Goal: Information Seeking & Learning: Learn about a topic

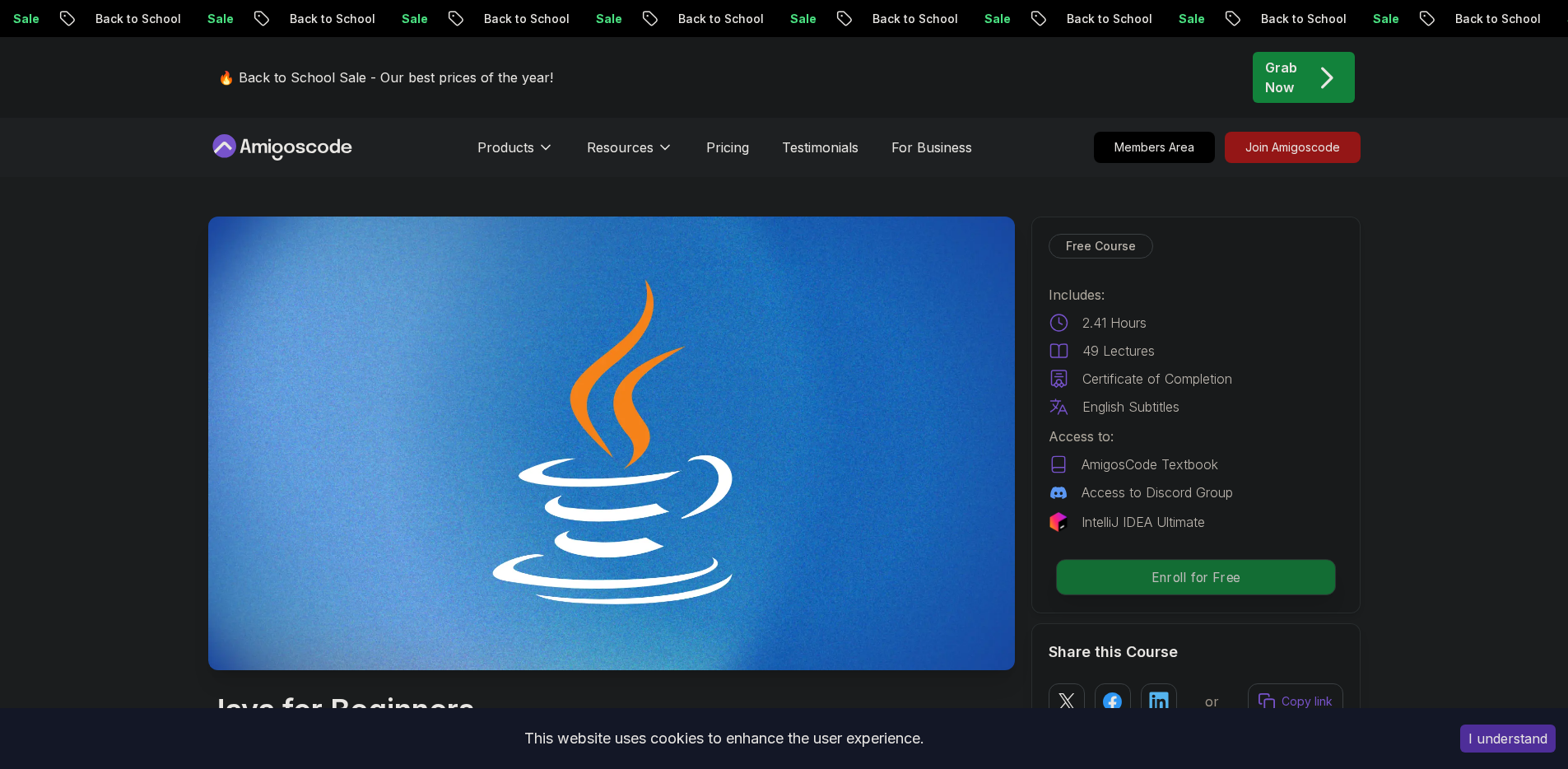
click at [1242, 584] on p "Enroll for Free" at bounding box center [1195, 576] width 278 height 34
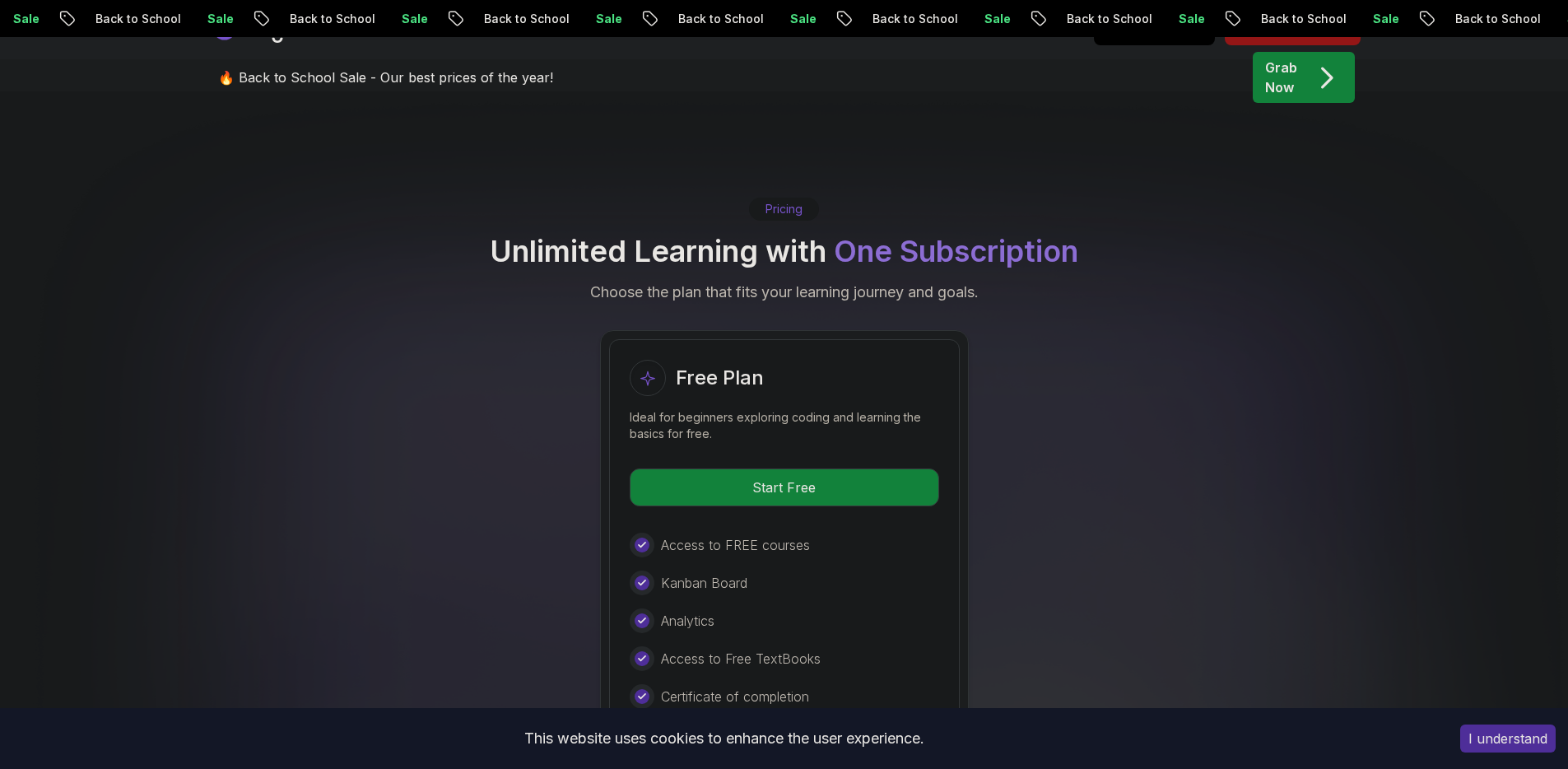
scroll to position [3282, 0]
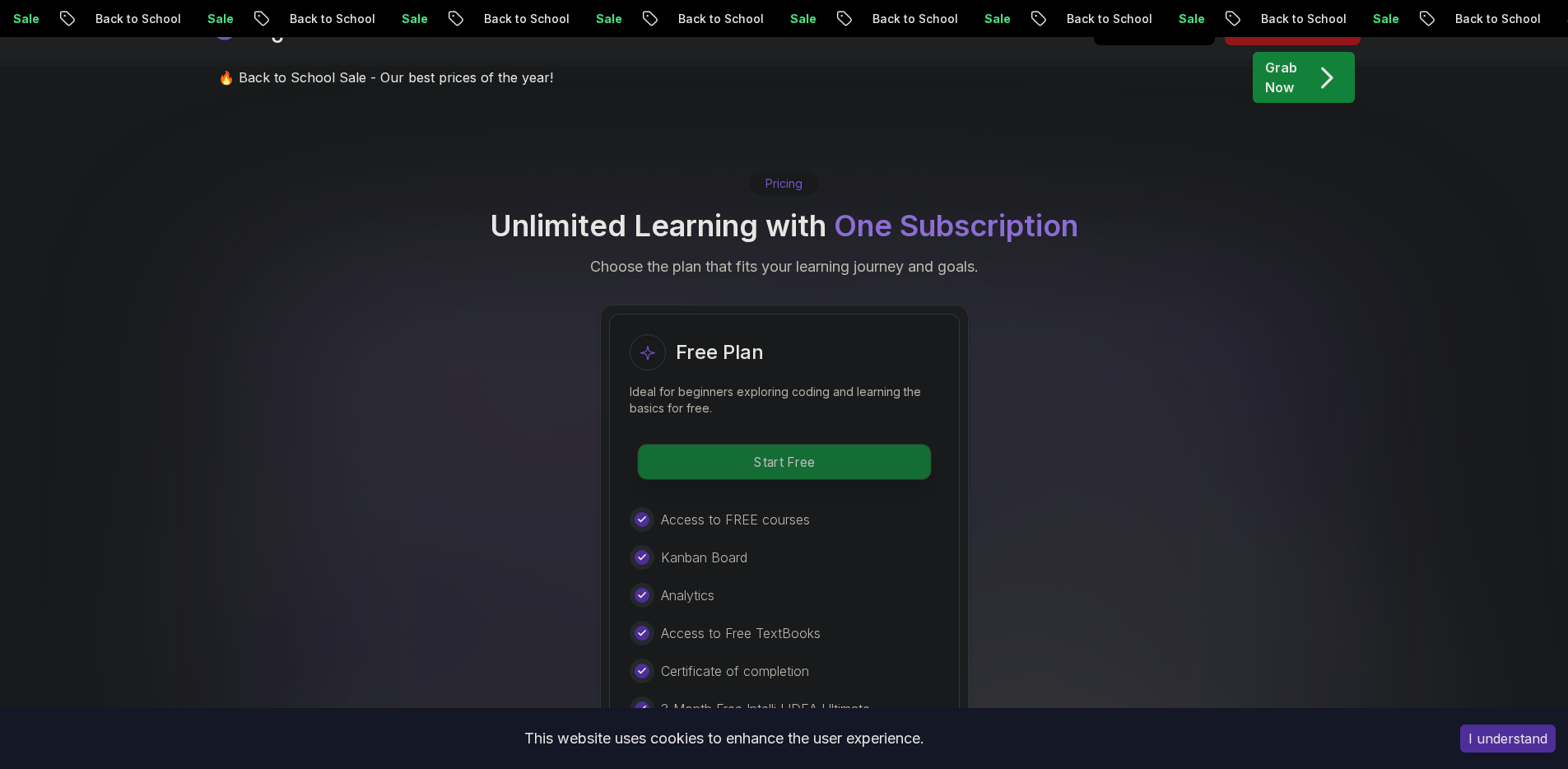
click at [837, 444] on p "Start Free" at bounding box center [784, 461] width 292 height 34
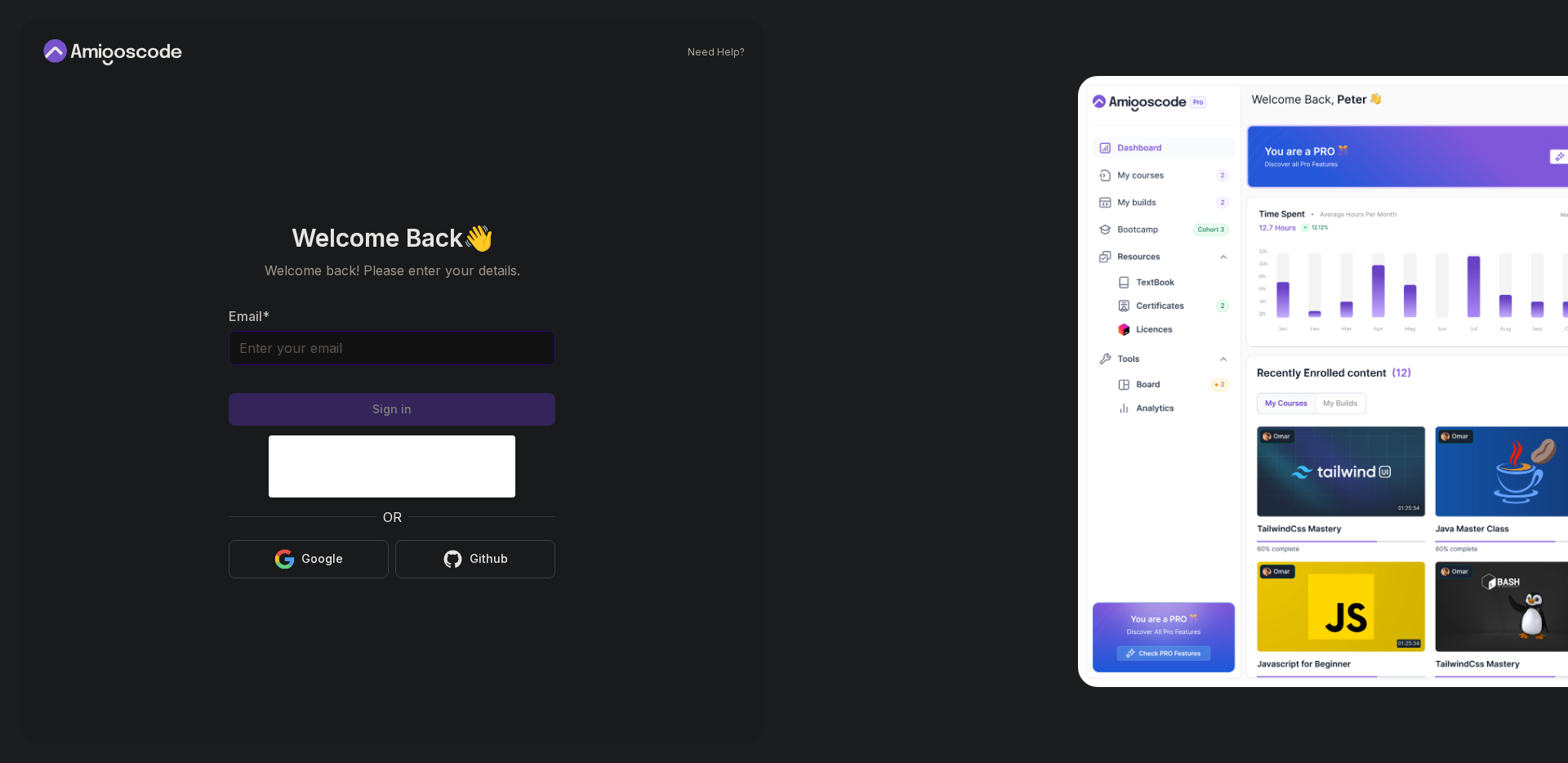
click at [486, 337] on input "Email *" at bounding box center [392, 348] width 327 height 34
type input "[EMAIL_ADDRESS][DOMAIN_NAME]"
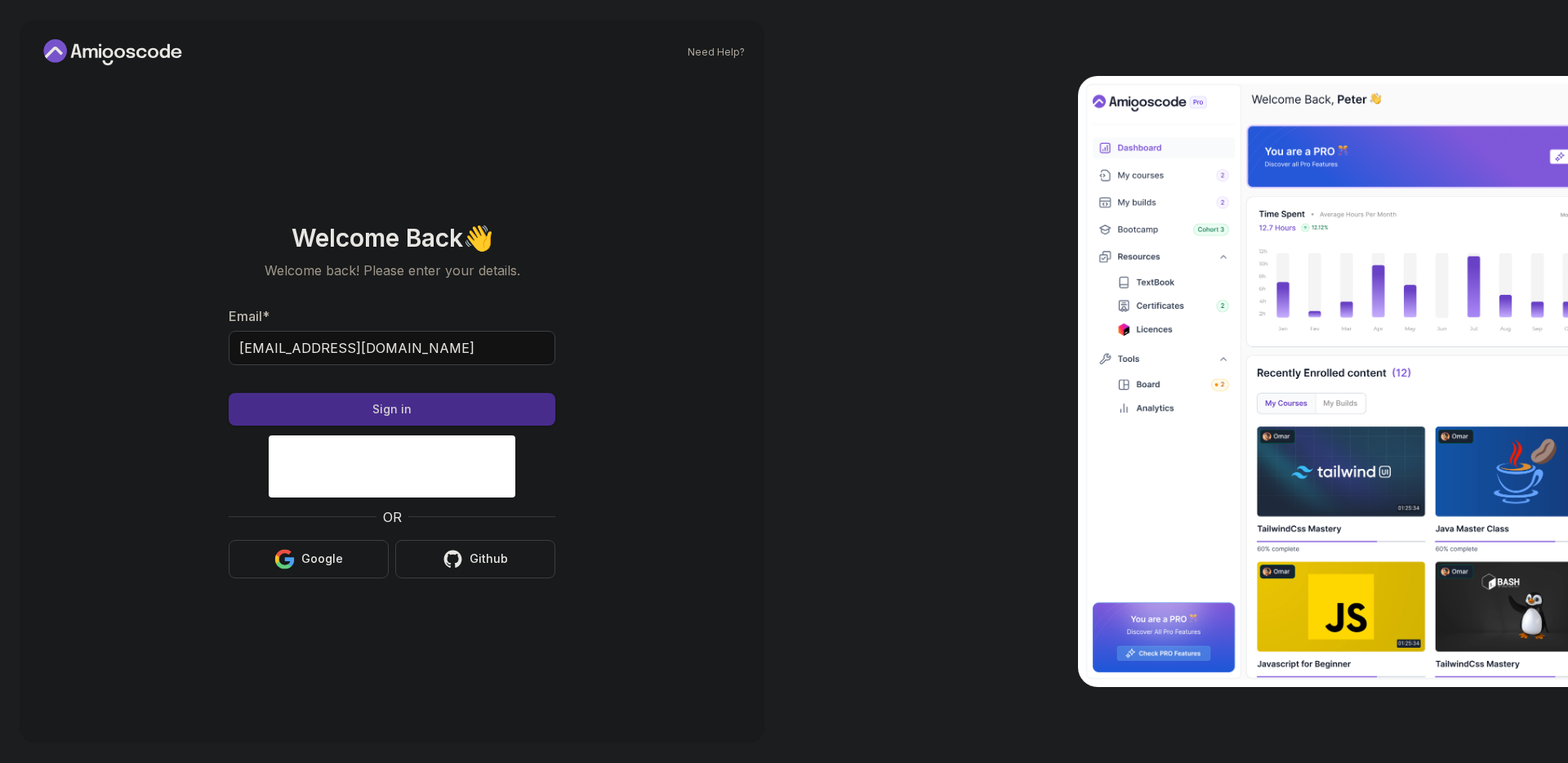
click at [458, 398] on button "Sign in" at bounding box center [392, 409] width 327 height 33
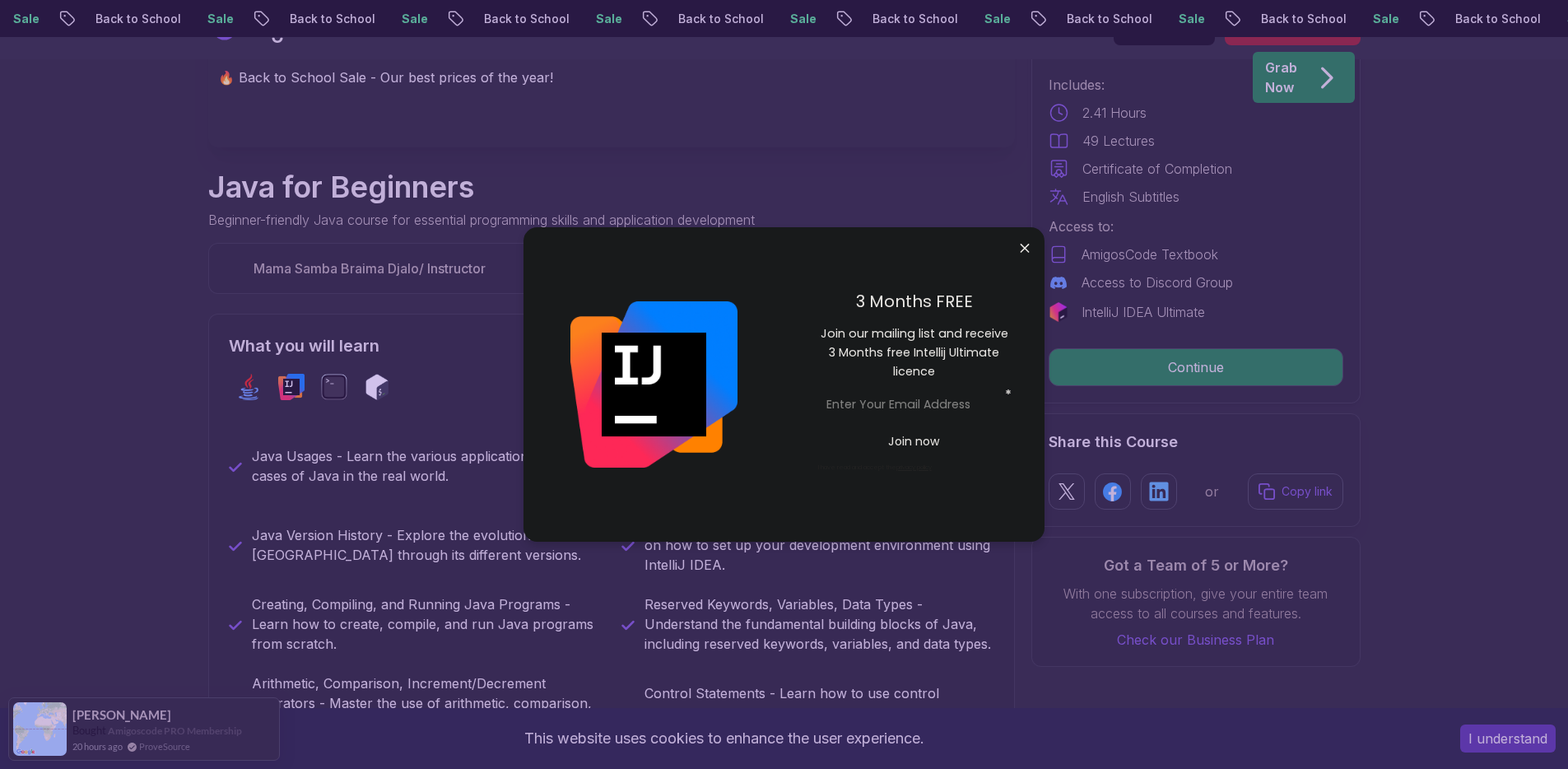
scroll to position [526, 0]
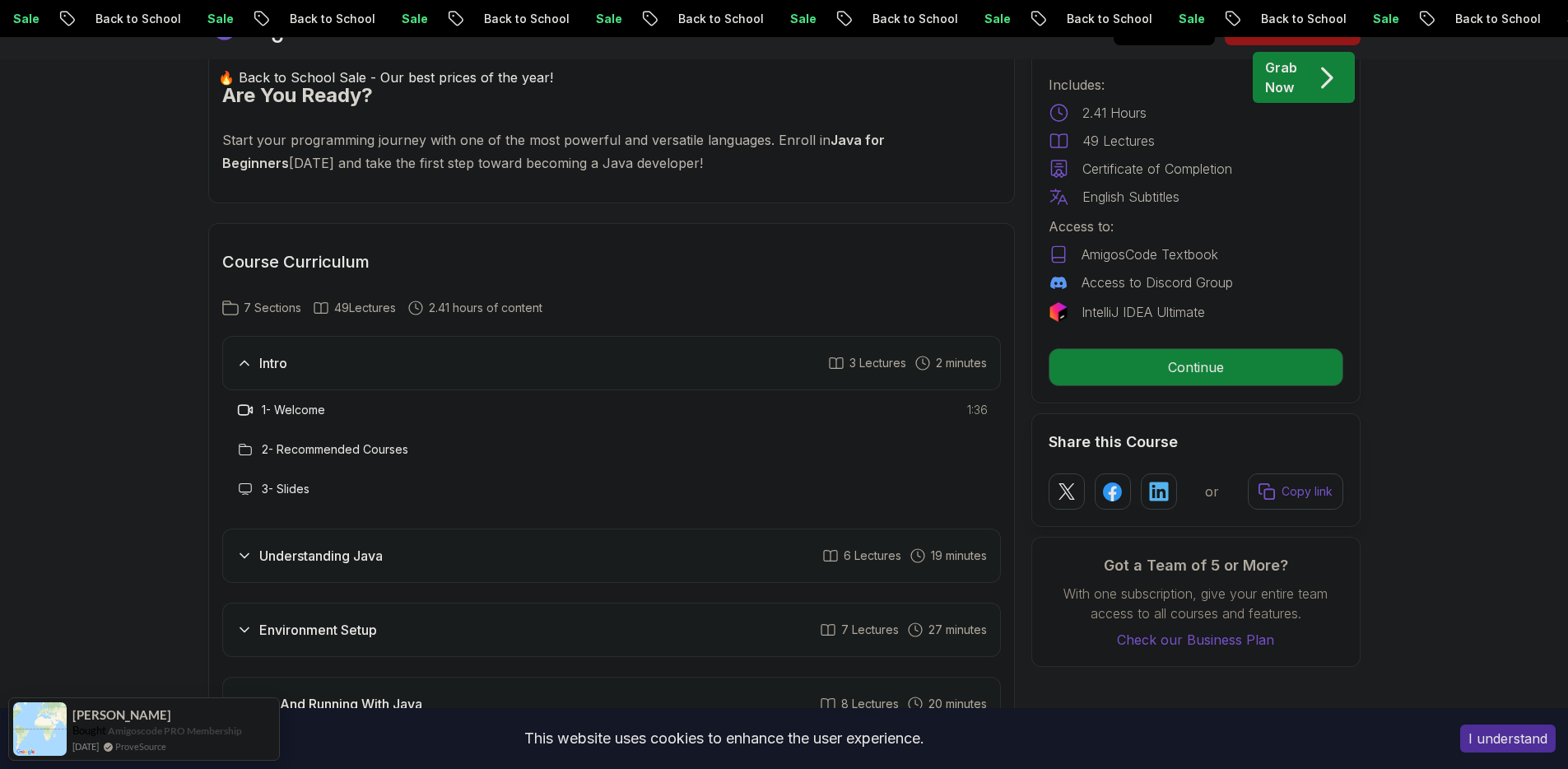
scroll to position [2435, 0]
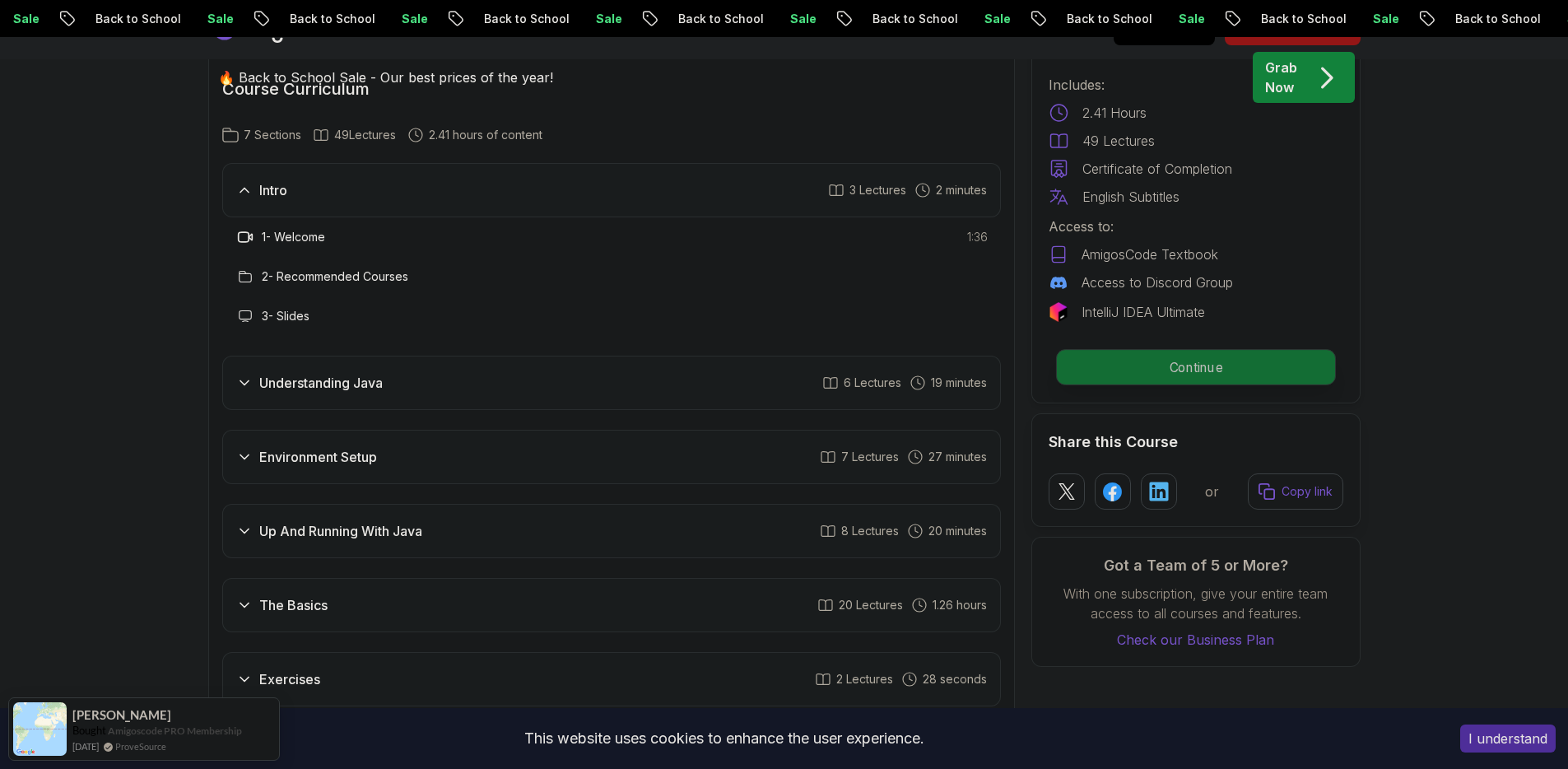
click at [1209, 384] on p "Continue" at bounding box center [1195, 366] width 278 height 34
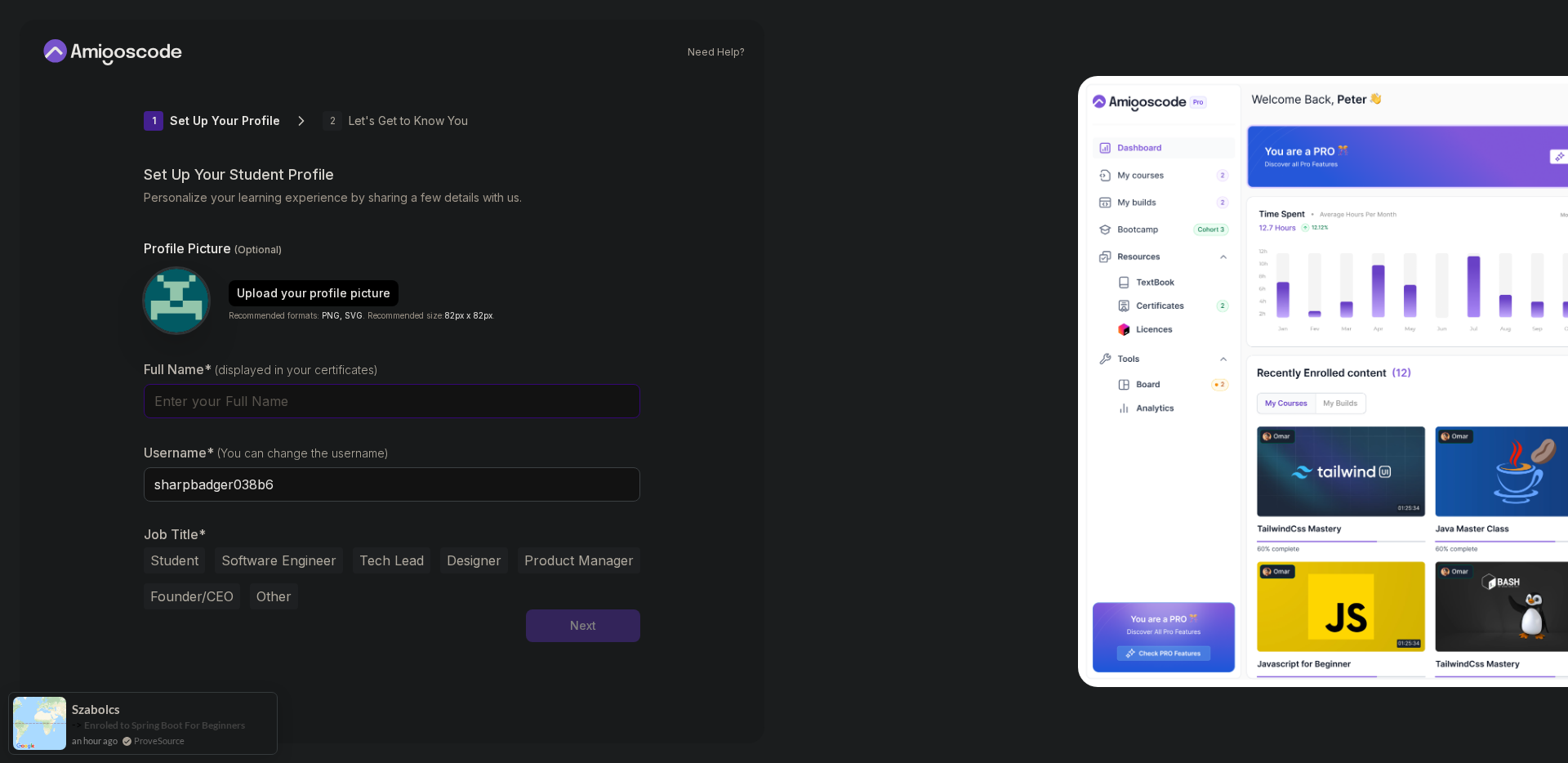
click at [268, 413] on input "Full Name* (displayed in your certificates)" at bounding box center [392, 401] width 497 height 34
type input "Farzad Ghiami"
click at [317, 495] on input "sharpbadger038b6" at bounding box center [392, 484] width 497 height 34
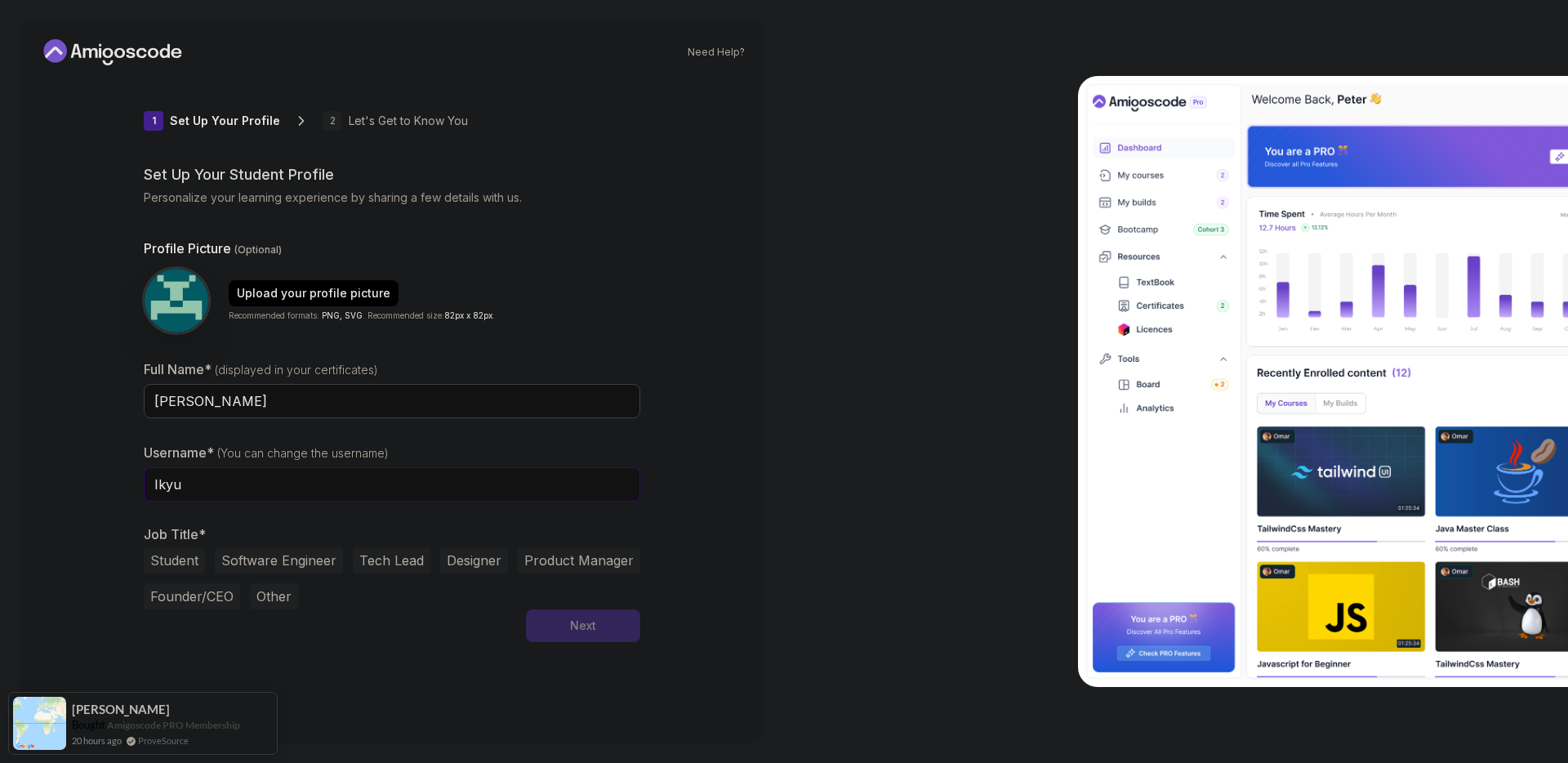
type input "Ikyu"
click at [289, 591] on button "Other" at bounding box center [274, 596] width 48 height 26
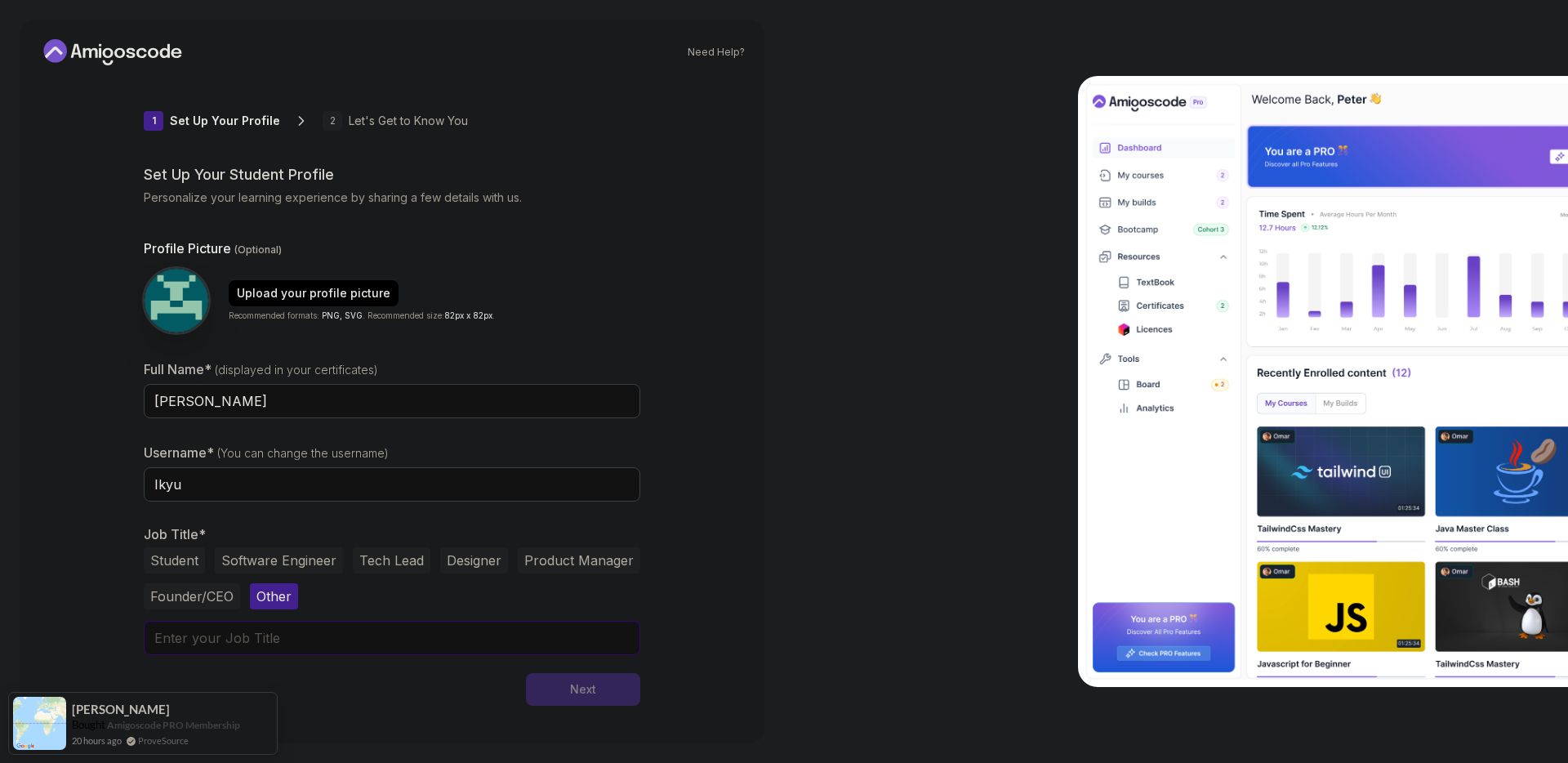
click at [367, 638] on input "text" at bounding box center [392, 638] width 497 height 34
type input "Adviser"
click at [564, 684] on button "Next" at bounding box center [583, 689] width 114 height 33
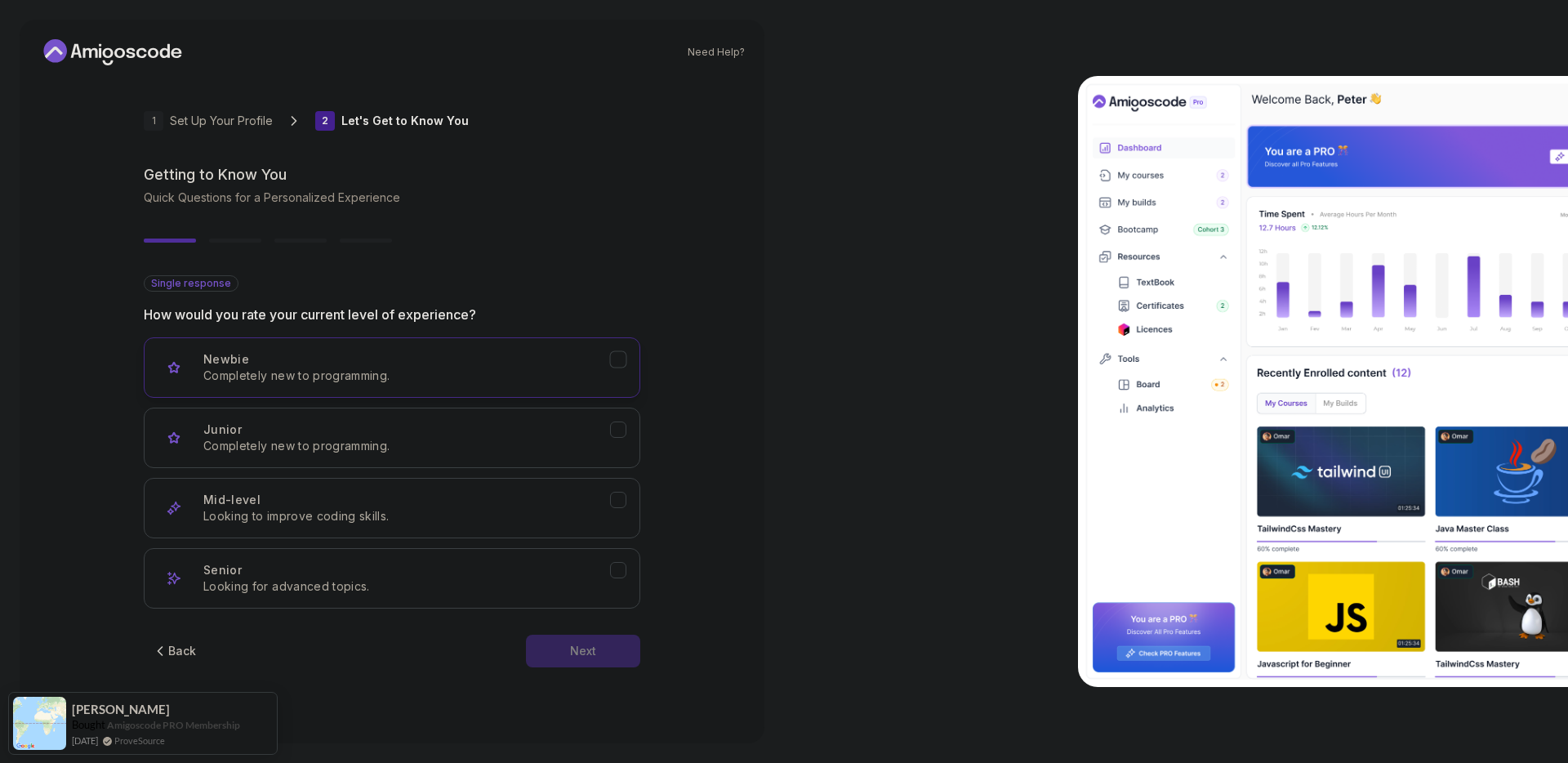
click at [458, 383] on p "Completely new to programming." at bounding box center [407, 375] width 407 height 16
click at [598, 624] on div "Back Next" at bounding box center [392, 650] width 497 height 85
click at [592, 640] on button "Next" at bounding box center [583, 650] width 114 height 33
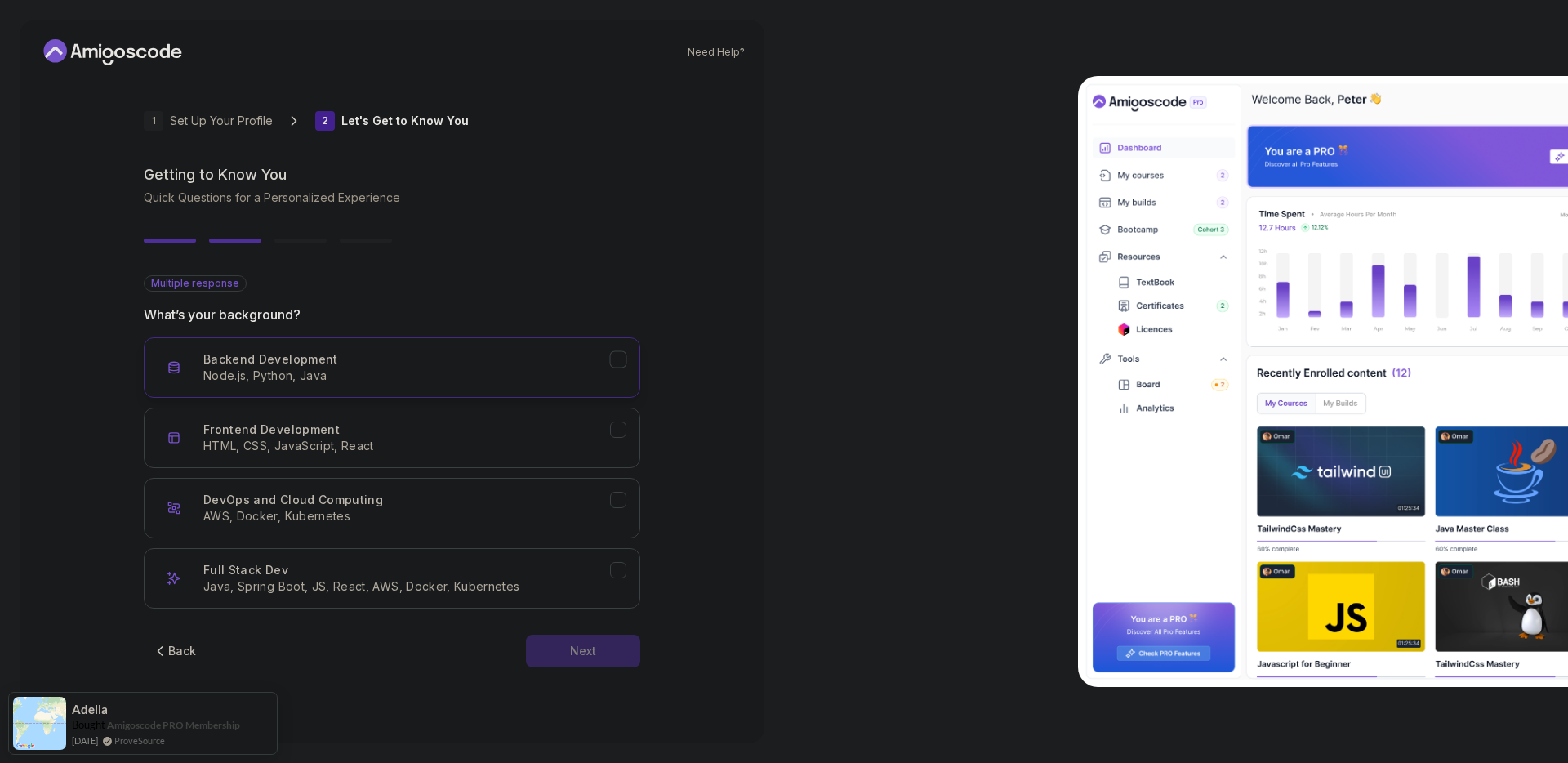
click at [433, 385] on button "Backend Development Node.js, Python, Java" at bounding box center [392, 367] width 497 height 61
click at [474, 525] on button "DevOps and Cloud Computing AWS, Docker, Kubernetes" at bounding box center [392, 508] width 497 height 61
click at [627, 650] on button "Next" at bounding box center [583, 650] width 114 height 33
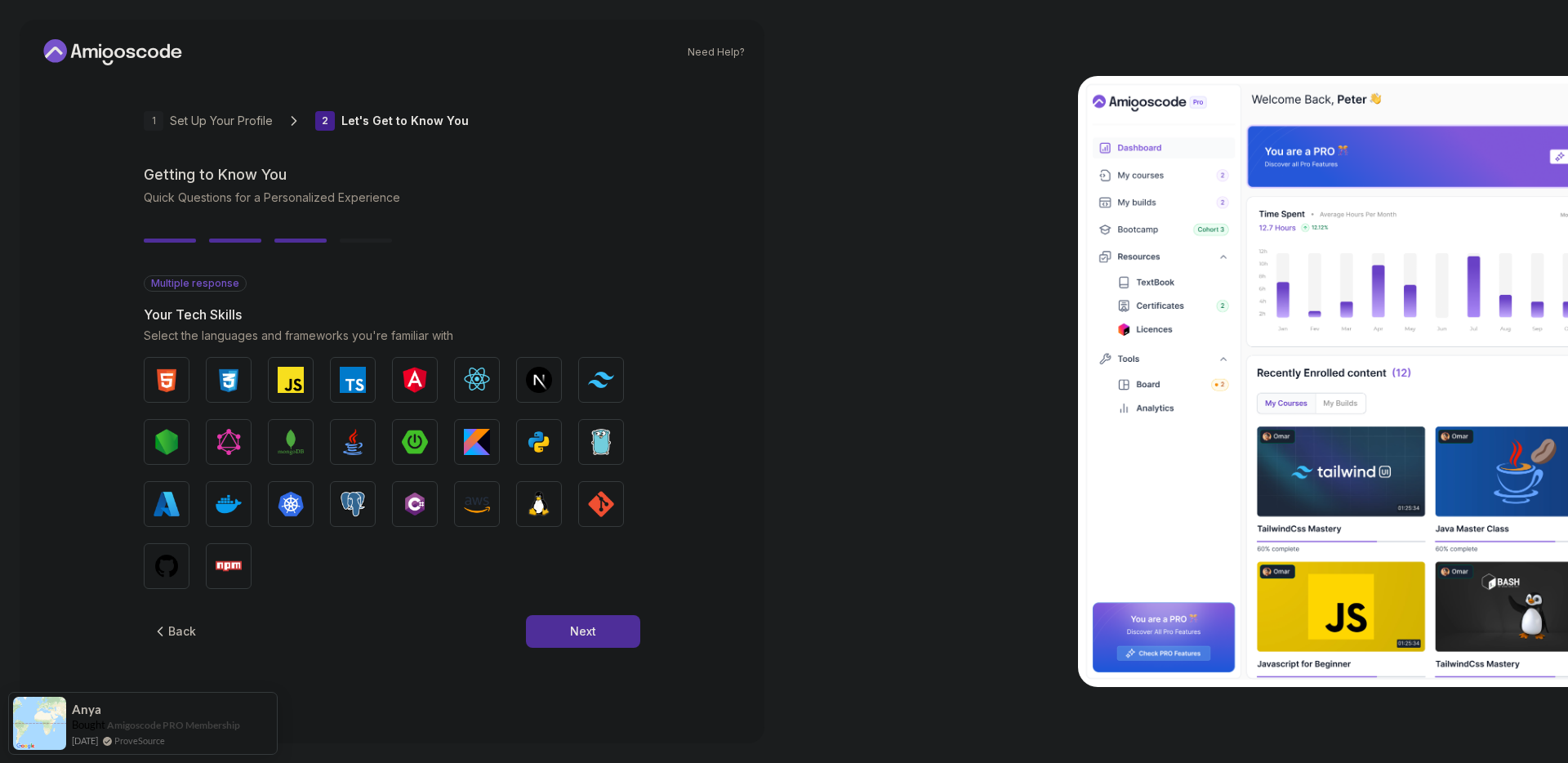
click at [197, 631] on button "Back" at bounding box center [174, 631] width 61 height 33
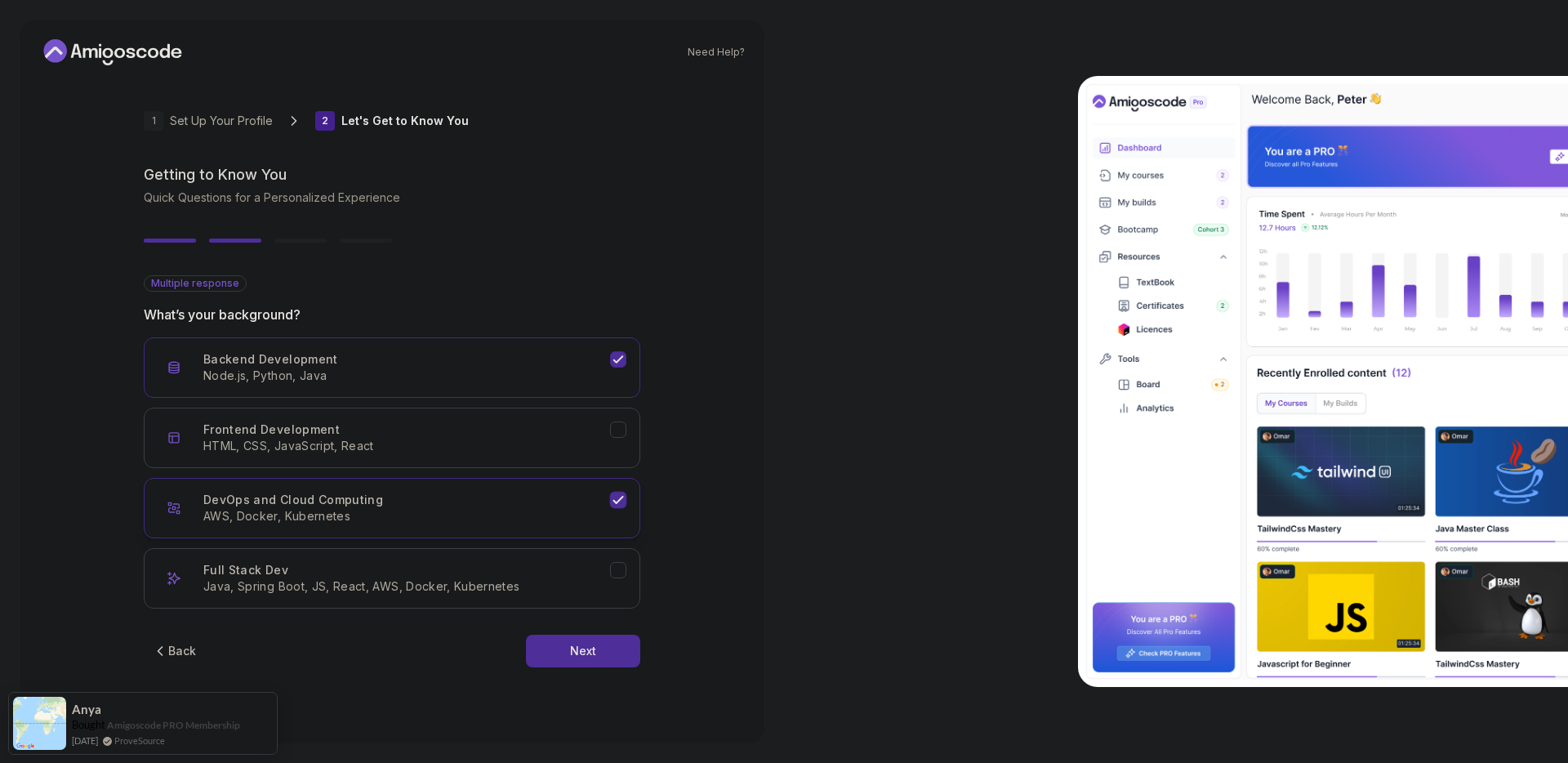
click at [501, 506] on div "DevOps and Cloud Computing AWS, Docker, Kubernetes" at bounding box center [407, 507] width 407 height 33
click at [463, 392] on button "Backend Development Node.js, Python, Java" at bounding box center [392, 367] width 497 height 61
click at [203, 652] on button "Back" at bounding box center [174, 650] width 61 height 33
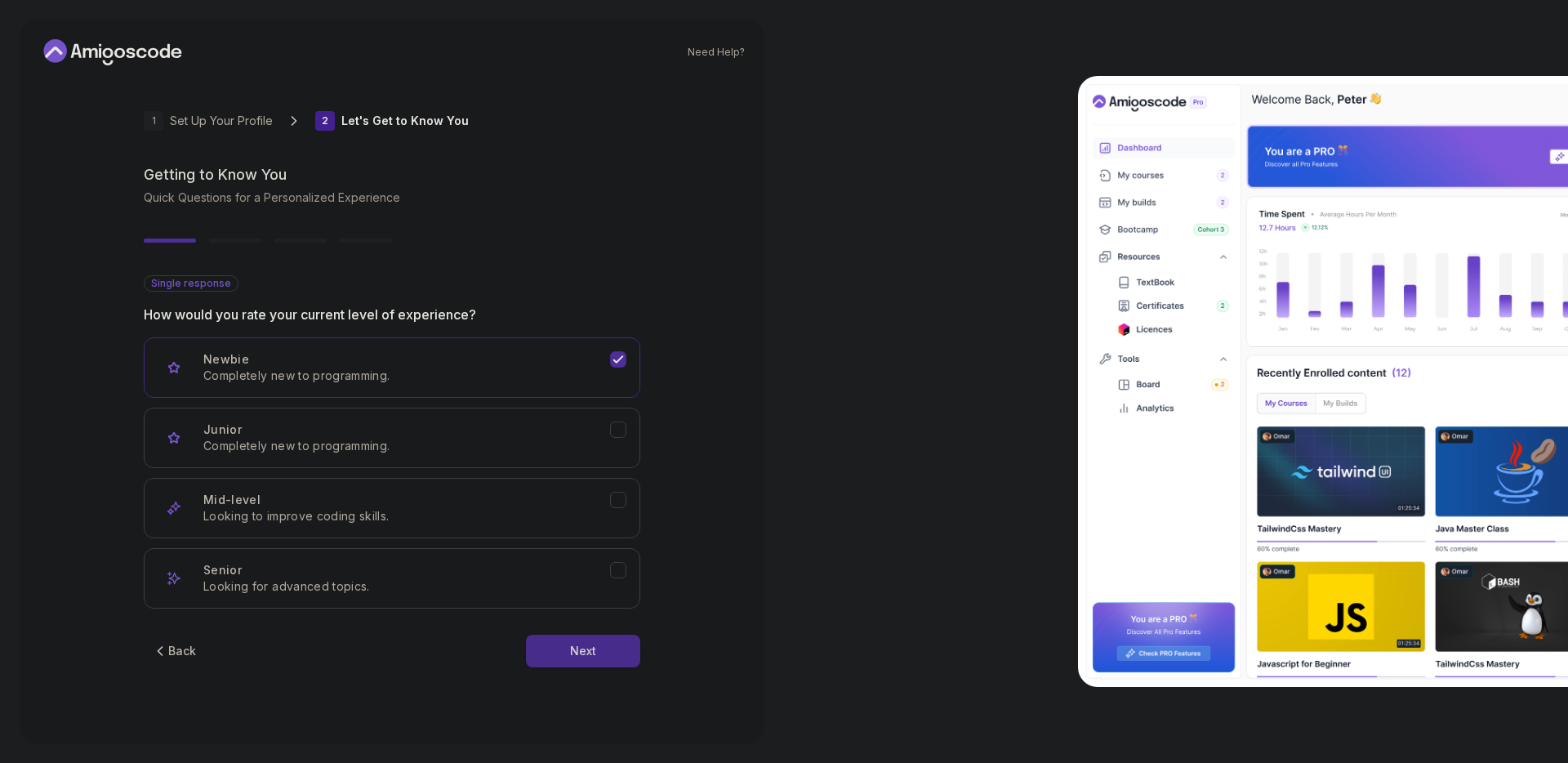
click at [577, 659] on button "Next" at bounding box center [583, 650] width 114 height 33
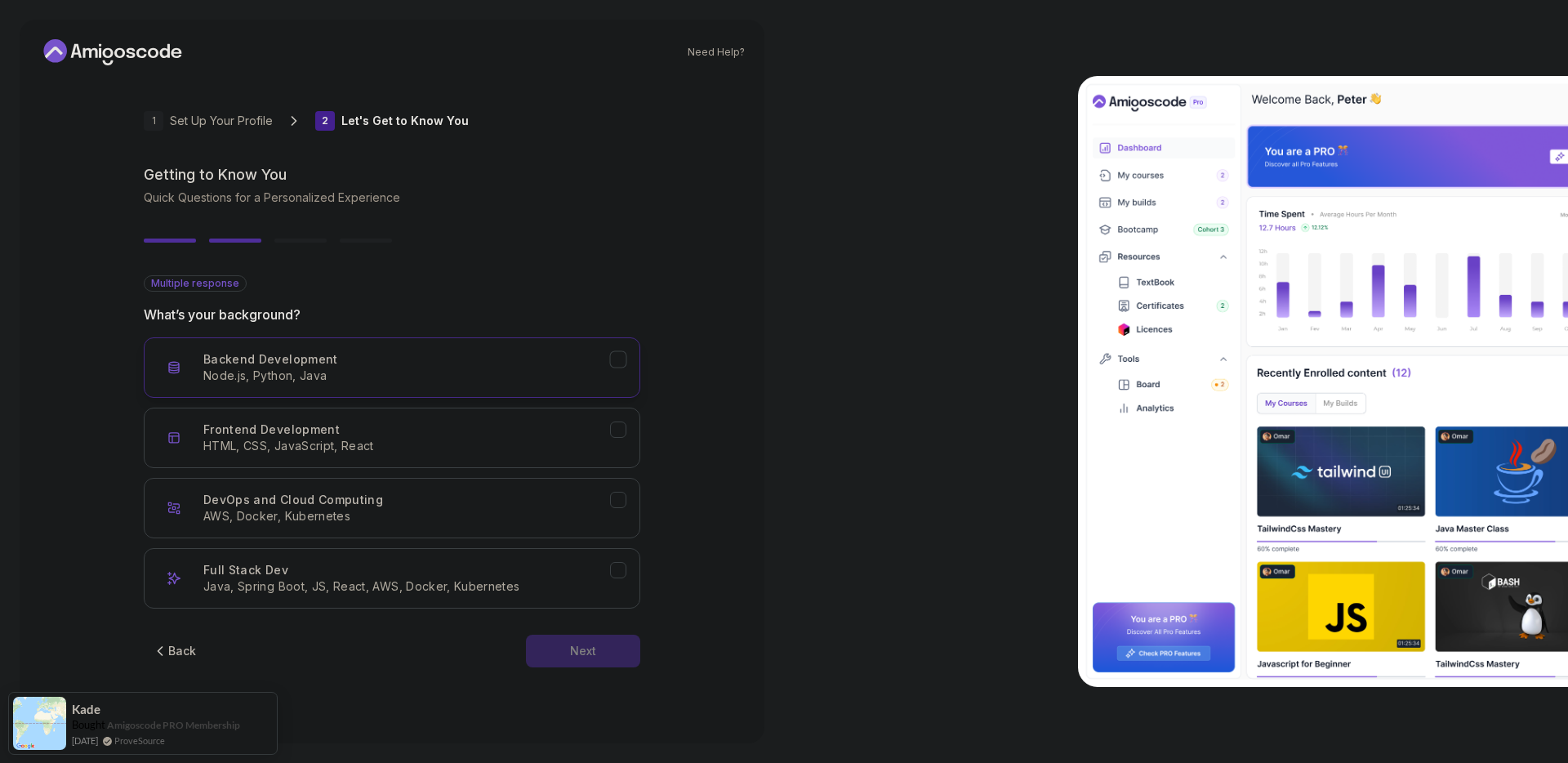
click at [427, 381] on p "Node.js, Python, Java" at bounding box center [407, 375] width 407 height 16
click at [592, 654] on div "Next" at bounding box center [583, 650] width 26 height 16
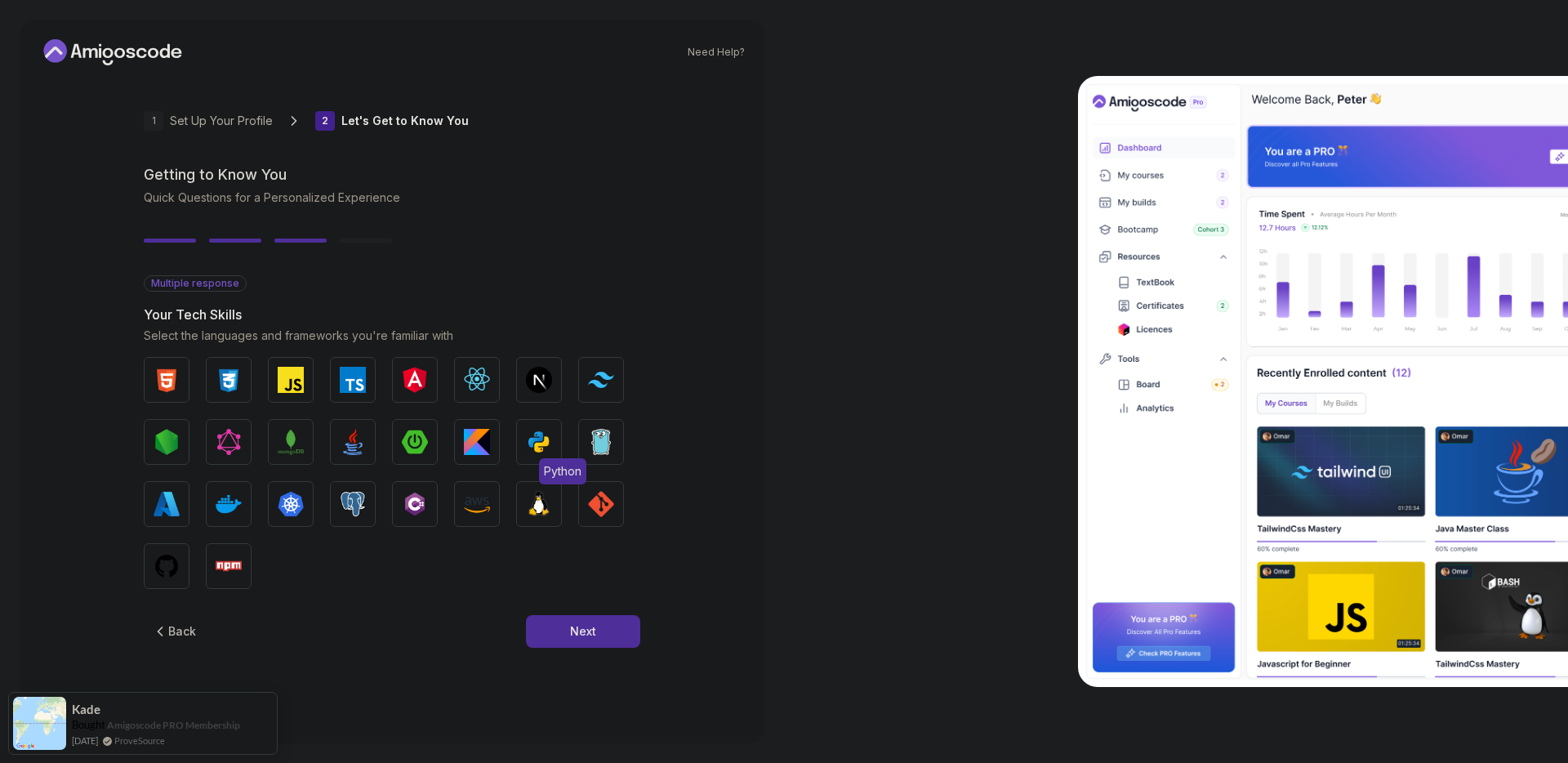
click at [556, 458] on span "Python" at bounding box center [562, 471] width 47 height 26
click at [526, 436] on img "button" at bounding box center [539, 441] width 26 height 26
click at [532, 436] on img "button" at bounding box center [539, 441] width 26 height 26
click at [541, 440] on img "button" at bounding box center [539, 441] width 26 height 26
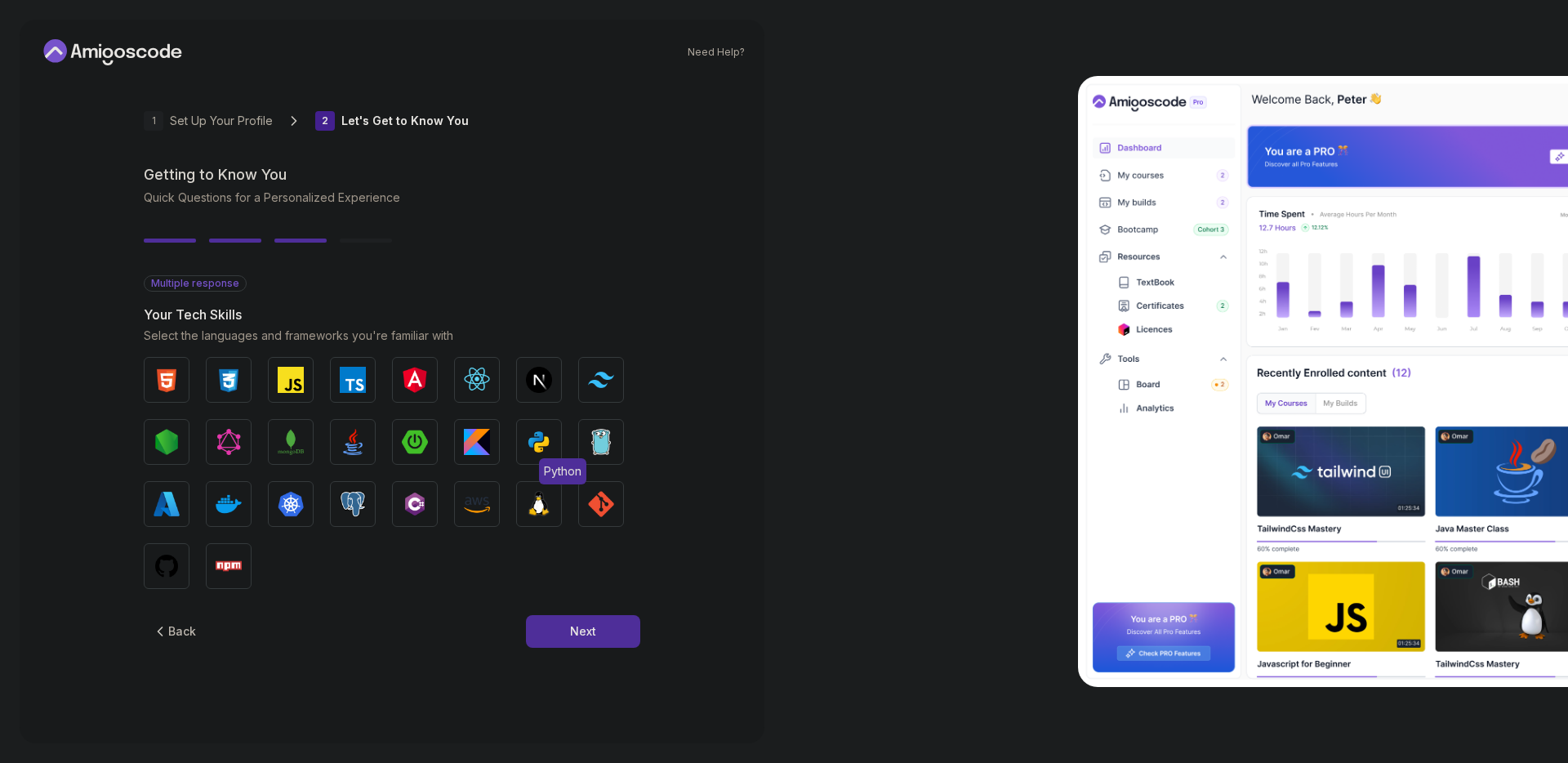
click at [541, 440] on img "button" at bounding box center [539, 441] width 26 height 26
click at [541, 446] on img "button" at bounding box center [539, 441] width 26 height 26
click at [231, 584] on span "Npm" at bounding box center [246, 595] width 34 height 26
click at [553, 434] on button "Python" at bounding box center [539, 441] width 46 height 46
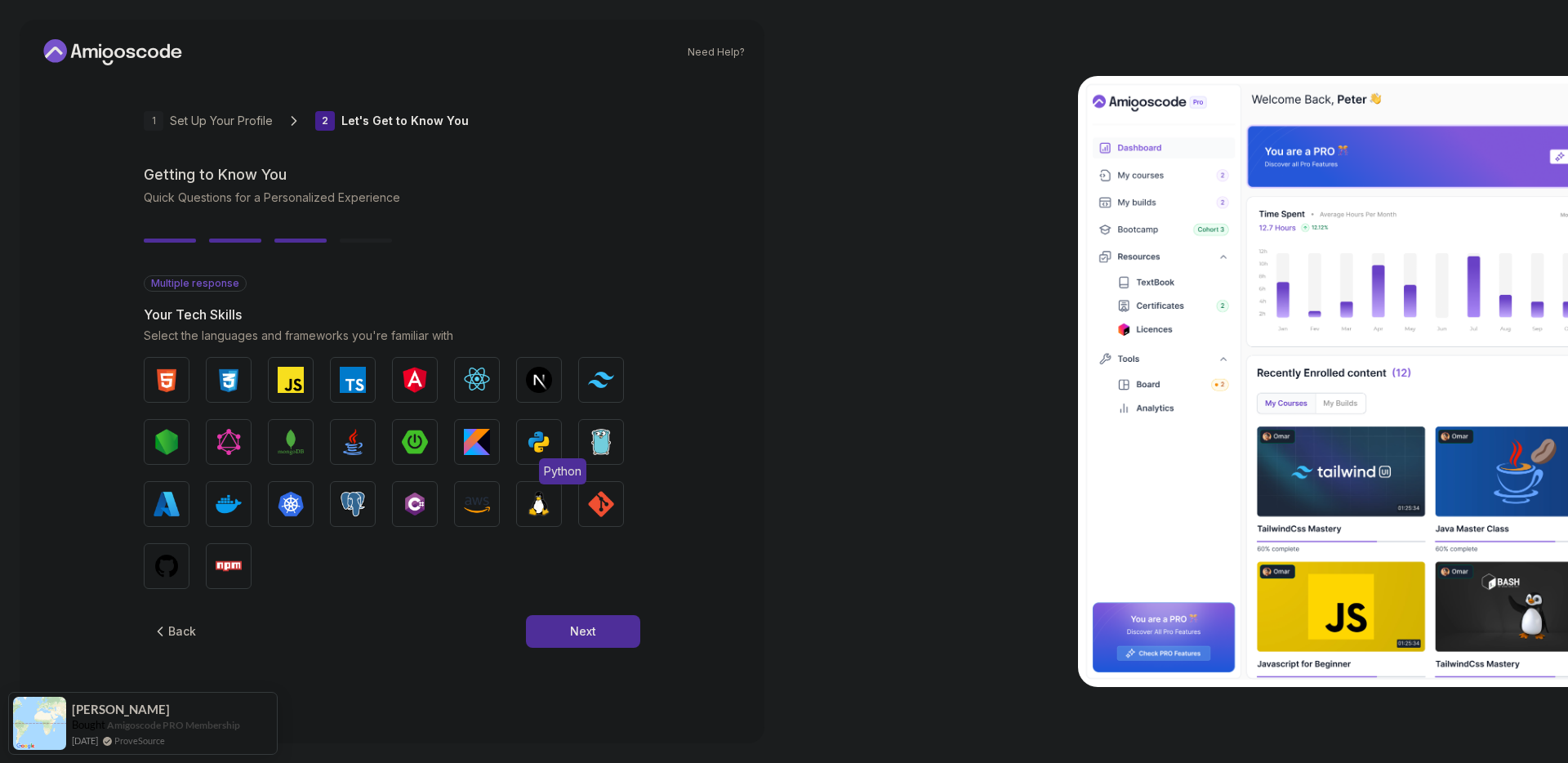
click at [553, 434] on button "Python" at bounding box center [539, 441] width 46 height 46
click at [584, 634] on div "Next" at bounding box center [583, 631] width 26 height 16
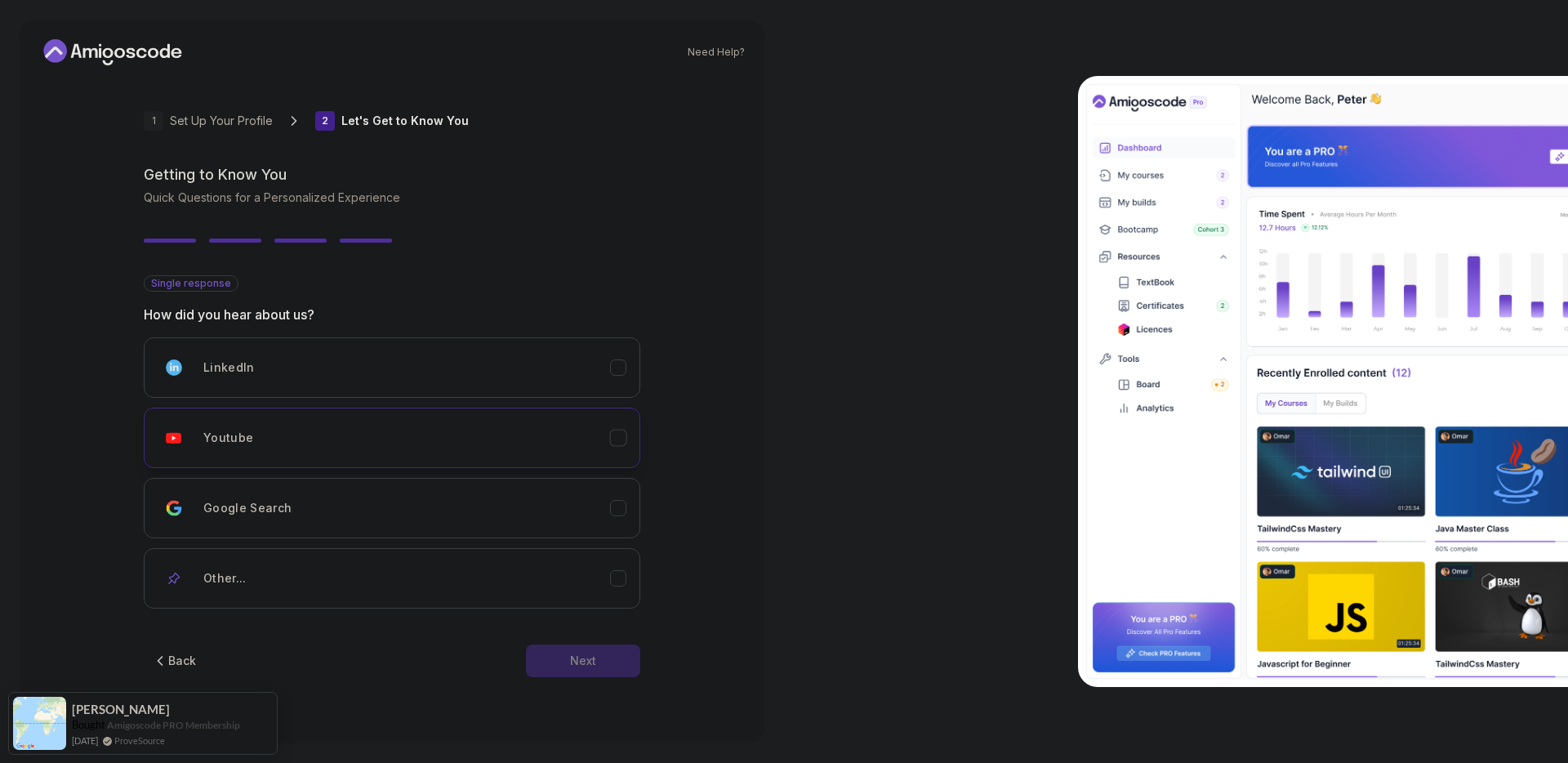
click at [395, 450] on div "Youtube" at bounding box center [407, 438] width 407 height 33
click at [625, 664] on button "Next" at bounding box center [583, 660] width 114 height 33
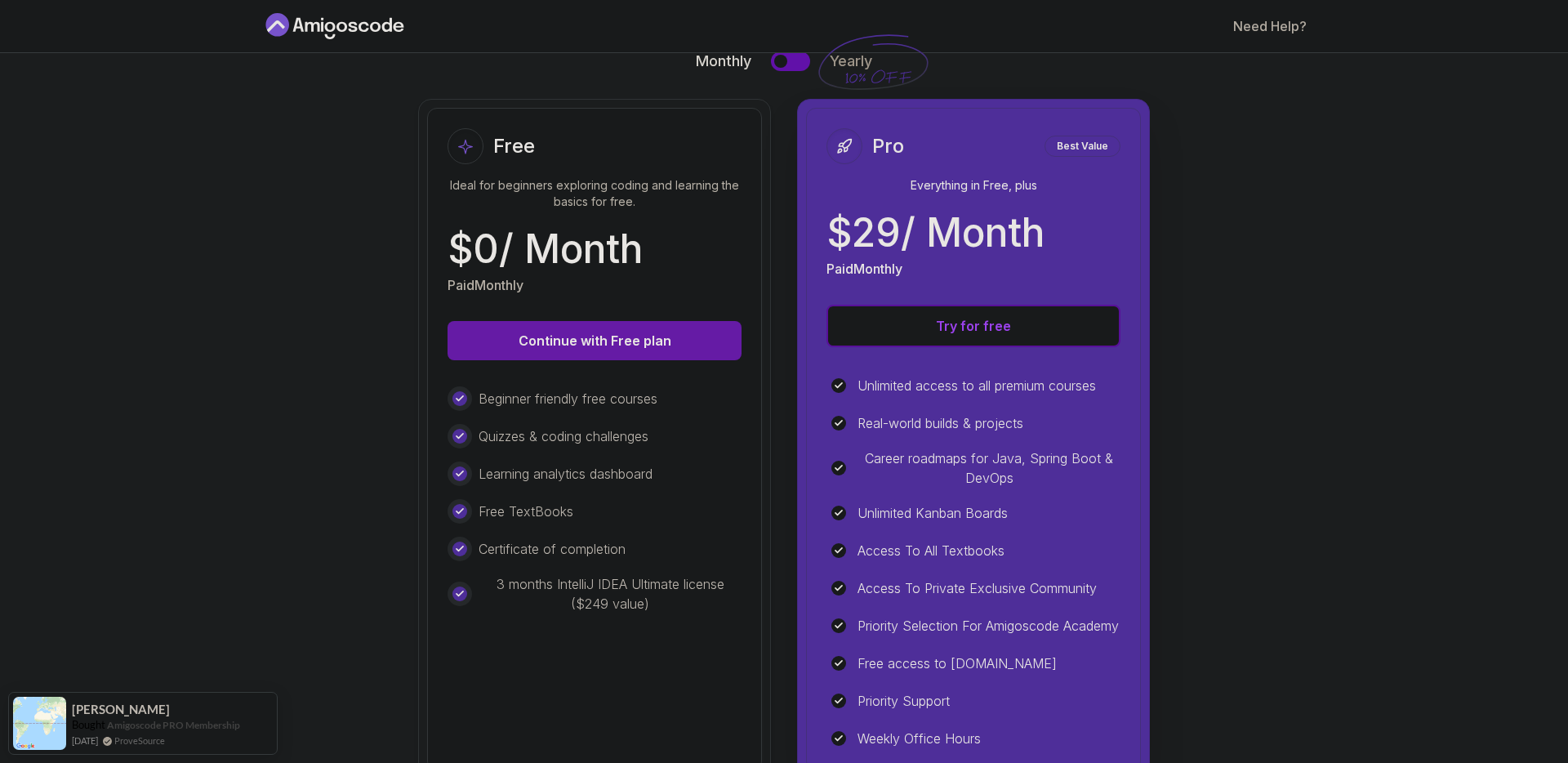
scroll to position [202, 0]
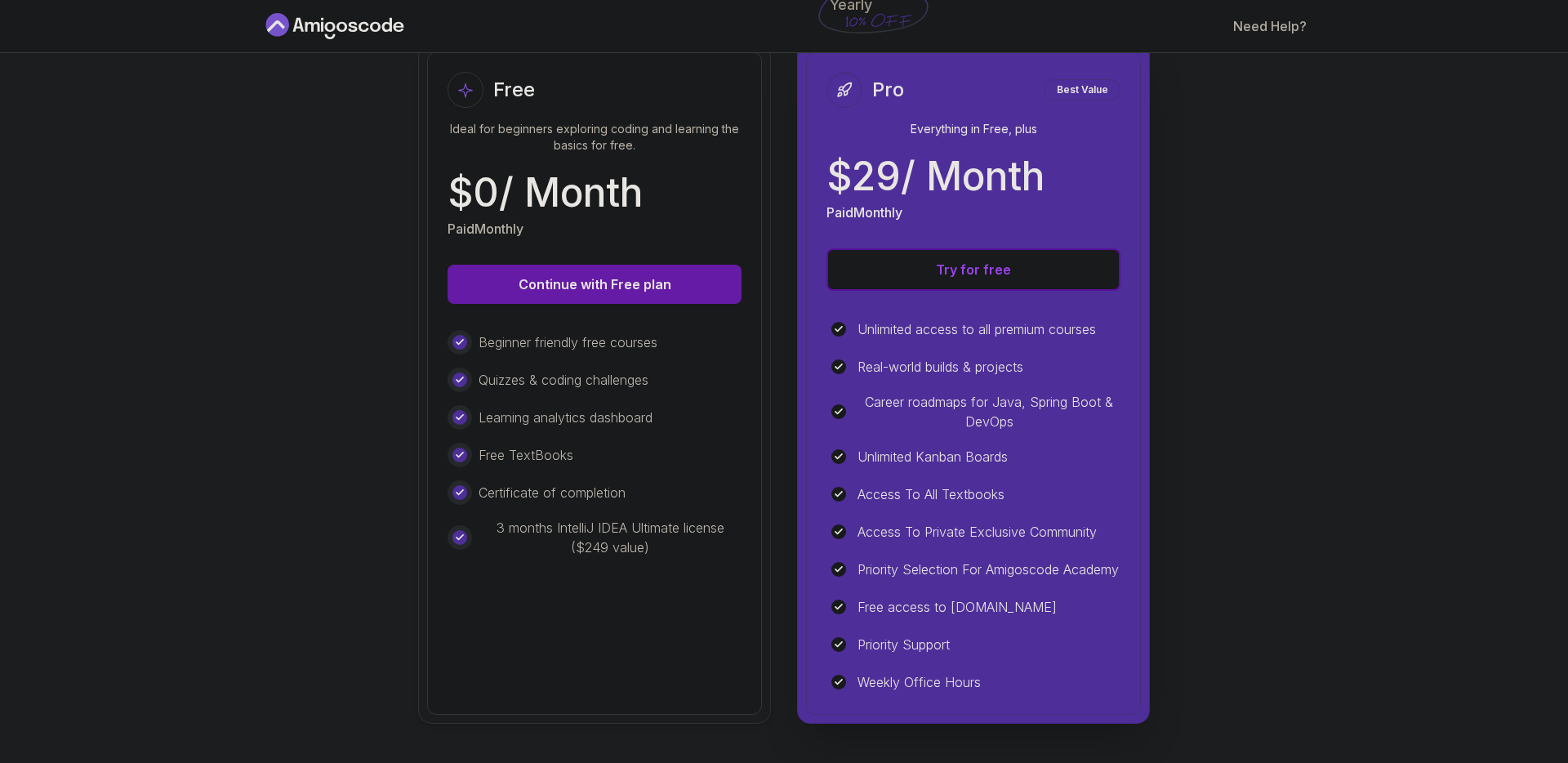
click at [645, 278] on button "Continue with Free plan" at bounding box center [594, 284] width 294 height 39
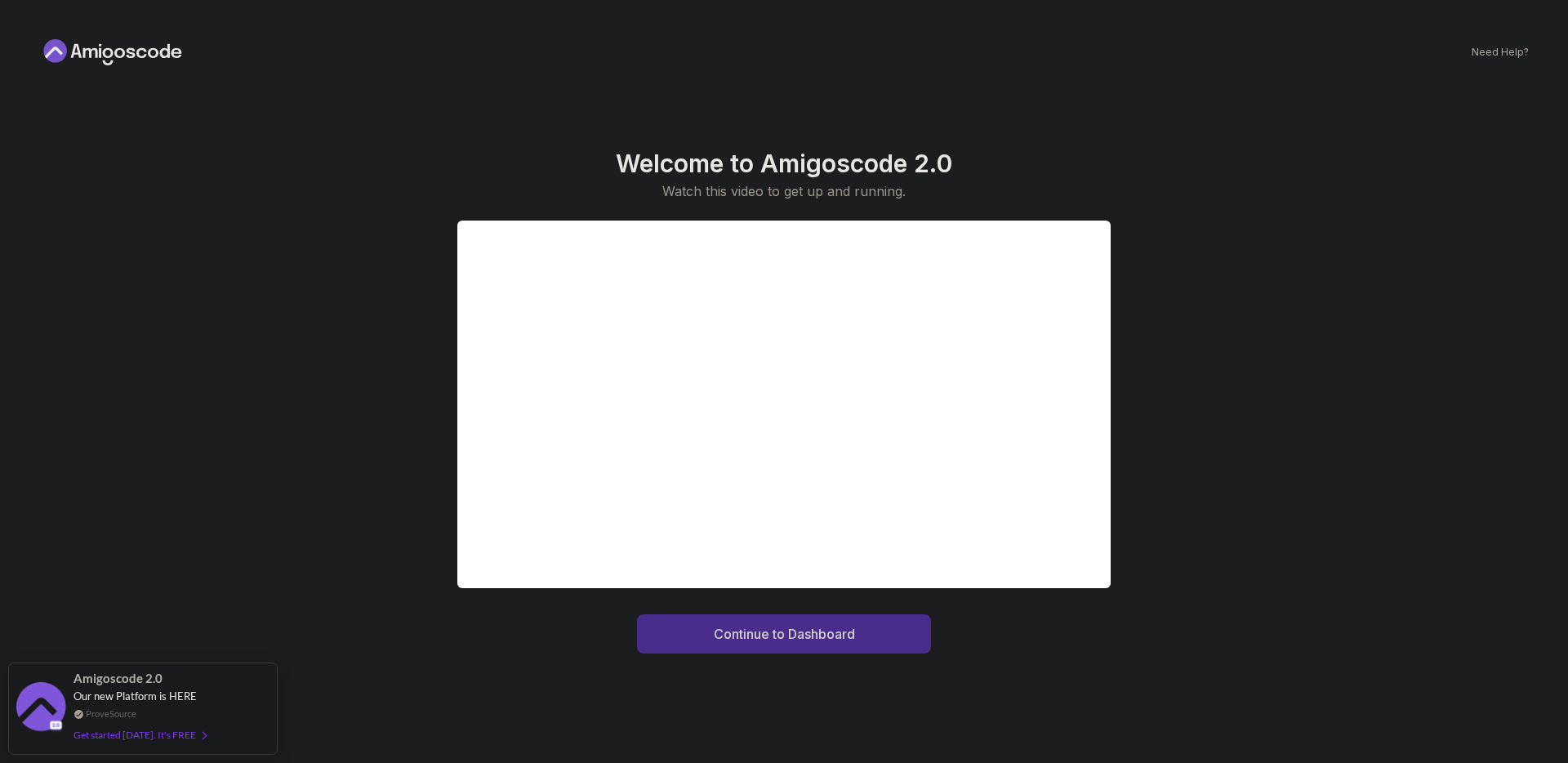
click at [809, 632] on div "Continue to Dashboard" at bounding box center [784, 633] width 141 height 20
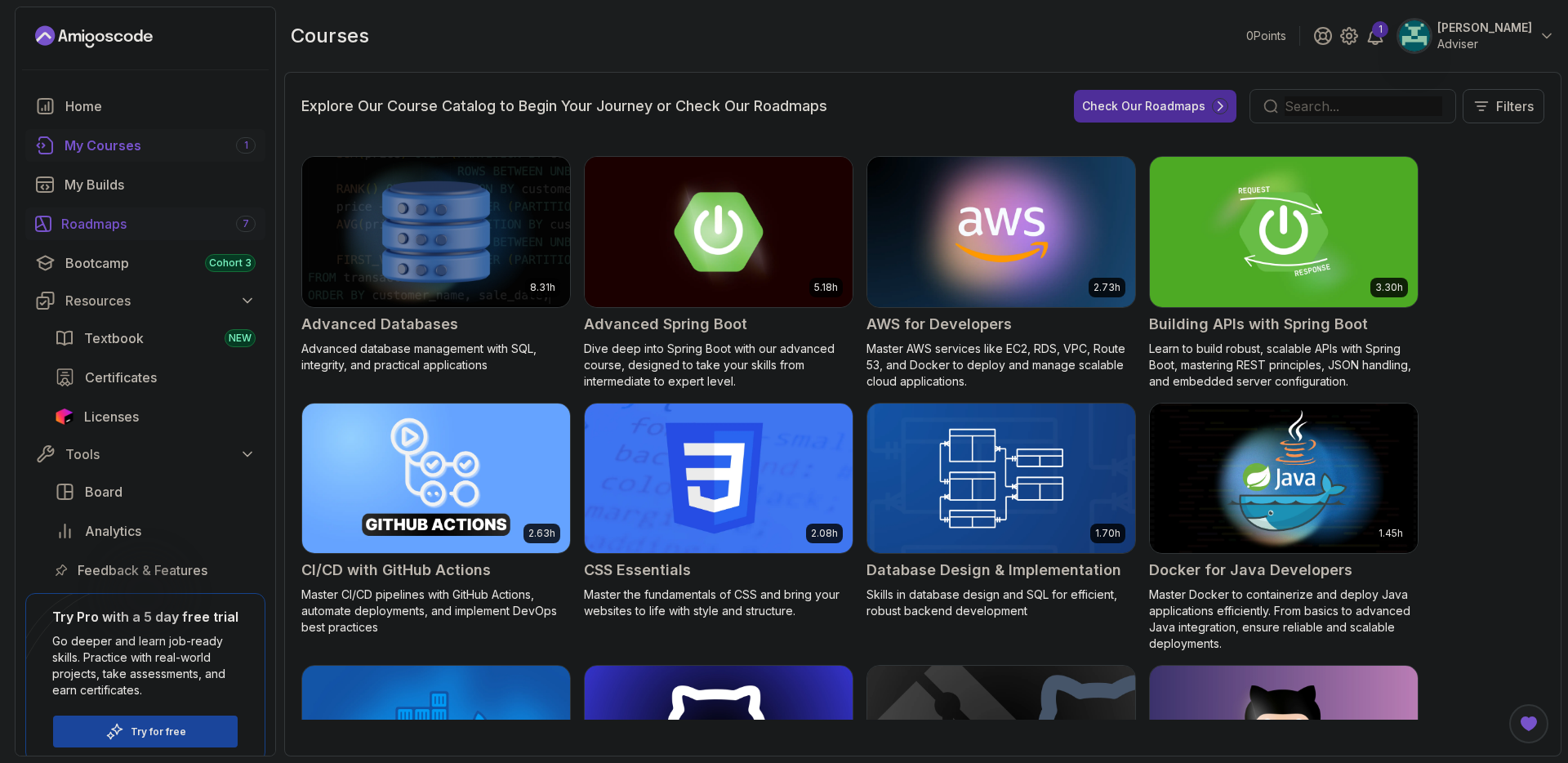
click at [155, 223] on div "Roadmaps 7" at bounding box center [159, 223] width 195 height 20
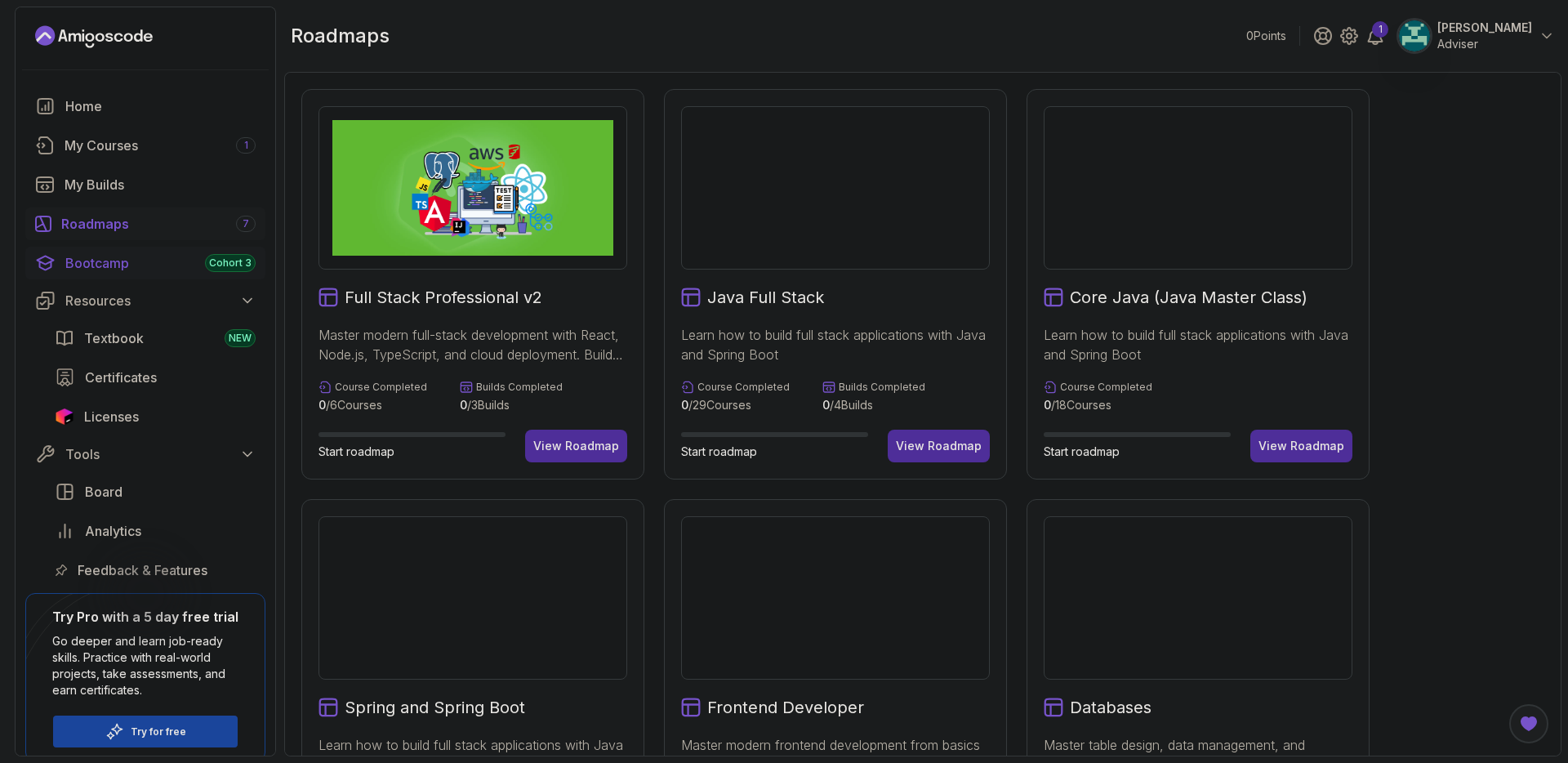
click at [144, 254] on div "Bootcamp Cohort 3" at bounding box center [160, 263] width 190 height 20
click at [148, 253] on div "Bootcamp Cohort 3" at bounding box center [160, 263] width 190 height 20
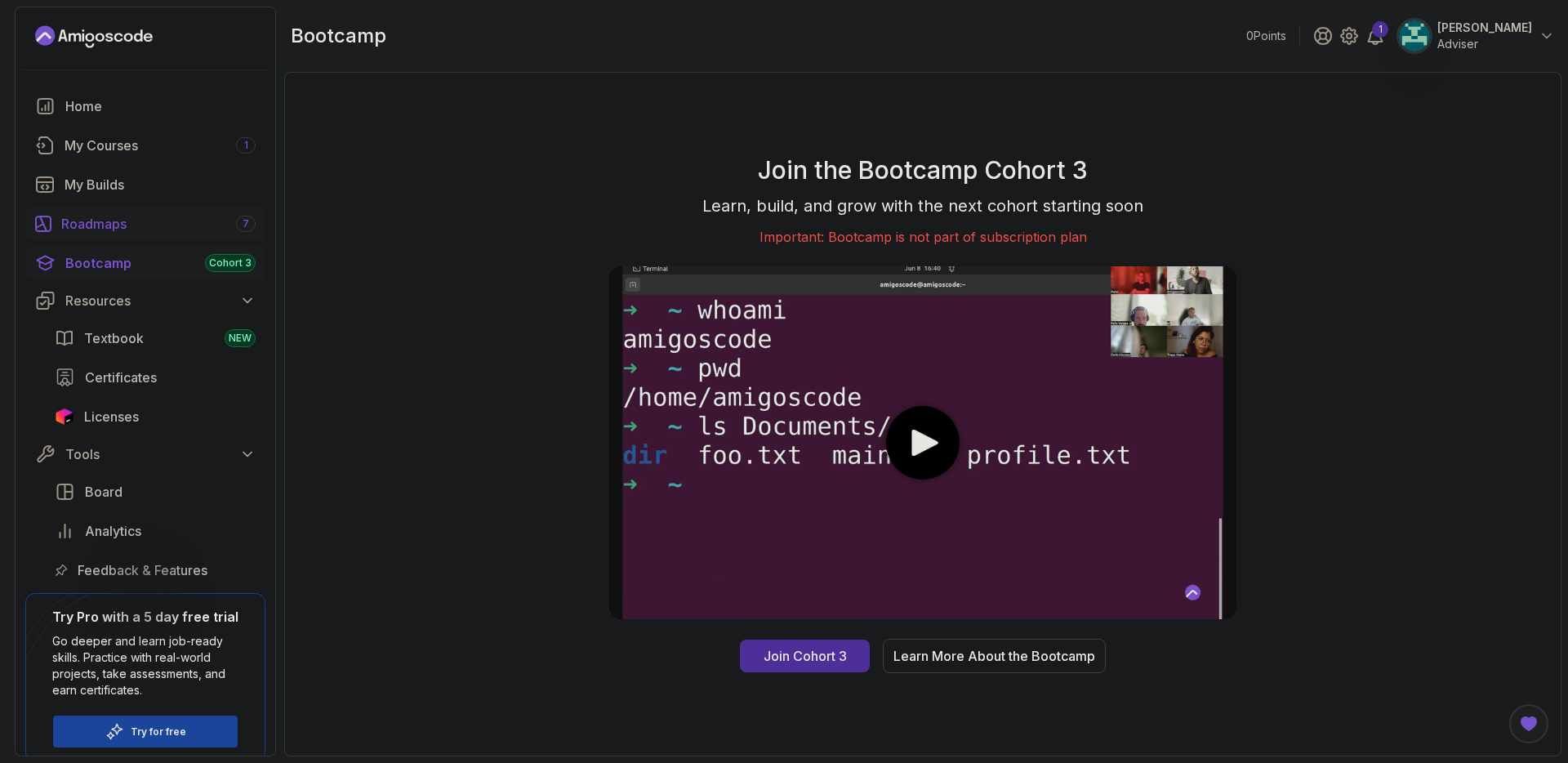
click at [110, 234] on link "Roadmaps 7" at bounding box center [145, 223] width 240 height 33
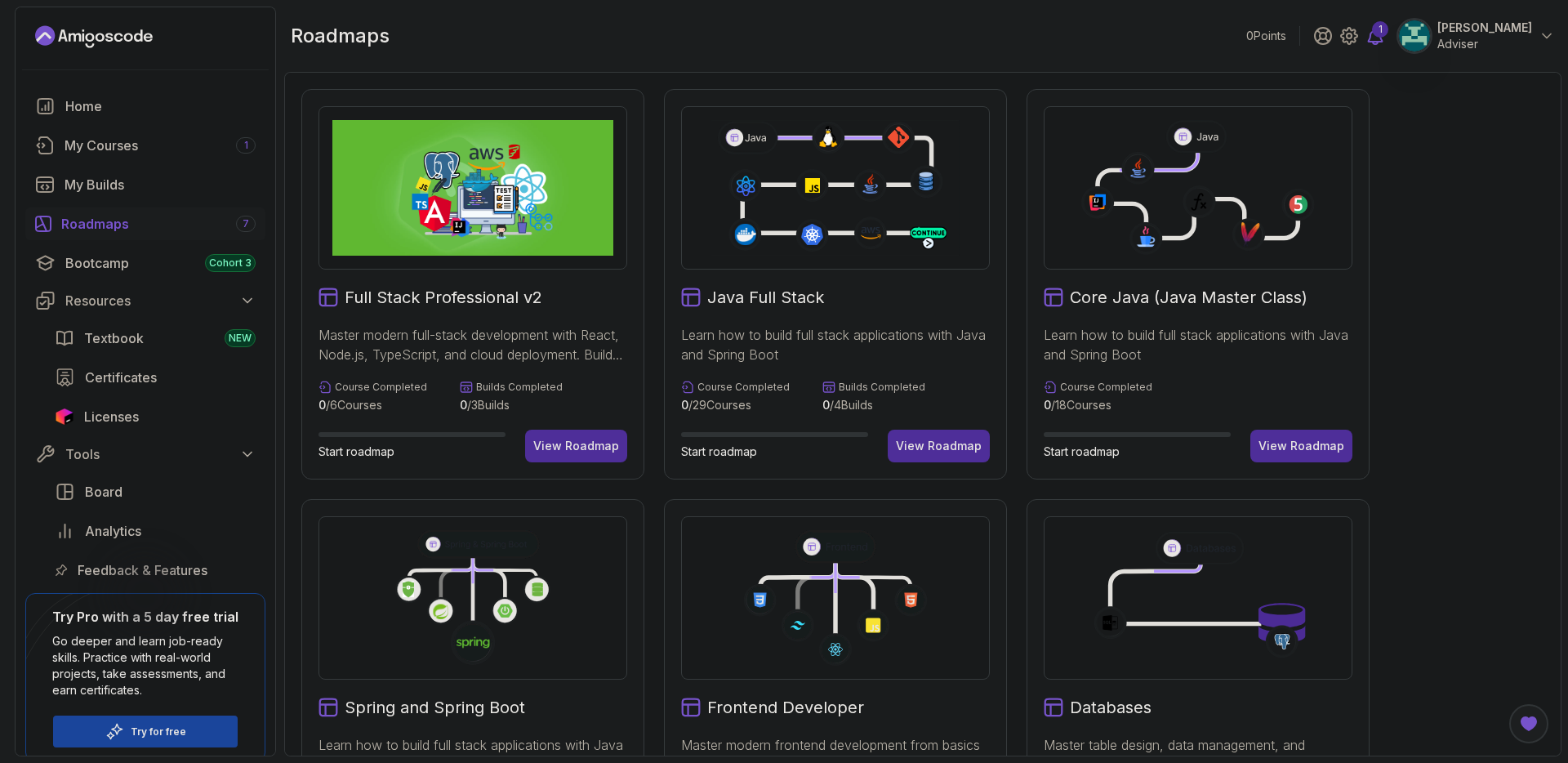
click at [1385, 38] on icon at bounding box center [1375, 36] width 20 height 20
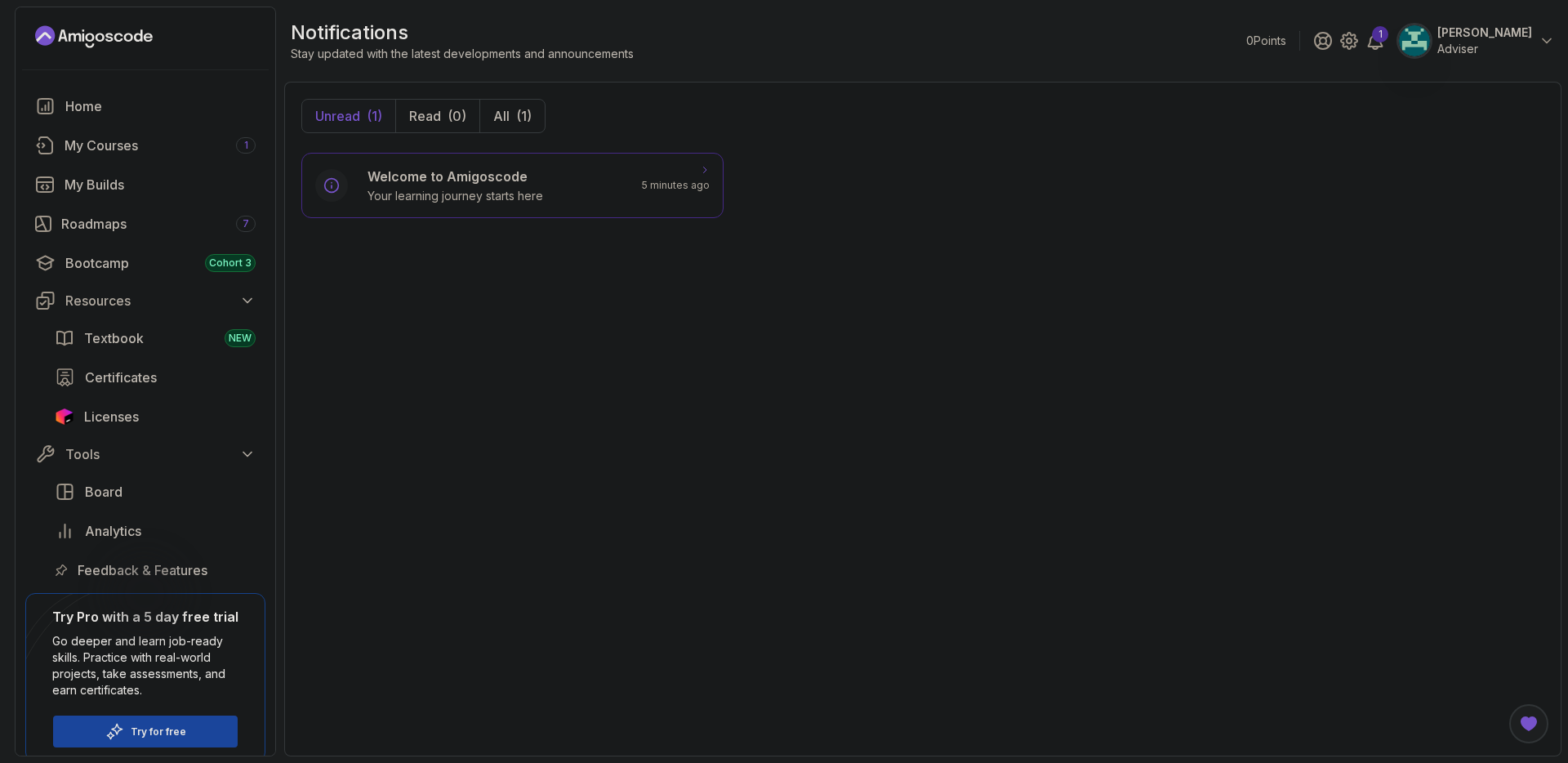
click at [652, 201] on div "Welcome to Amigoscode Your learning journey starts here 5 minutes ago" at bounding box center [512, 185] width 394 height 38
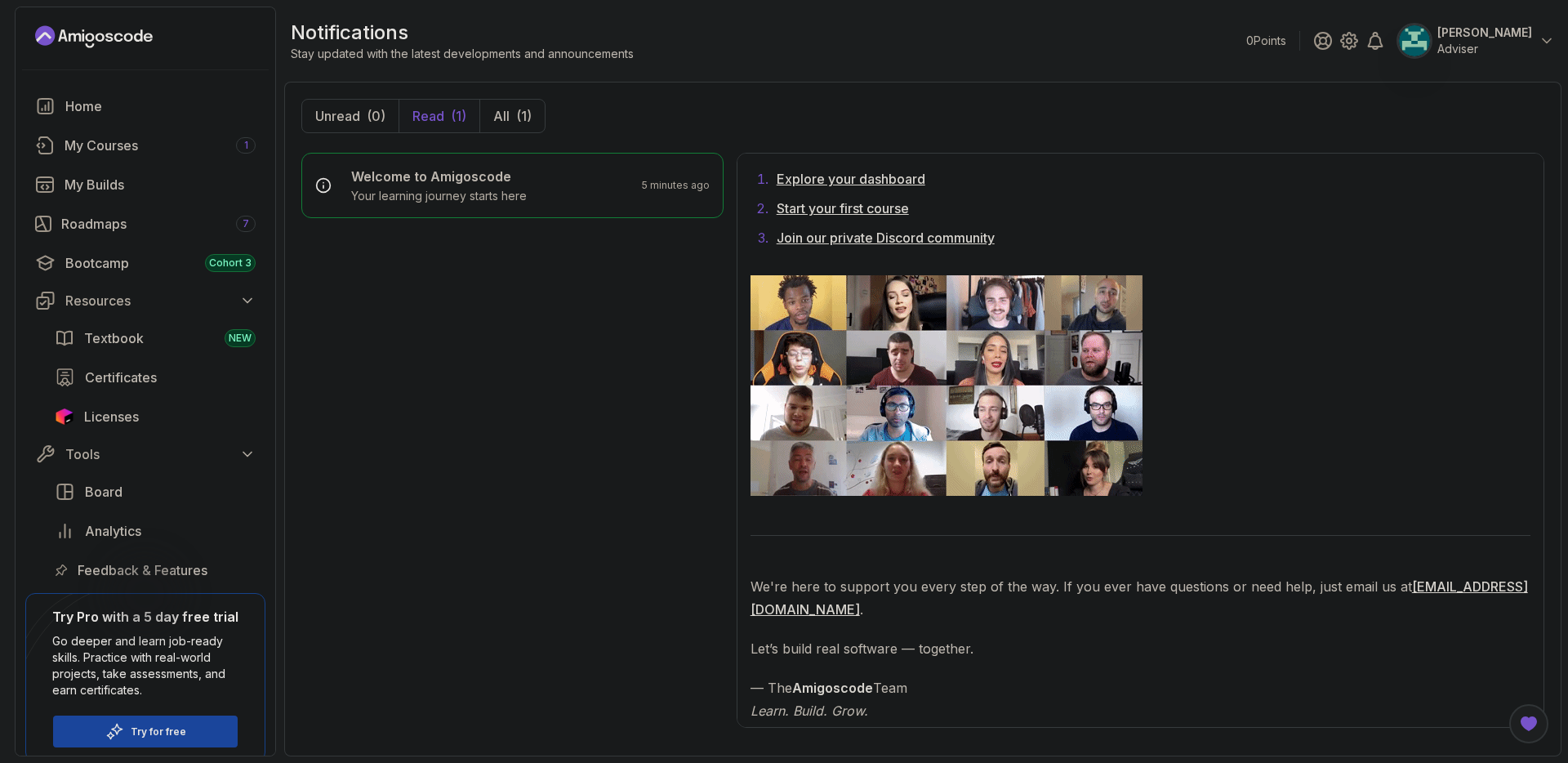
scroll to position [1246, 0]
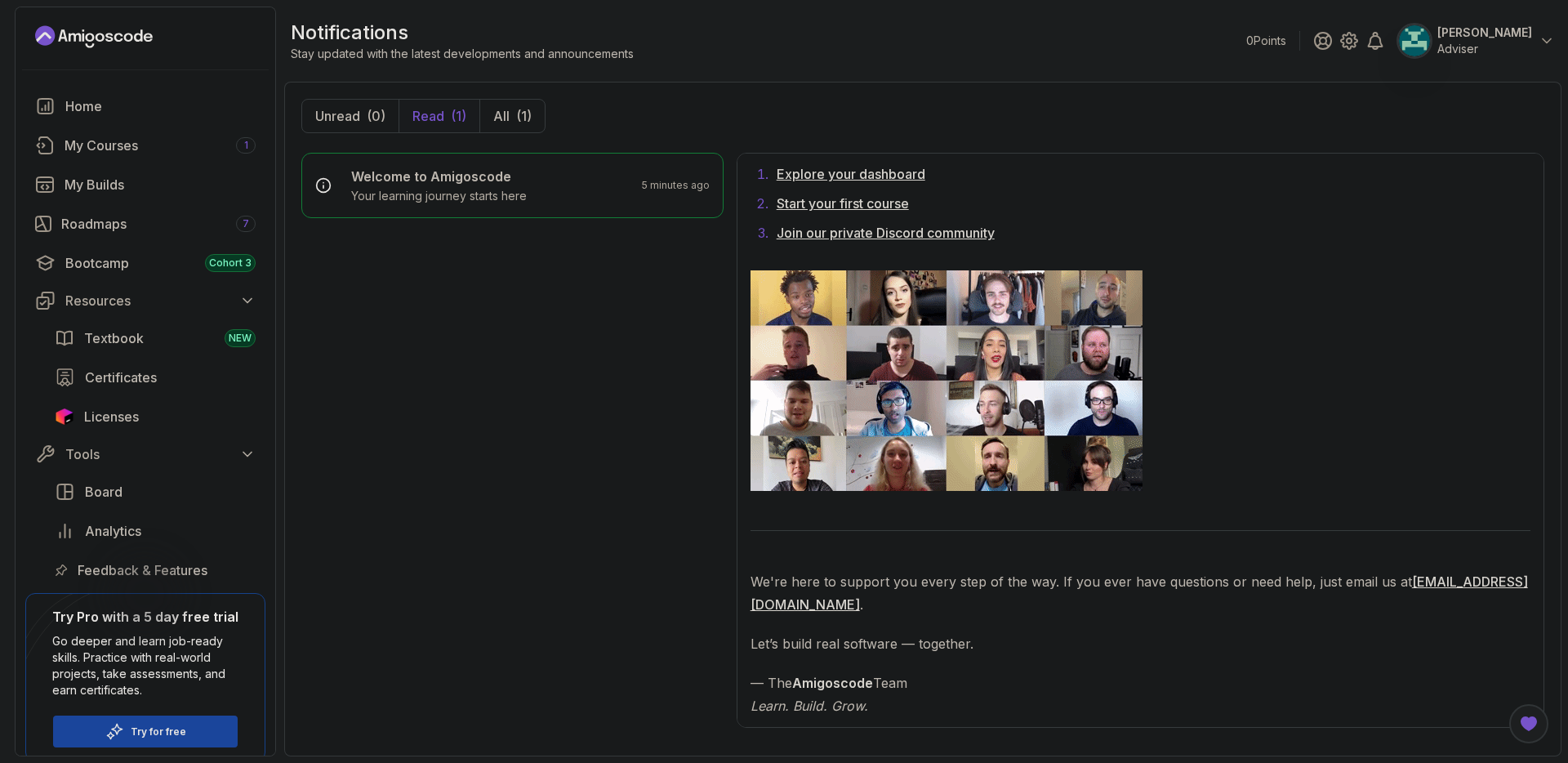
click at [834, 178] on link "Explore your dashboard" at bounding box center [851, 174] width 148 height 16
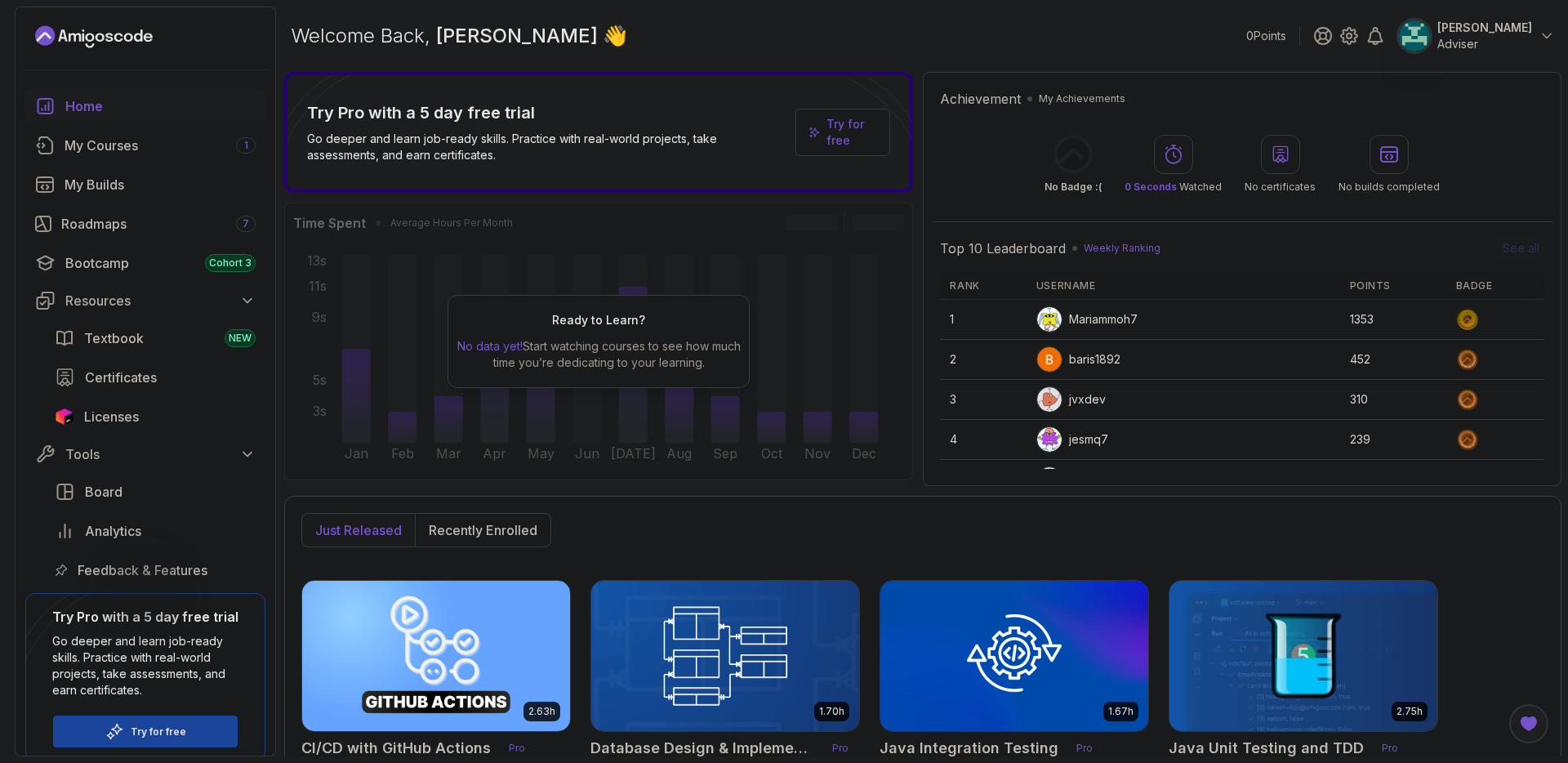
click at [1470, 43] on p "Adviser" at bounding box center [1484, 44] width 95 height 16
click at [1359, 36] on icon at bounding box center [1349, 36] width 20 height 20
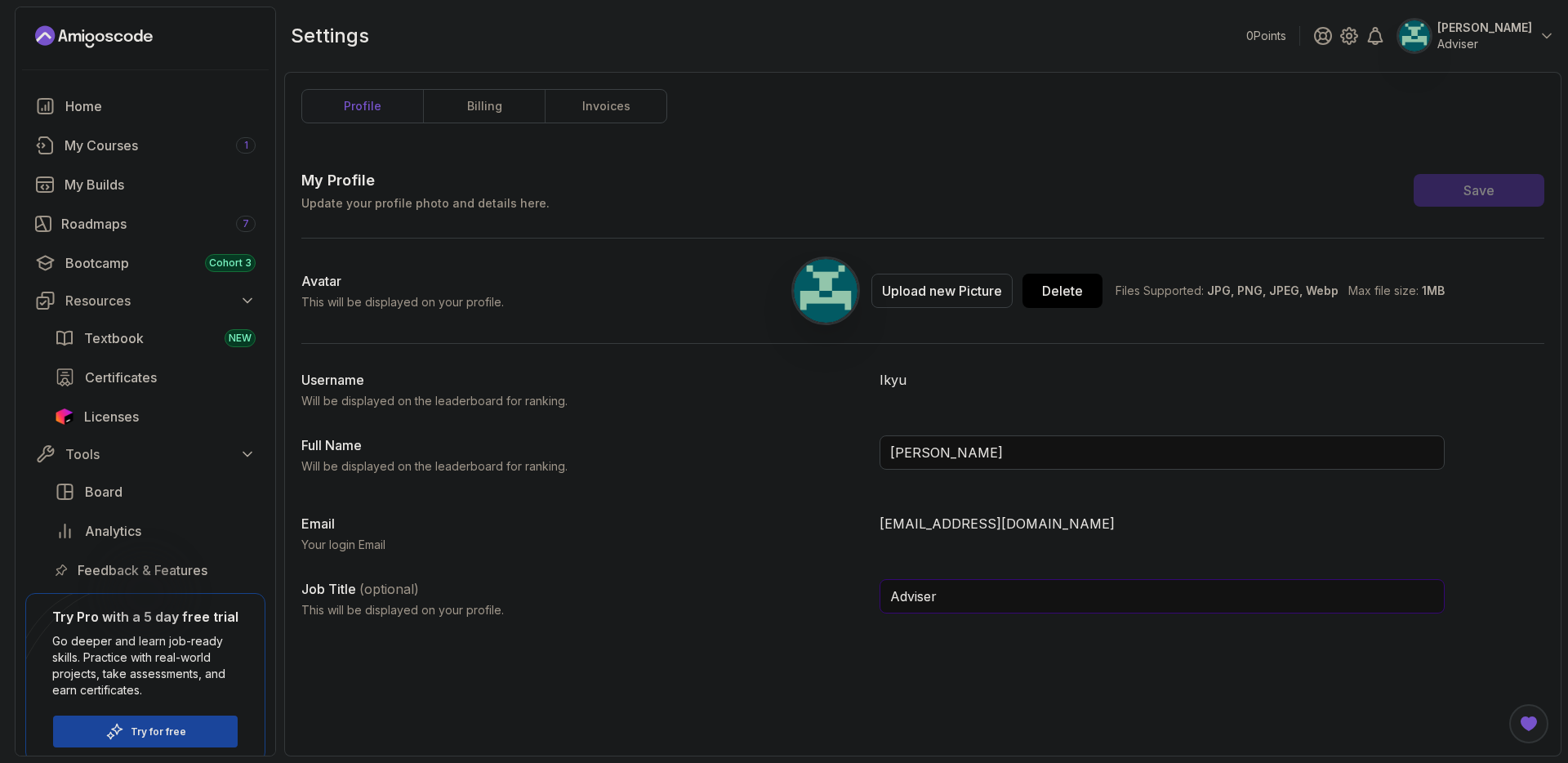
click at [1007, 600] on input "Adviser" at bounding box center [1161, 596] width 565 height 34
click at [990, 452] on input "Farzad Ghiami" at bounding box center [1161, 452] width 565 height 34
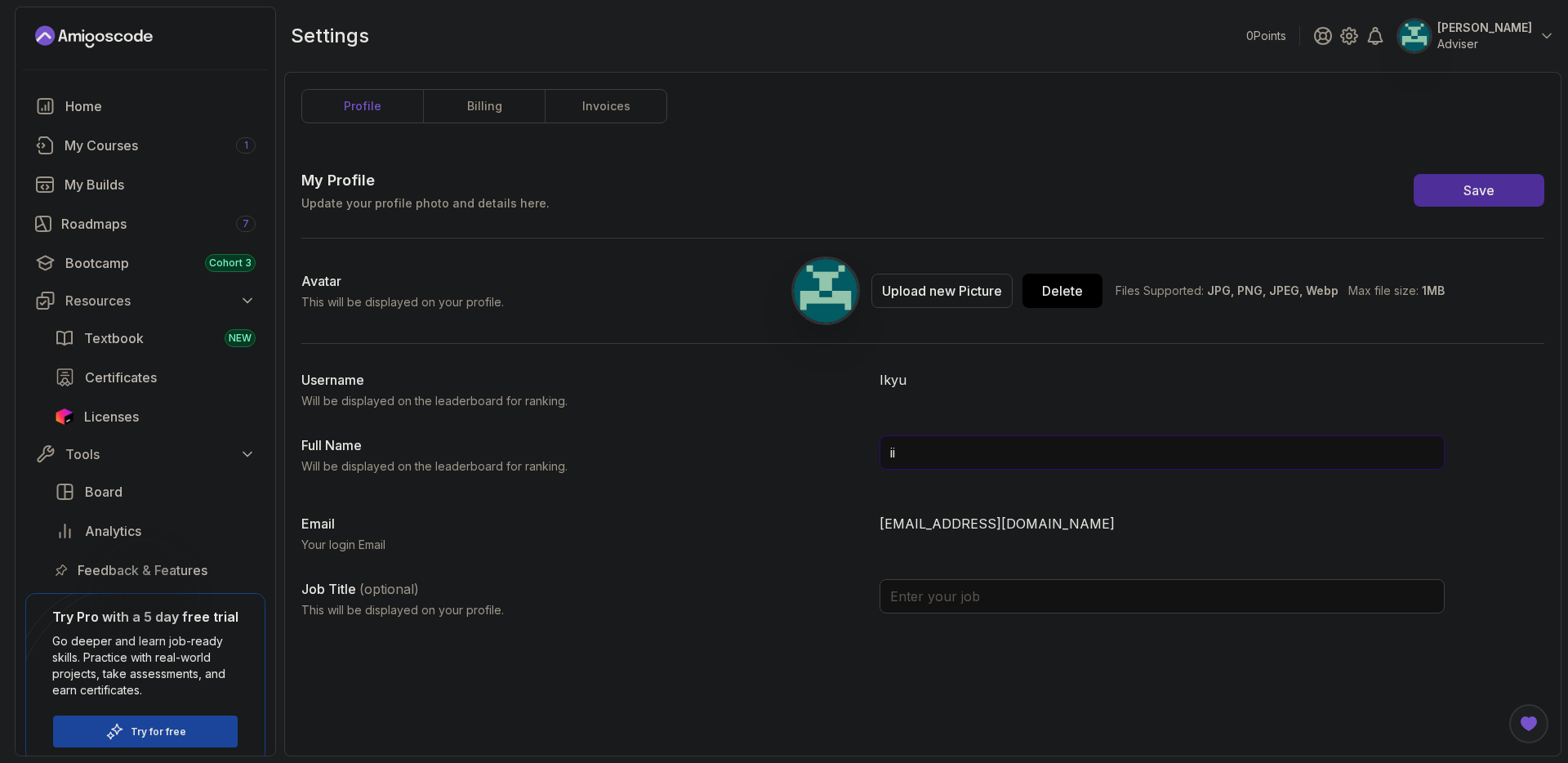
type input "i"
type input "Ikyu"
click at [1413, 174] on button "Save" at bounding box center [1479, 190] width 130 height 33
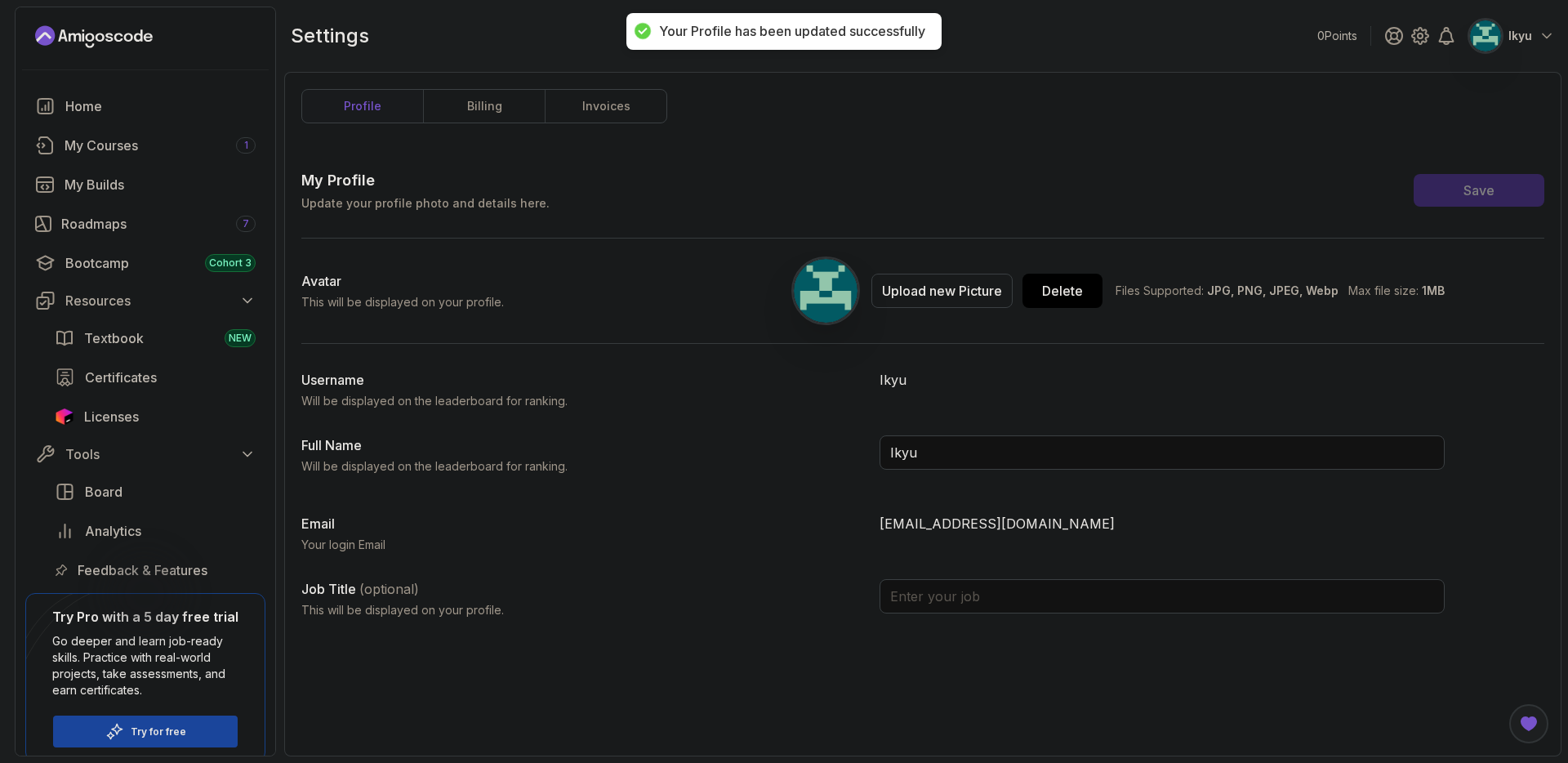
click at [768, 453] on div "Full Name Will be displayed on the leaderboard for ranking." at bounding box center [583, 455] width 565 height 39
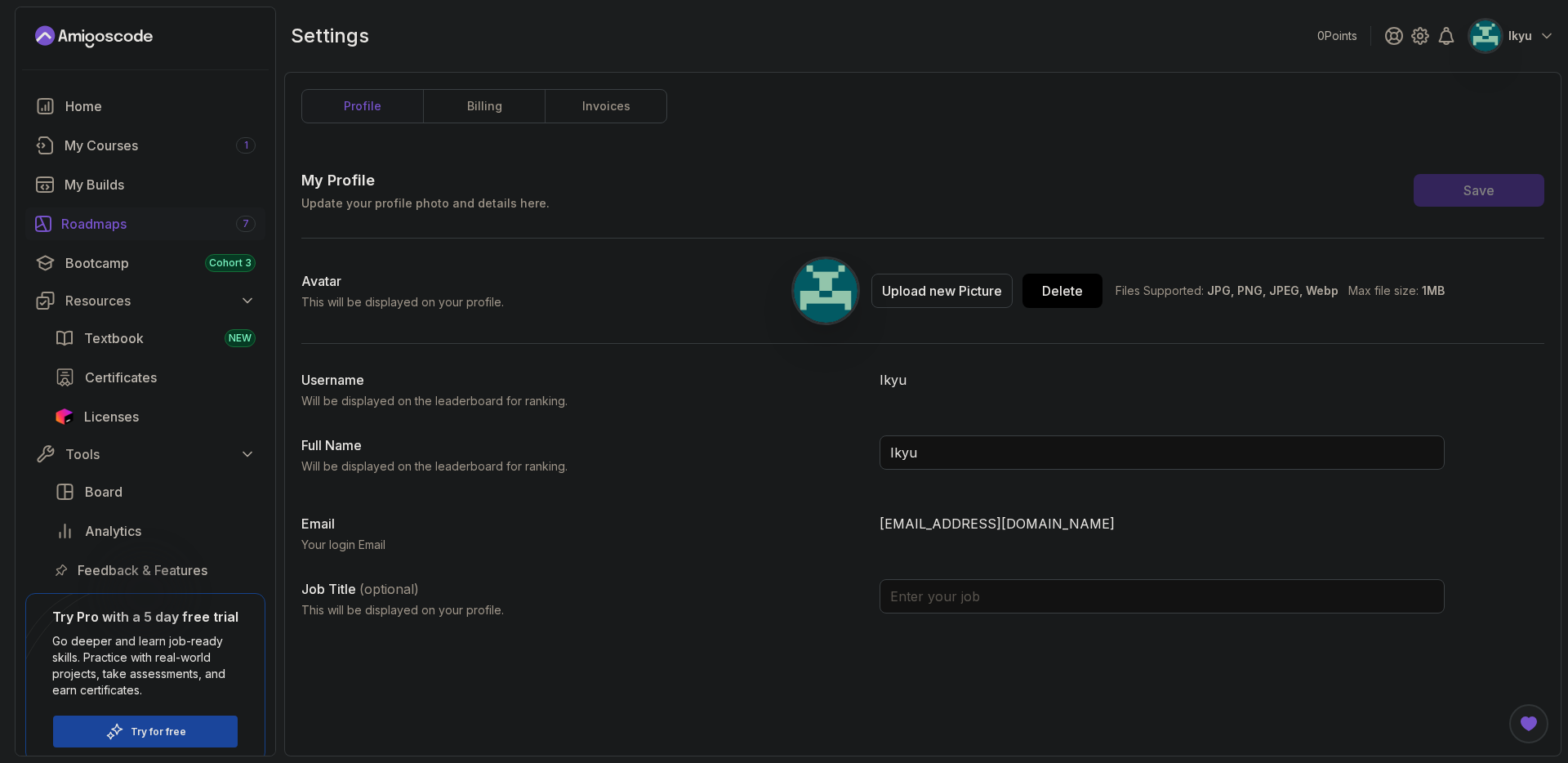
click at [189, 214] on div "Roadmaps 7" at bounding box center [159, 223] width 195 height 20
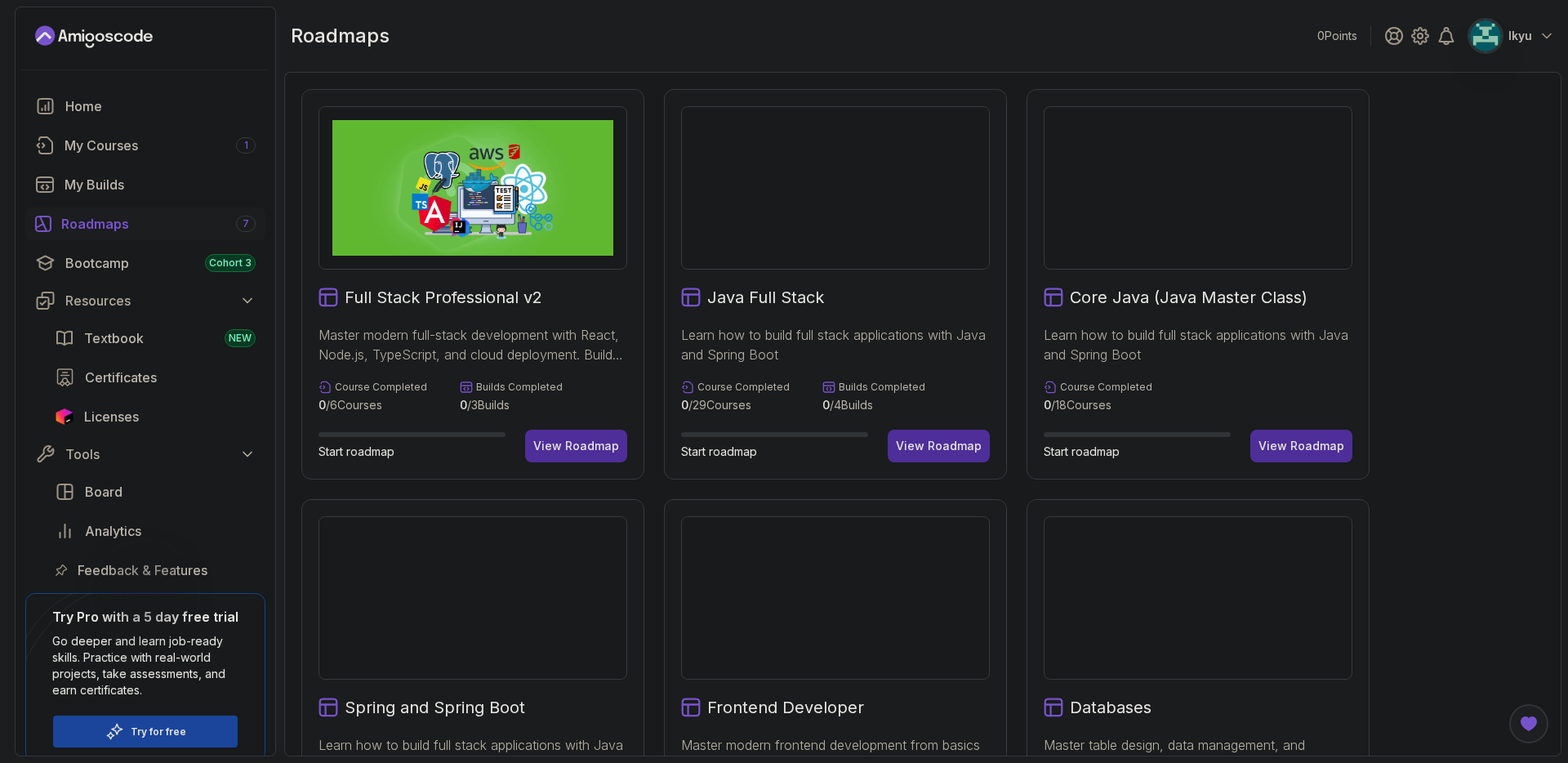
click at [193, 187] on div "My Builds" at bounding box center [160, 185] width 191 height 20
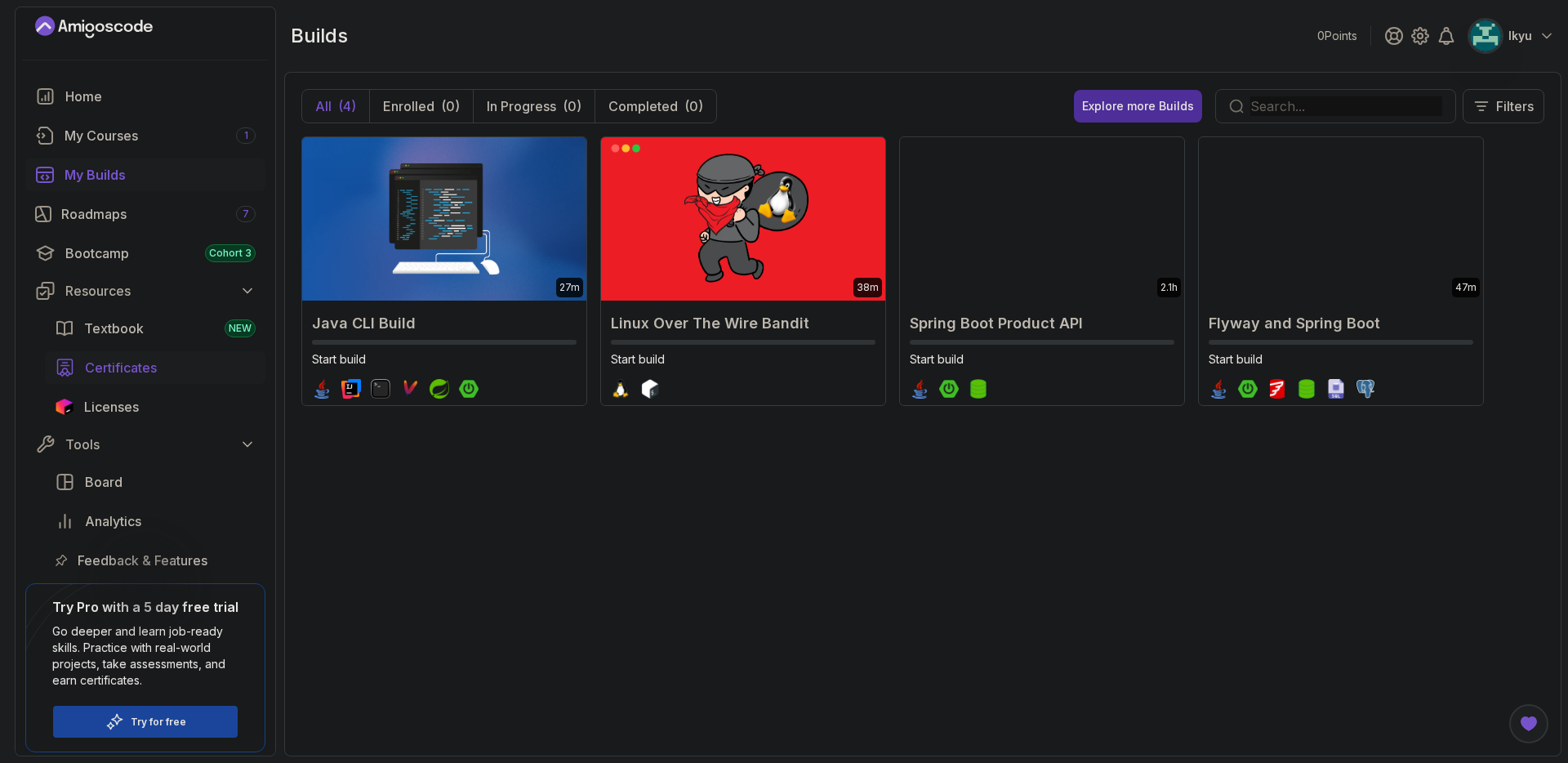
scroll to position [16, 0]
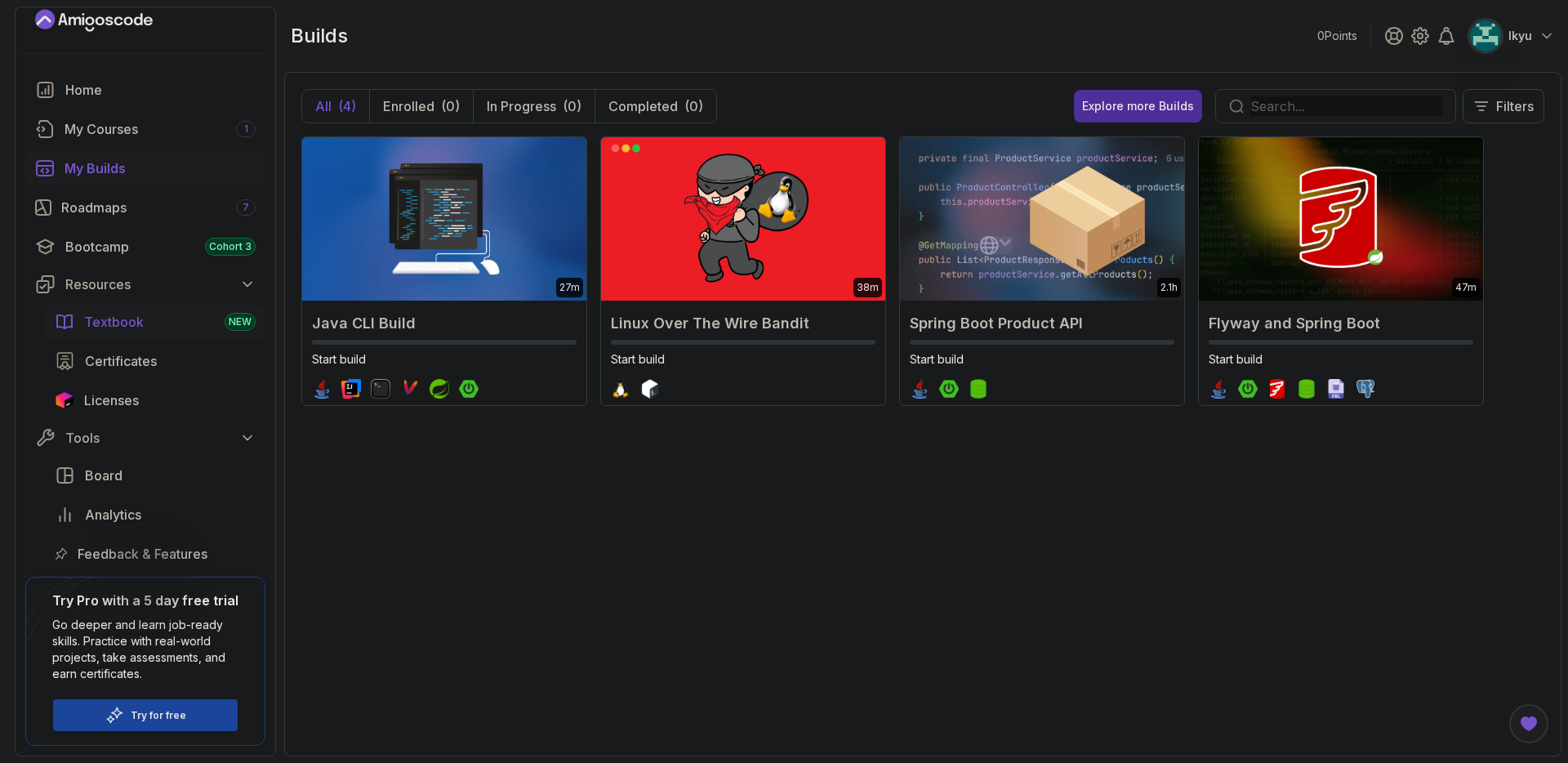
click at [148, 330] on div "Textbook NEW" at bounding box center [170, 322] width 172 height 20
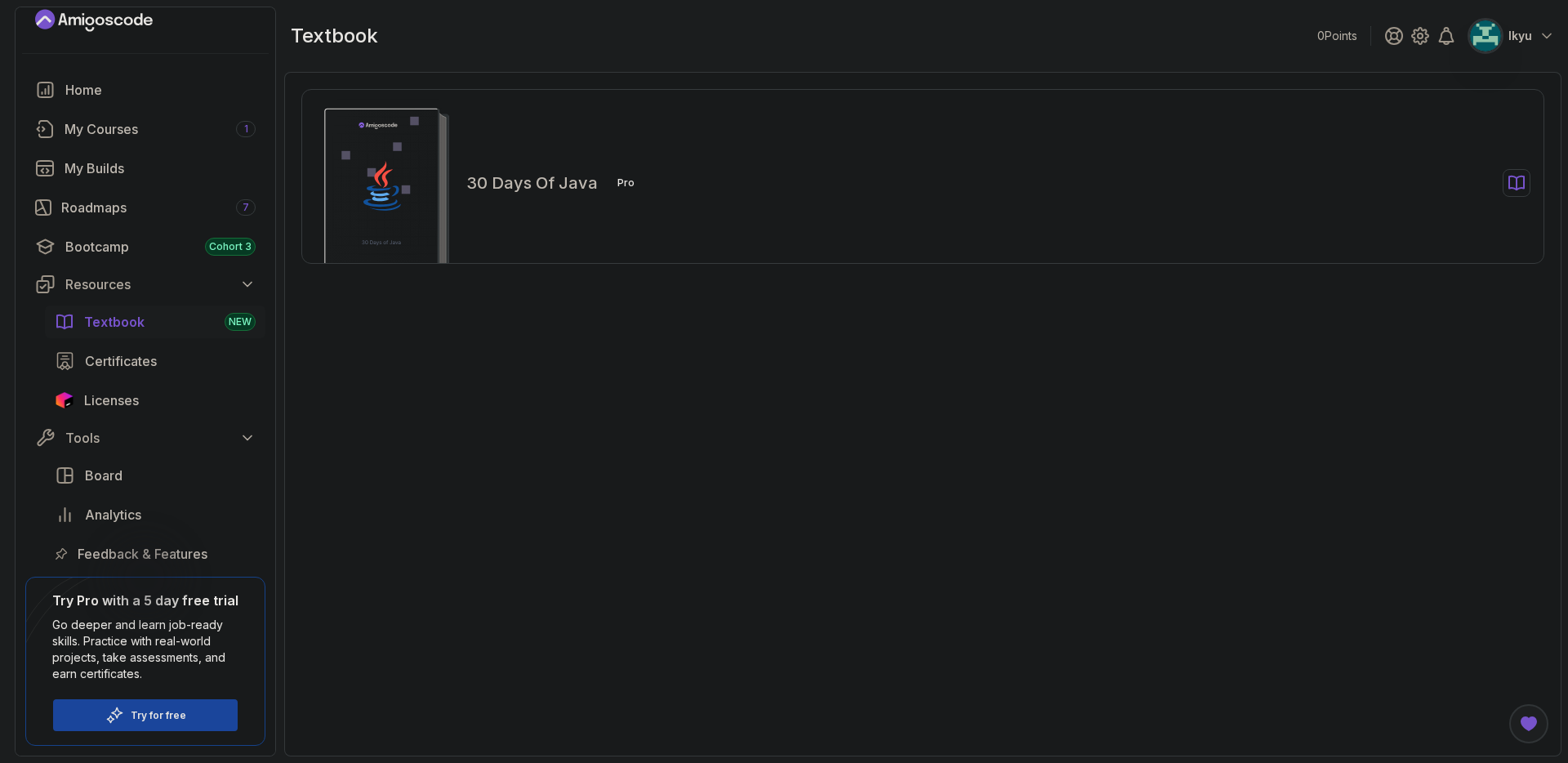
click at [1513, 189] on icon at bounding box center [1516, 183] width 20 height 20
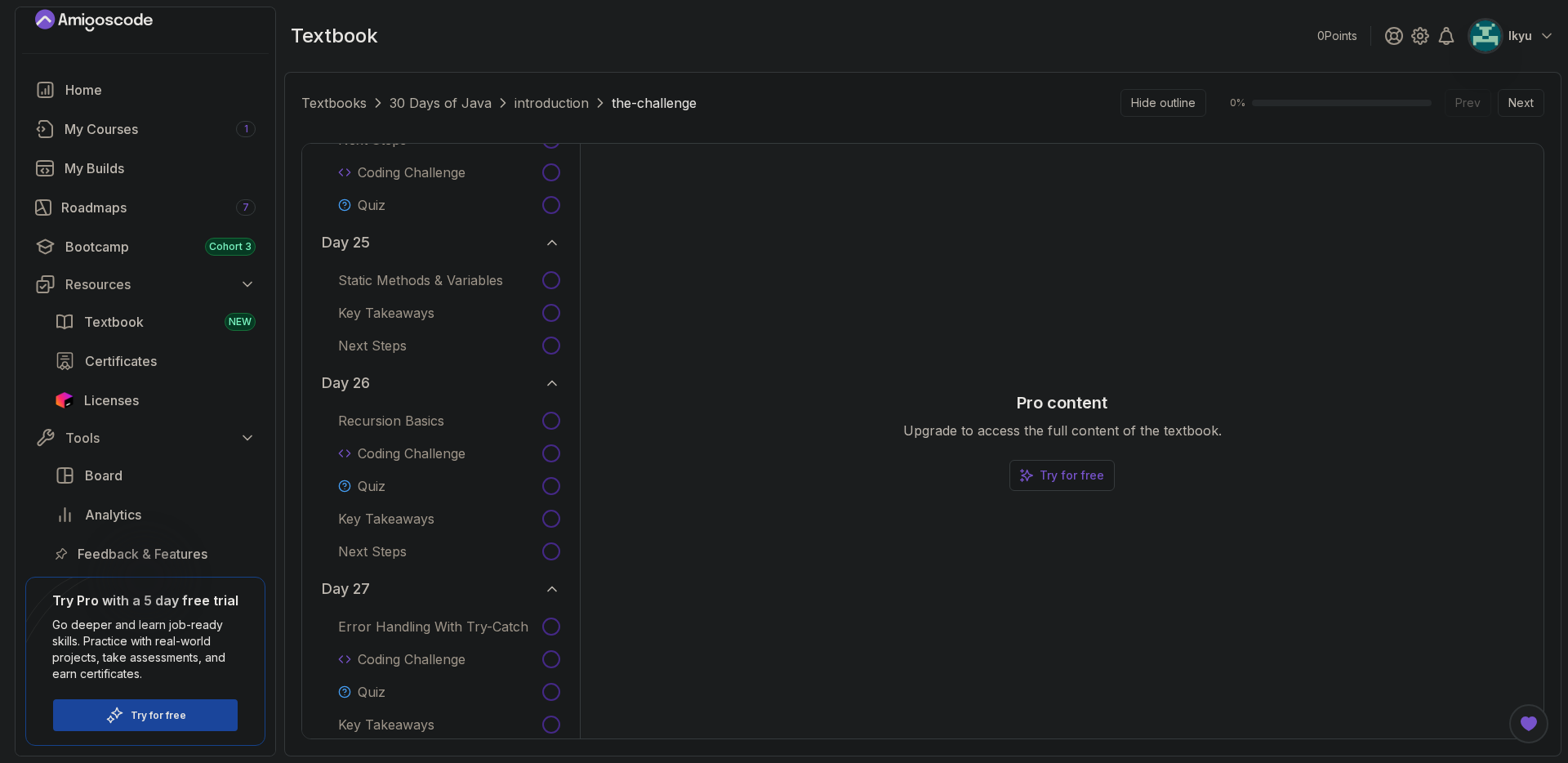
scroll to position [5340, 0]
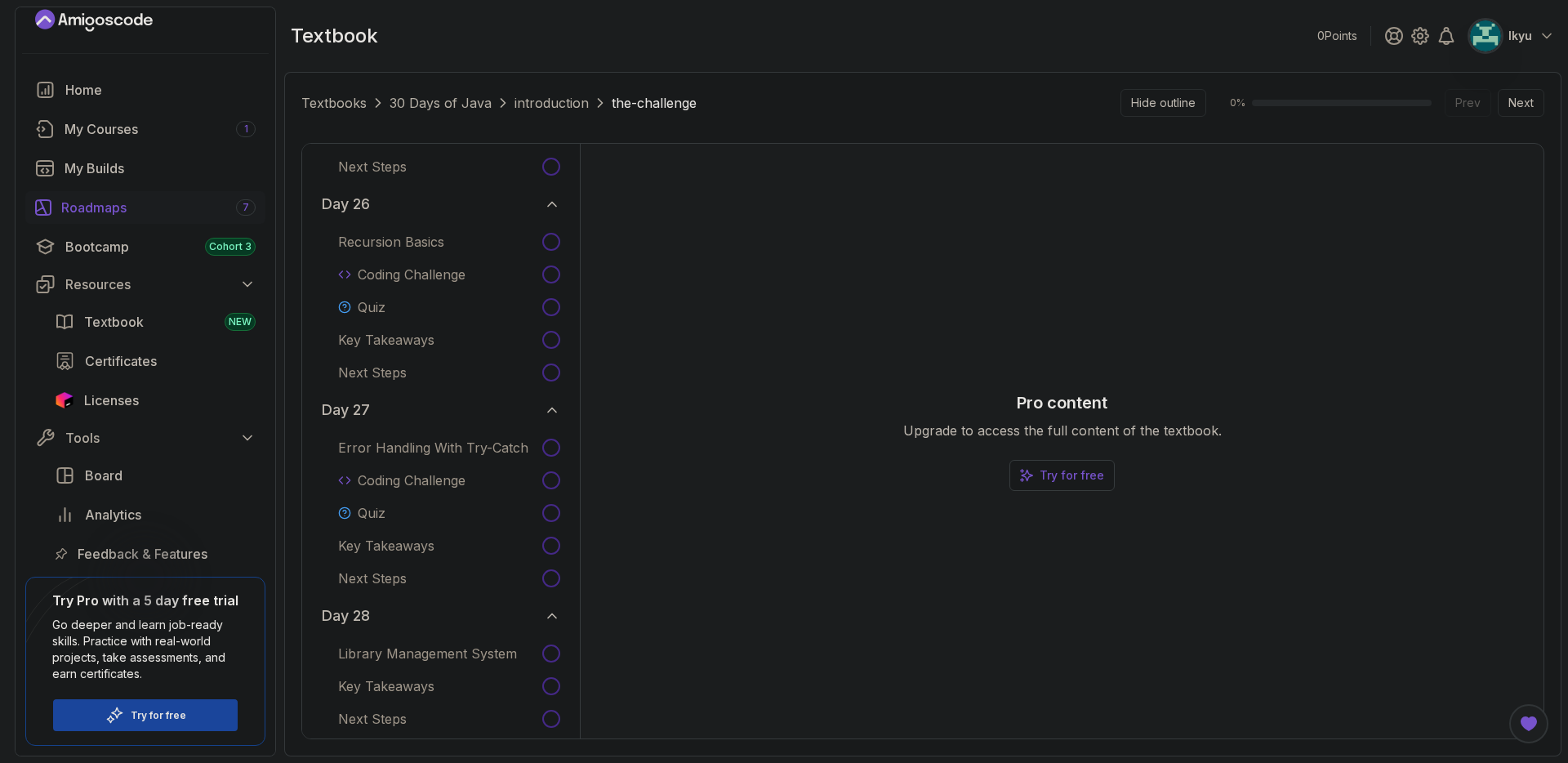
click at [140, 217] on link "Roadmaps 7" at bounding box center [145, 207] width 240 height 33
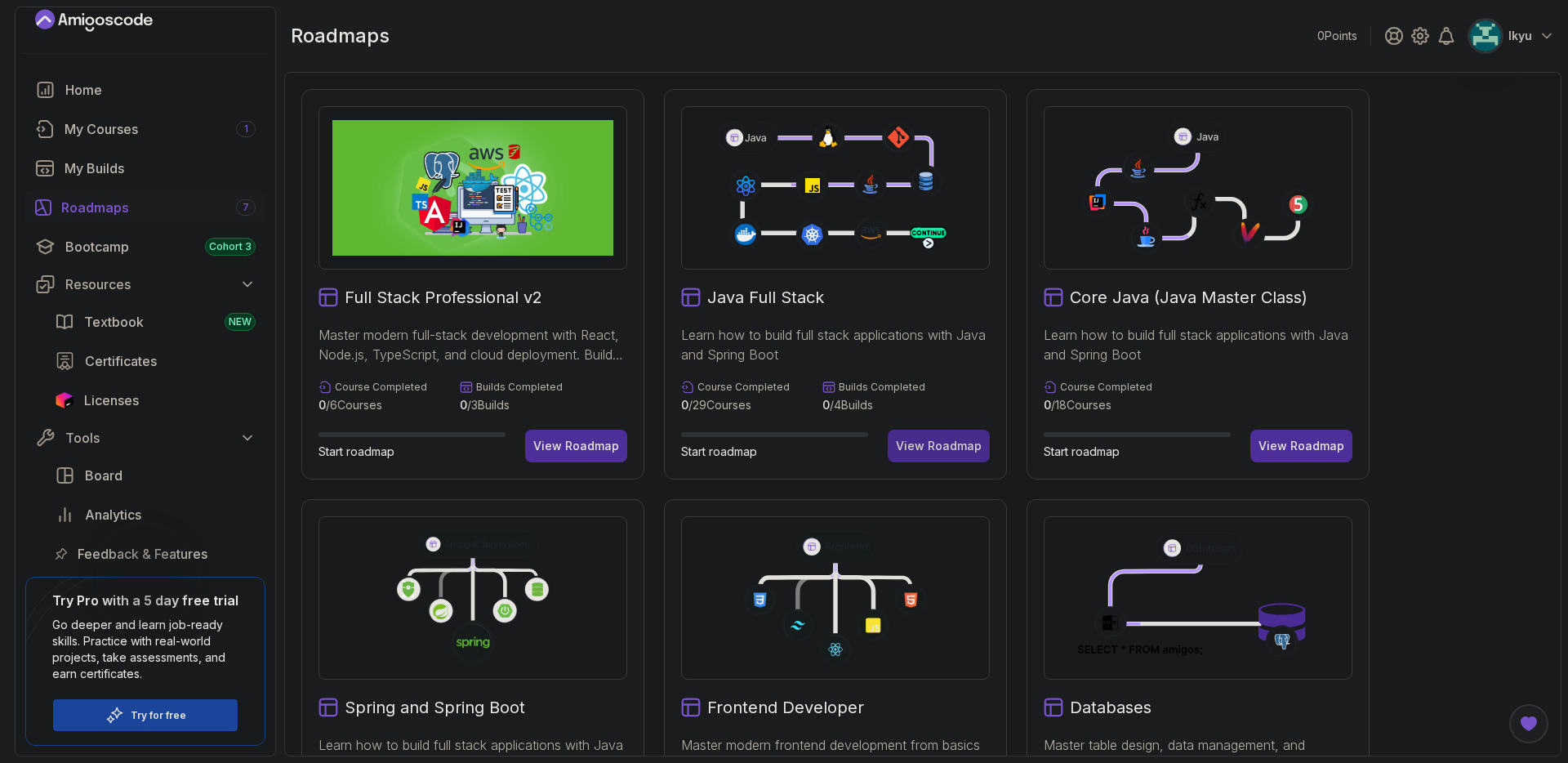
click at [962, 446] on div "View Roadmap" at bounding box center [939, 446] width 86 height 16
click at [1311, 450] on div "View Roadmap" at bounding box center [1301, 446] width 86 height 16
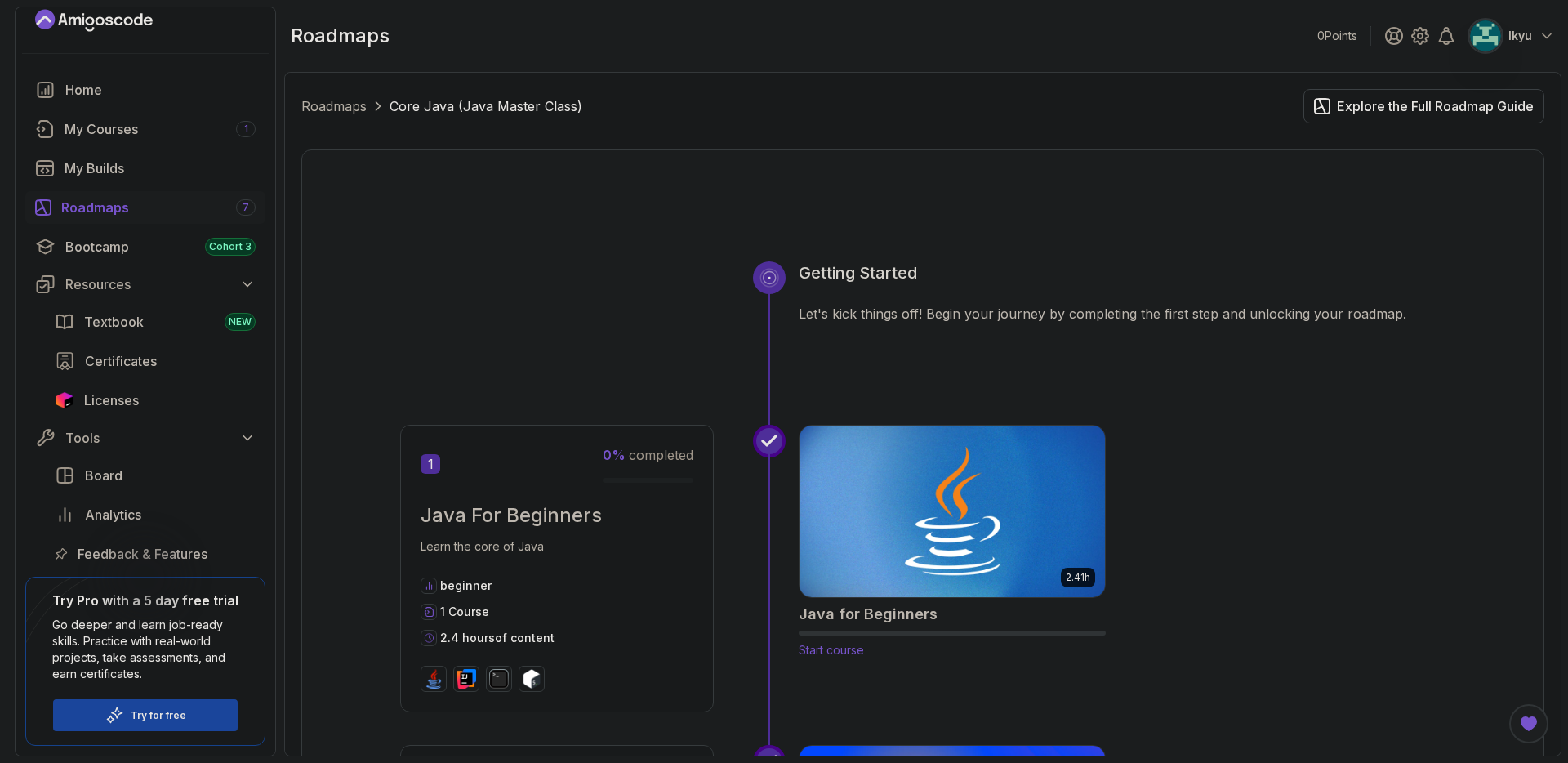
click at [1036, 455] on img at bounding box center [952, 511] width 321 height 180
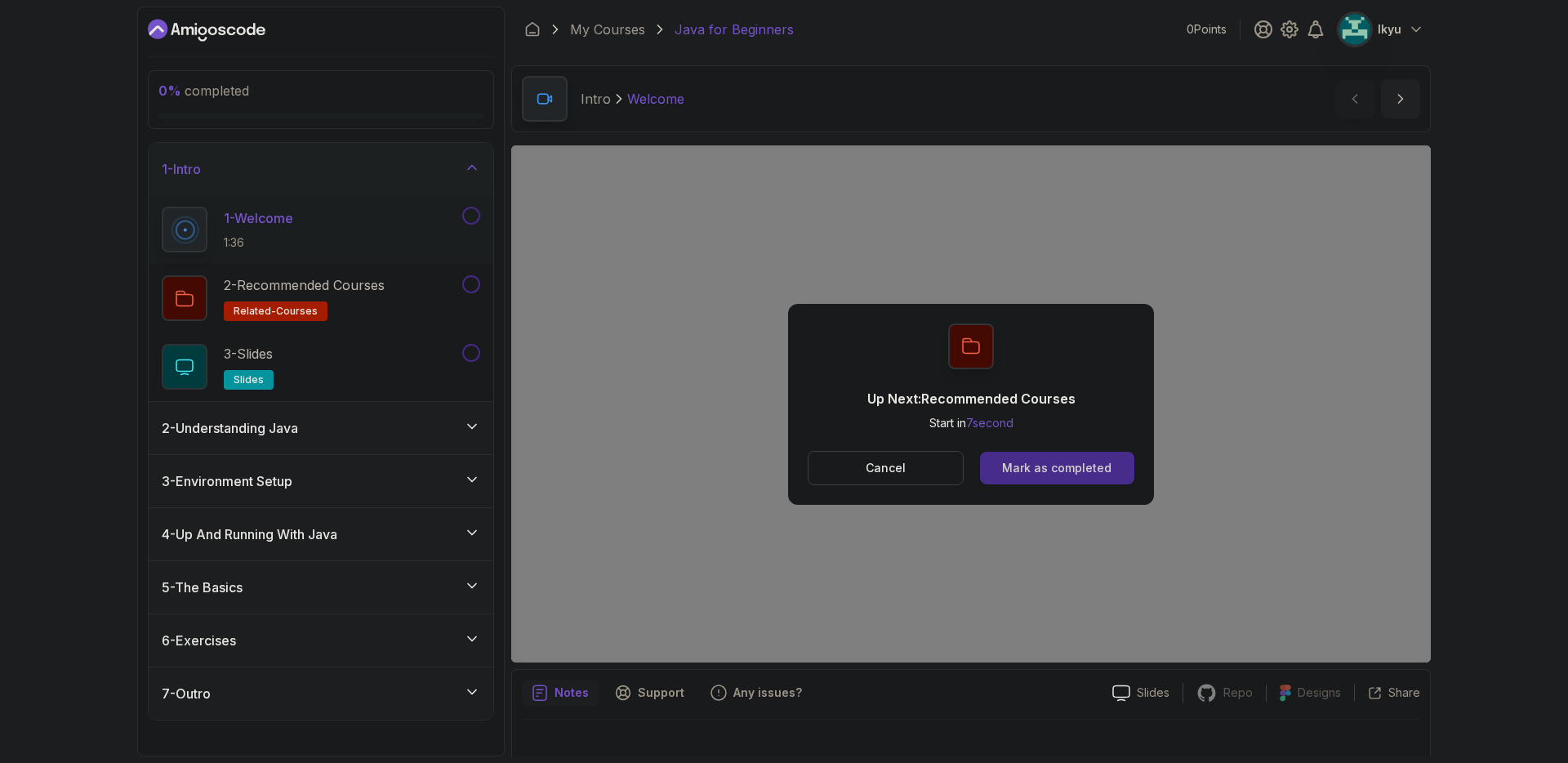
click at [1093, 461] on div "Mark as completed" at bounding box center [1056, 468] width 109 height 16
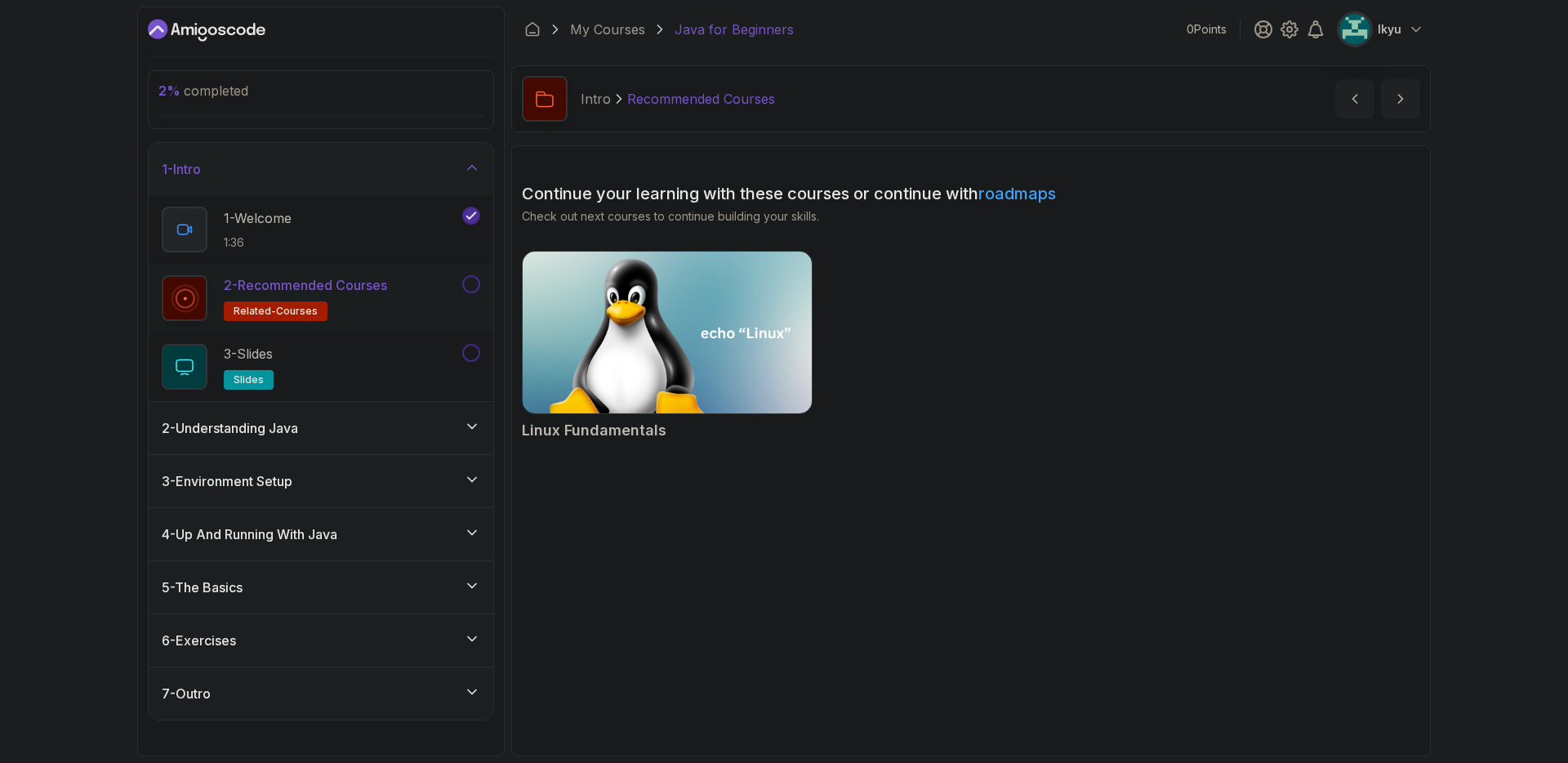
click at [478, 289] on button at bounding box center [471, 284] width 18 height 18
click at [443, 345] on div "3 - Slides slides" at bounding box center [310, 366] width 298 height 46
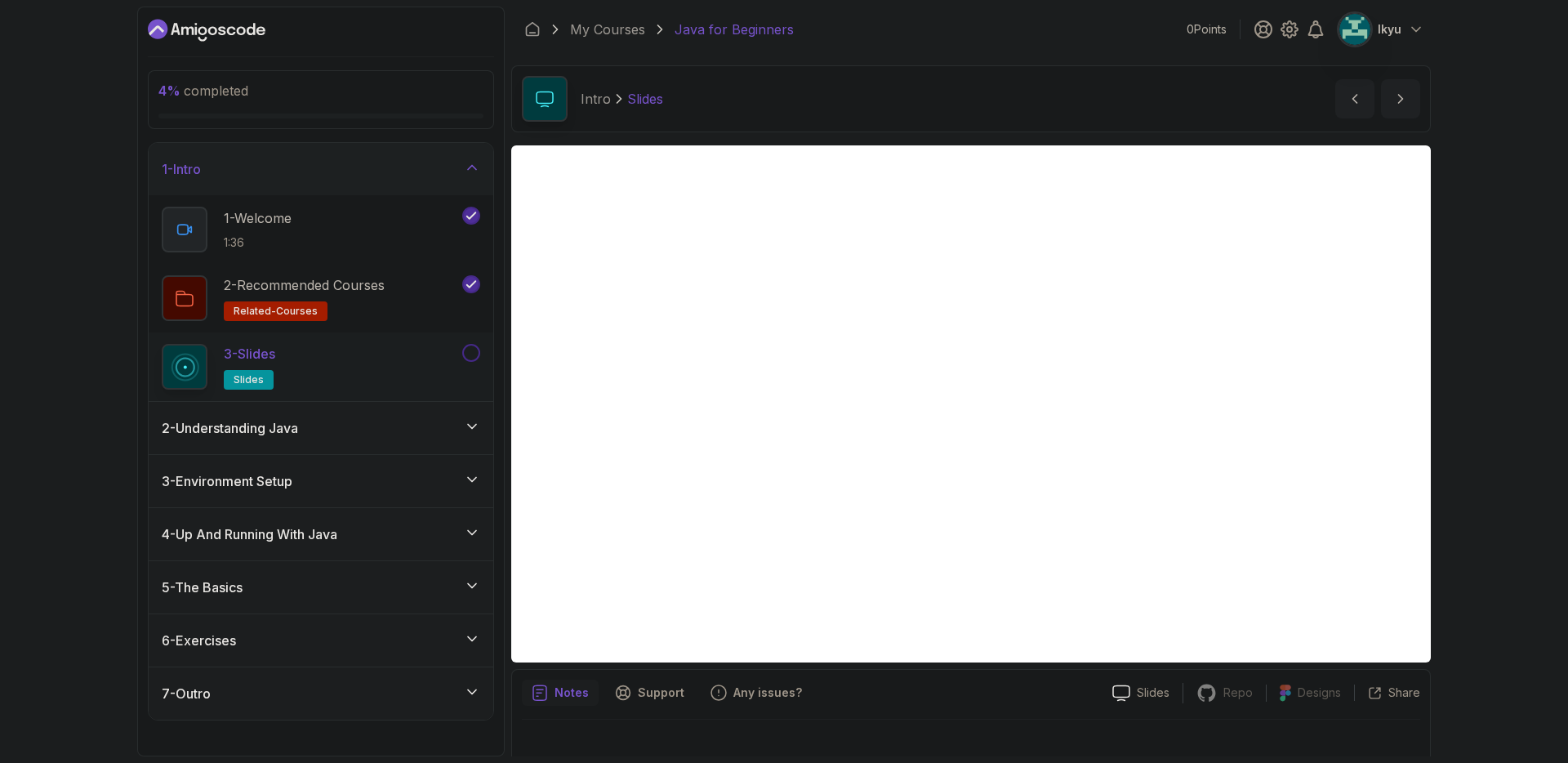
click at [470, 355] on button at bounding box center [471, 353] width 18 height 18
click at [354, 440] on div "2 - Understanding Java" at bounding box center [321, 428] width 345 height 52
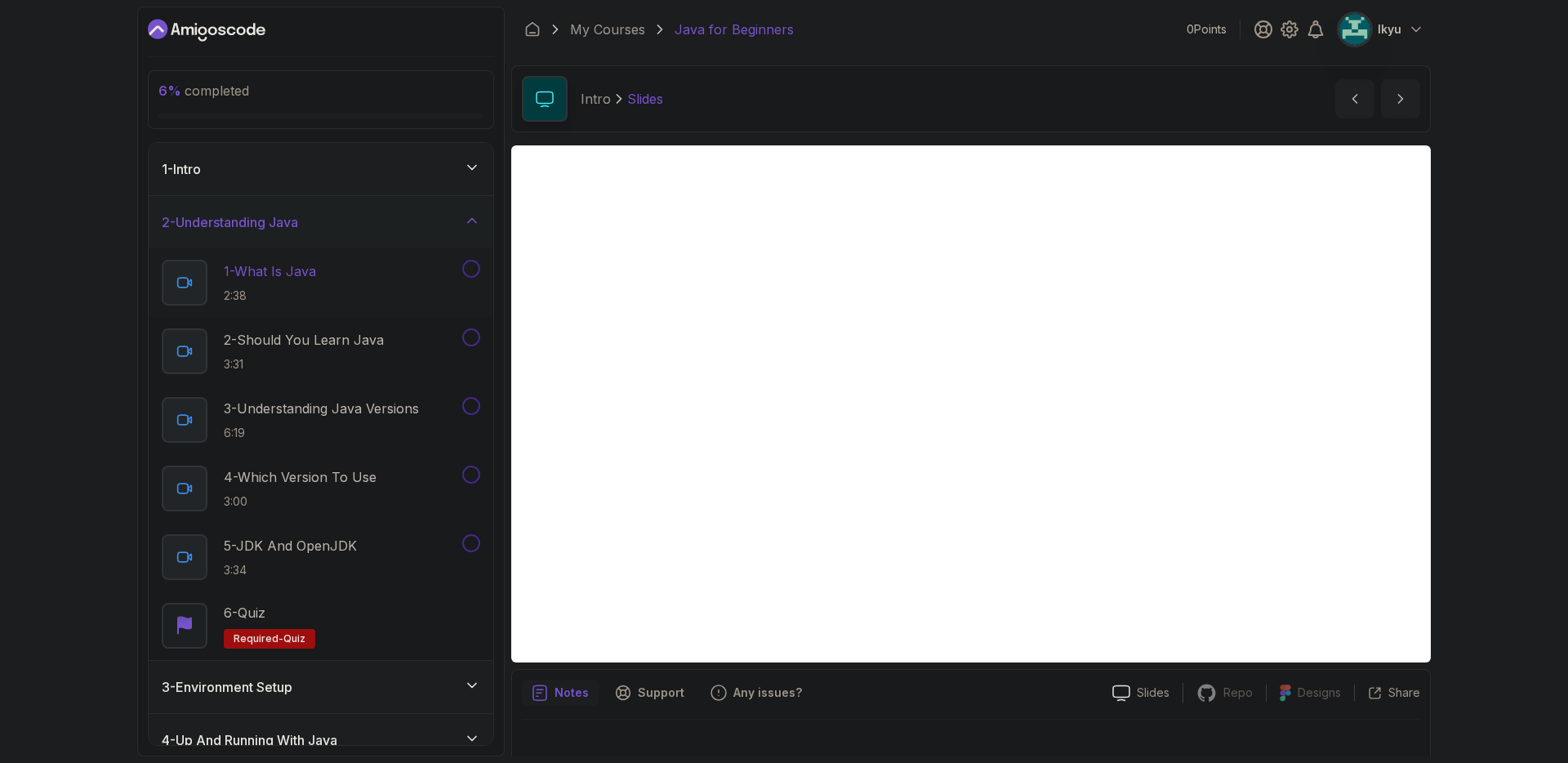
click at [281, 278] on p "1 - What Is Java" at bounding box center [269, 271] width 92 height 20
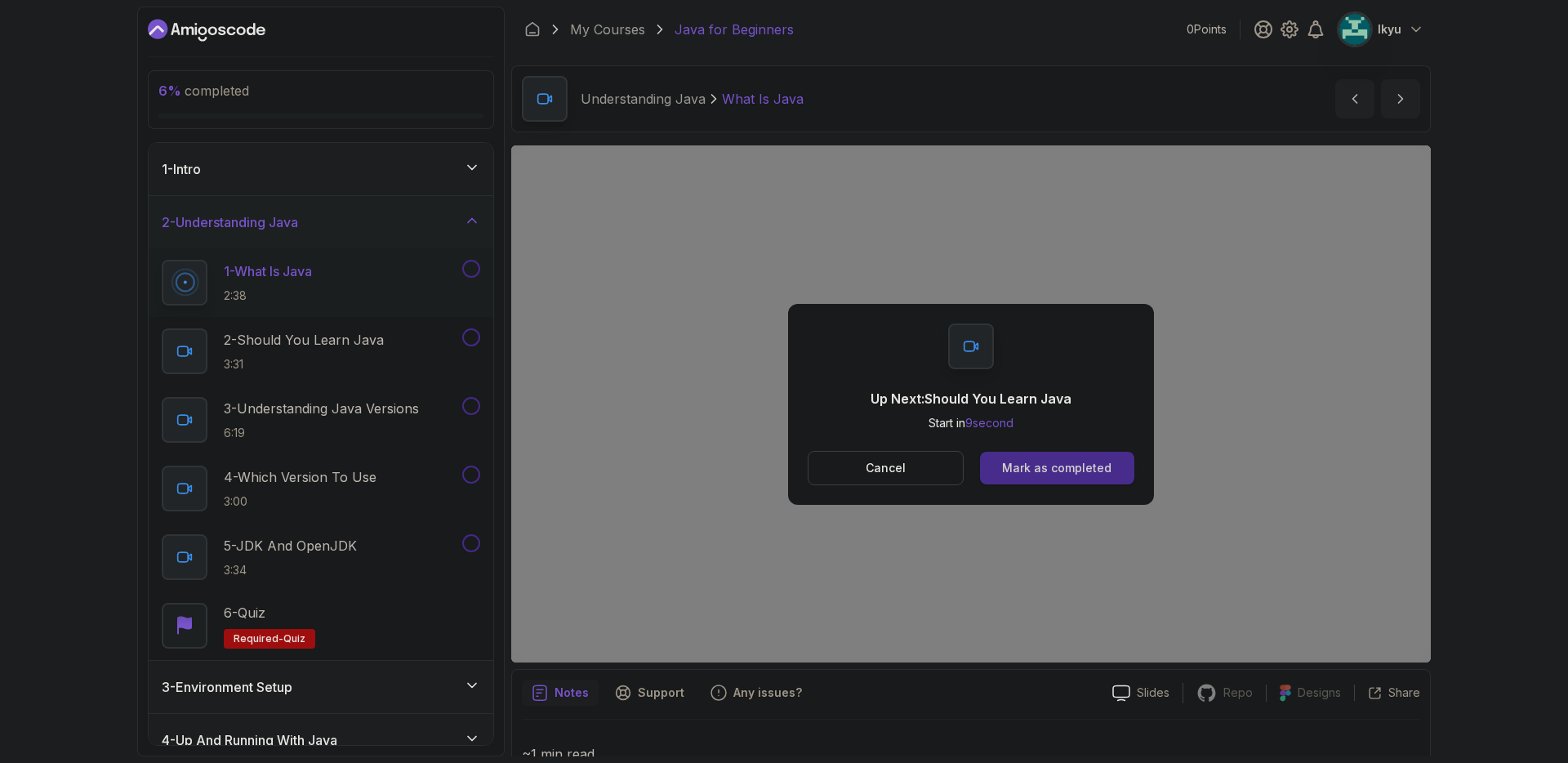
click at [1057, 478] on button "Mark as completed" at bounding box center [1057, 467] width 155 height 33
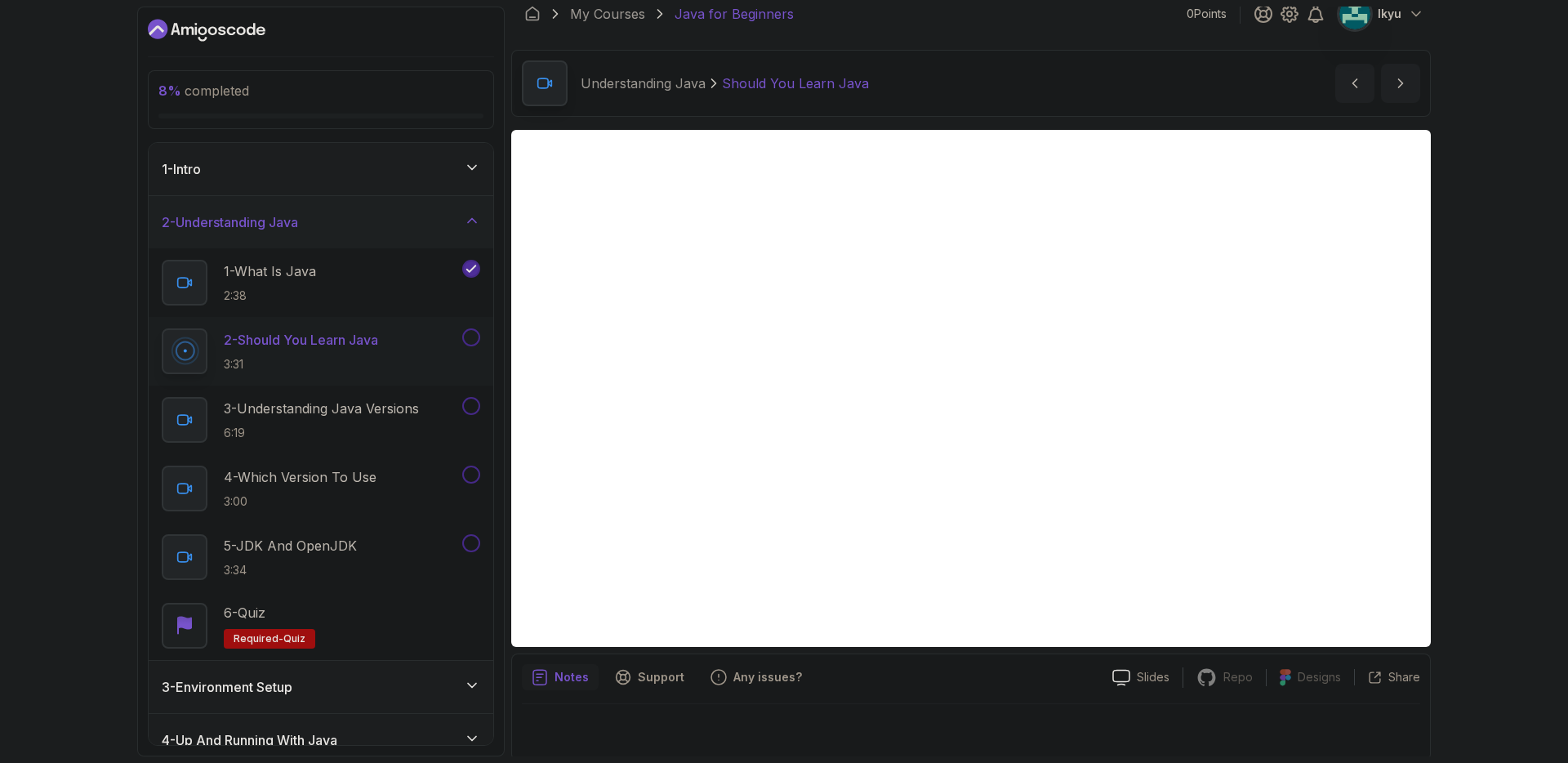
scroll to position [20, 0]
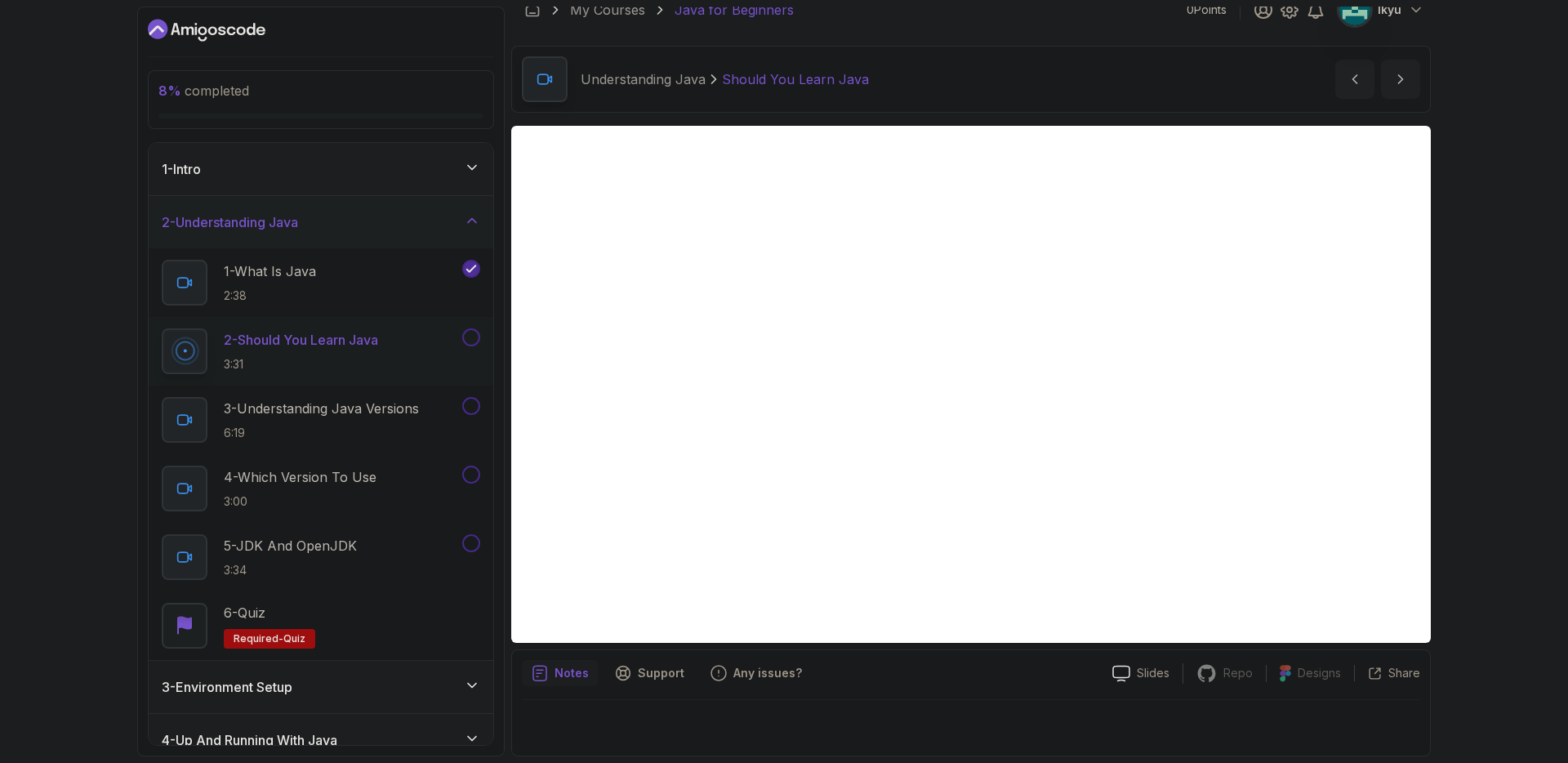
click at [582, 672] on p "Notes" at bounding box center [572, 673] width 34 height 16
click at [574, 672] on p "Notes" at bounding box center [572, 673] width 34 height 16
click at [631, 674] on div "Support" at bounding box center [650, 672] width 89 height 26
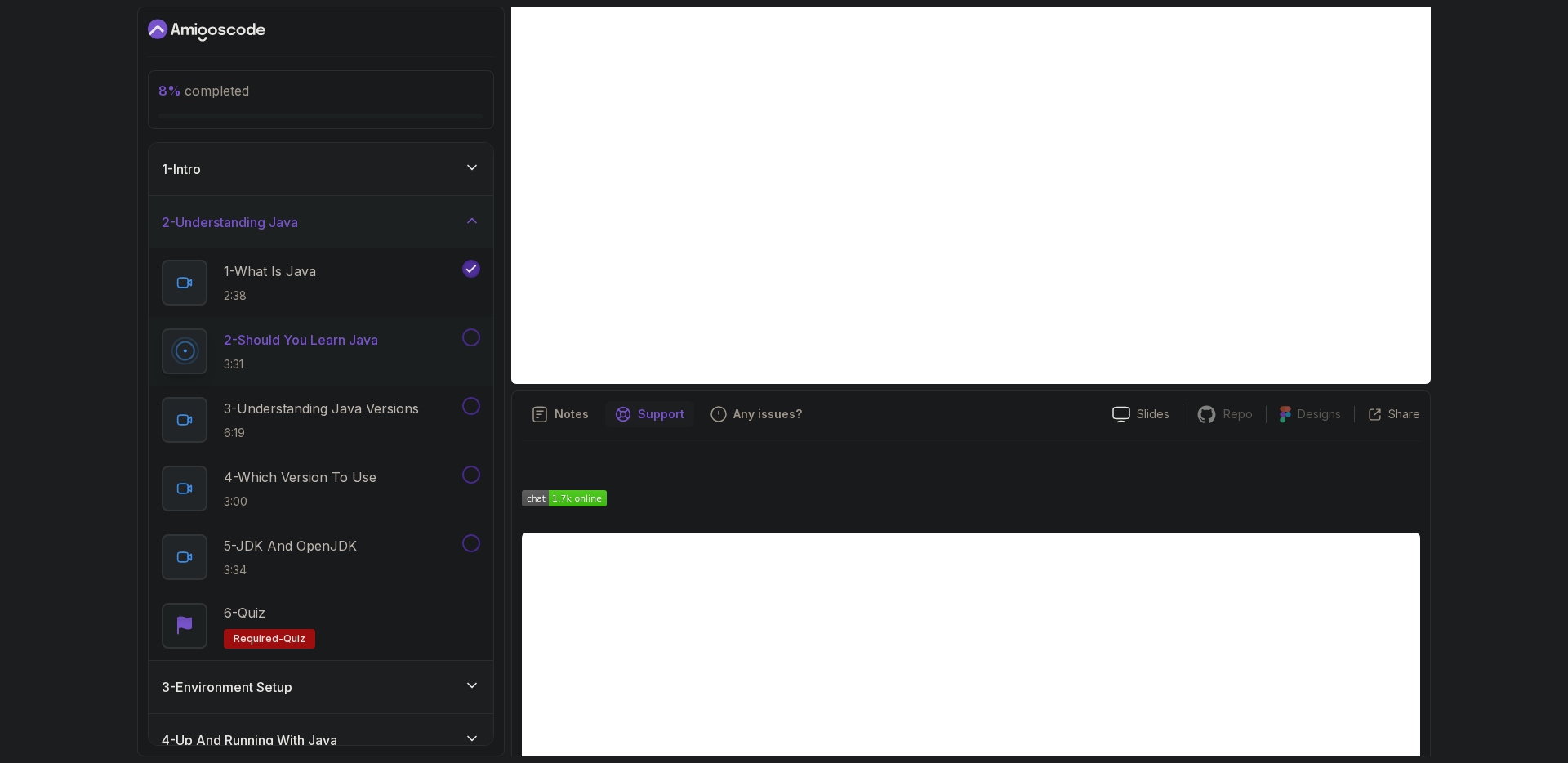
scroll to position [240, 0]
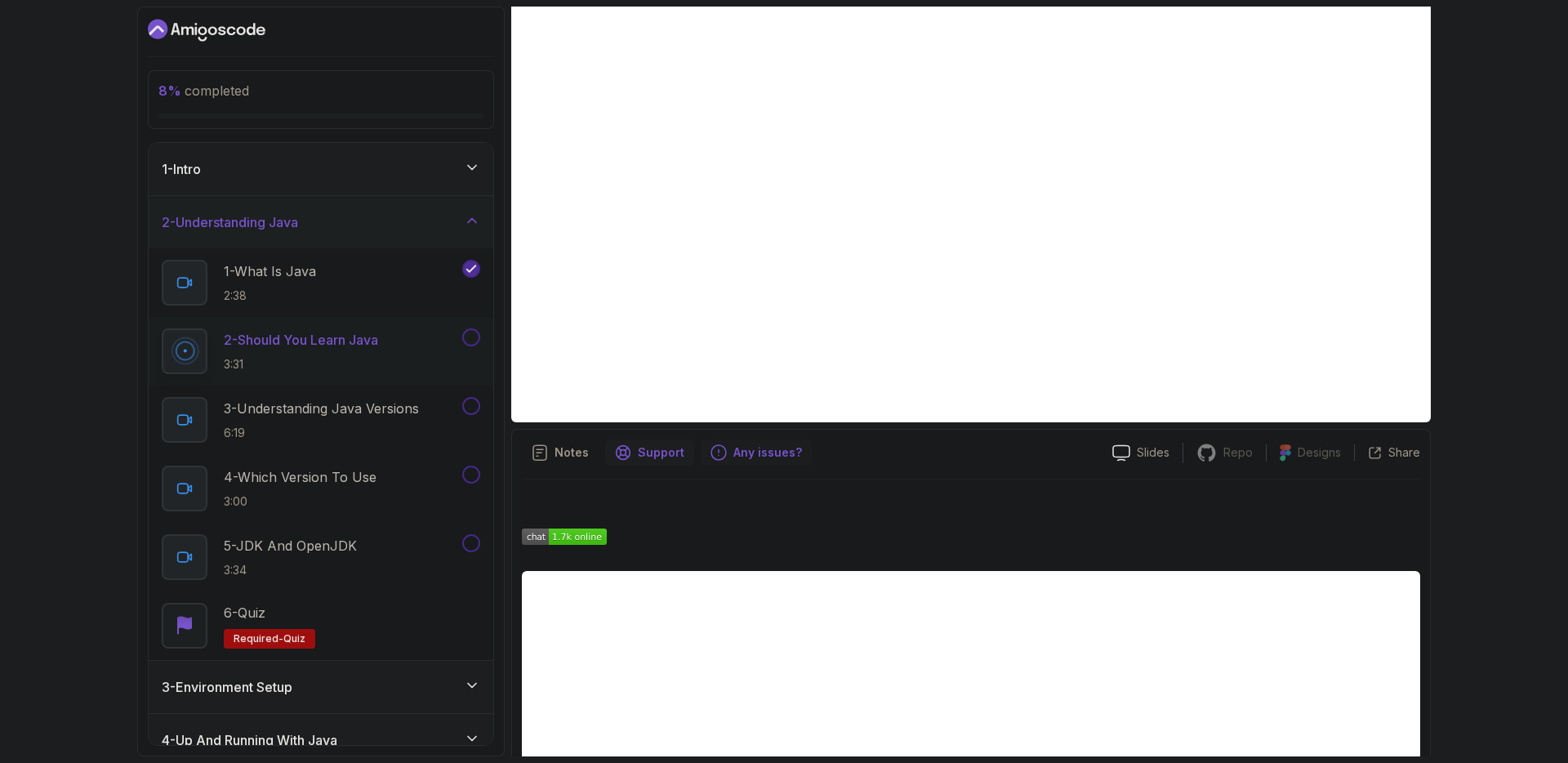
click at [731, 464] on div "Any issues?" at bounding box center [756, 452] width 111 height 26
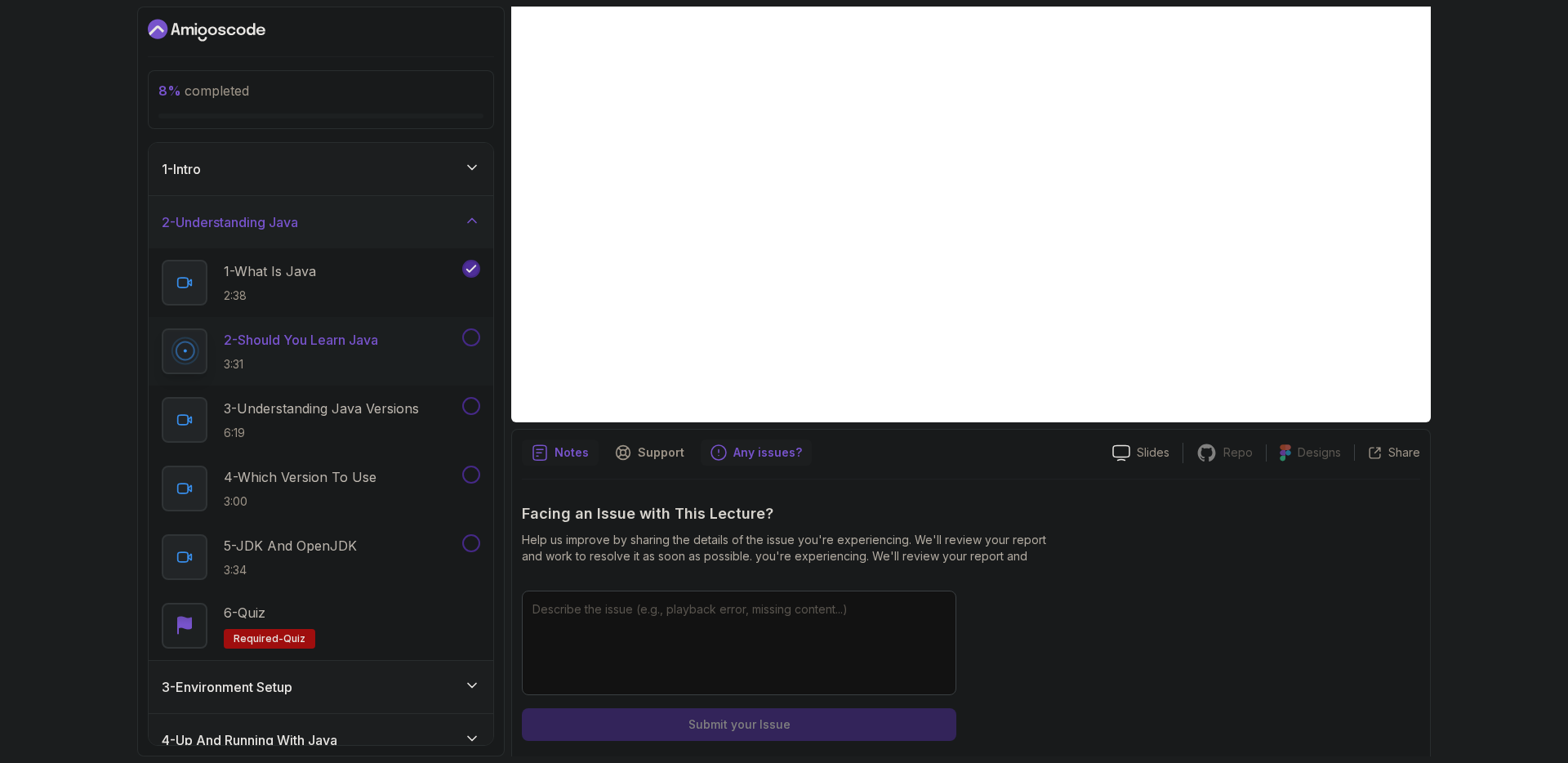
click at [532, 456] on icon "notes button" at bounding box center [540, 452] width 16 height 16
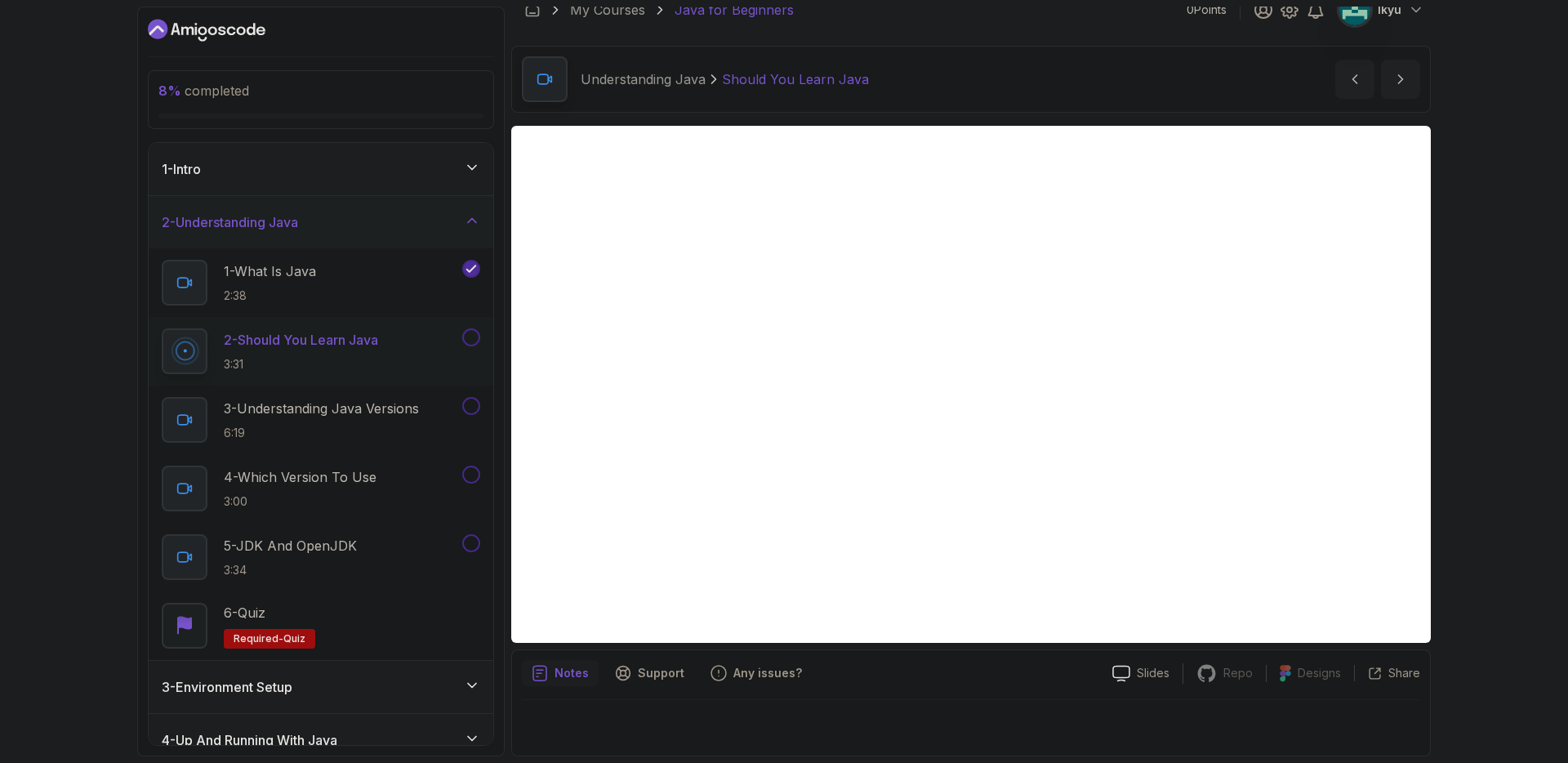
scroll to position [0, 0]
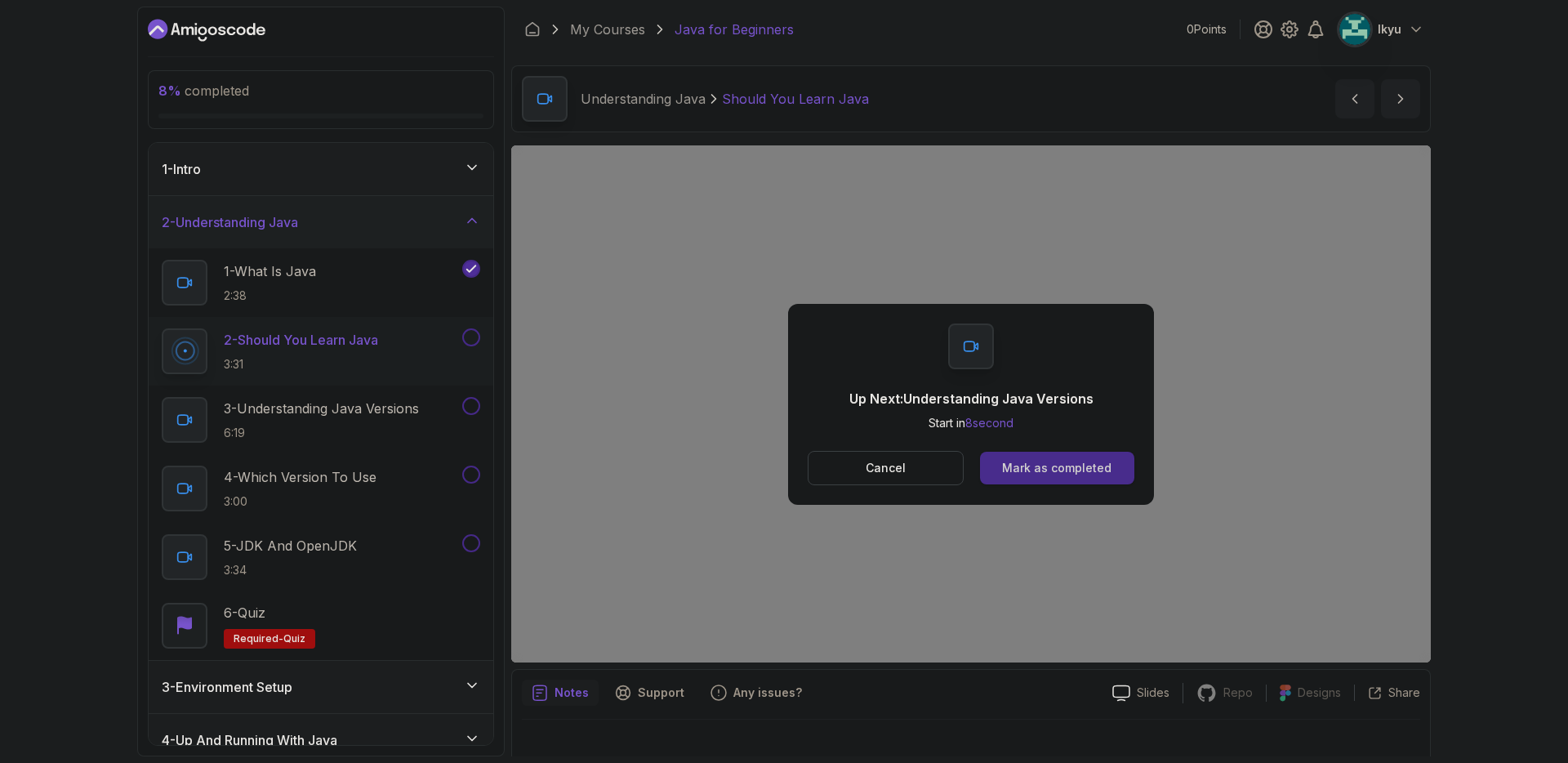
click at [1079, 460] on div "Mark as completed" at bounding box center [1056, 468] width 109 height 16
click at [1055, 478] on button "Mark as completed" at bounding box center [1057, 467] width 155 height 33
click at [1088, 477] on button "Mark as completed" at bounding box center [1057, 467] width 155 height 33
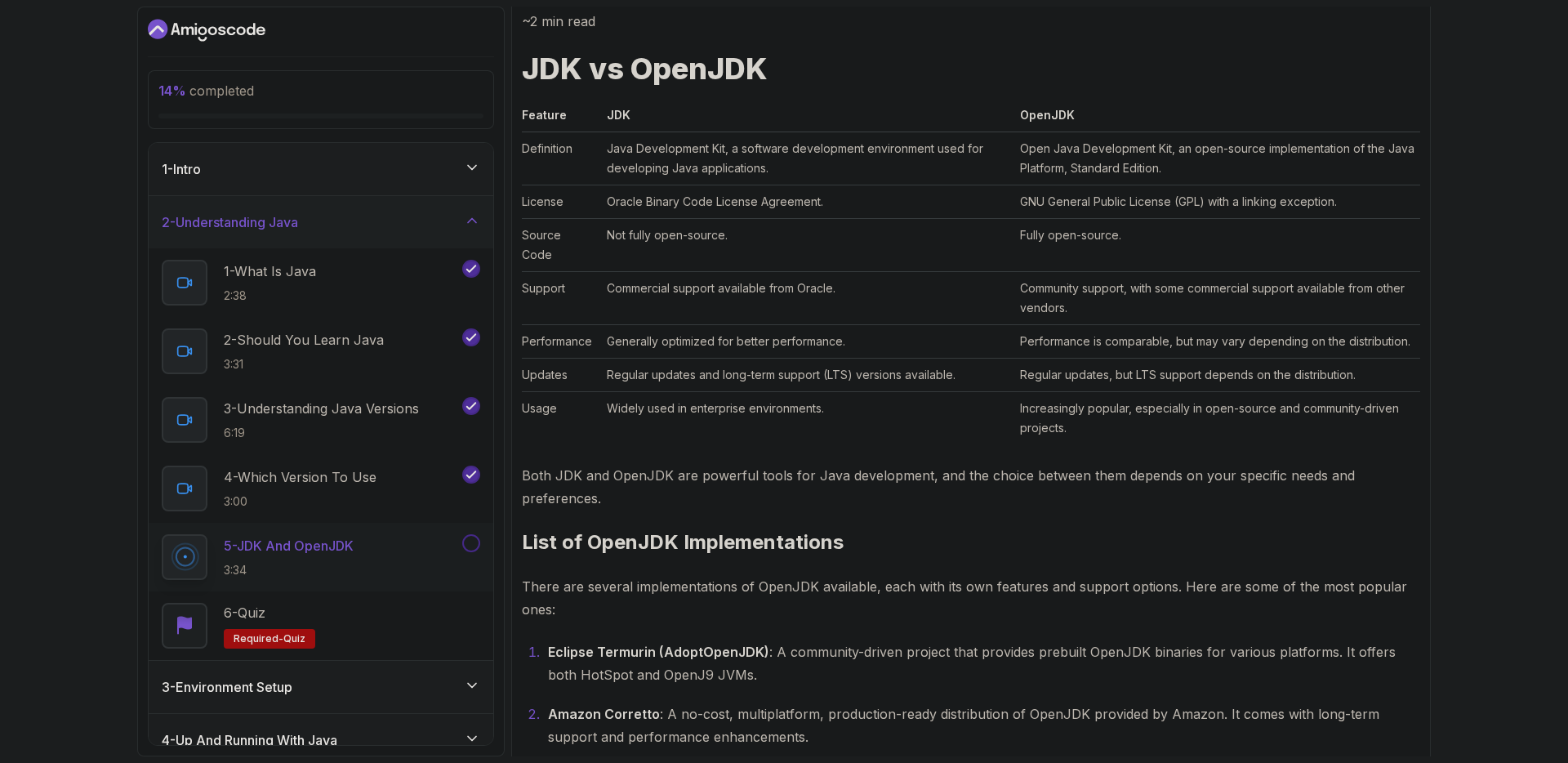
scroll to position [590, 0]
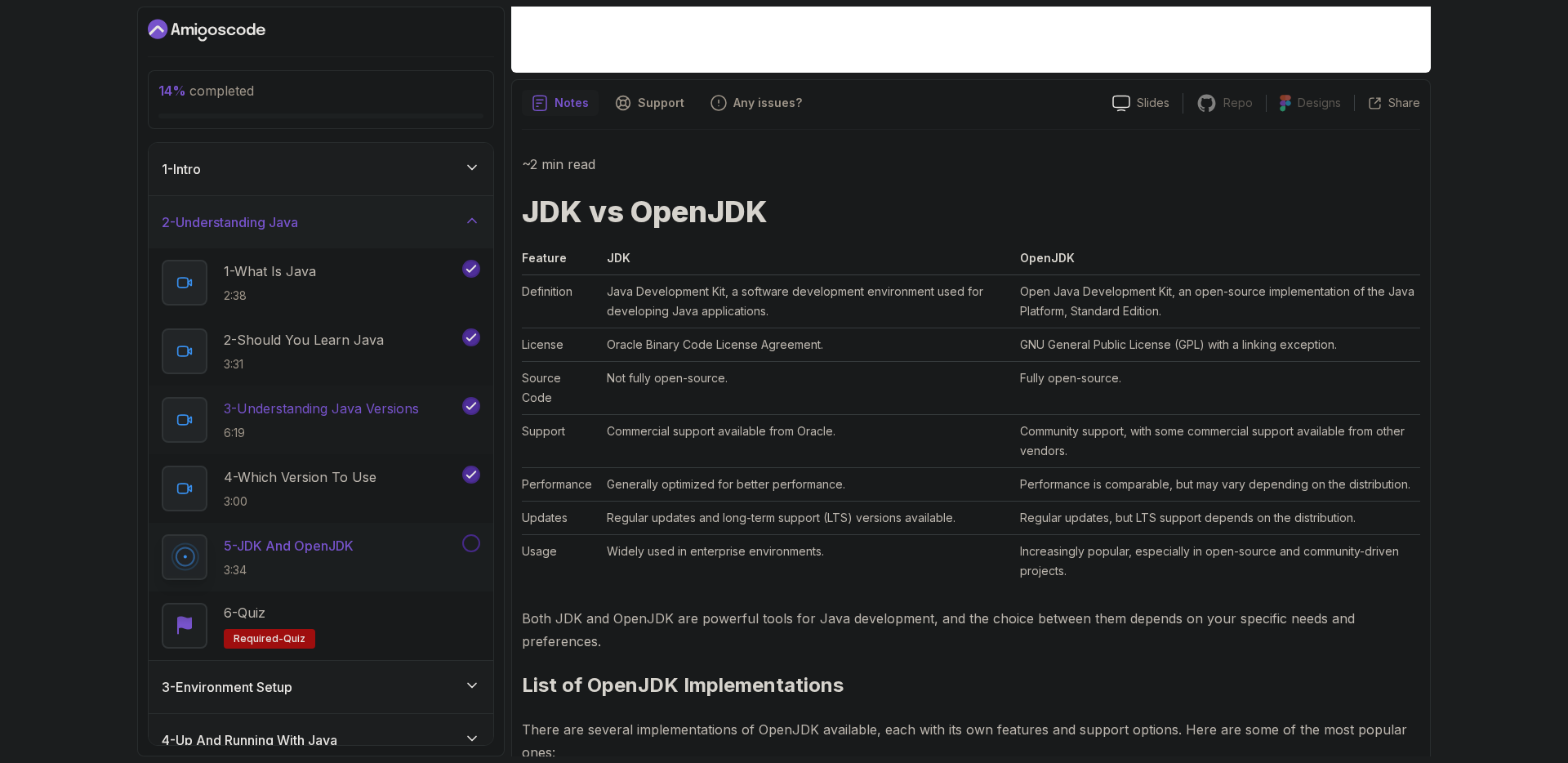
click at [390, 434] on p "6:19" at bounding box center [321, 432] width 195 height 16
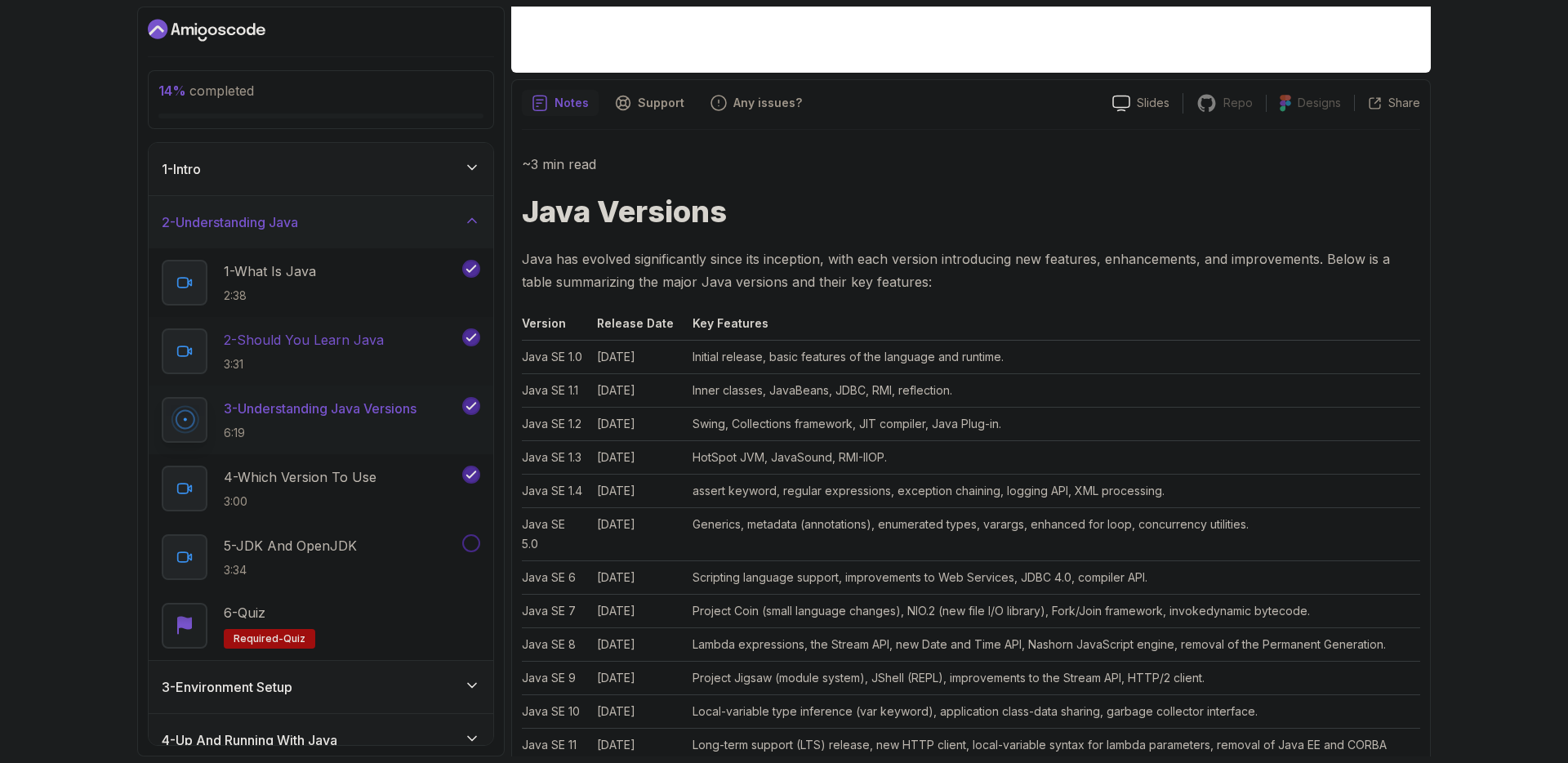
click at [368, 346] on p "2 - Should You Learn Java" at bounding box center [303, 340] width 160 height 20
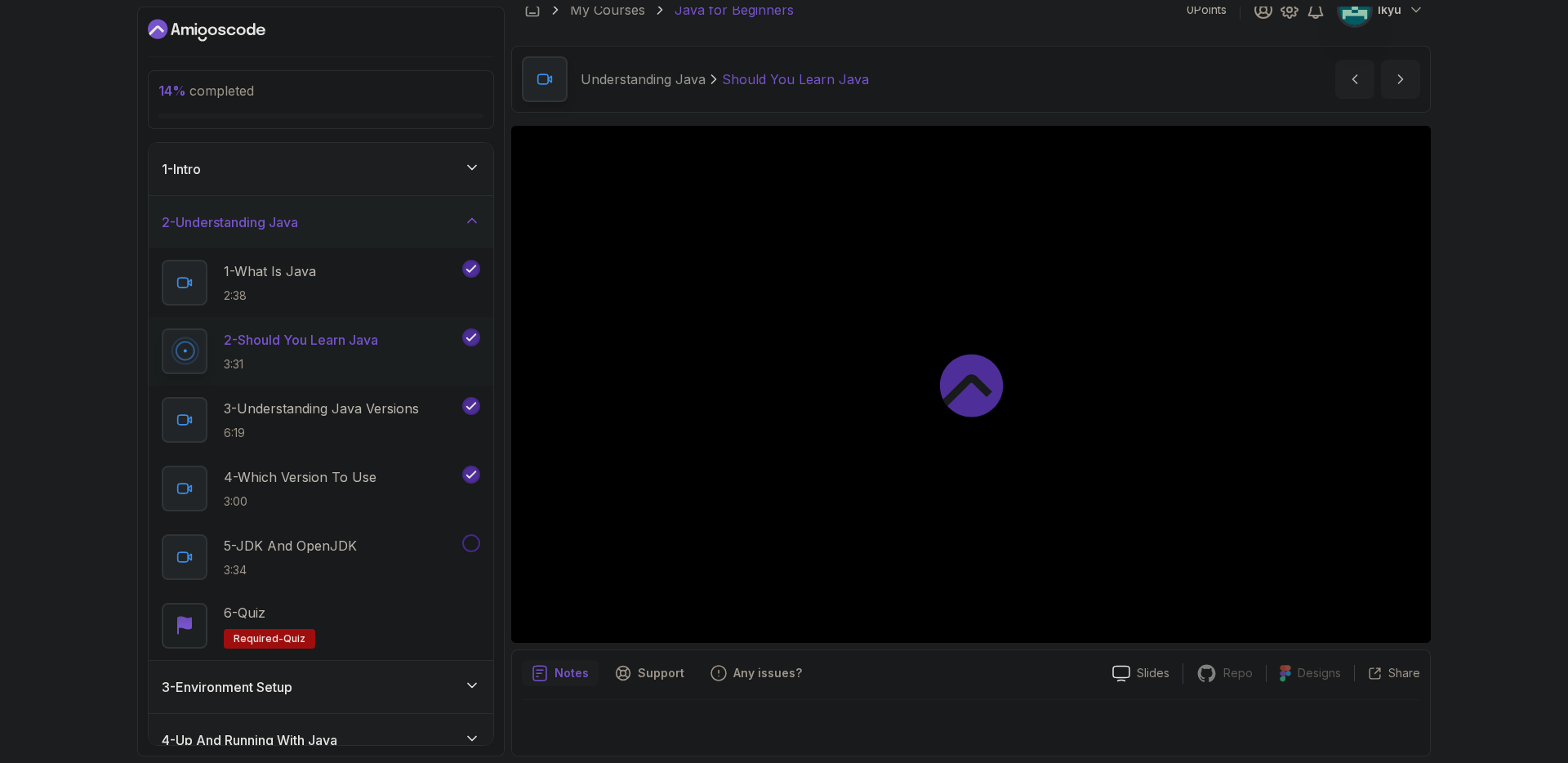
scroll to position [20, 0]
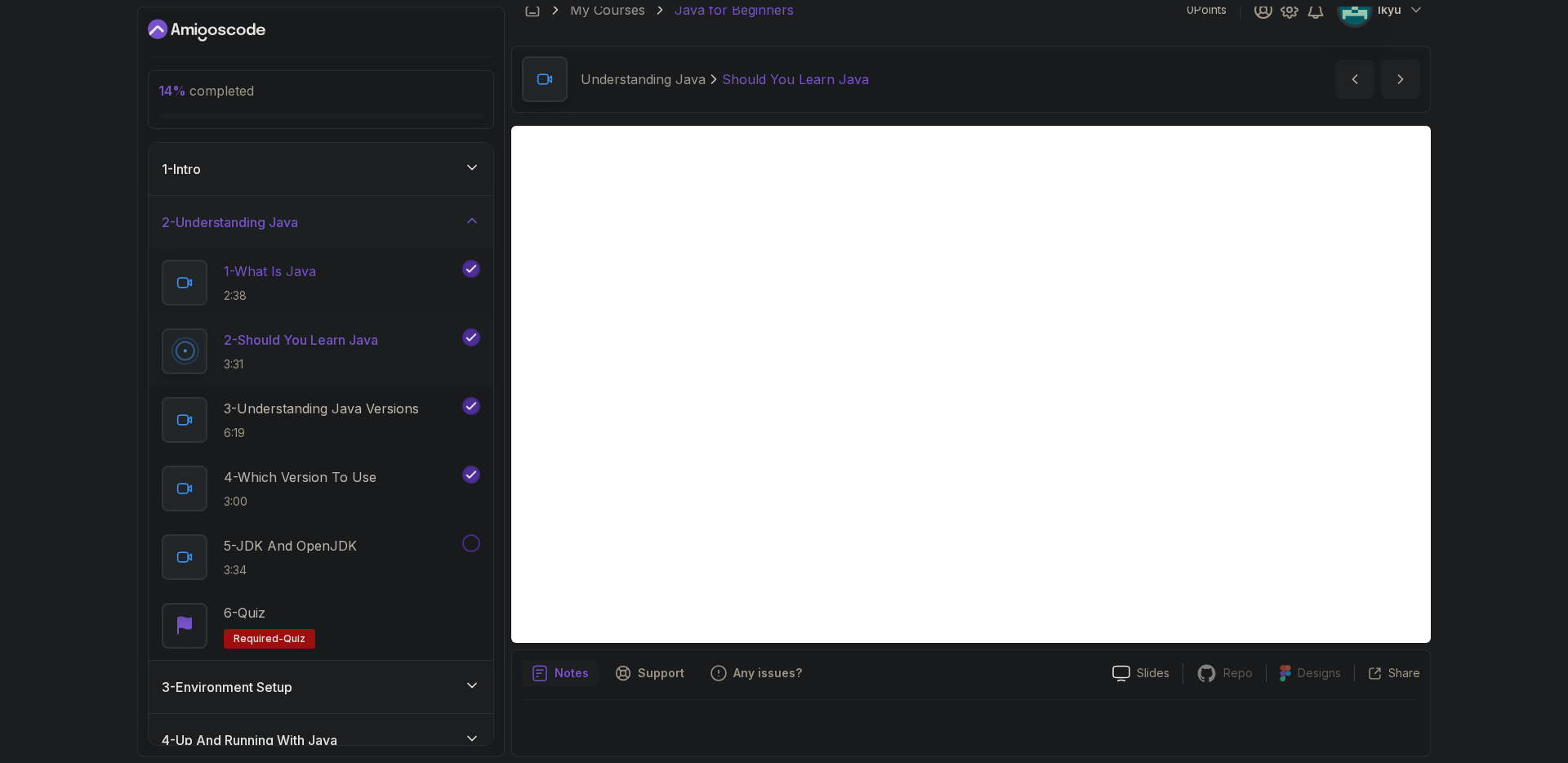
click at [327, 289] on div "1 - What Is Java 2:38" at bounding box center [310, 282] width 298 height 46
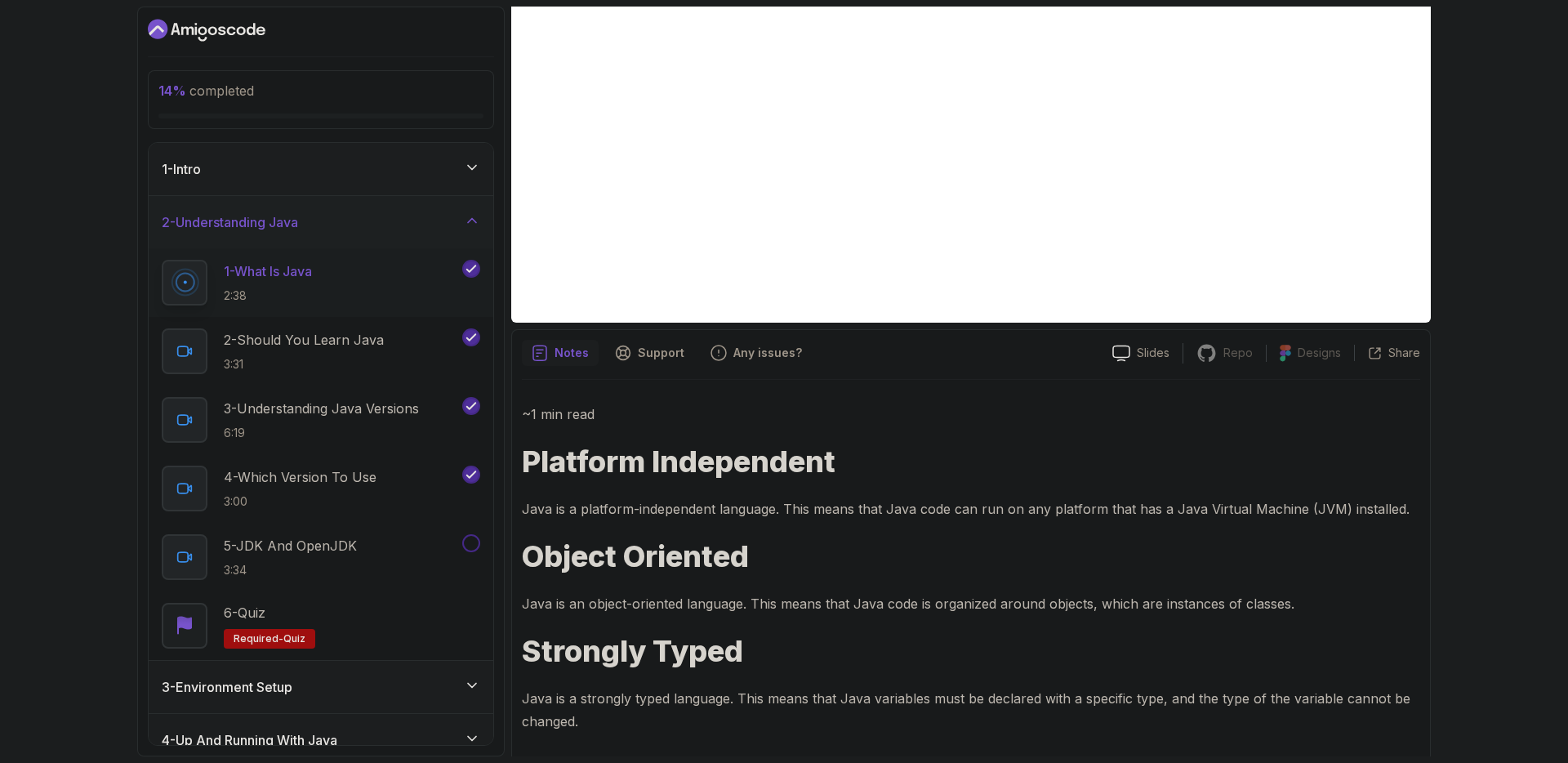
scroll to position [349, 0]
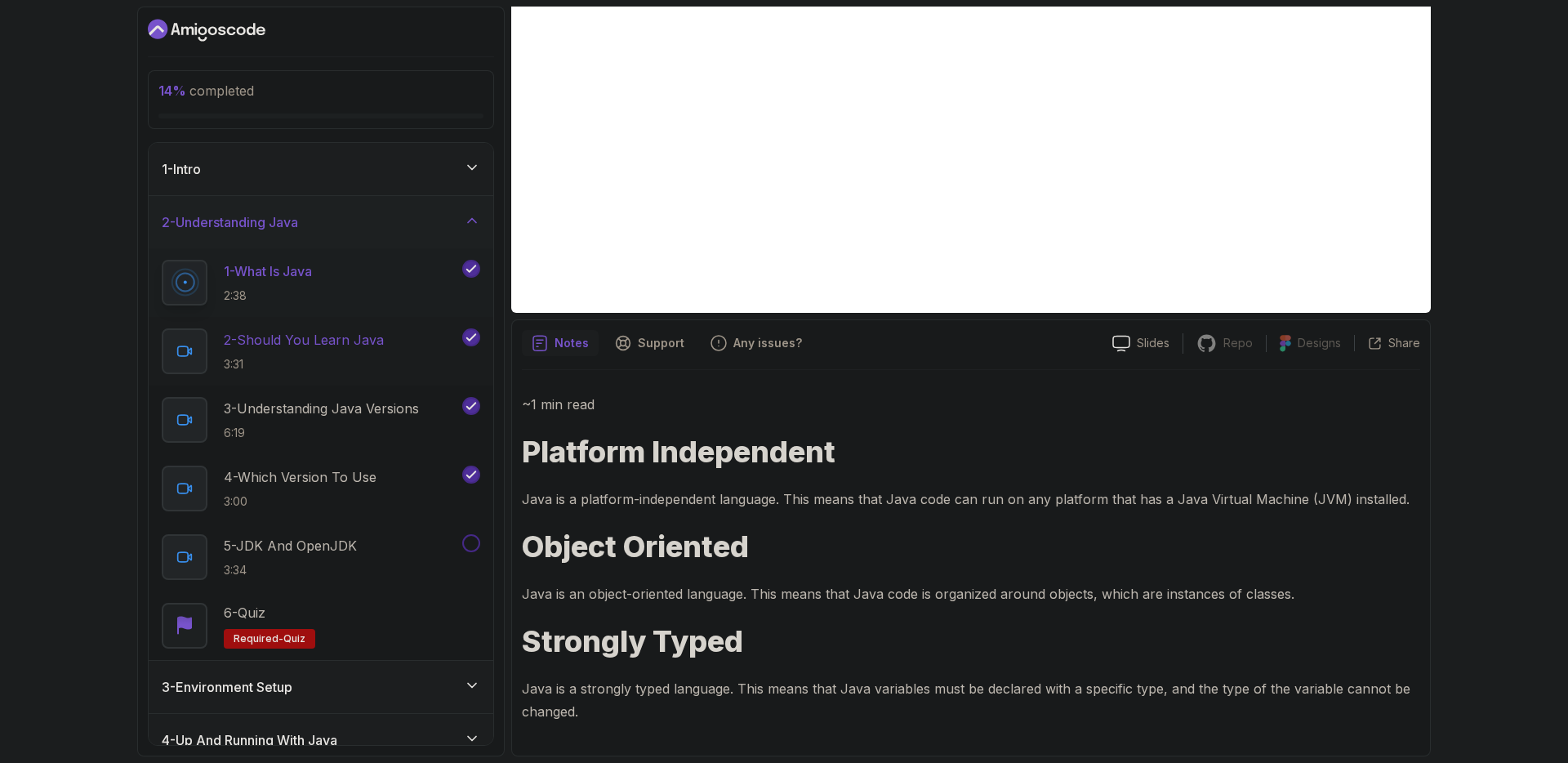
click at [373, 339] on p "2 - Should You Learn Java" at bounding box center [303, 340] width 160 height 20
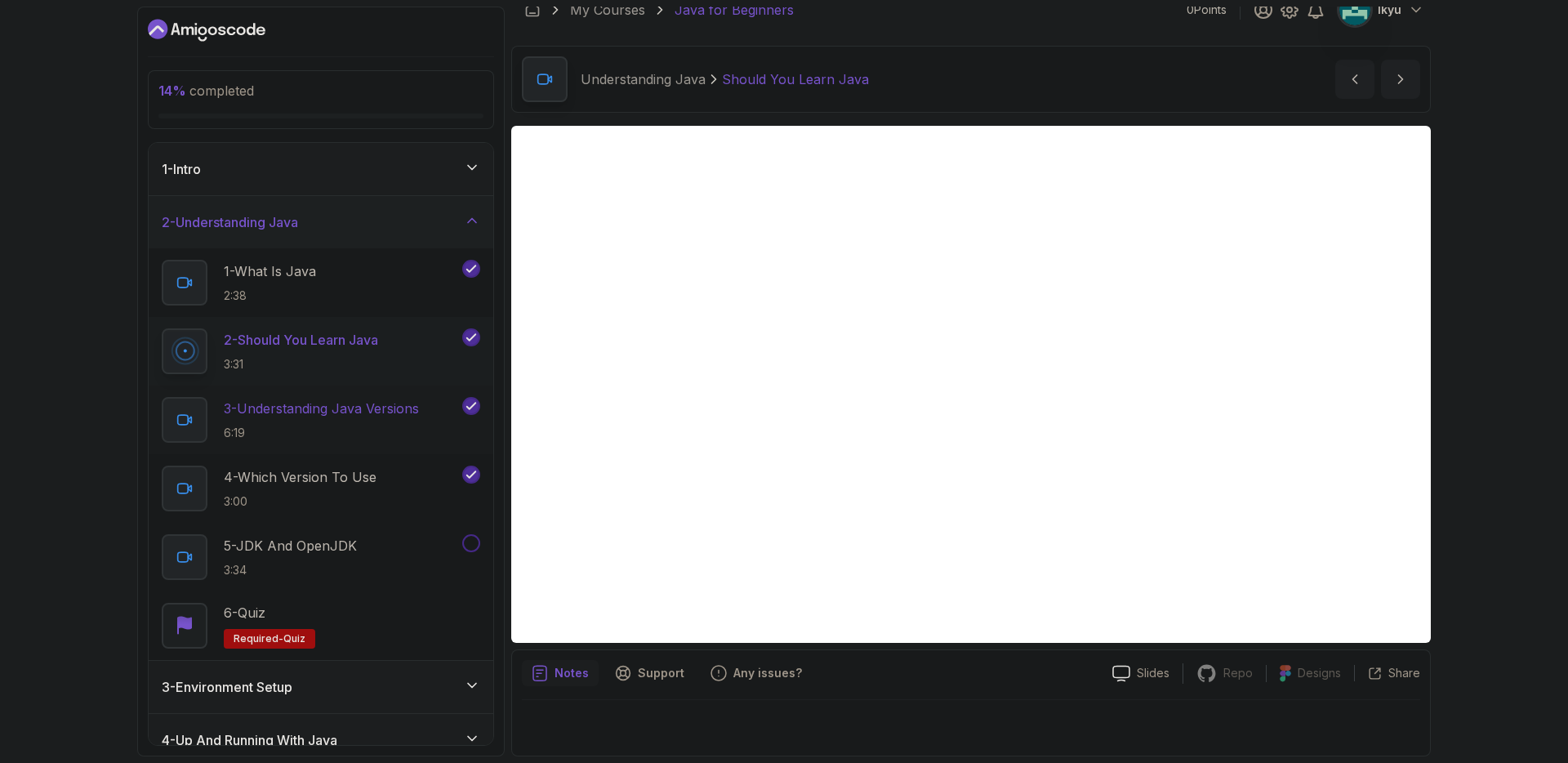
click at [377, 420] on h2 "3 - Understanding Java Versions 6:19" at bounding box center [321, 420] width 195 height 43
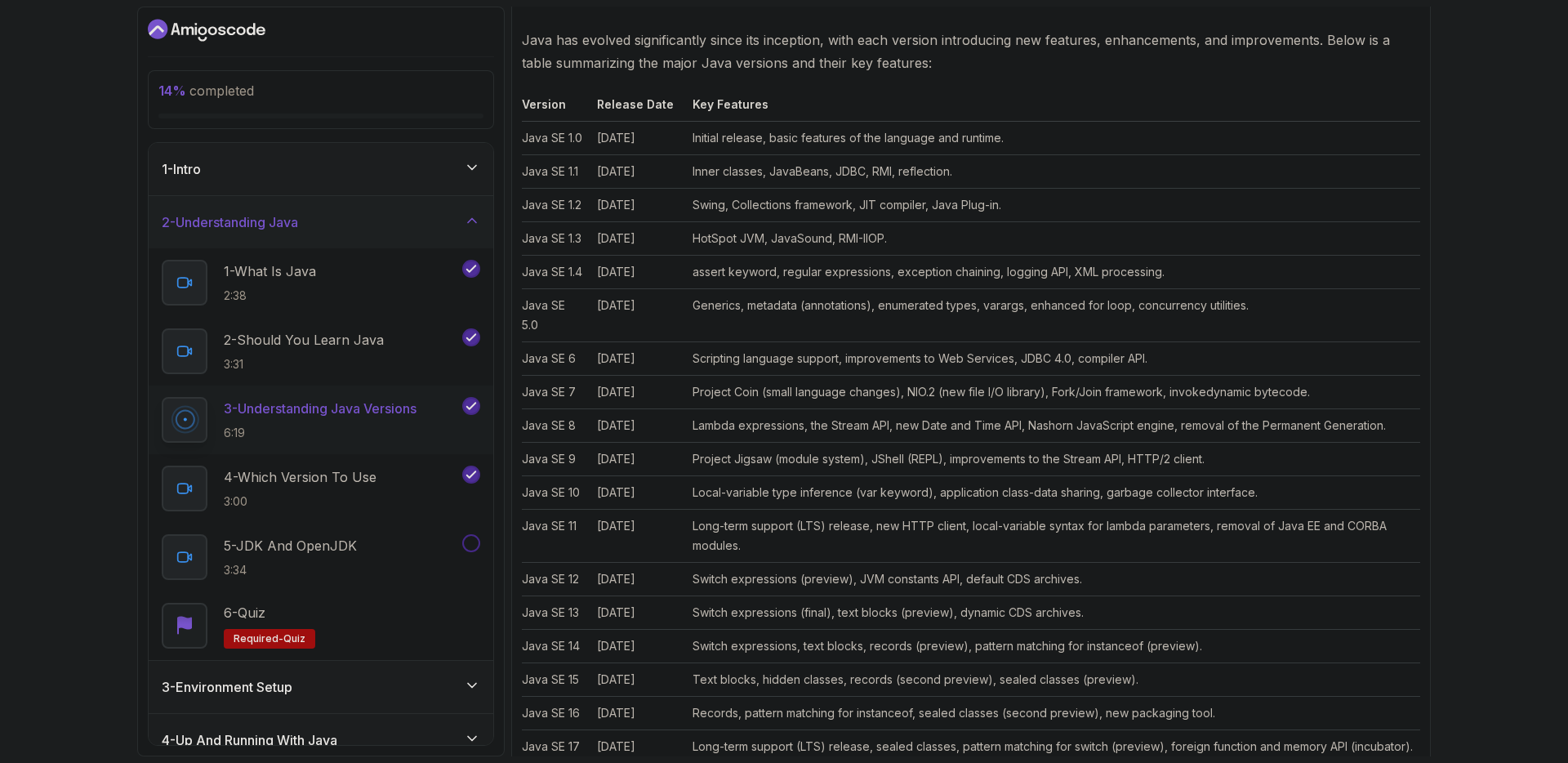
scroll to position [791, 0]
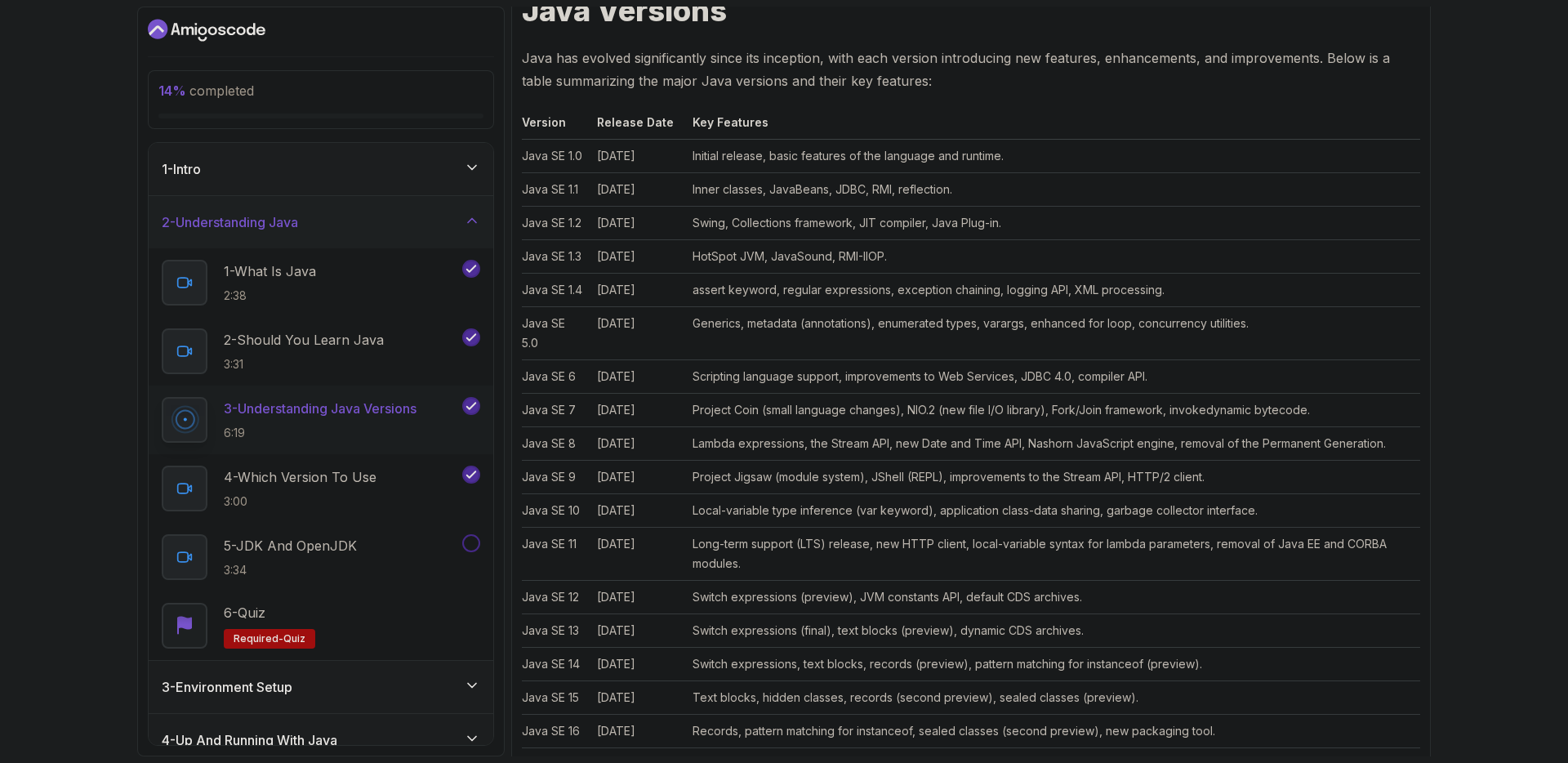
click at [1133, 546] on td "Long-term support (LTS) release, new HTTP client, local-variable syntax for lam…" at bounding box center [1053, 553] width 734 height 53
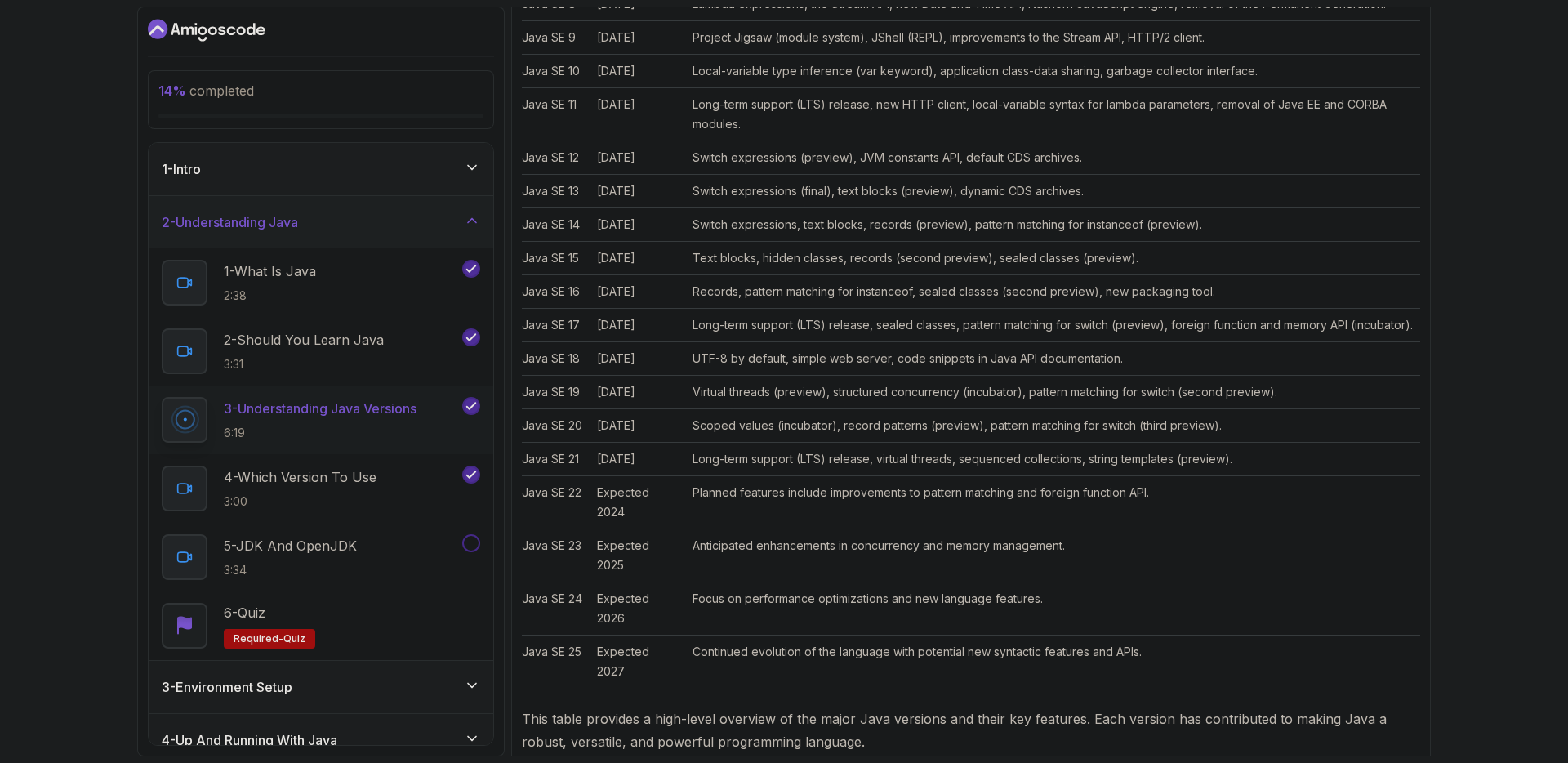
scroll to position [1260, 0]
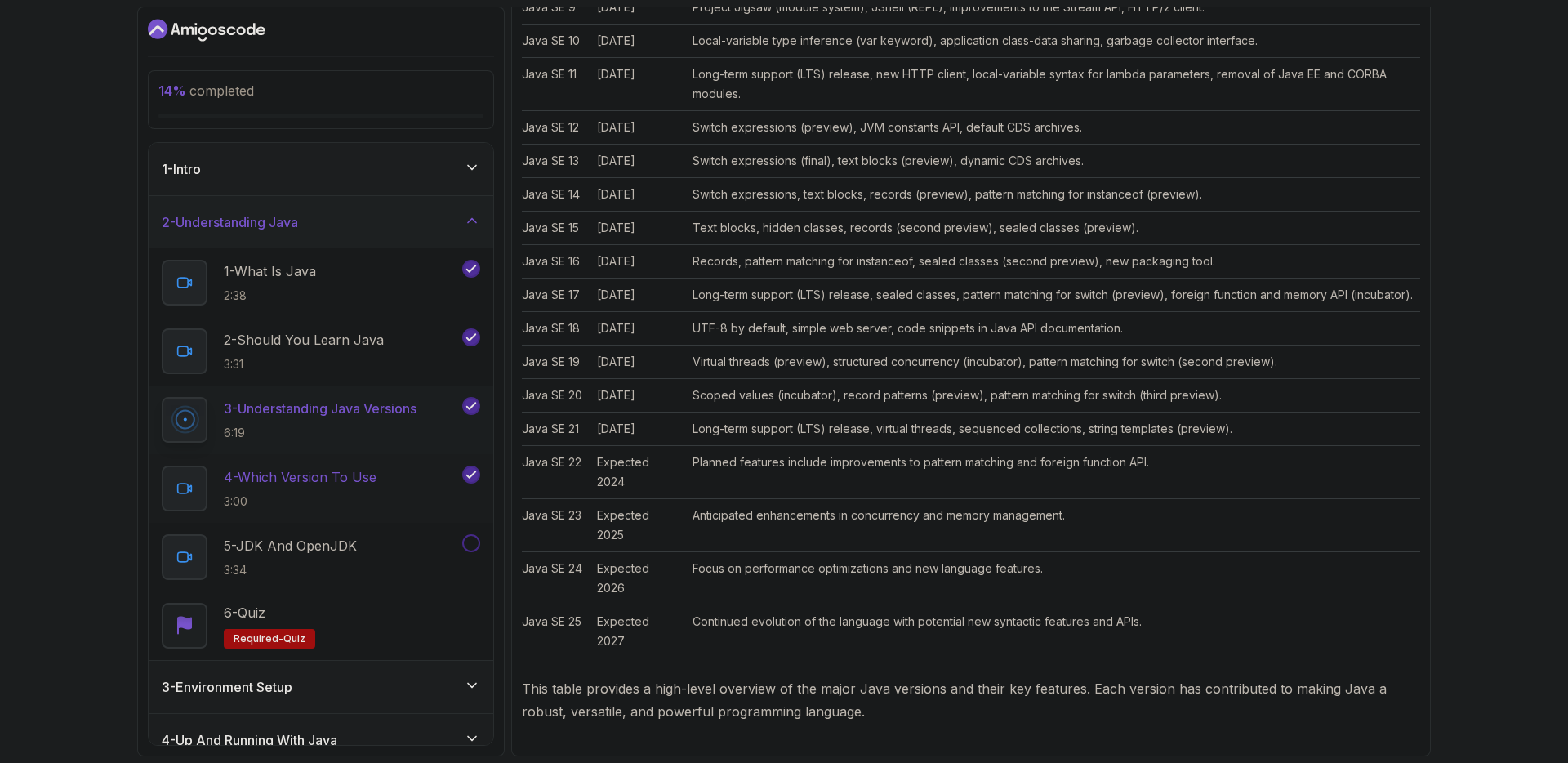
click at [429, 489] on div "4 - Which Version To Use 3:00" at bounding box center [310, 488] width 298 height 46
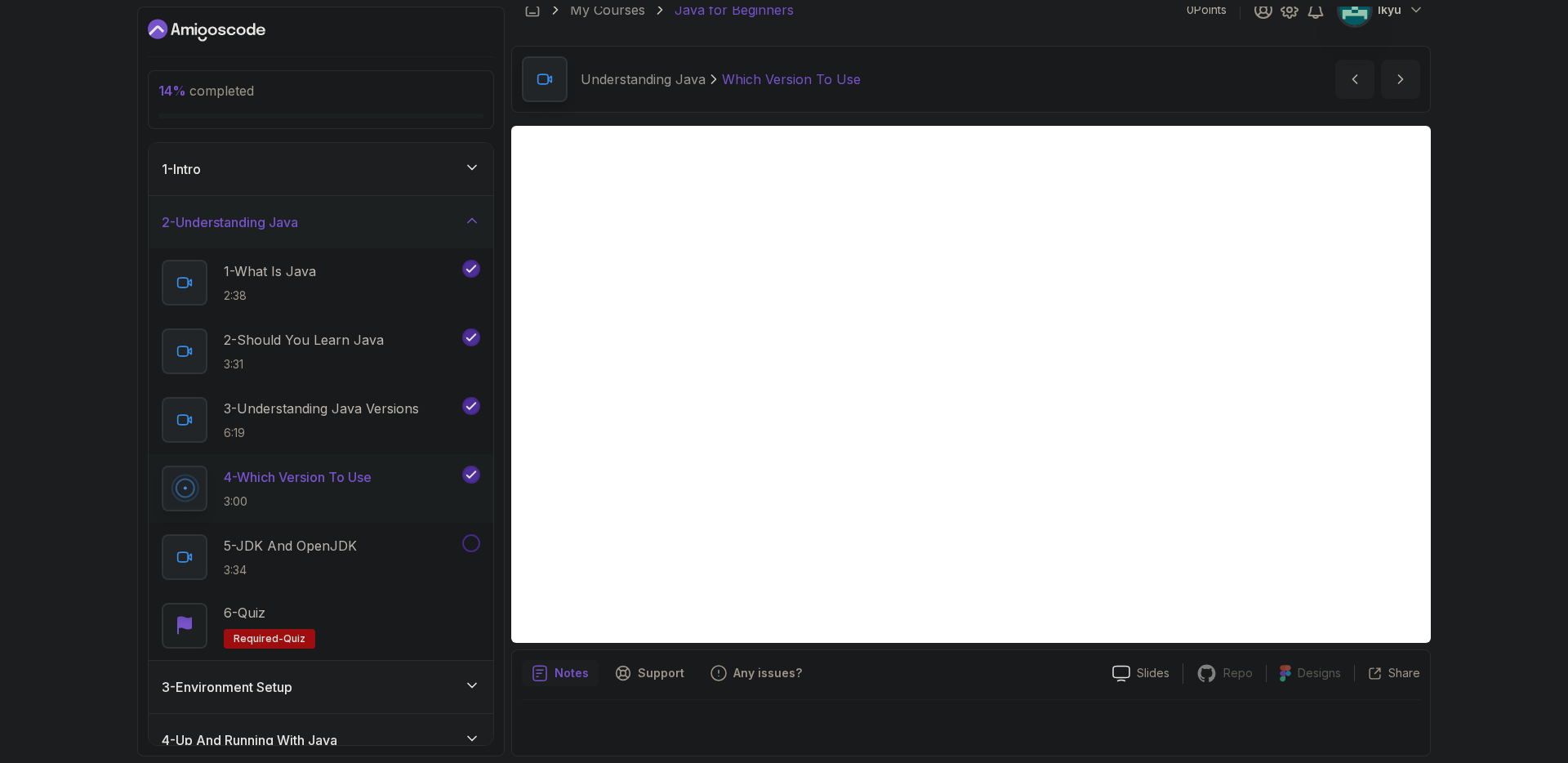
click at [570, 679] on p "Notes" at bounding box center [572, 673] width 34 height 16
click at [394, 566] on div "5 - JDK And OpenJDK 3:34" at bounding box center [310, 557] width 298 height 46
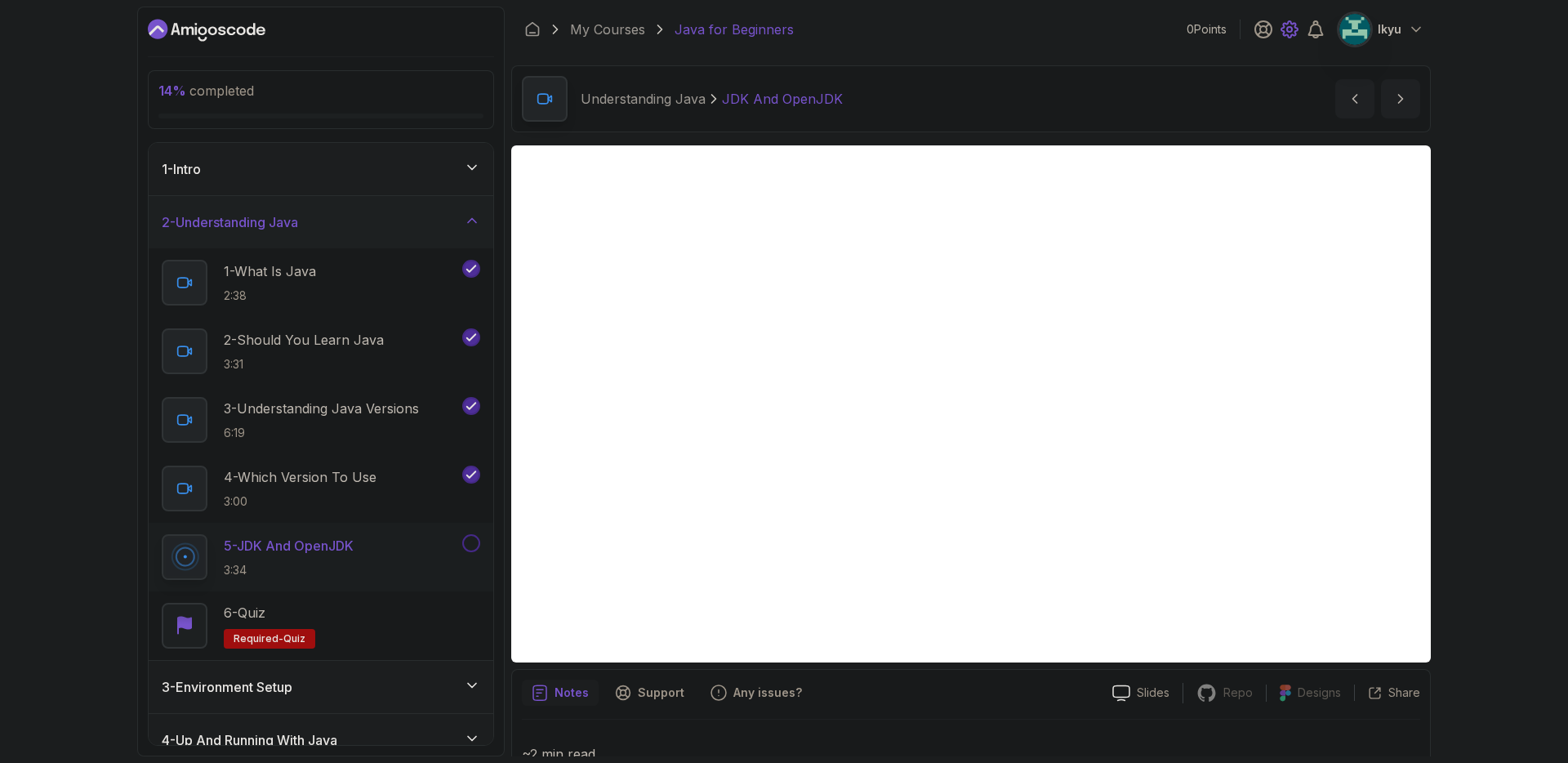
click at [1295, 33] on icon at bounding box center [1289, 29] width 16 height 16
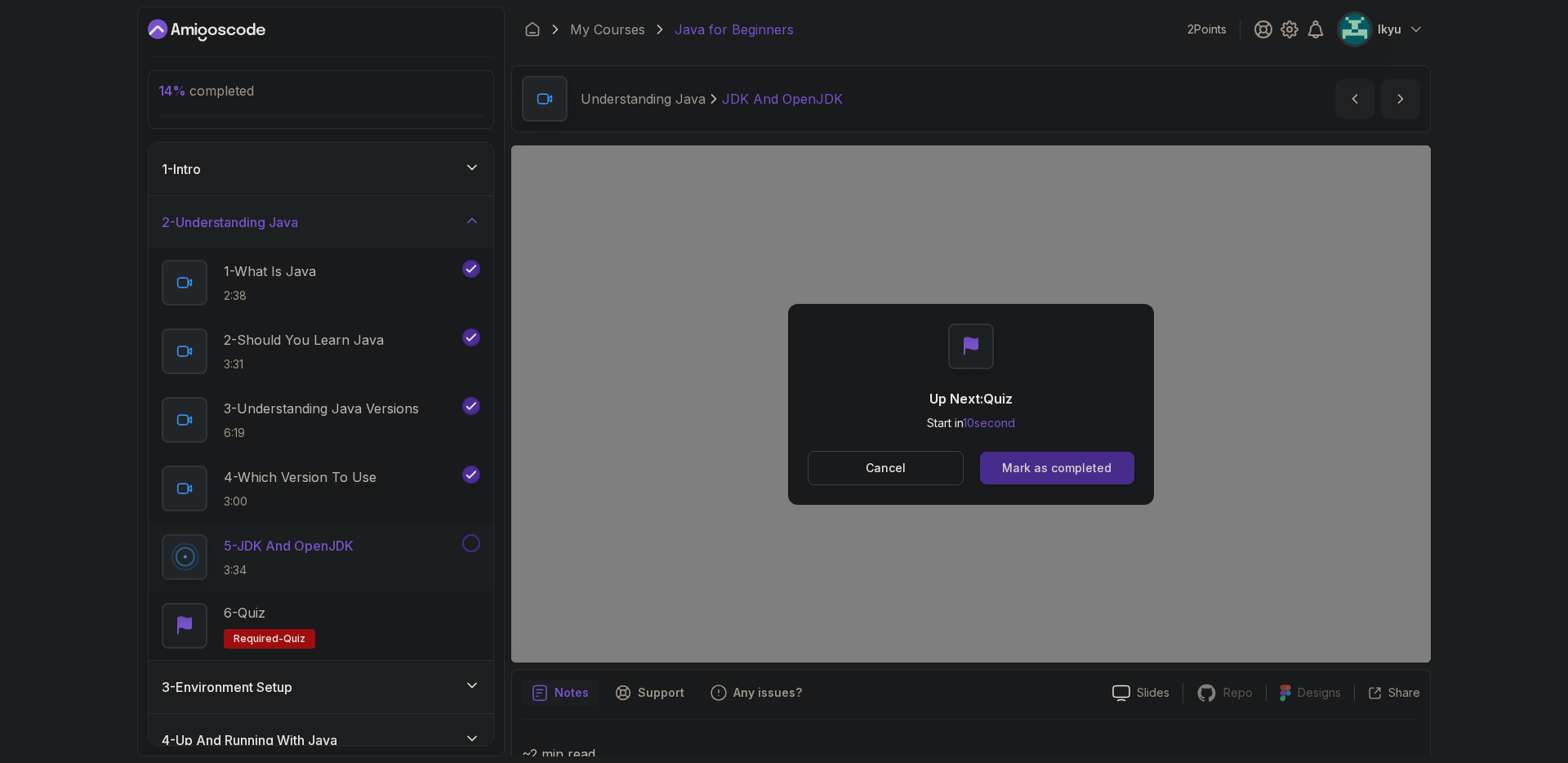
click at [1104, 483] on button "Mark as completed" at bounding box center [1057, 467] width 155 height 33
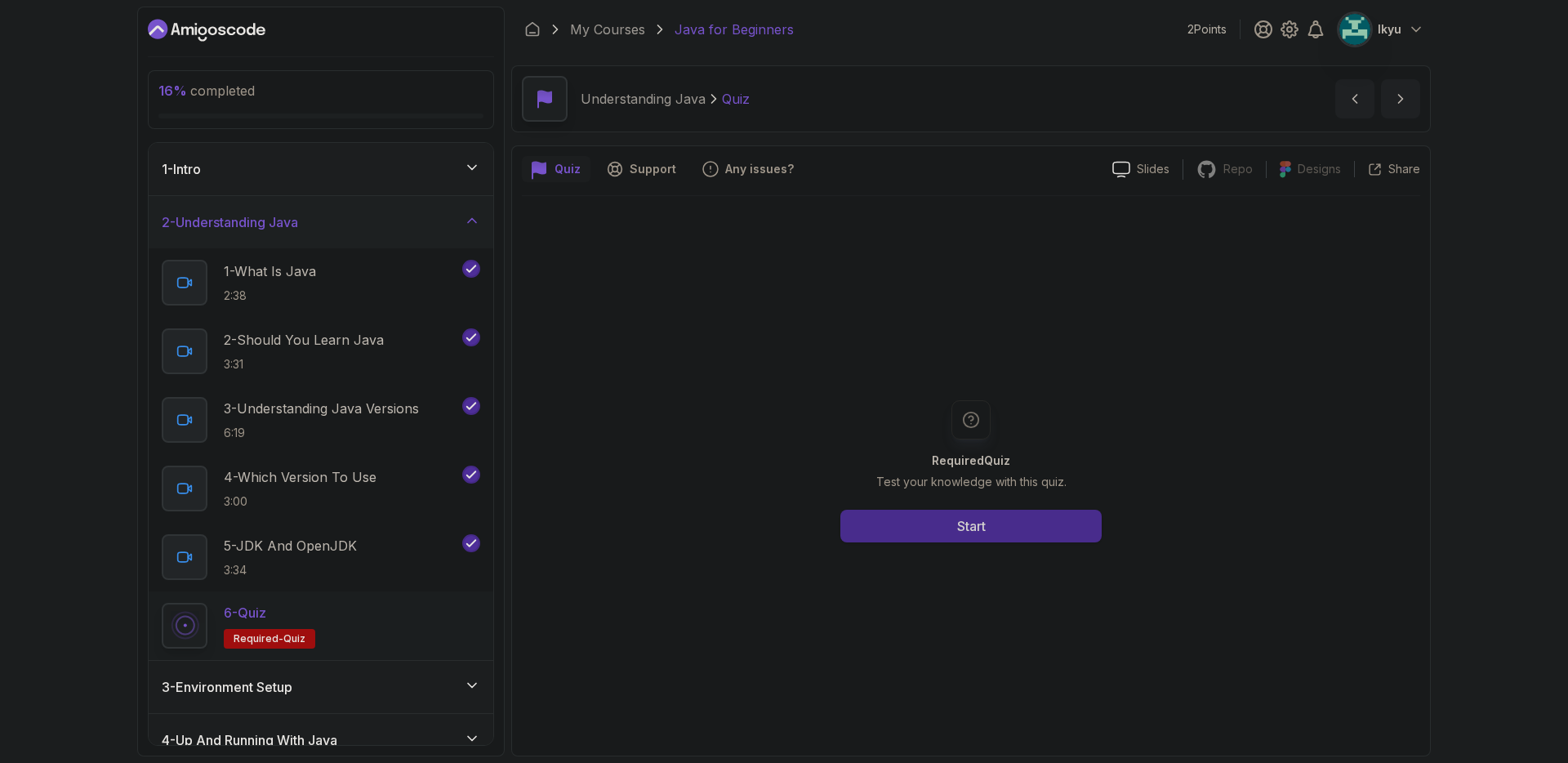
click at [1048, 523] on button "Start" at bounding box center [970, 525] width 261 height 33
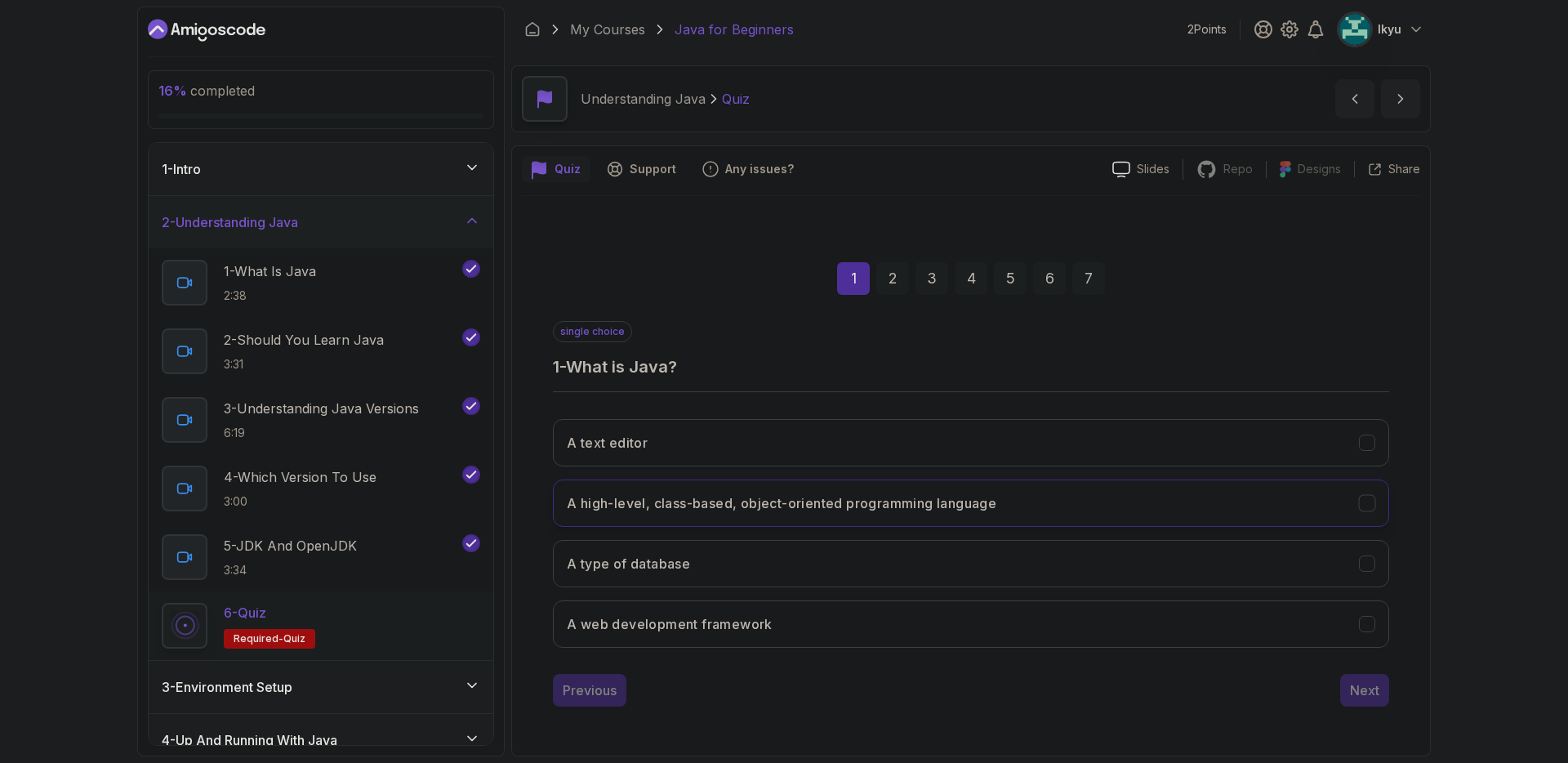
click at [858, 511] on h3 "A high-level, class-based, object-oriented programming language" at bounding box center [781, 503] width 430 height 20
click at [1378, 698] on div "Next" at bounding box center [1364, 690] width 29 height 20
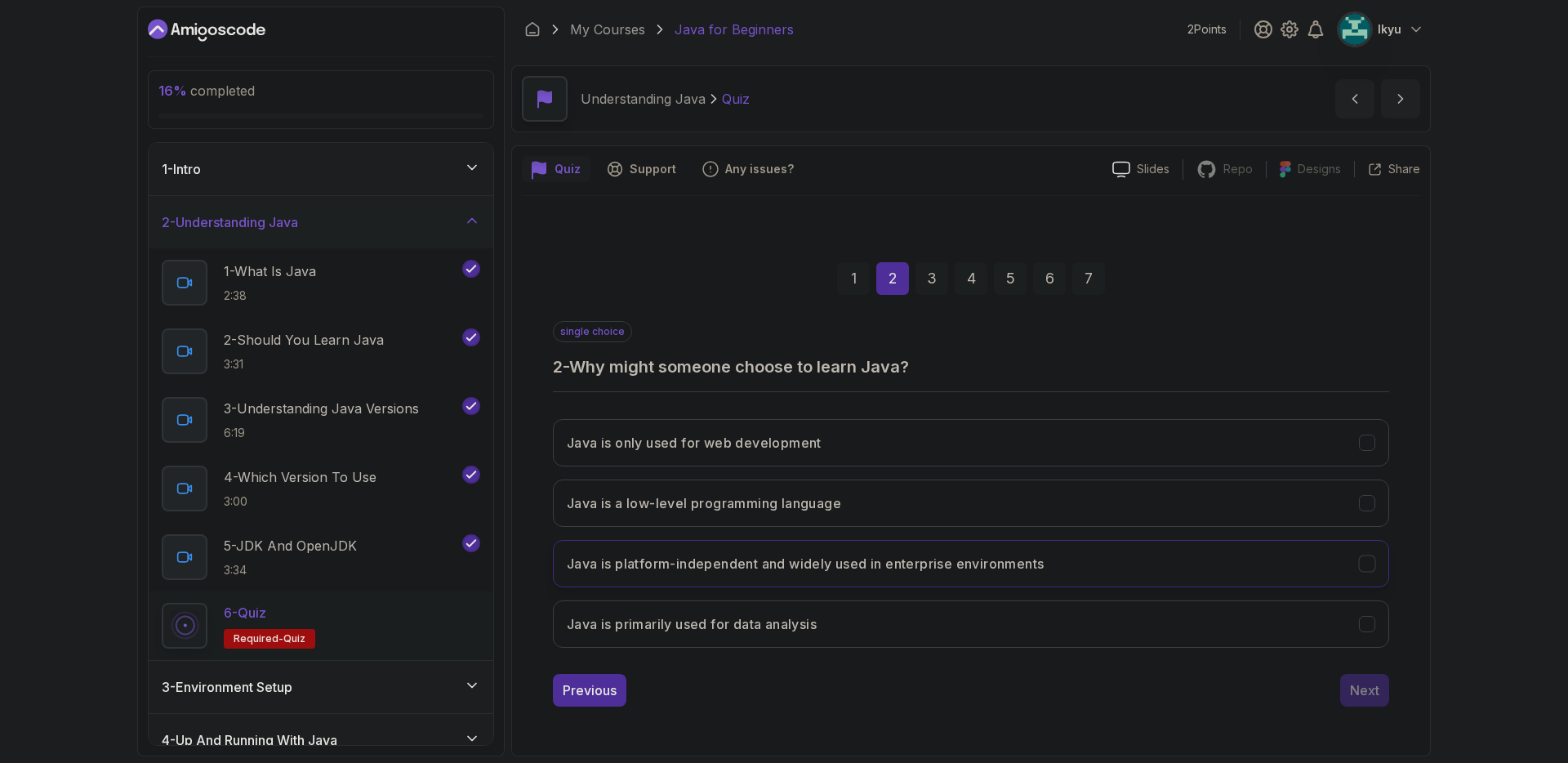
click at [918, 564] on h3 "Java is platform-independent and widely used in enterprise environments" at bounding box center [805, 564] width 477 height 20
click at [1364, 697] on div "Next" at bounding box center [1364, 690] width 29 height 20
click at [1009, 611] on button "Each version introduces new features and improvements" at bounding box center [971, 624] width 836 height 47
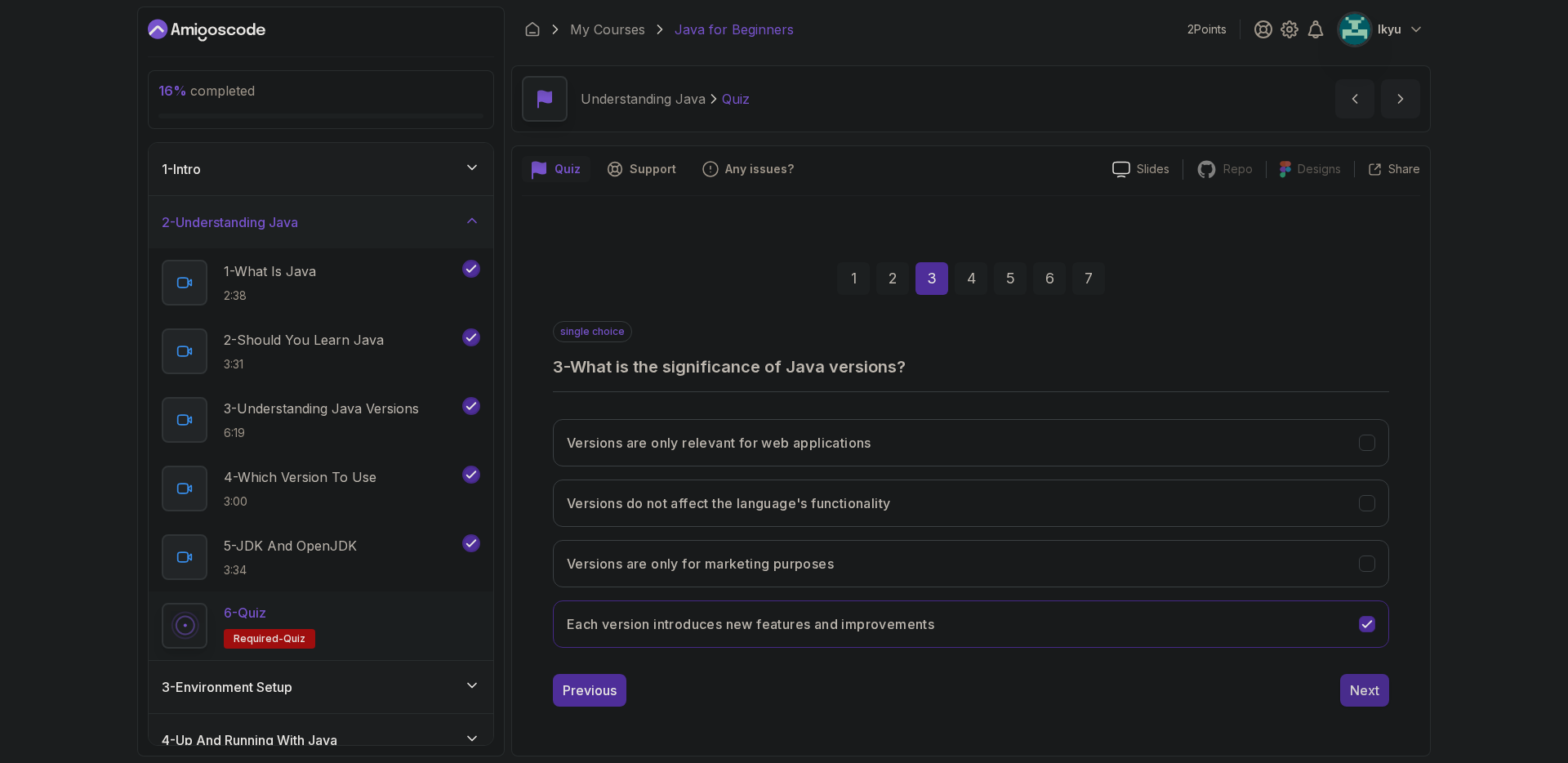
click at [1373, 695] on div "Next" at bounding box center [1364, 690] width 29 height 20
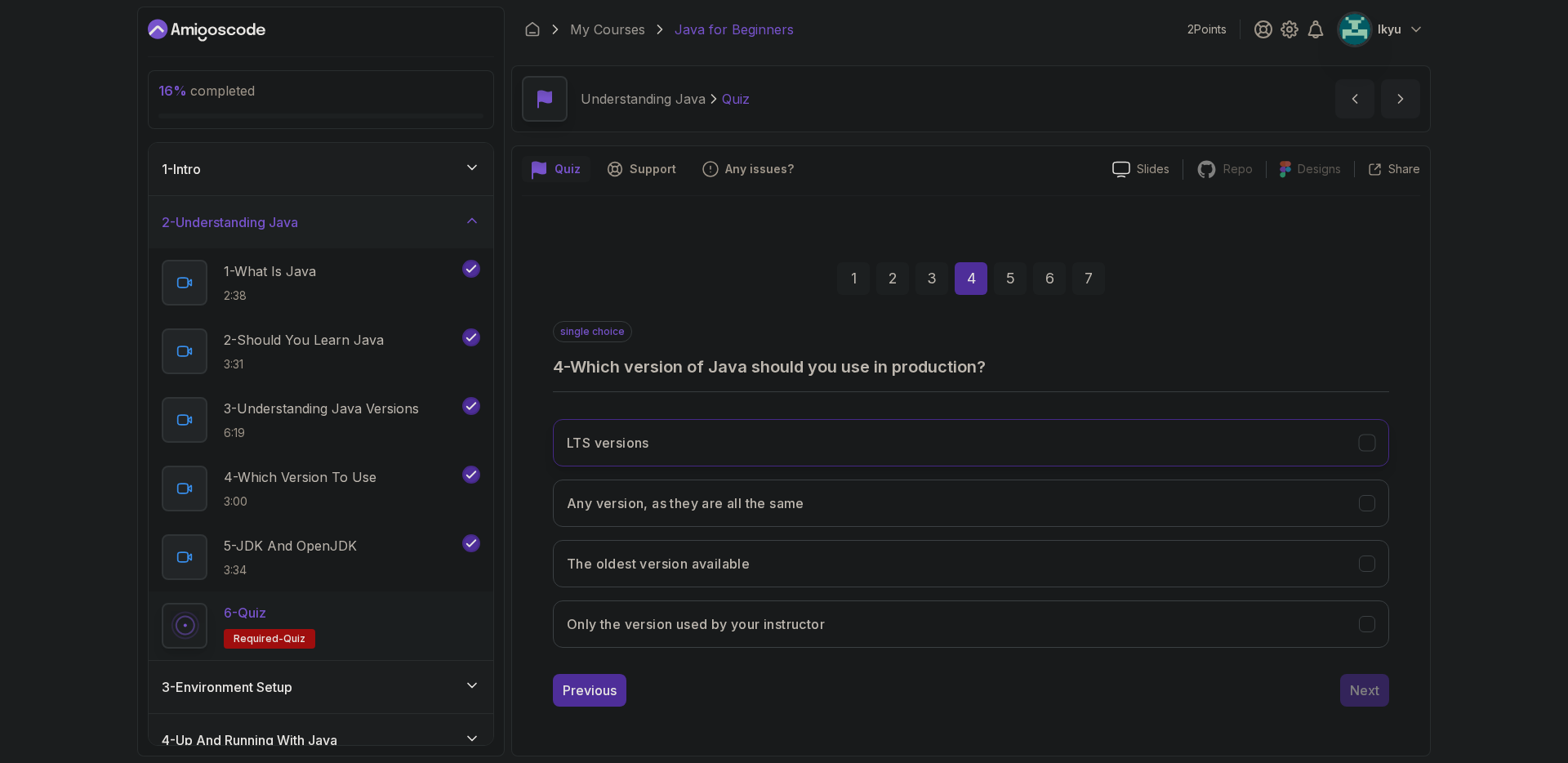
click at [782, 435] on button "LTS versions" at bounding box center [971, 442] width 836 height 47
click at [1371, 701] on button "Next" at bounding box center [1364, 690] width 49 height 33
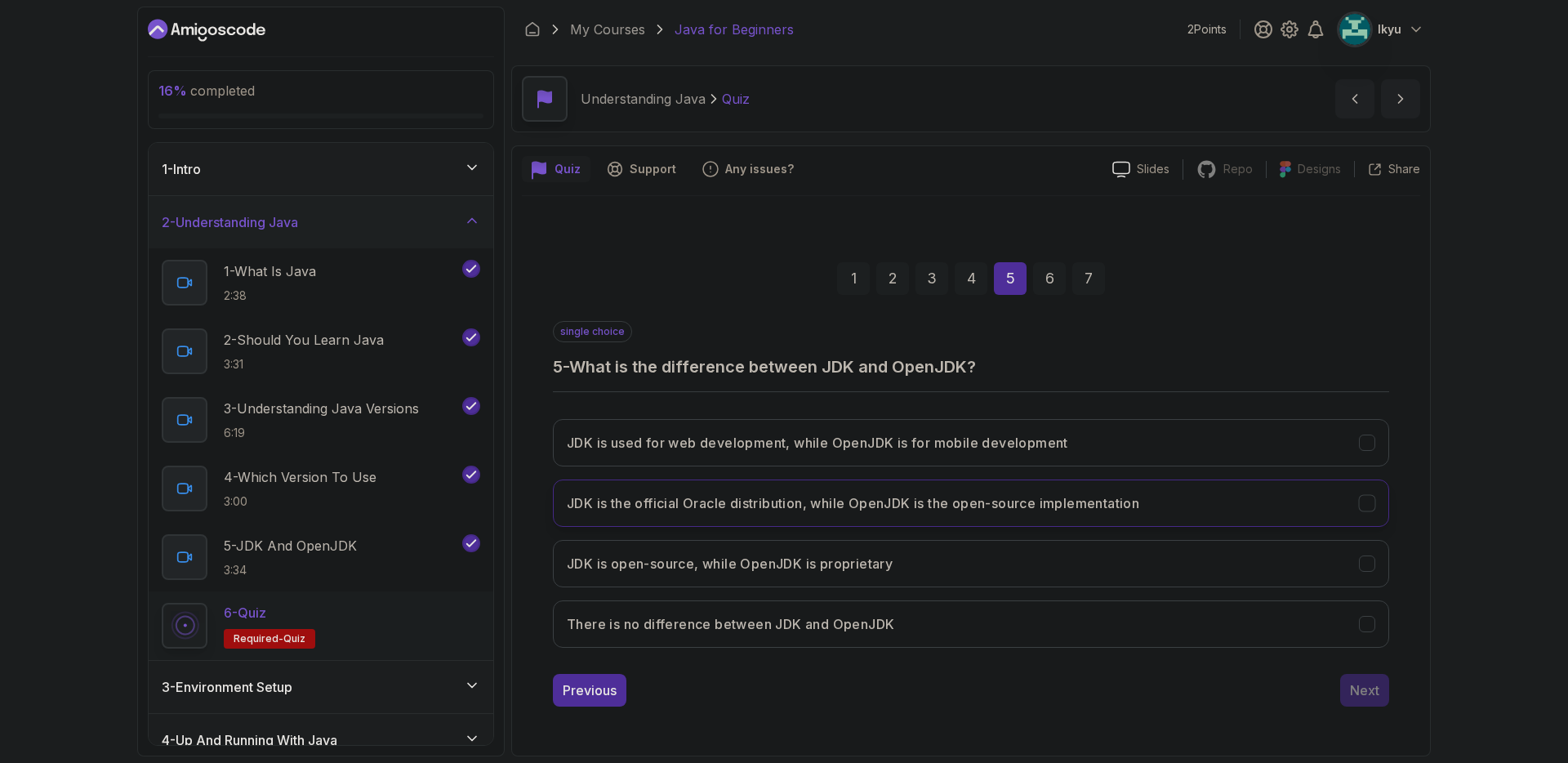
click at [836, 497] on h3 "JDK is the official Oracle distribution, while OpenJDK is the open-source imple…" at bounding box center [852, 503] width 573 height 20
click at [1354, 701] on button "Next" at bounding box center [1364, 690] width 49 height 33
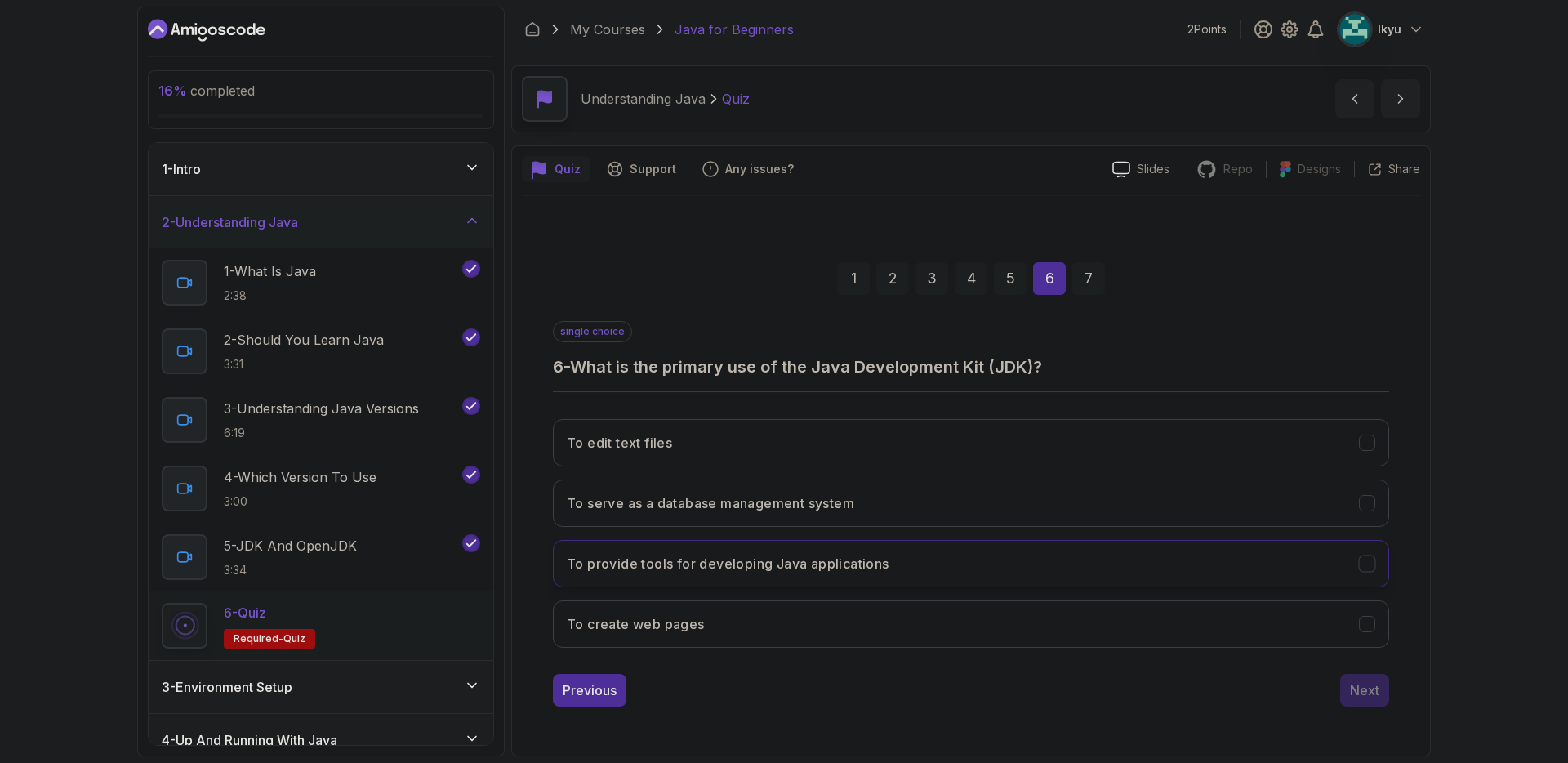
click at [938, 543] on button "To provide tools for developing Java applications" at bounding box center [971, 563] width 836 height 47
click at [1376, 687] on div "Next" at bounding box center [1364, 690] width 29 height 20
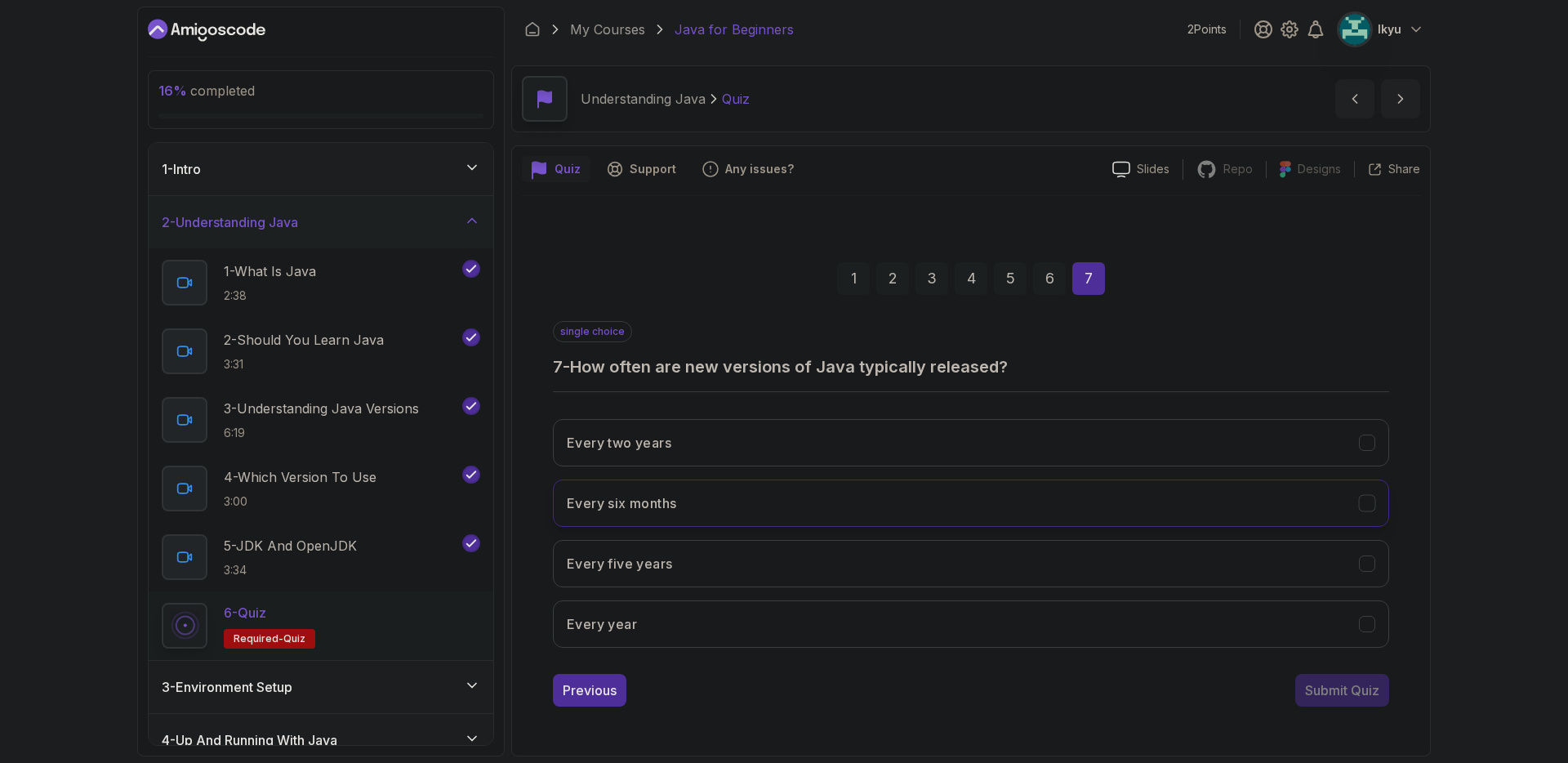
click at [744, 505] on button "Every six months" at bounding box center [971, 502] width 836 height 47
click at [1356, 704] on button "Submit Quiz" at bounding box center [1341, 690] width 94 height 33
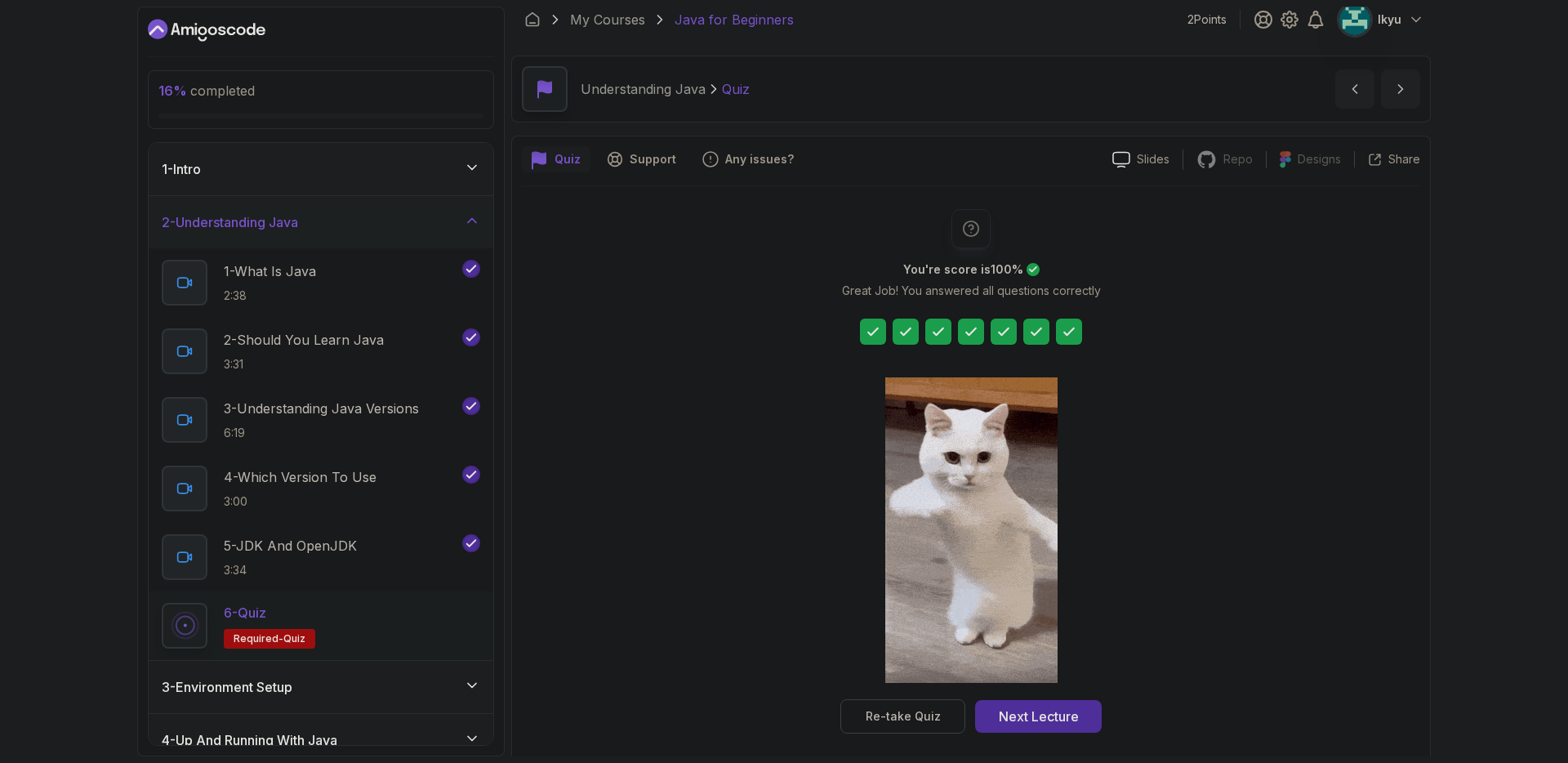
scroll to position [21, 0]
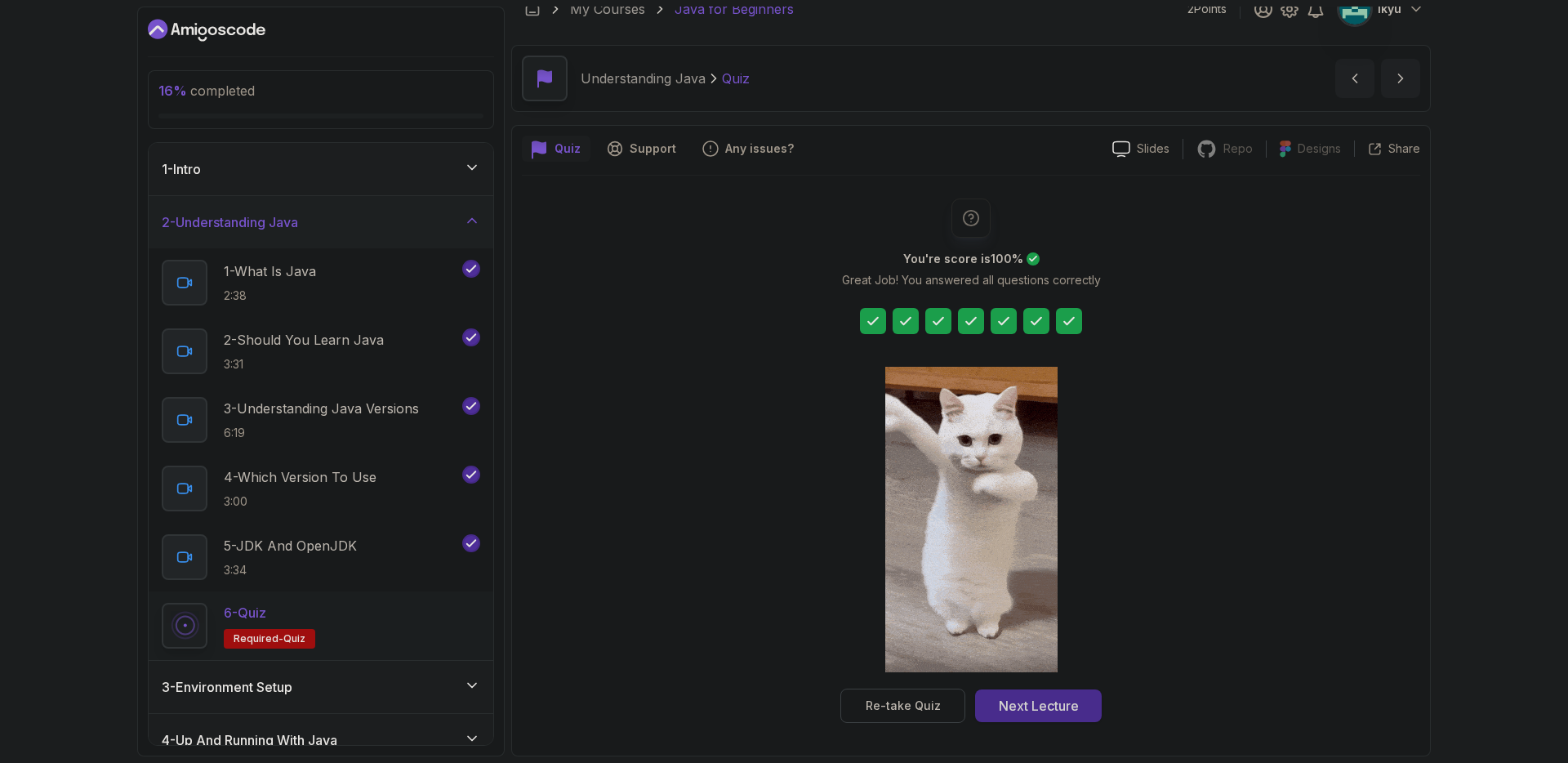
click at [1068, 713] on div "Next Lecture" at bounding box center [1039, 706] width 80 height 20
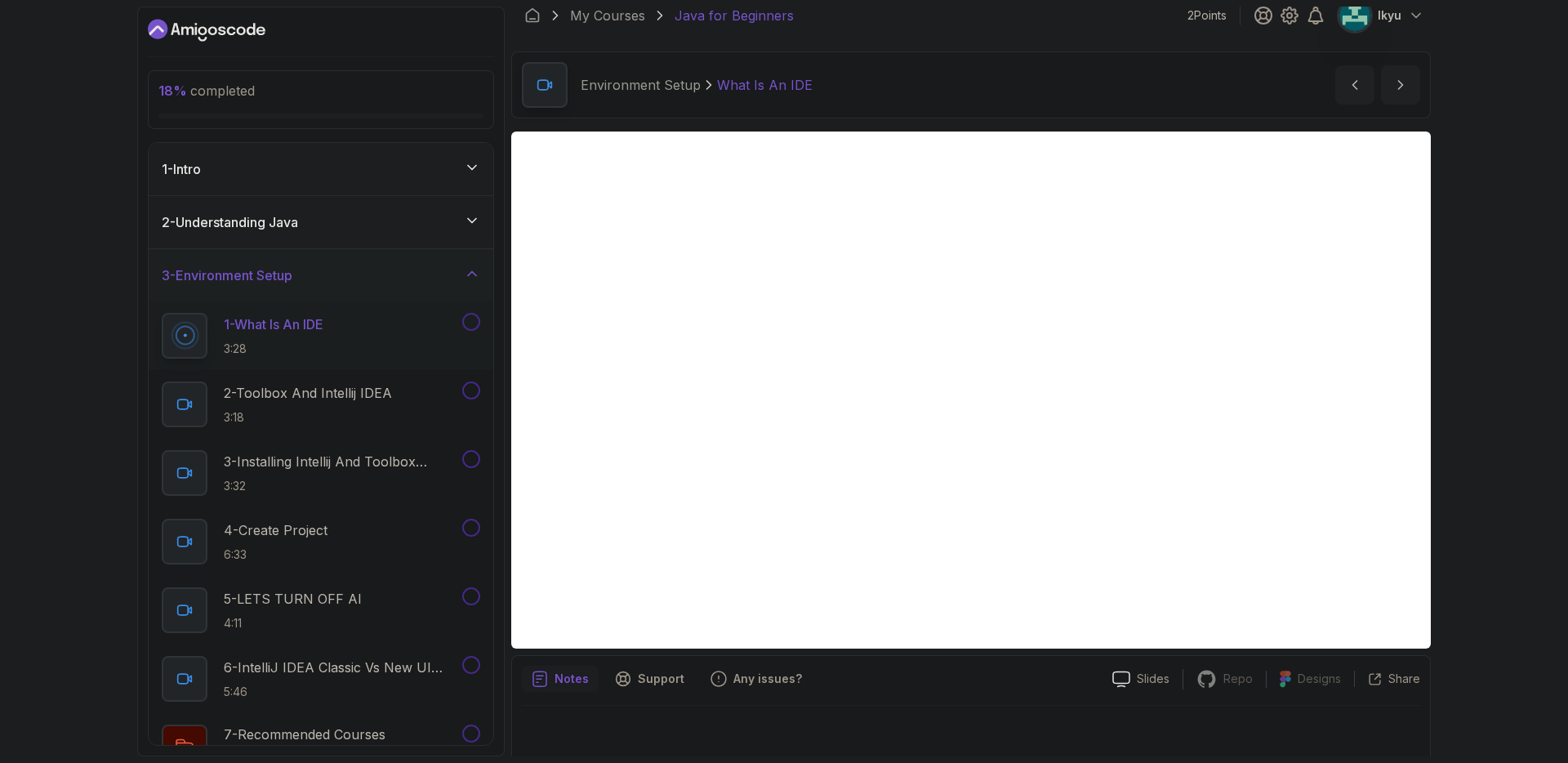
scroll to position [20, 0]
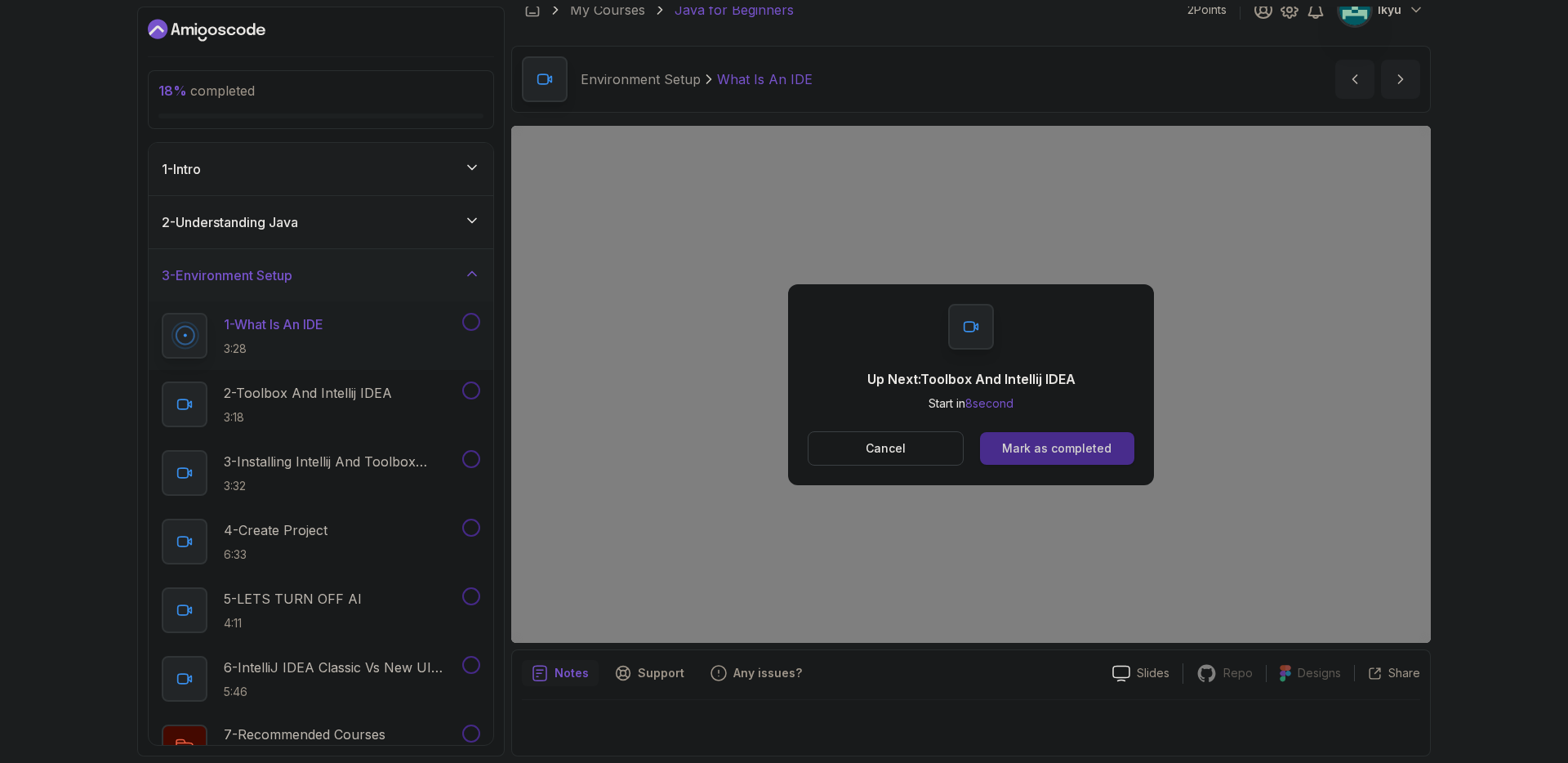
click at [1085, 434] on button "Mark as completed" at bounding box center [1057, 448] width 155 height 33
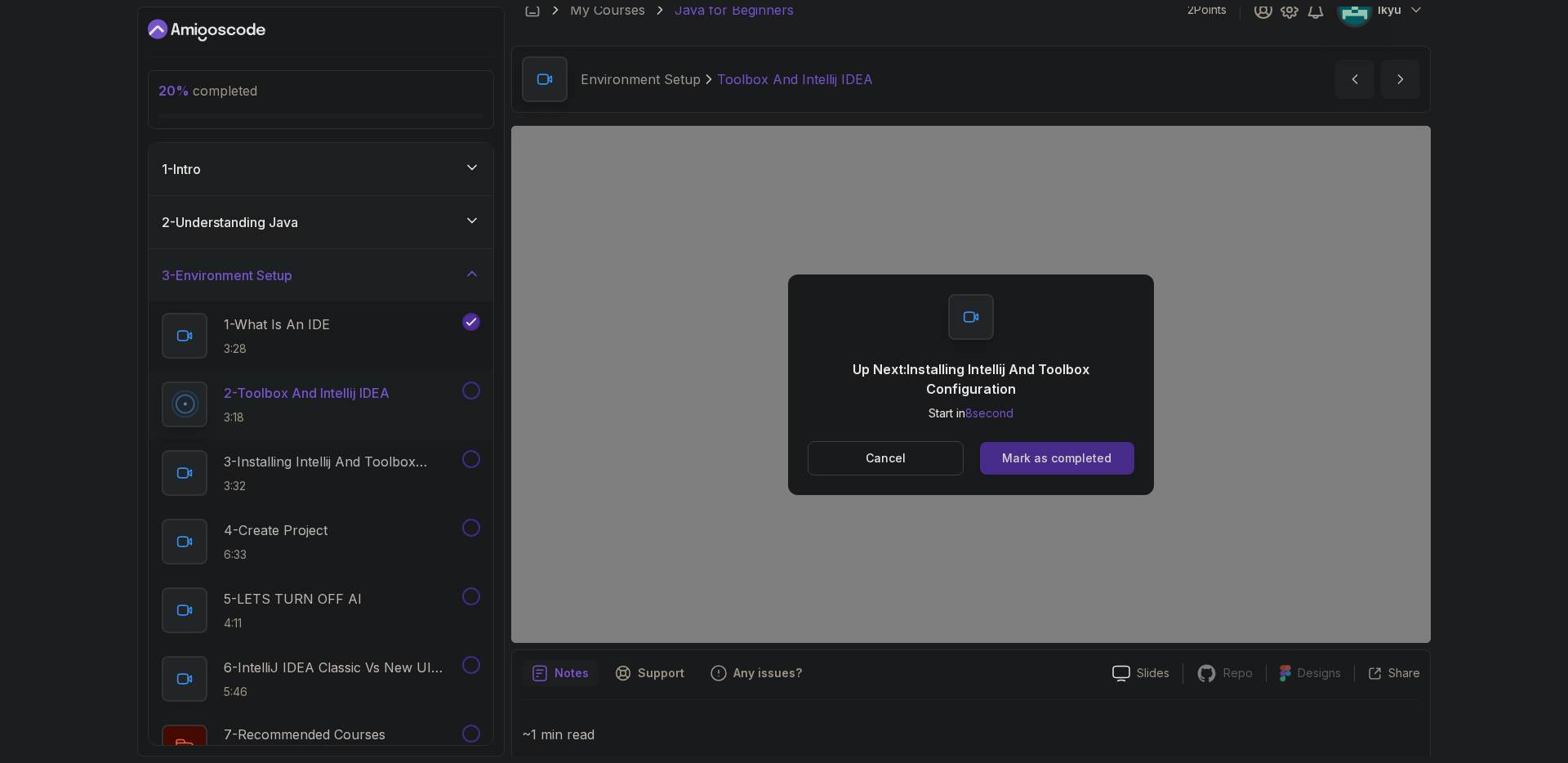
click at [1070, 469] on button "Mark as completed" at bounding box center [1057, 457] width 155 height 33
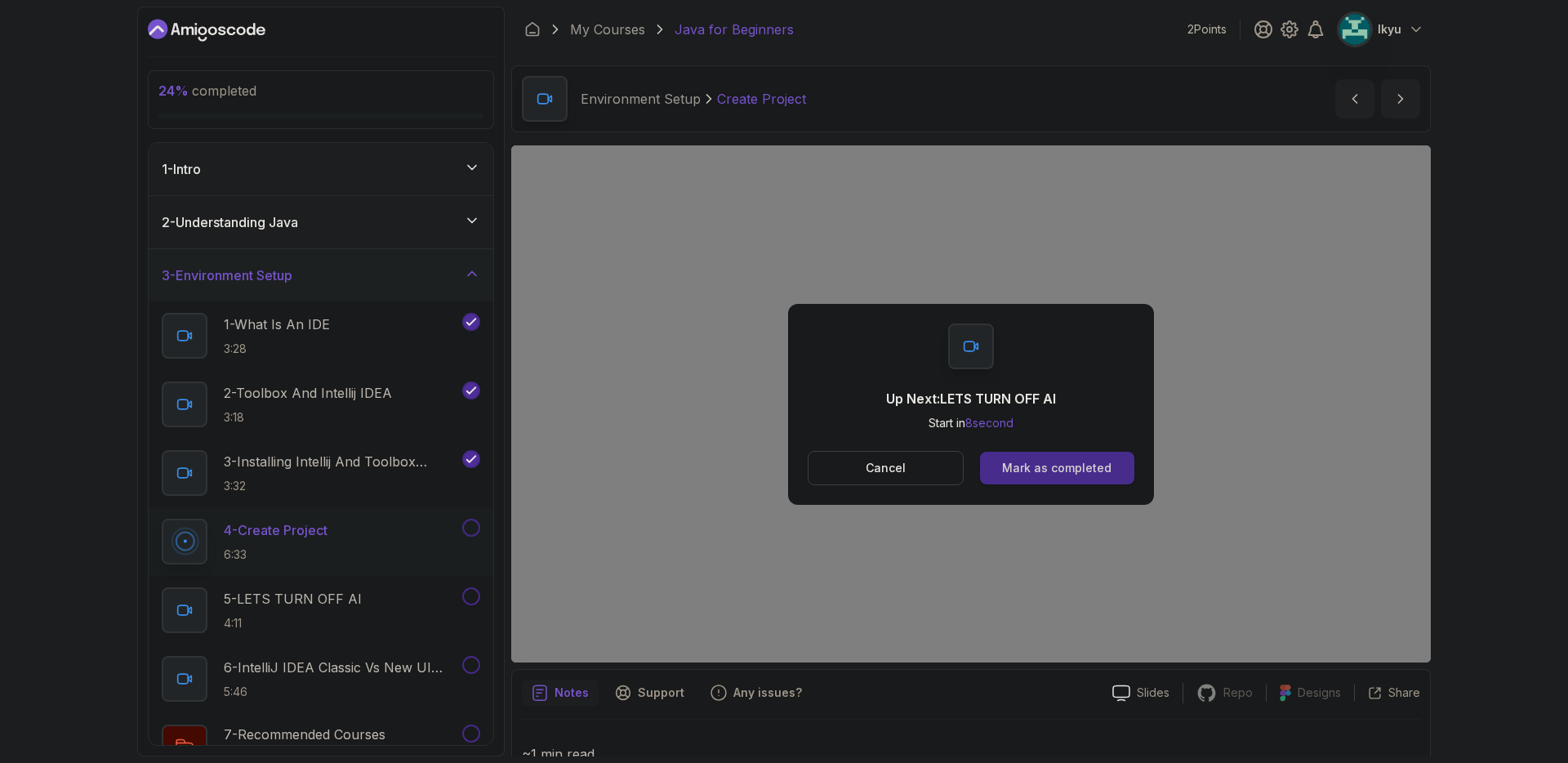
click at [1074, 469] on div "Mark as completed" at bounding box center [1056, 468] width 109 height 16
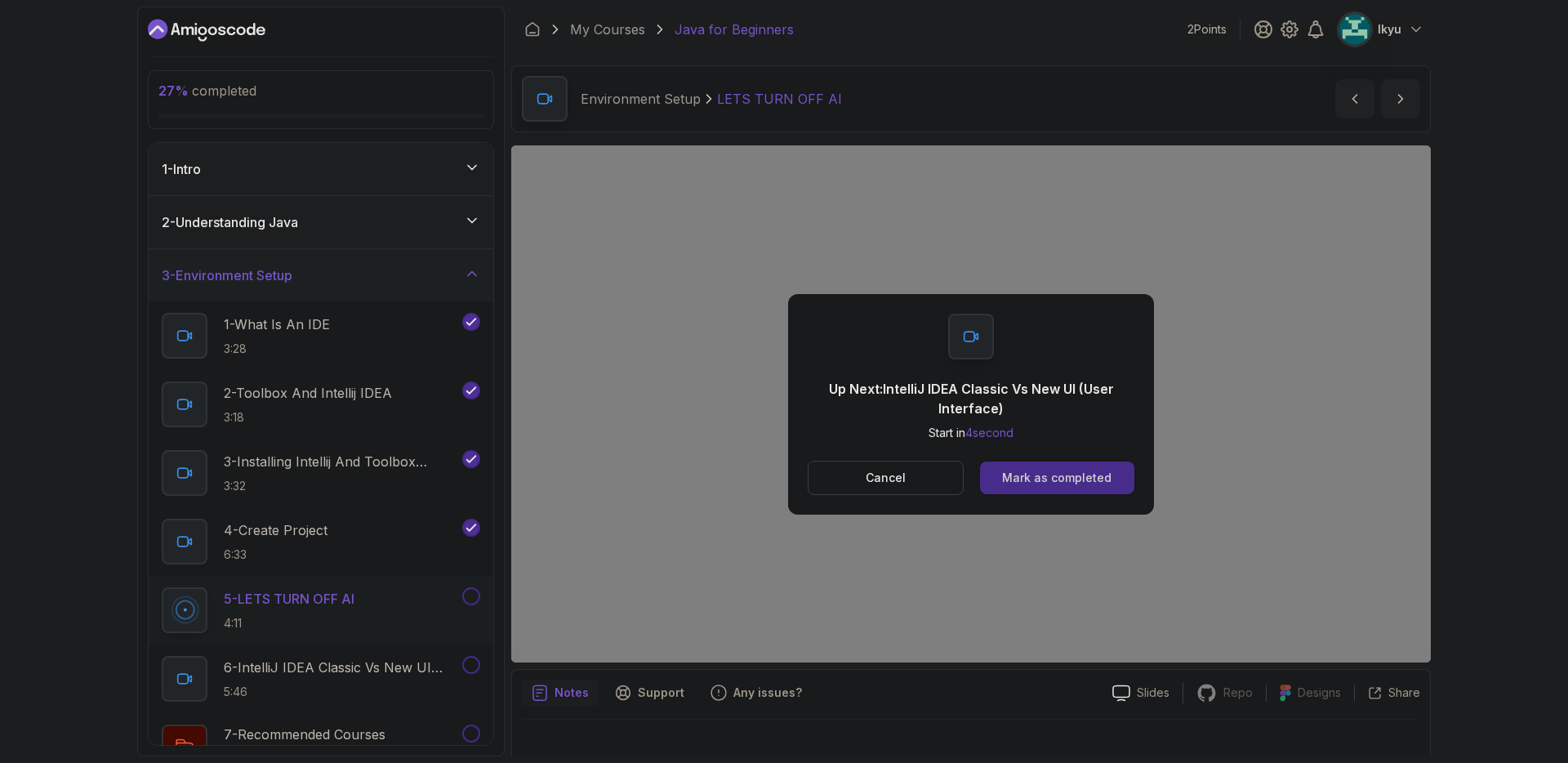
click at [1095, 471] on div "Mark as completed" at bounding box center [1056, 477] width 109 height 16
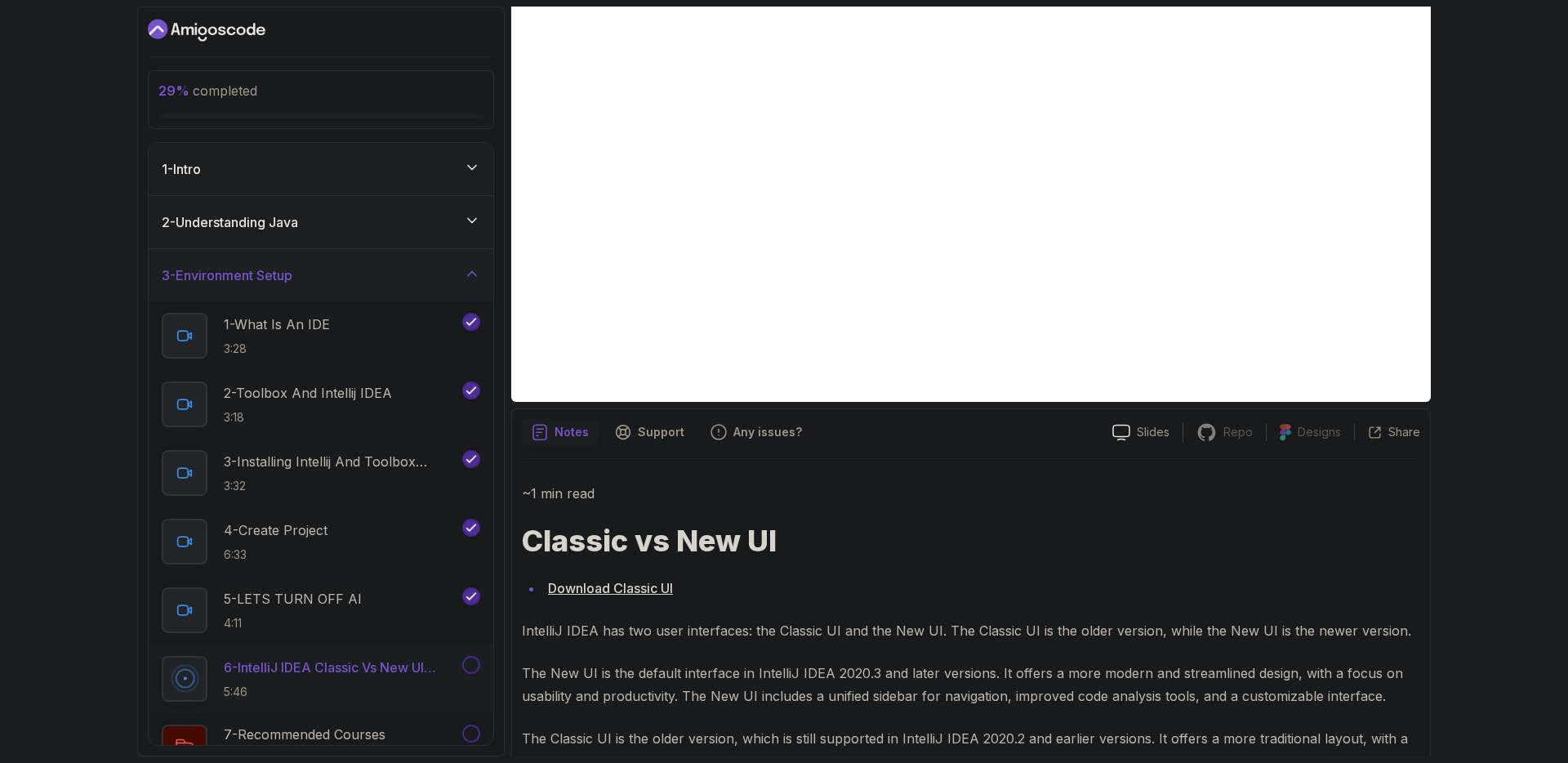
click at [660, 594] on link "Download Classic UI" at bounding box center [610, 588] width 125 height 16
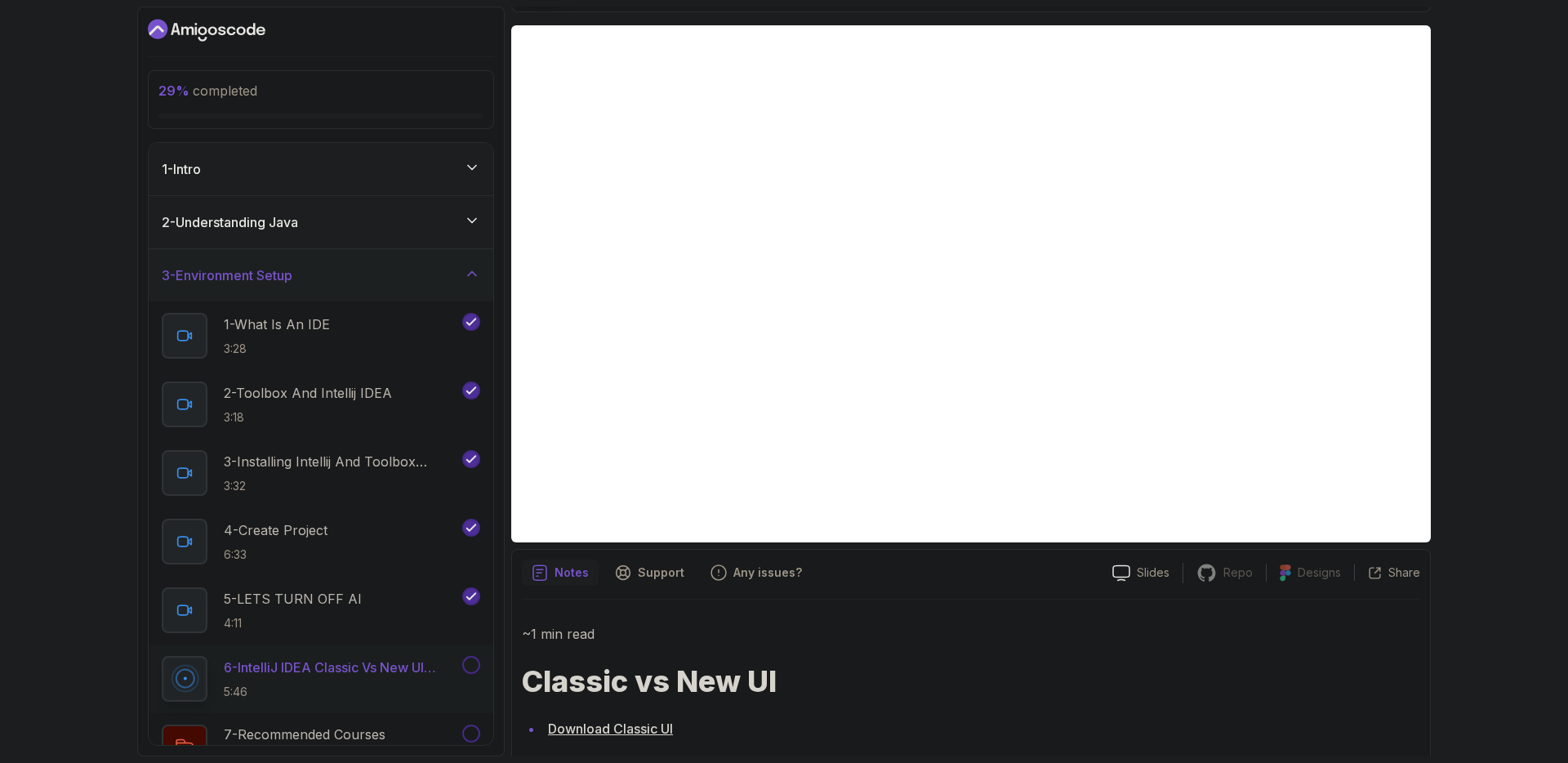
scroll to position [0, 0]
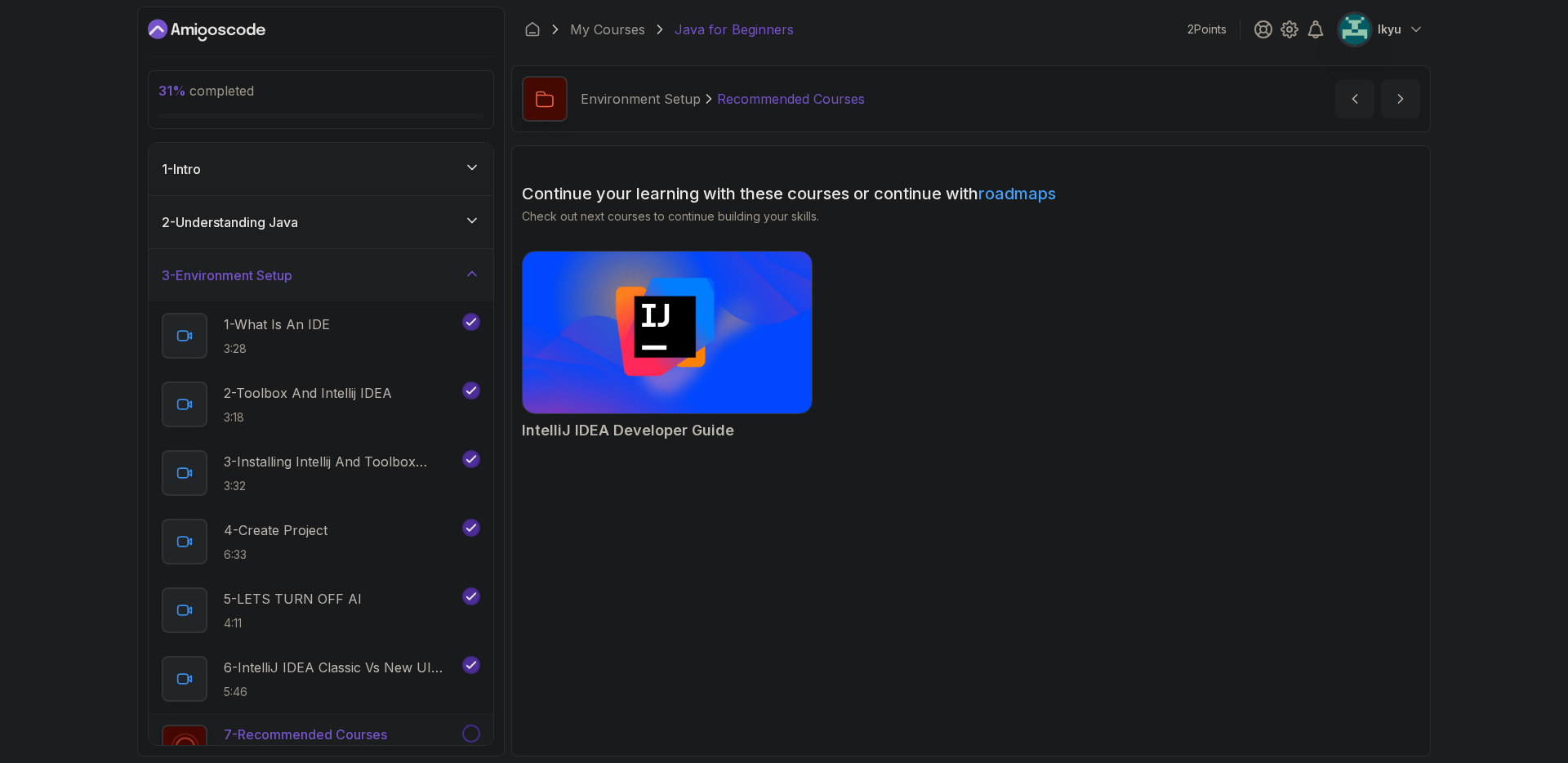
click at [994, 432] on div "IntelliJ IDEA Developer Guide" at bounding box center [970, 348] width 898 height 196
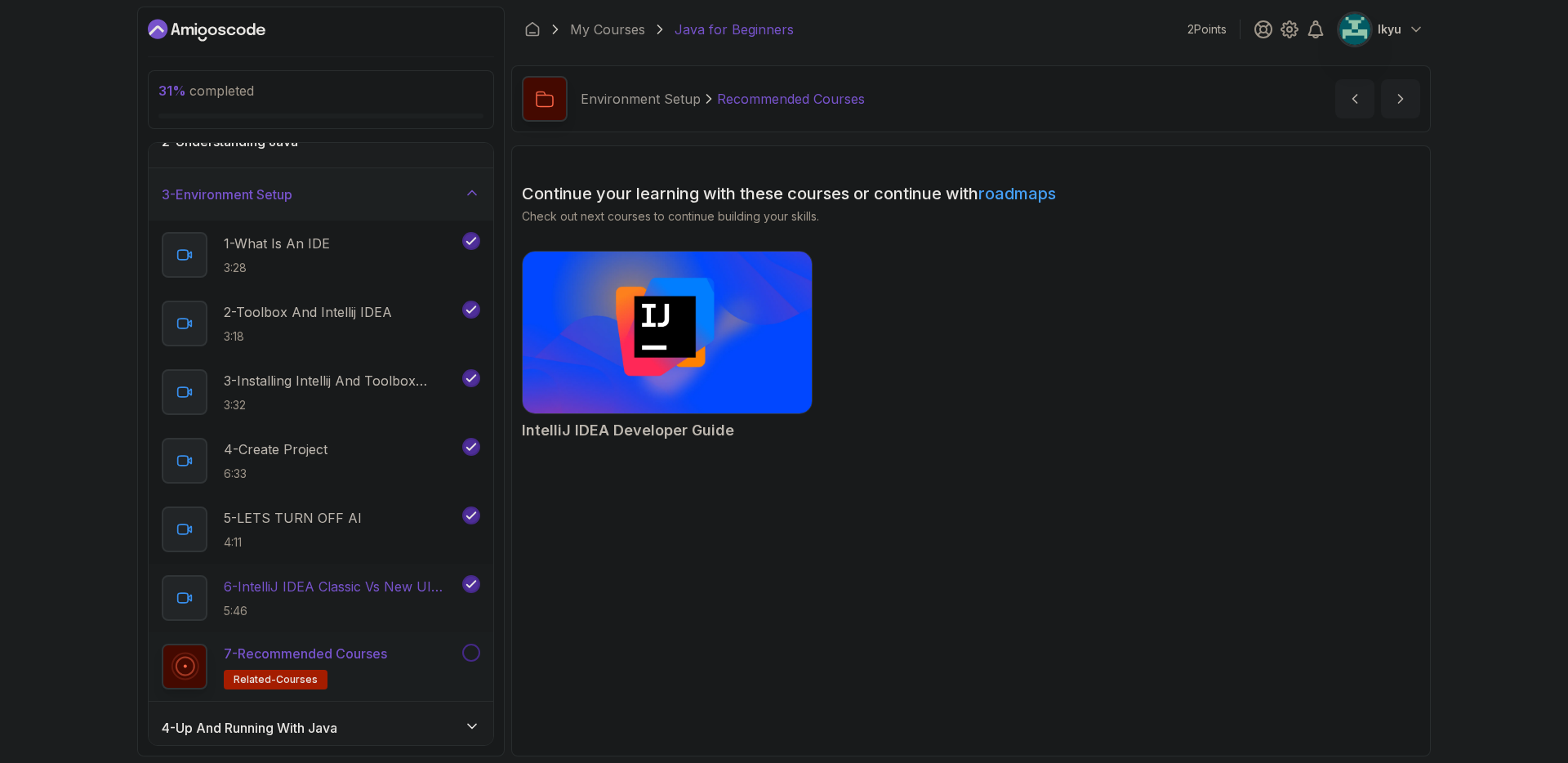
scroll to position [83, 0]
click at [617, 415] on div "IntelliJ IDEA Developer Guide" at bounding box center [667, 347] width 290 height 191
click at [473, 652] on button at bounding box center [471, 650] width 18 height 18
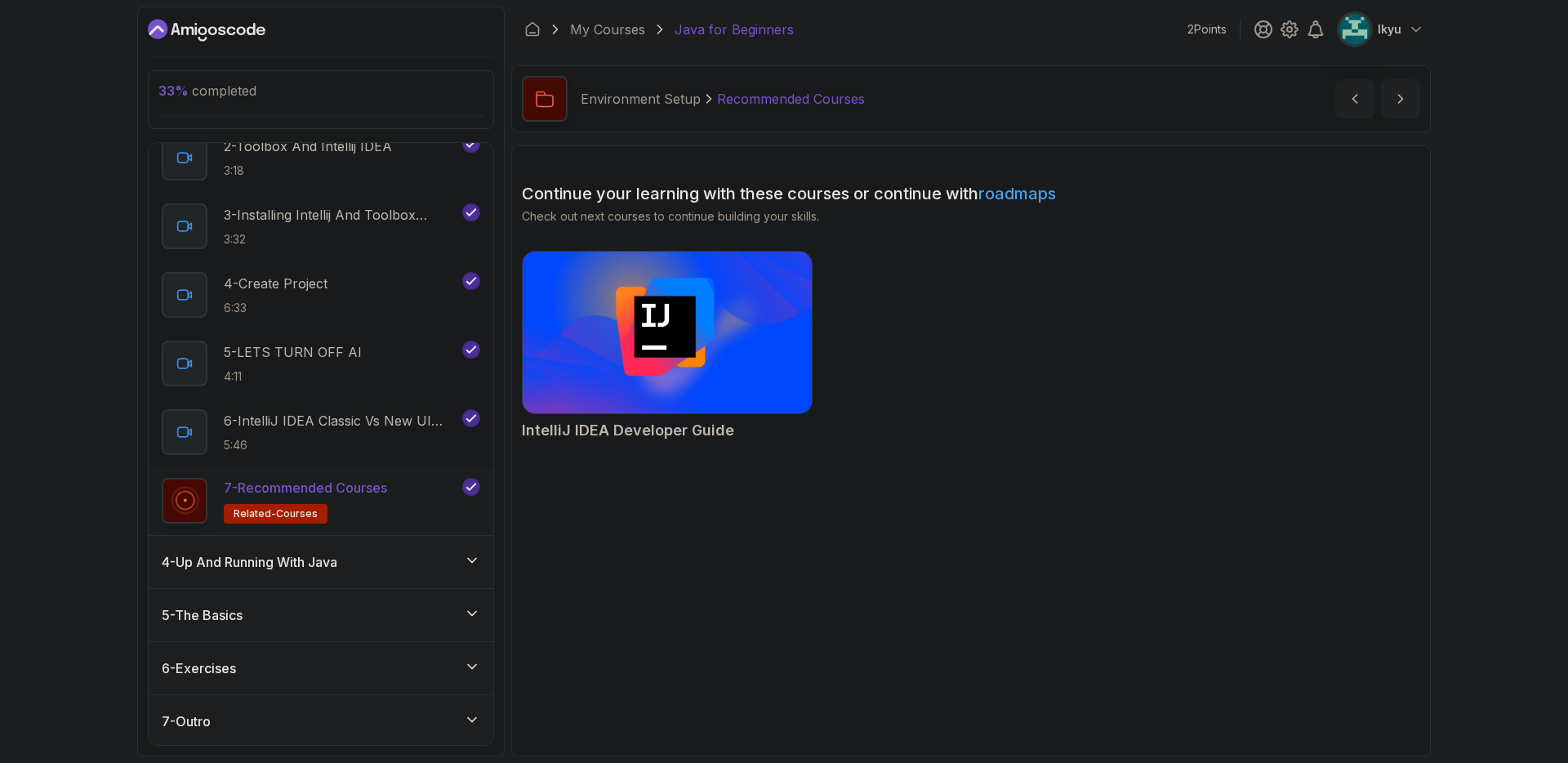
scroll to position [249, 0]
click at [1411, 96] on button "next content" at bounding box center [1400, 99] width 39 height 39
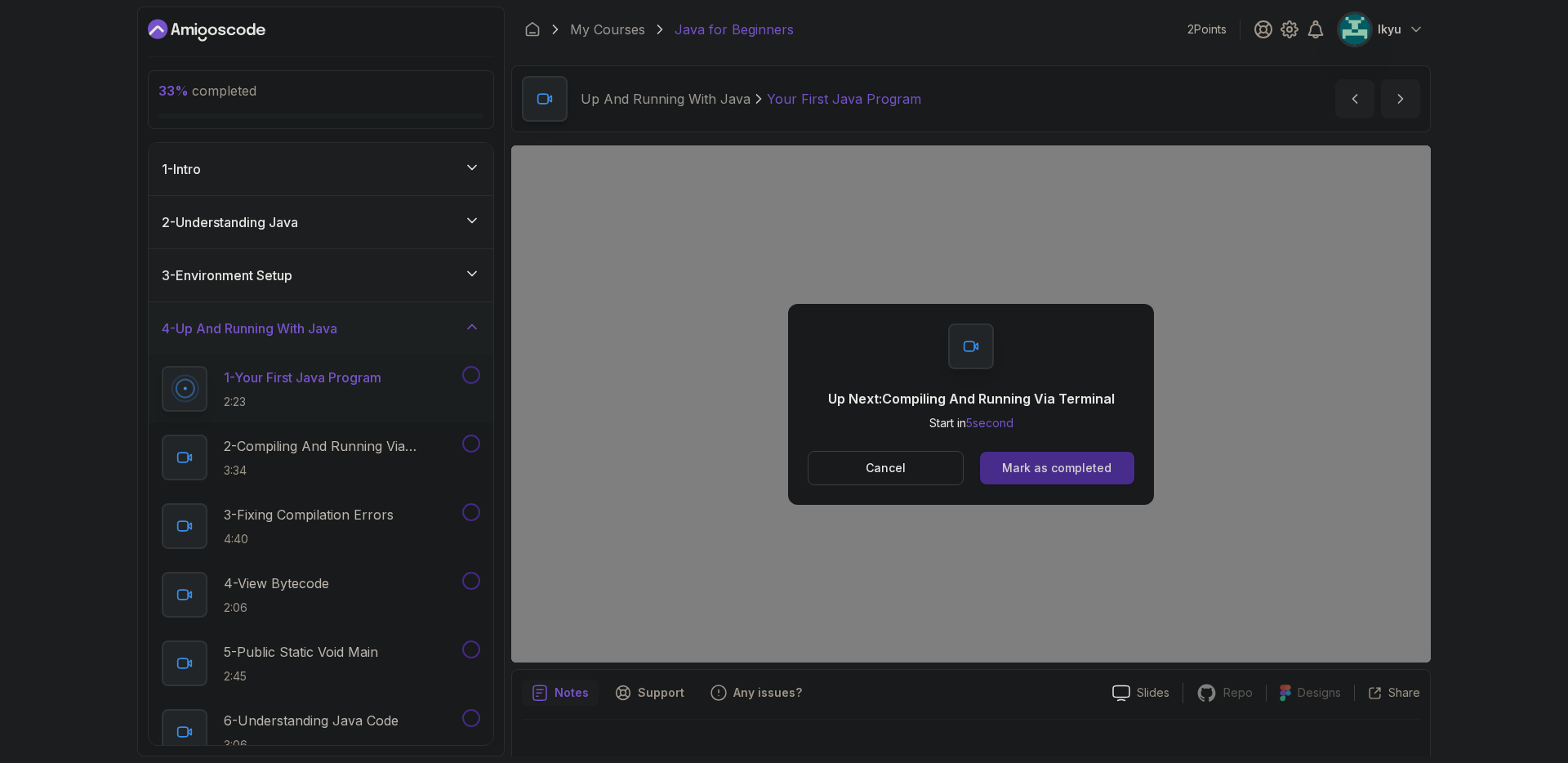
click at [1077, 469] on div "Mark as completed" at bounding box center [1056, 468] width 109 height 16
click at [1103, 463] on div "Mark as completed" at bounding box center [1056, 468] width 109 height 16
click at [1031, 474] on div "Mark as completed" at bounding box center [1056, 468] width 109 height 16
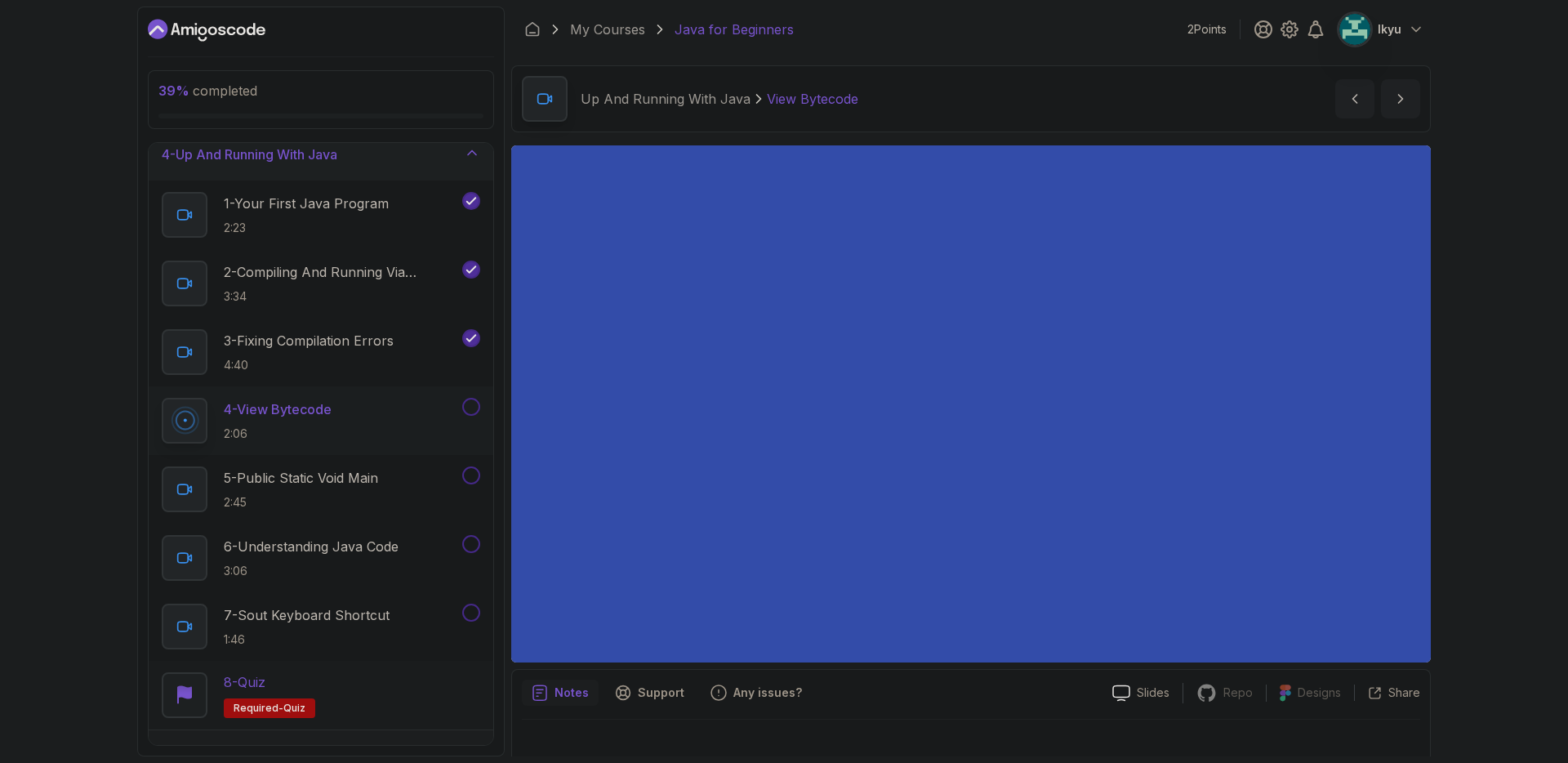
scroll to position [166, 0]
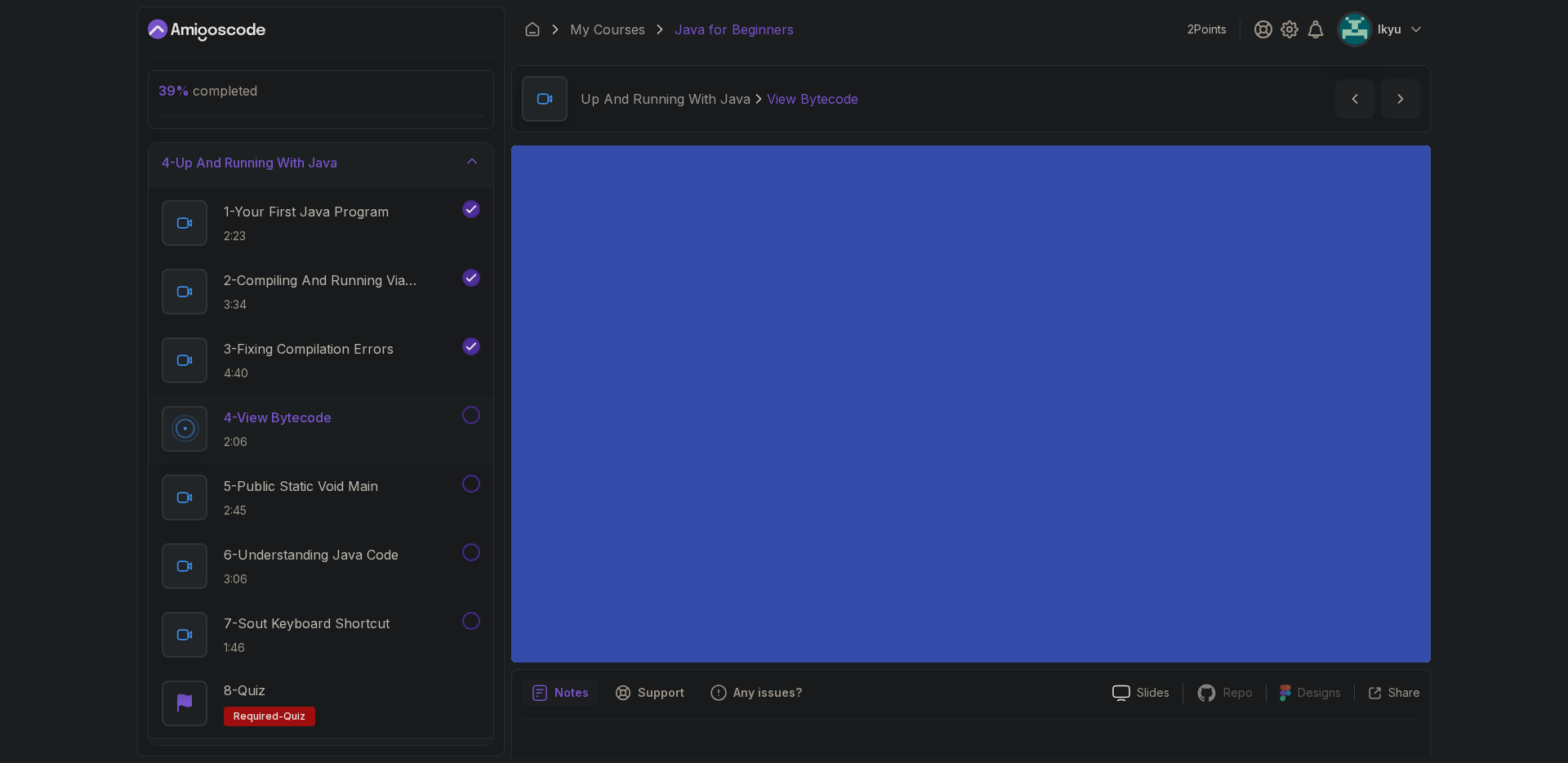
click at [1522, 485] on div "39 % completed 1 - Intro 2 - Understanding Java 3 - Environment Setup 4 - Up An…" at bounding box center [784, 382] width 1568 height 763
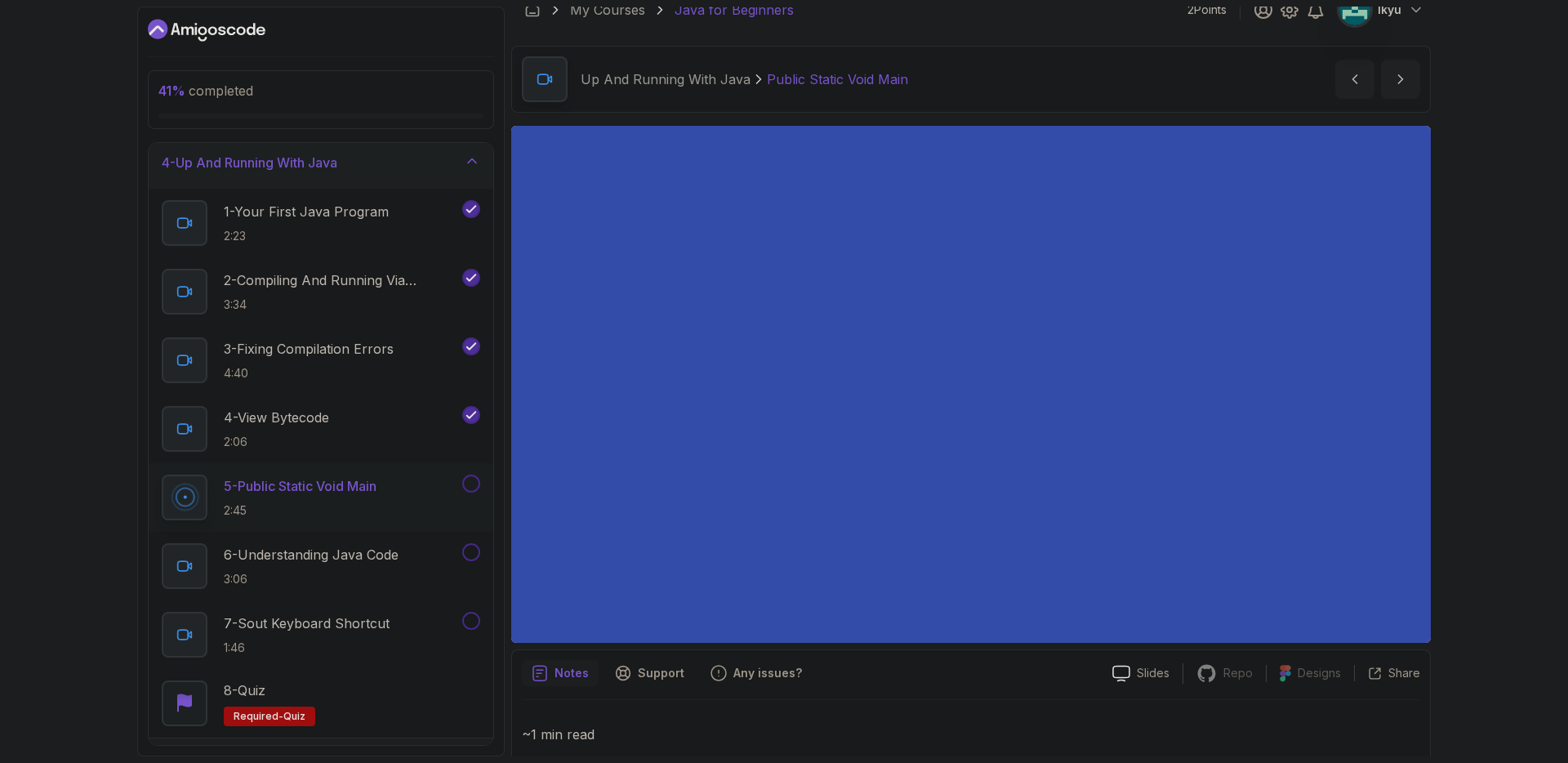
click at [1446, 375] on div "41 % completed 1 - Intro 2 - Understanding Java 3 - Environment Setup 4 - Up An…" at bounding box center [784, 382] width 1568 height 763
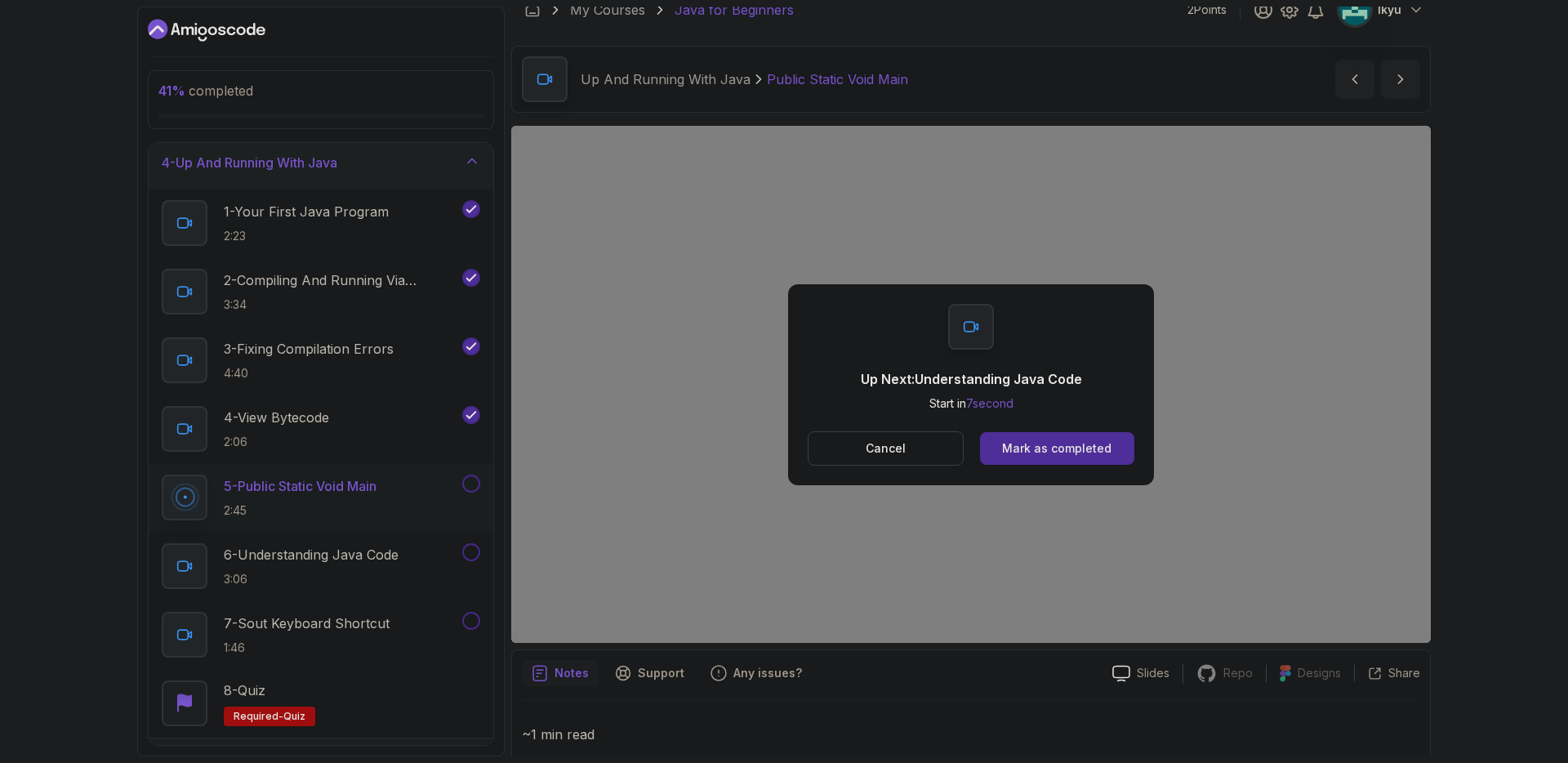
click at [1064, 424] on div "Up Next: Understanding Java Code Start in 7 second Cancel Mark as completed" at bounding box center [970, 384] width 365 height 201
click at [1069, 438] on button "Mark as completed" at bounding box center [1057, 448] width 155 height 33
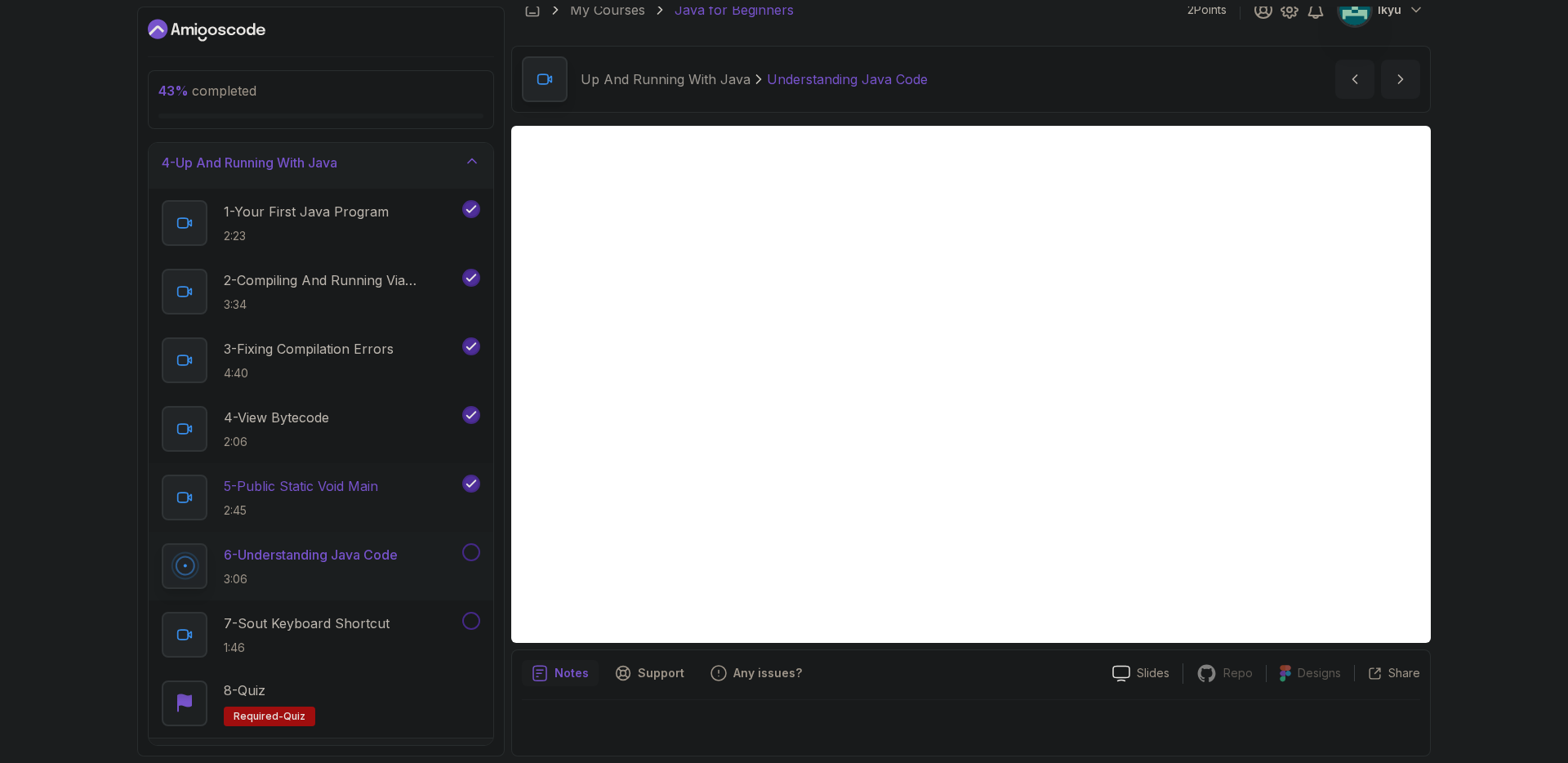
click at [389, 507] on div "5 - Public Static Void Main 2:45" at bounding box center [310, 497] width 298 height 46
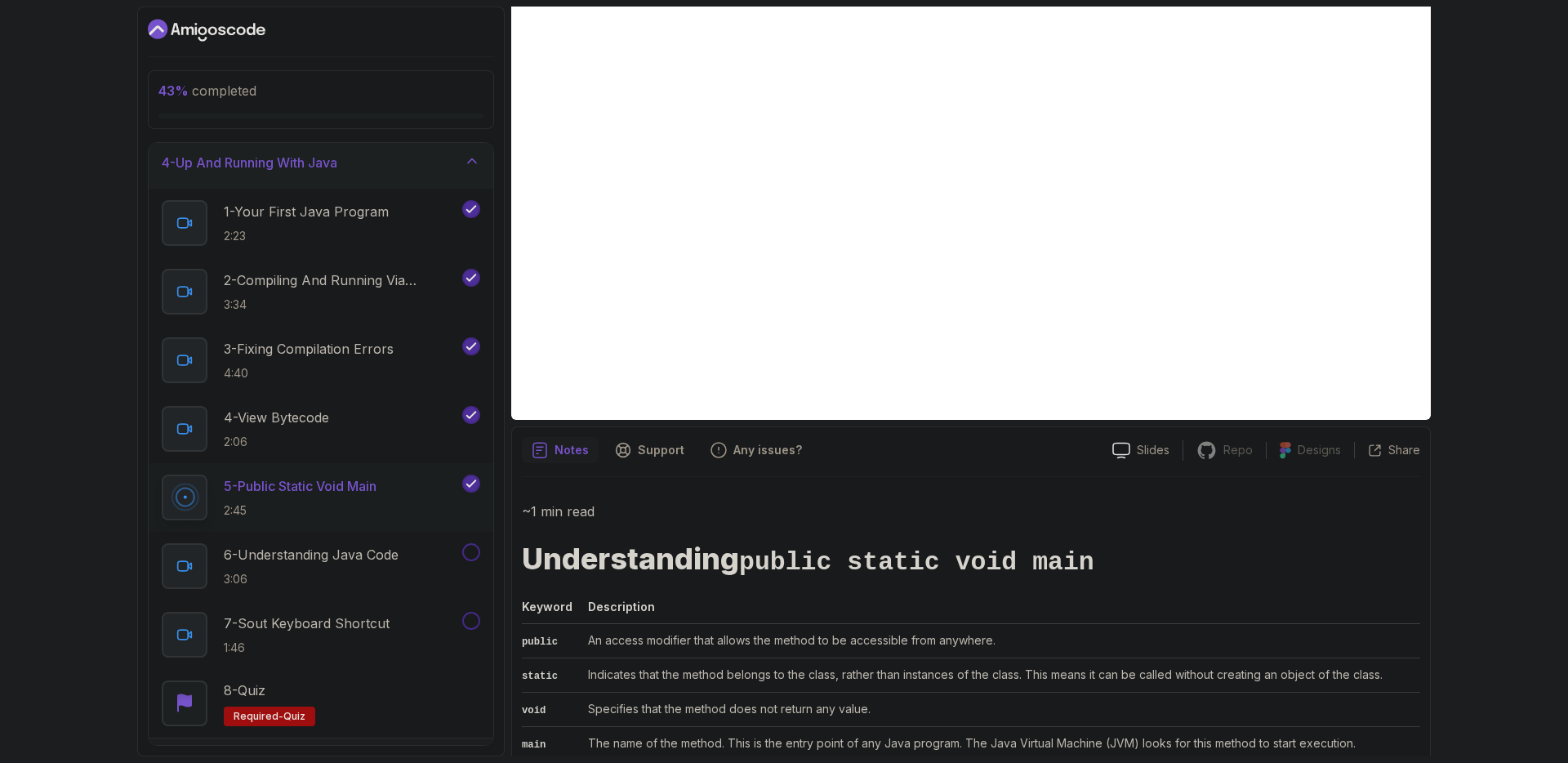
scroll to position [242, 0]
click at [1394, 574] on h1 "Understanding public static void main" at bounding box center [970, 560] width 898 height 34
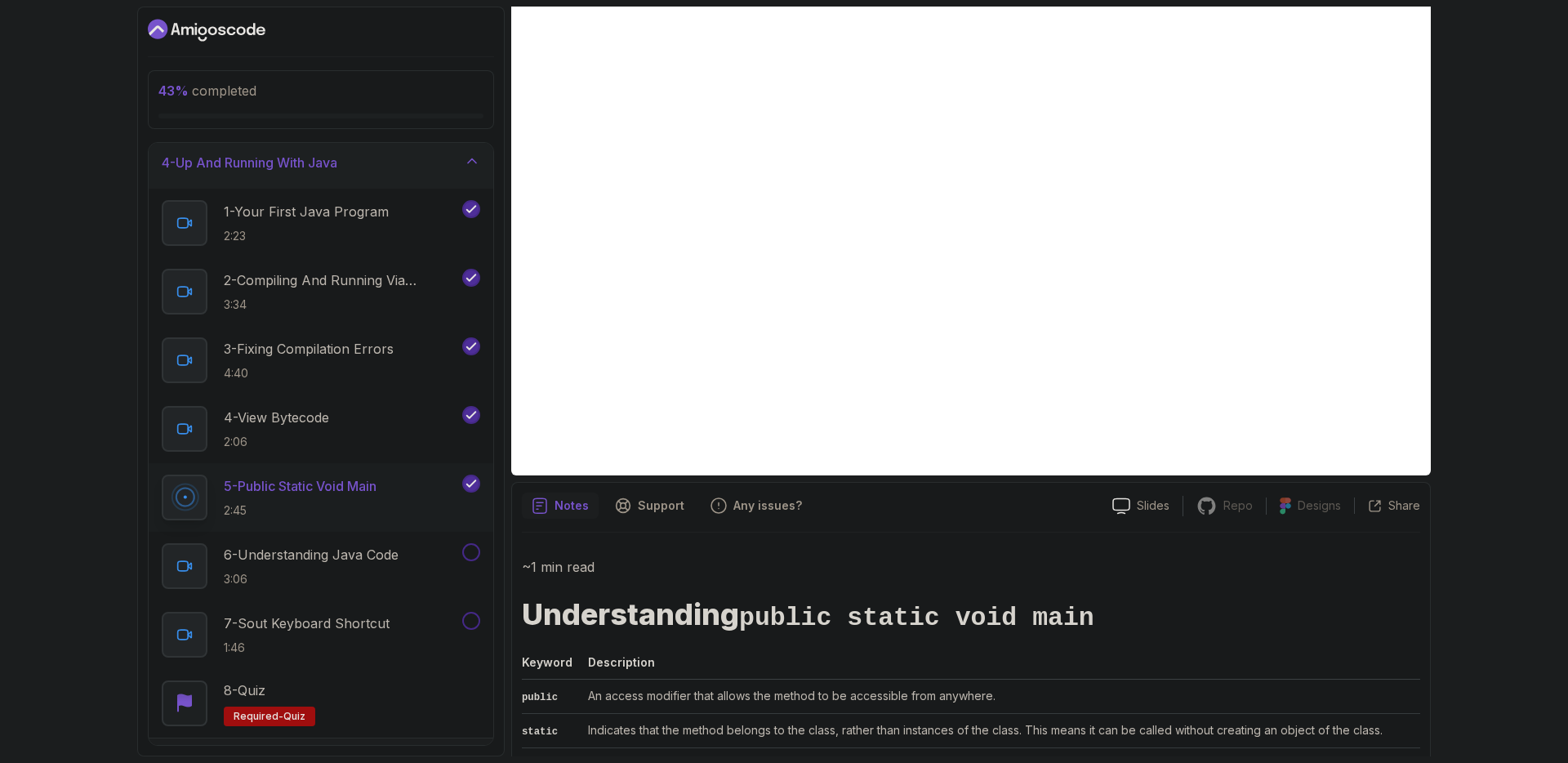
scroll to position [0, 0]
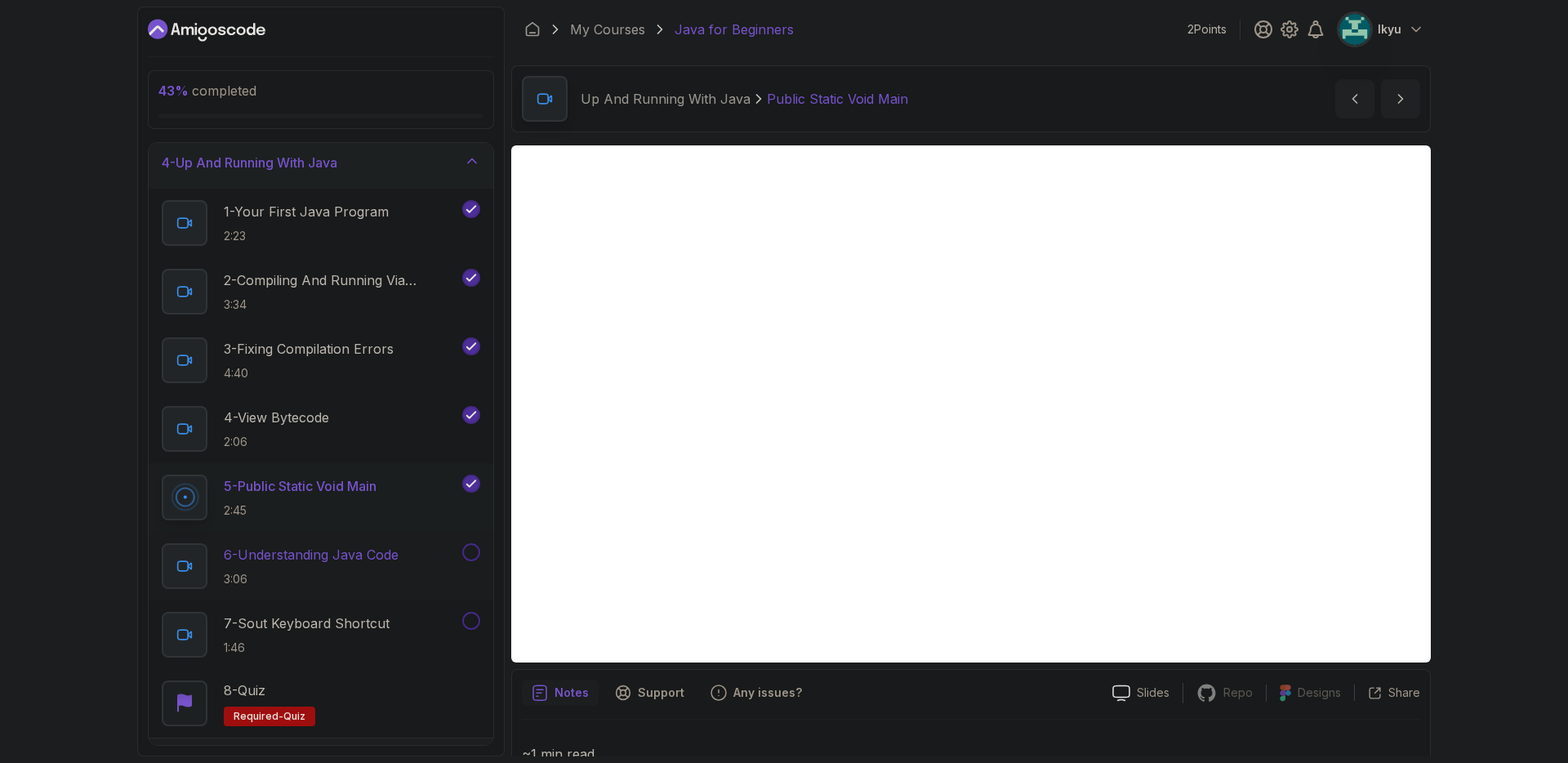
click at [398, 549] on p "6 - Understanding Java Code" at bounding box center [311, 555] width 175 height 20
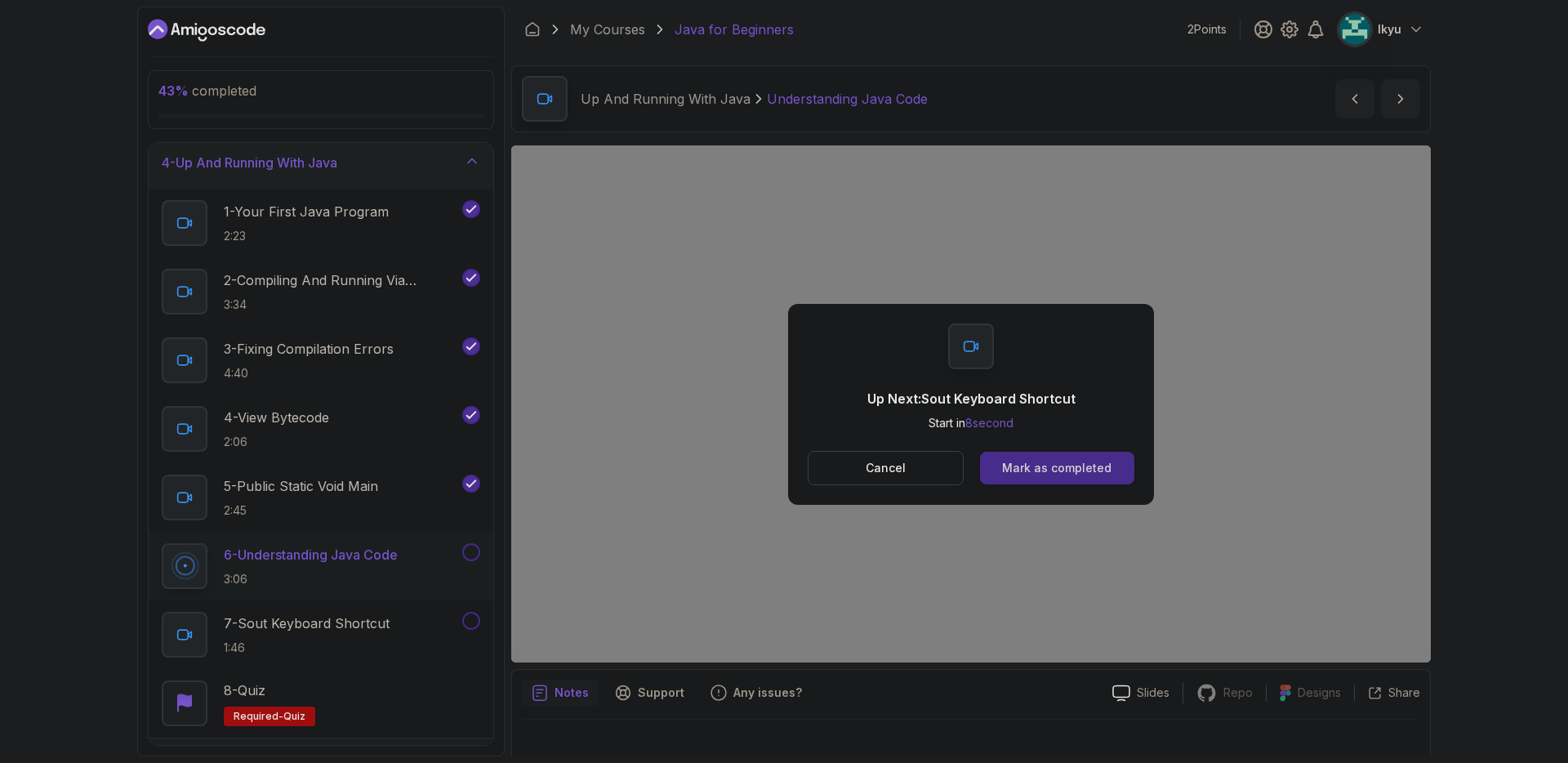
click at [1061, 479] on button "Mark as completed" at bounding box center [1057, 467] width 155 height 33
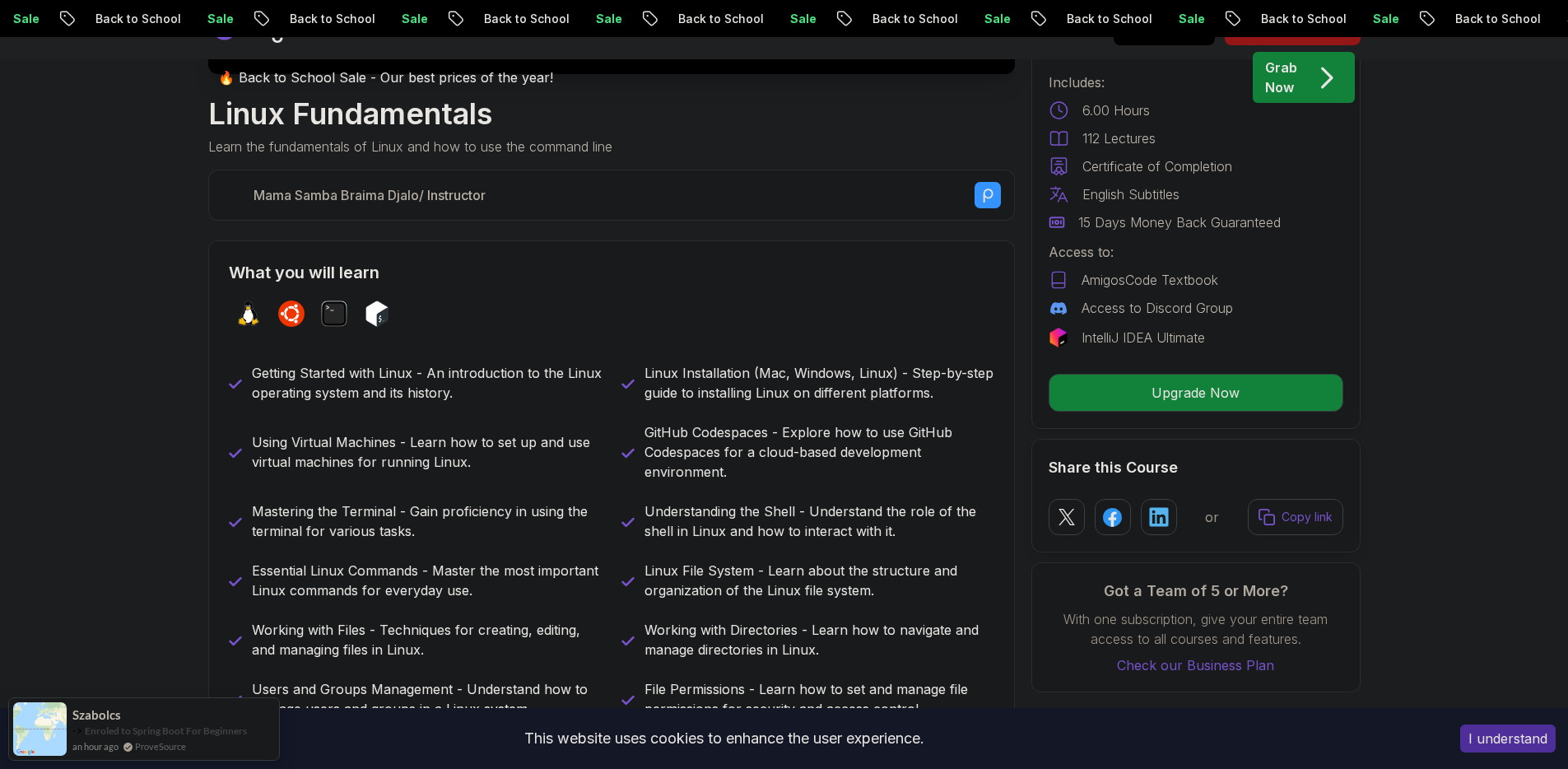
scroll to position [741, 0]
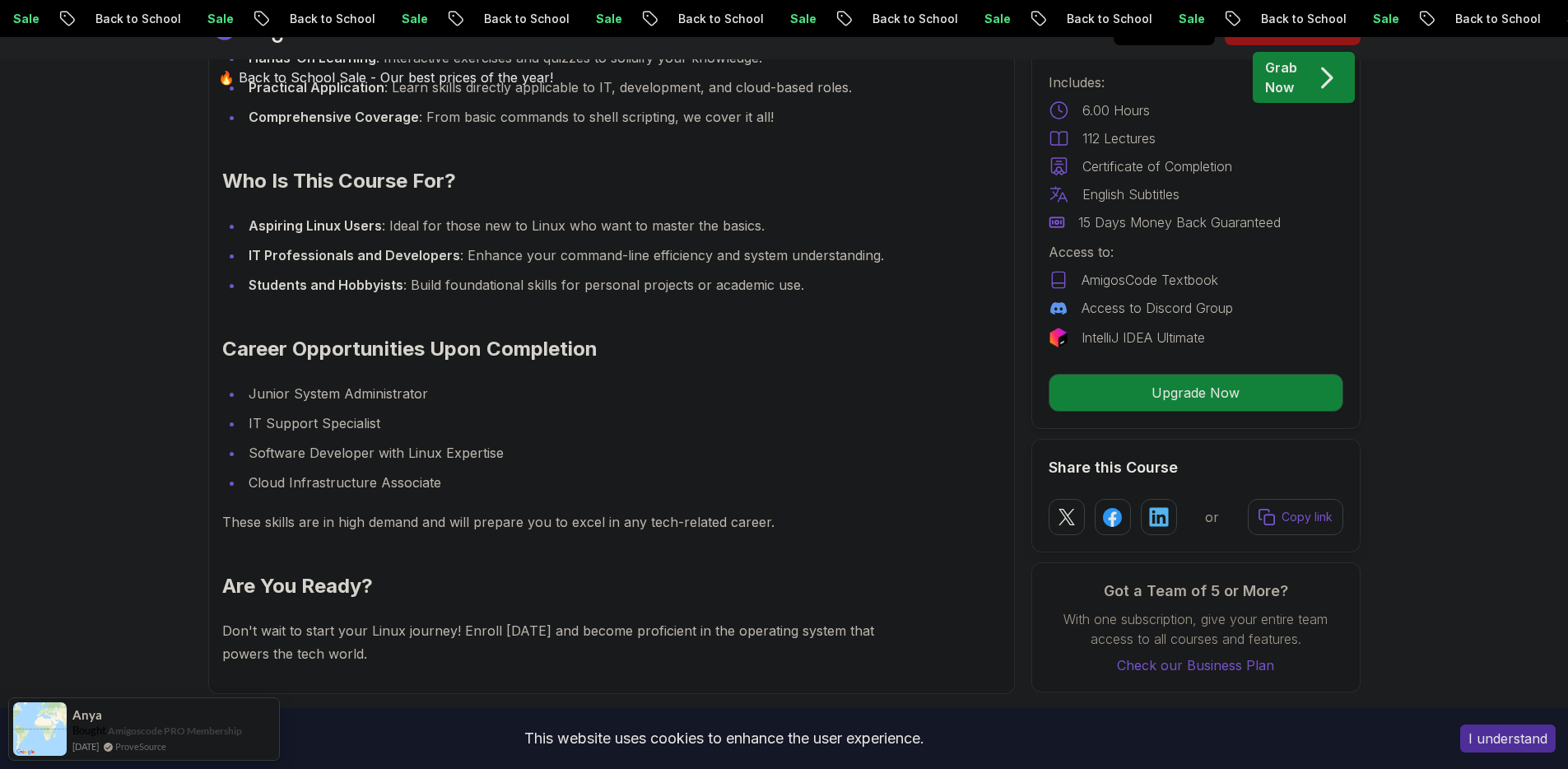
scroll to position [1766, 0]
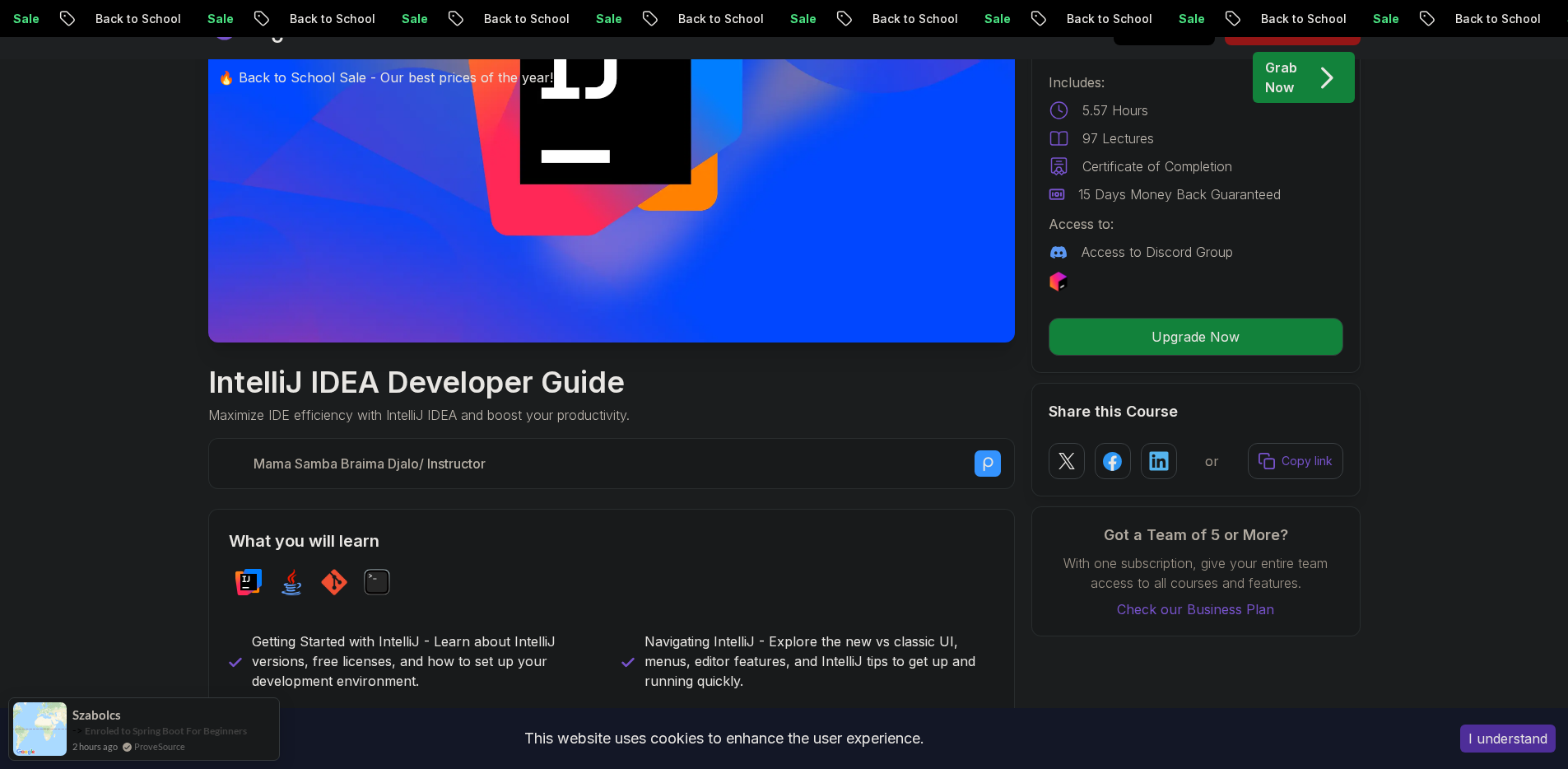
scroll to position [732, 0]
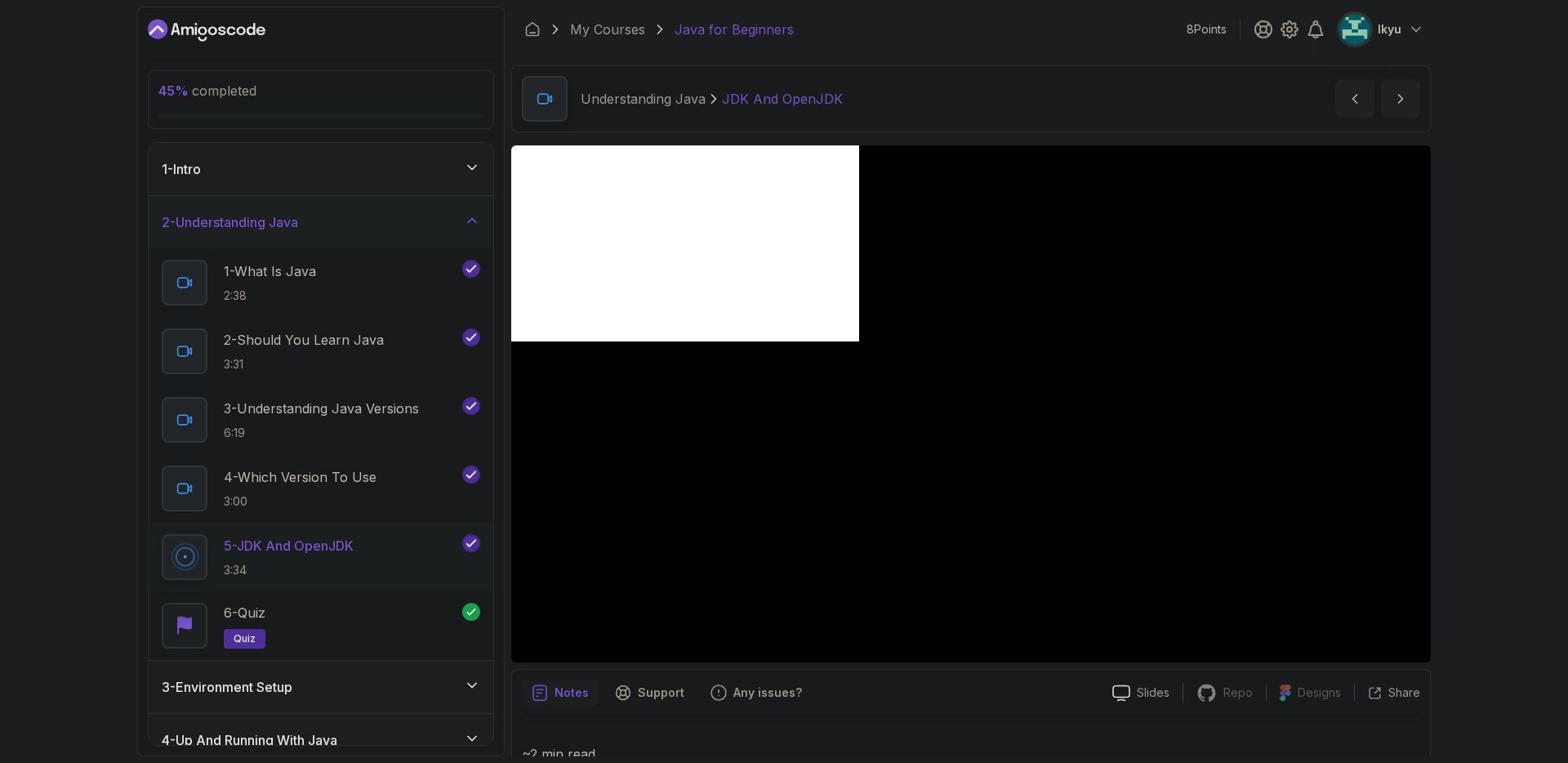
click at [1013, 399] on div at bounding box center [970, 404] width 919 height 516
click at [327, 609] on div "6 - Quiz quiz" at bounding box center [312, 625] width 300 height 46
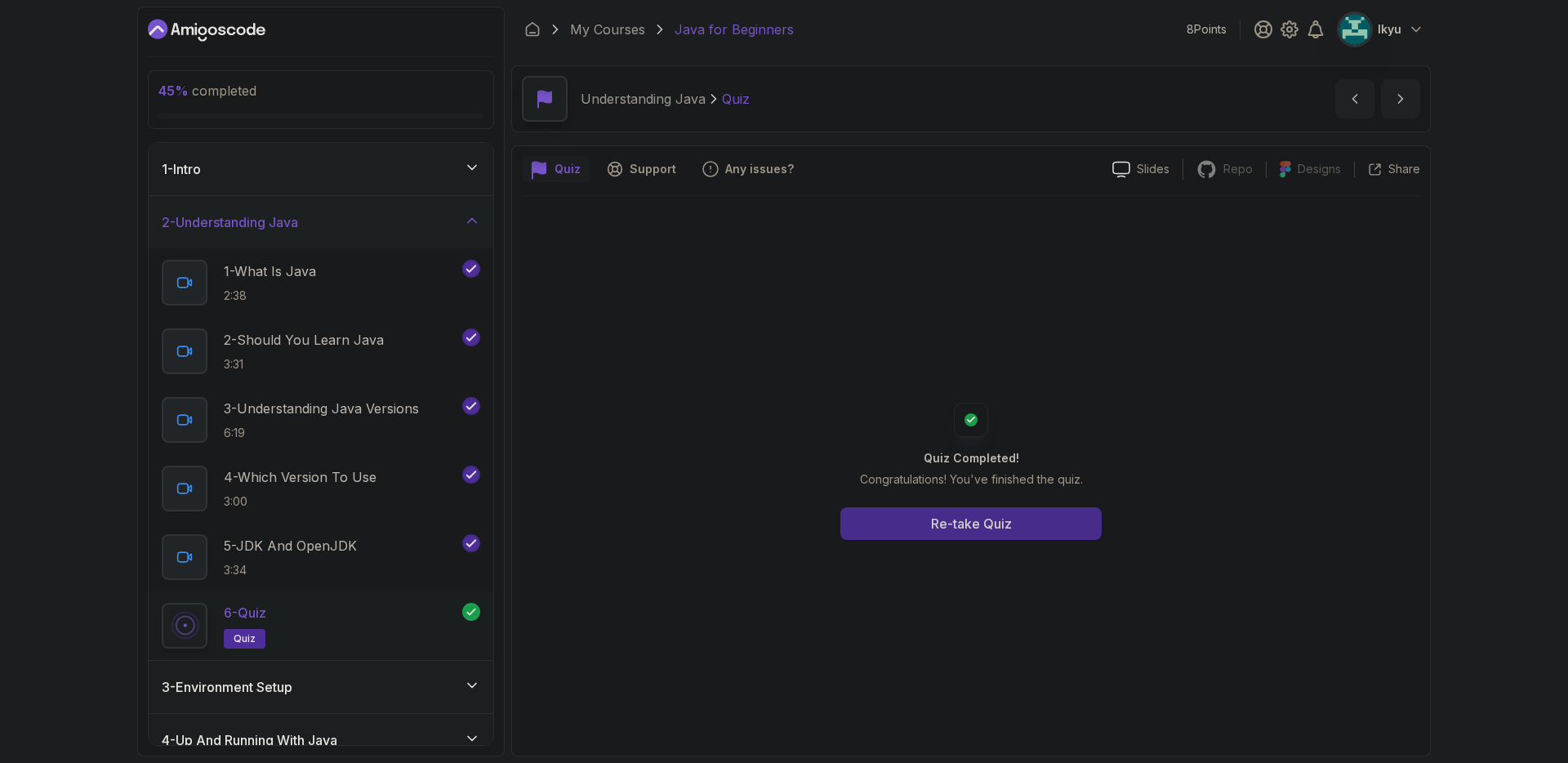
click at [875, 517] on button "Re-take Quiz" at bounding box center [970, 524] width 261 height 33
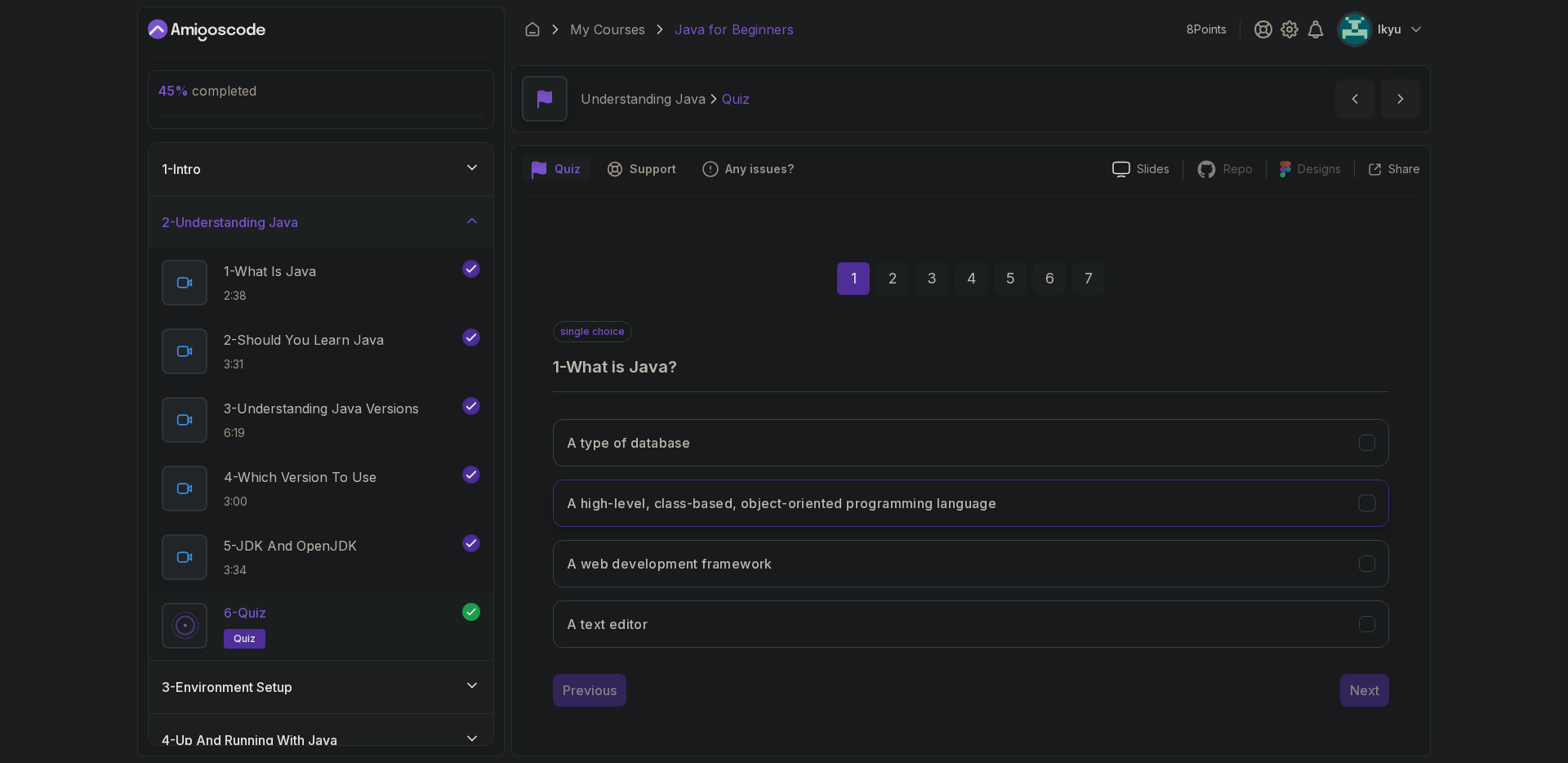
click at [839, 502] on h3 "A high-level, class-based, object-oriented programming language" at bounding box center [781, 503] width 430 height 20
click at [318, 706] on div "3 - Environment Setup" at bounding box center [321, 686] width 345 height 52
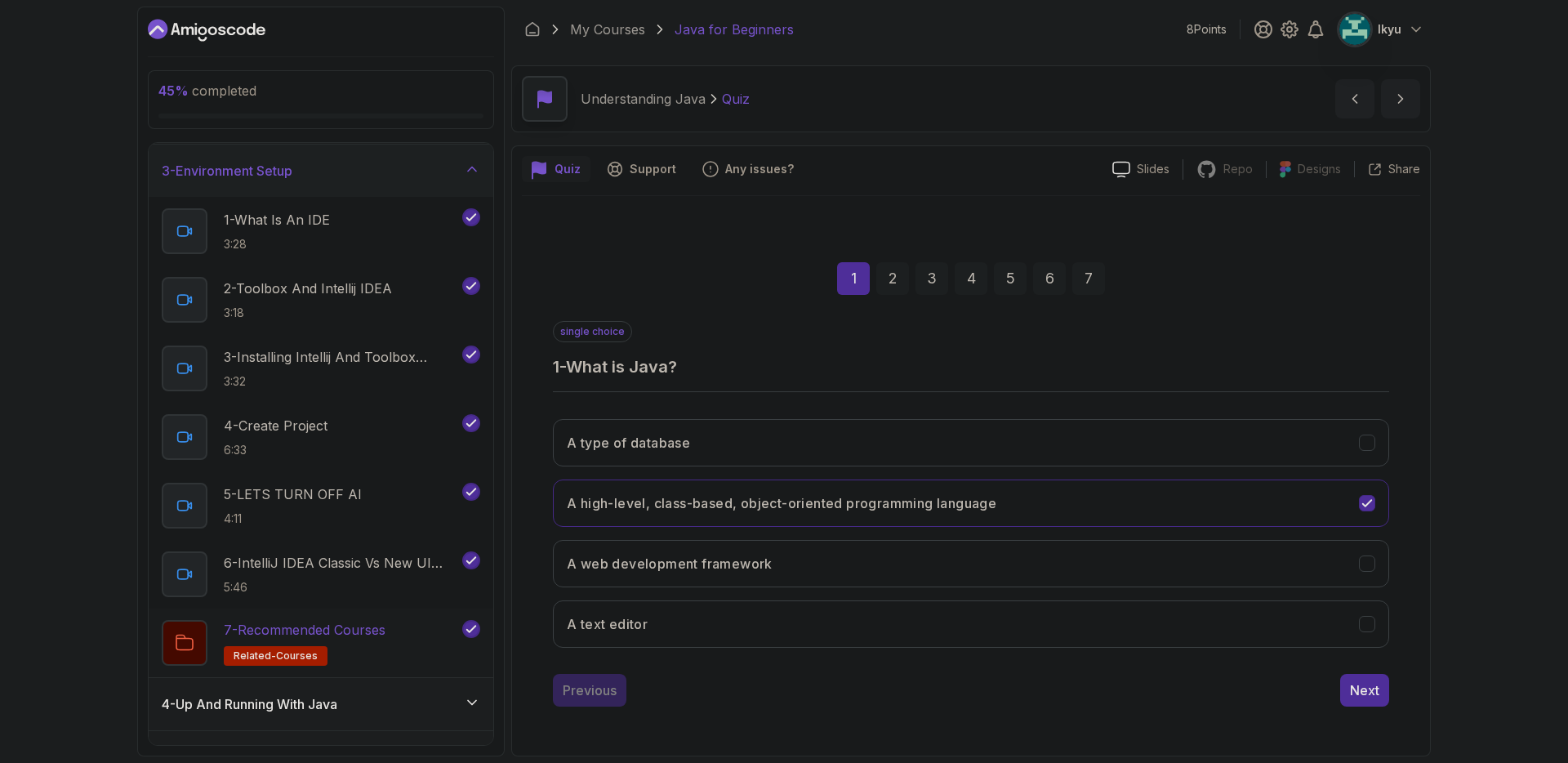
scroll to position [111, 0]
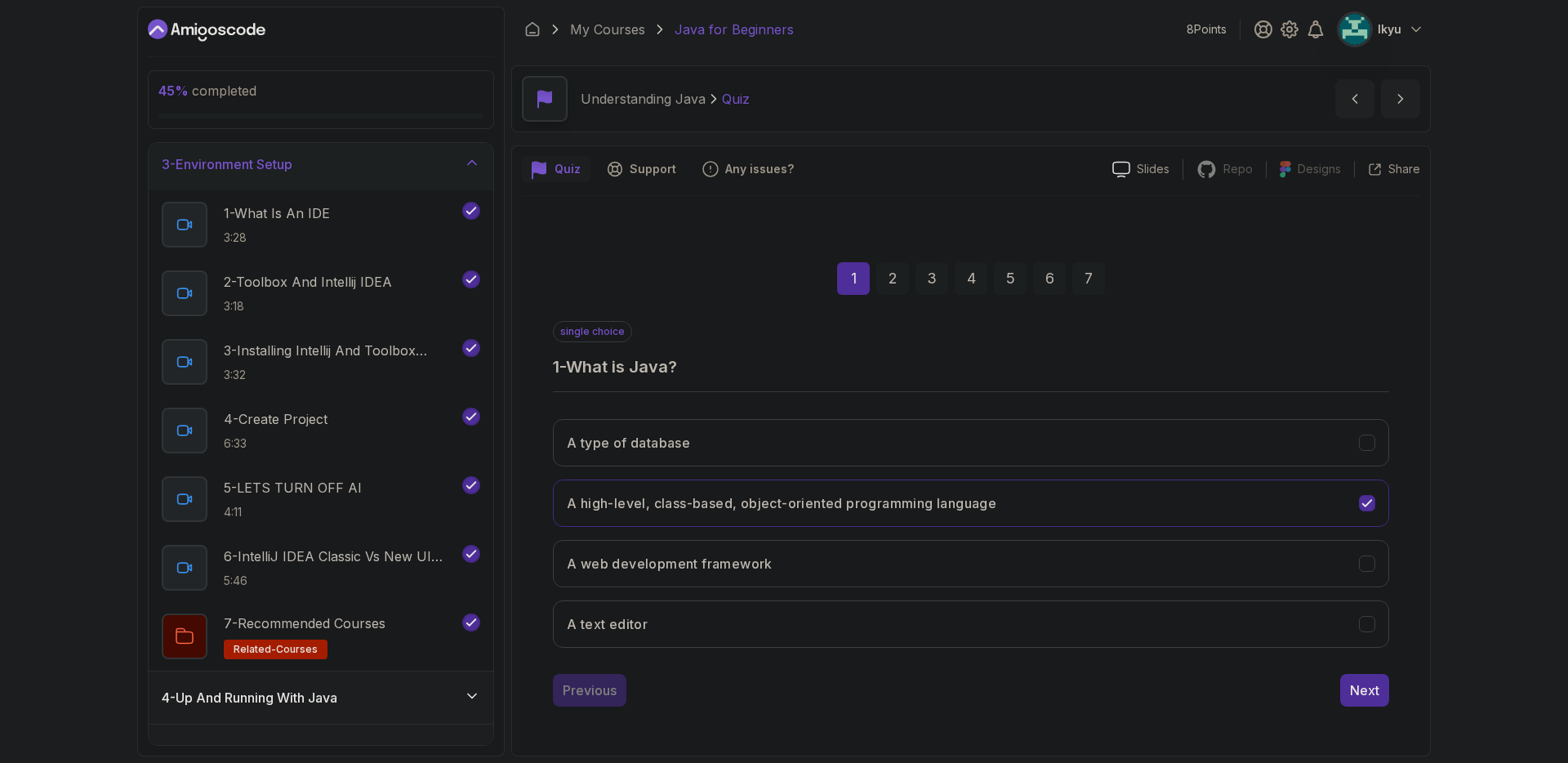
click at [354, 690] on div "4 - Up And Running With Java" at bounding box center [321, 697] width 318 height 20
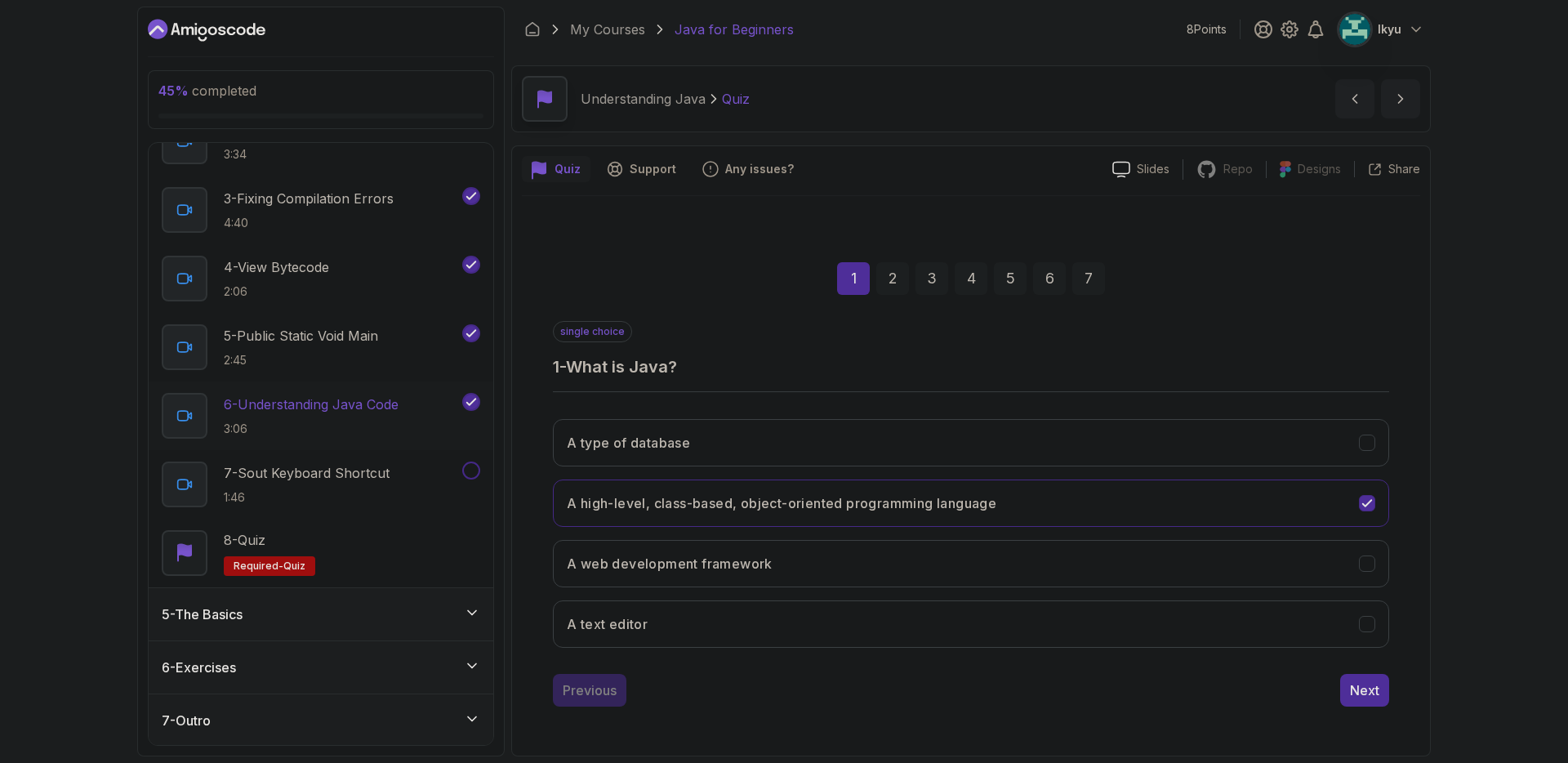
scroll to position [318, 0]
click at [375, 455] on div "7 - Sout Keyboard Shortcut 1:46" at bounding box center [321, 482] width 345 height 69
click at [366, 474] on p "7 - Sout Keyboard Shortcut" at bounding box center [306, 471] width 166 height 20
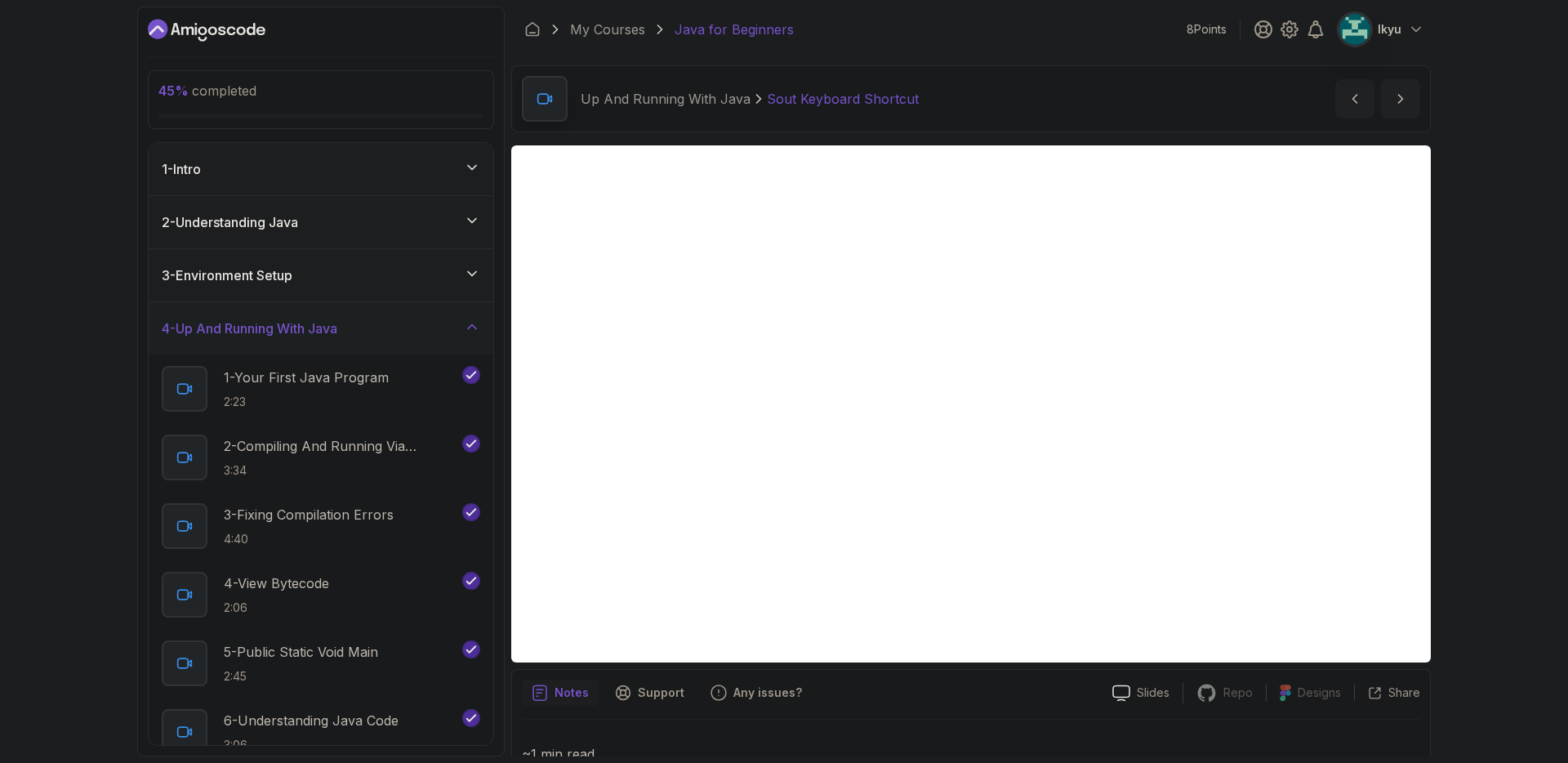
click at [294, 247] on div "2 - Understanding Java" at bounding box center [321, 222] width 345 height 52
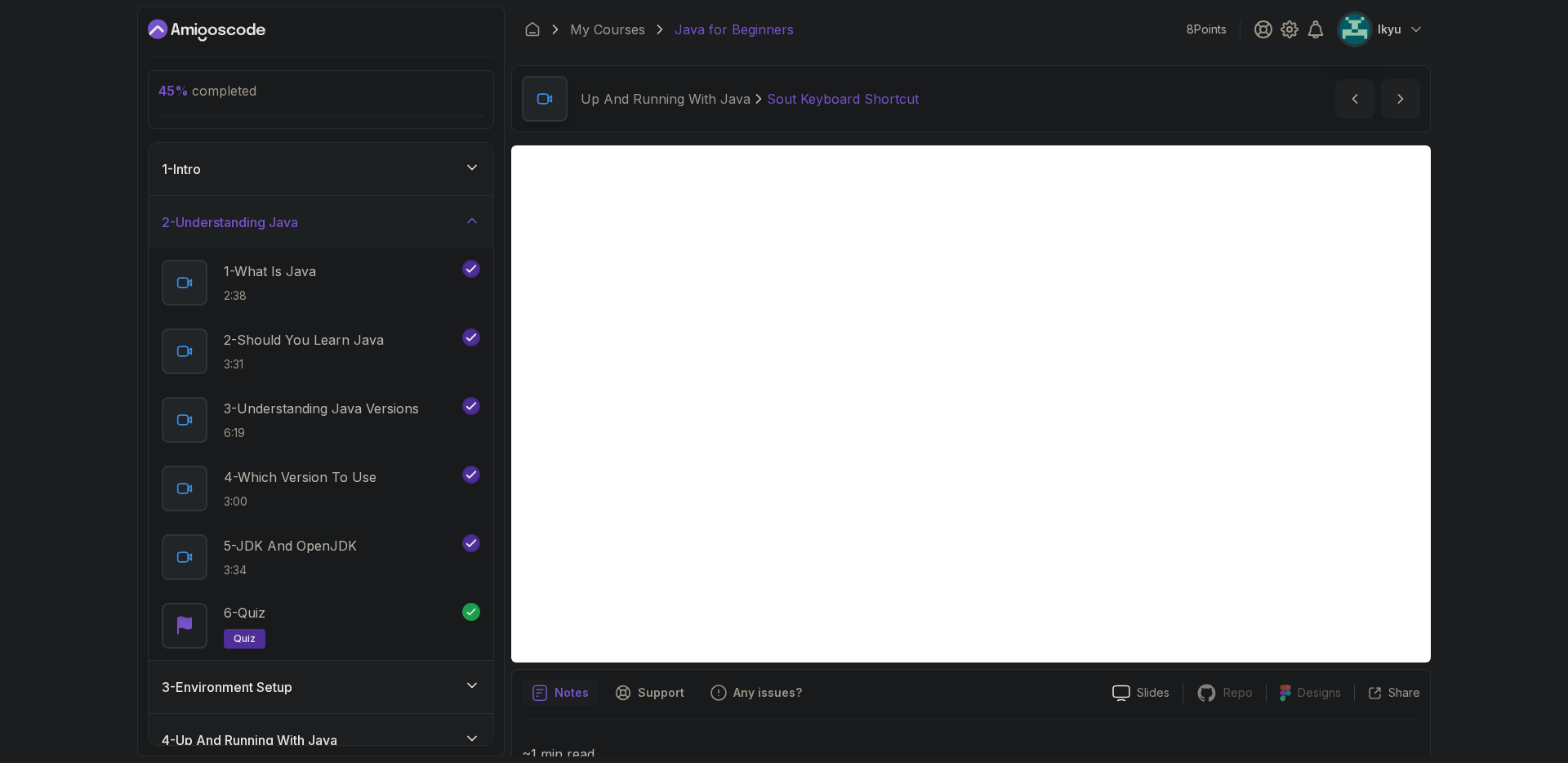
click at [327, 222] on div "2 - Understanding Java" at bounding box center [321, 222] width 318 height 20
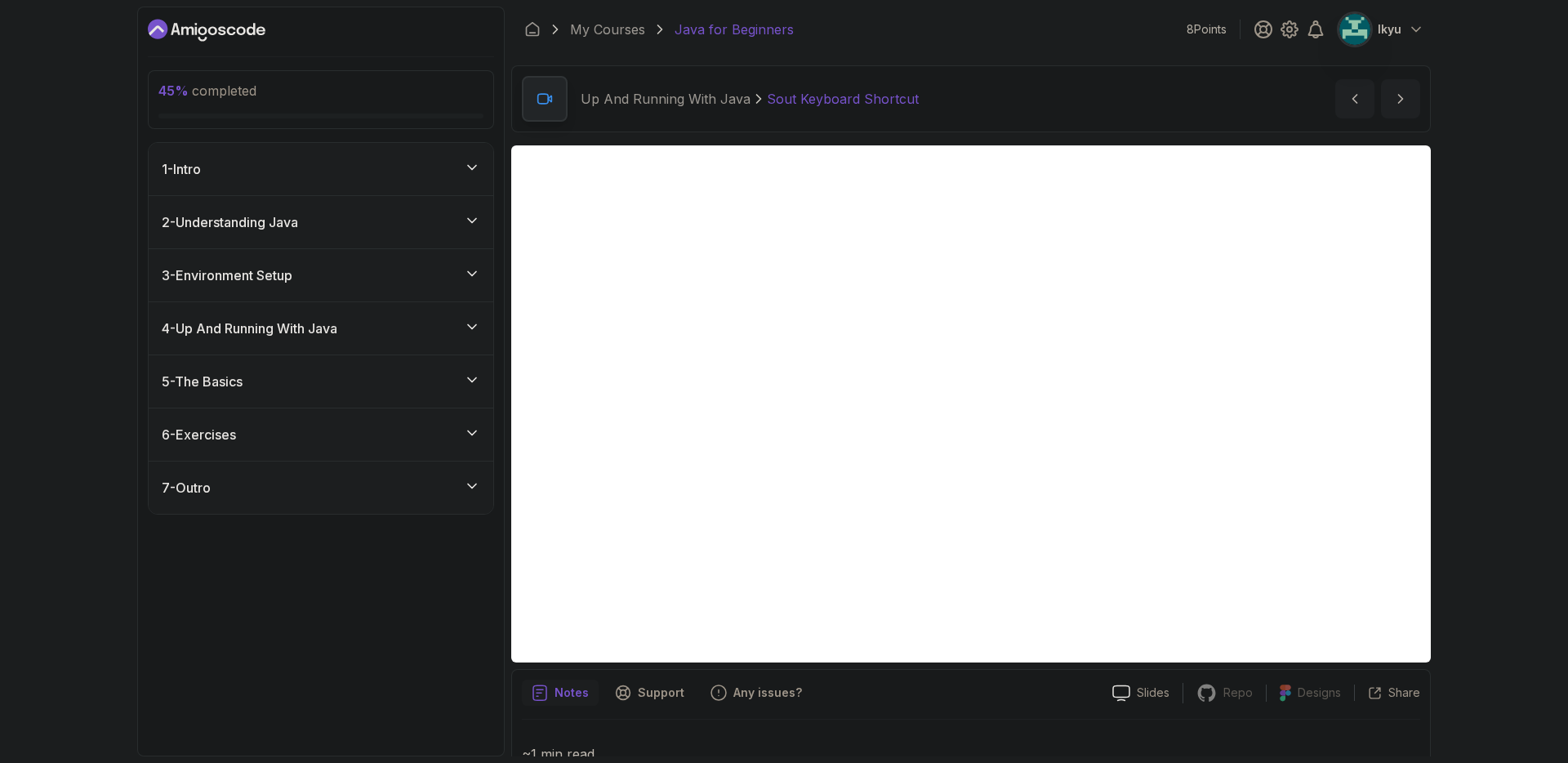
click at [315, 263] on div "3 - Environment Setup" at bounding box center [321, 275] width 345 height 52
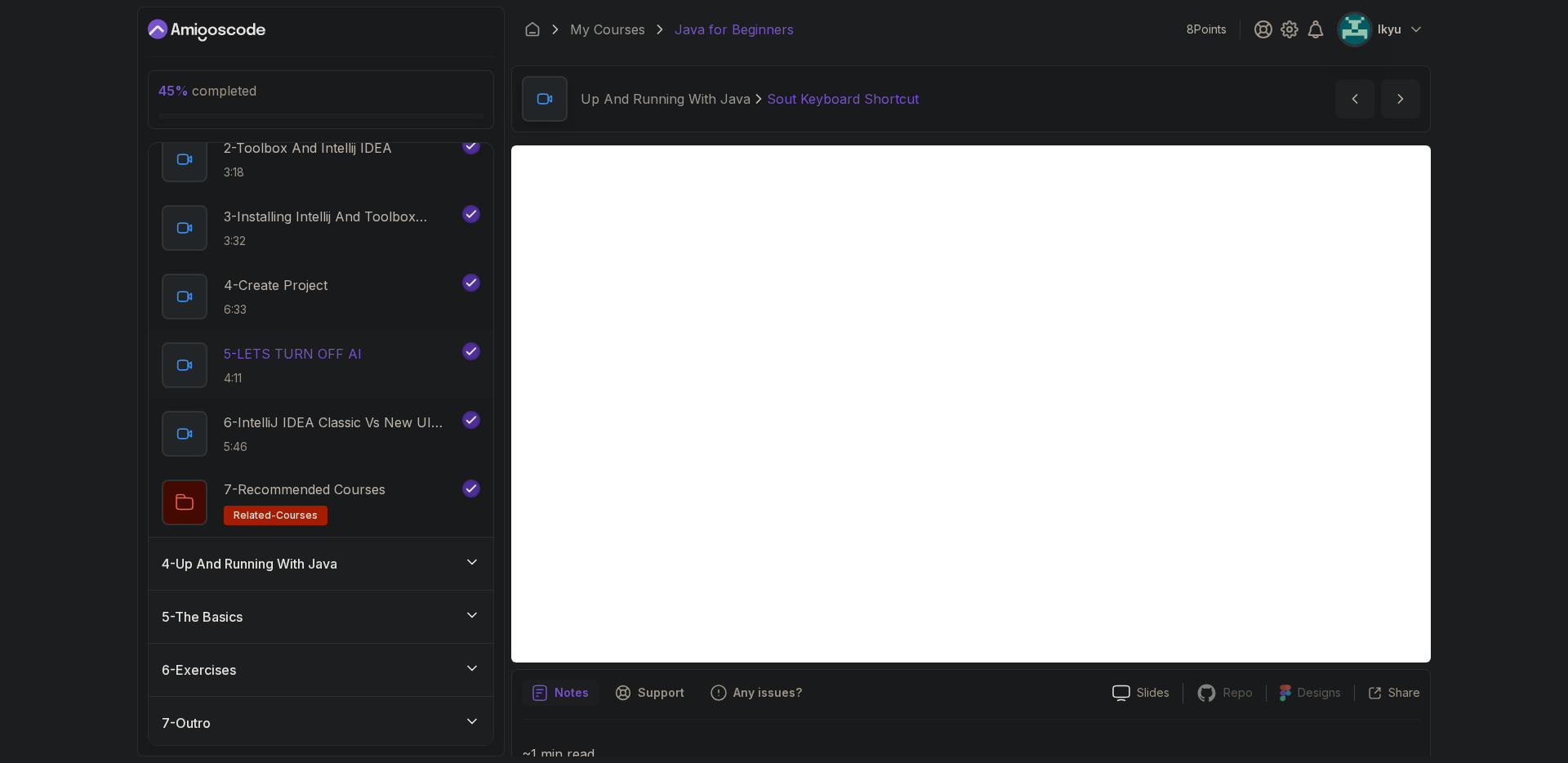
scroll to position [249, 0]
click at [363, 556] on div "4 - Up And Running With Java" at bounding box center [321, 559] width 318 height 20
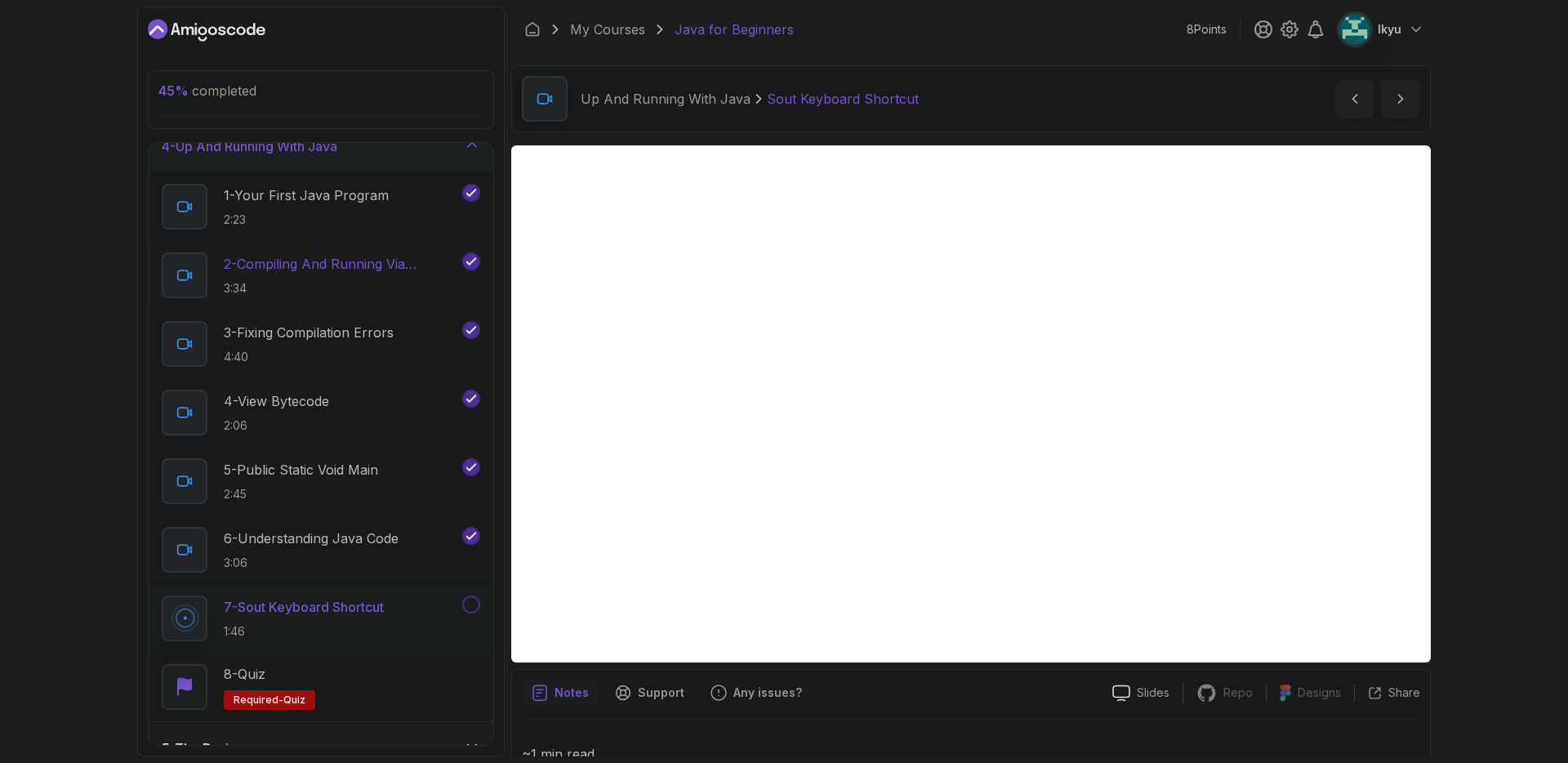
scroll to position [318, 0]
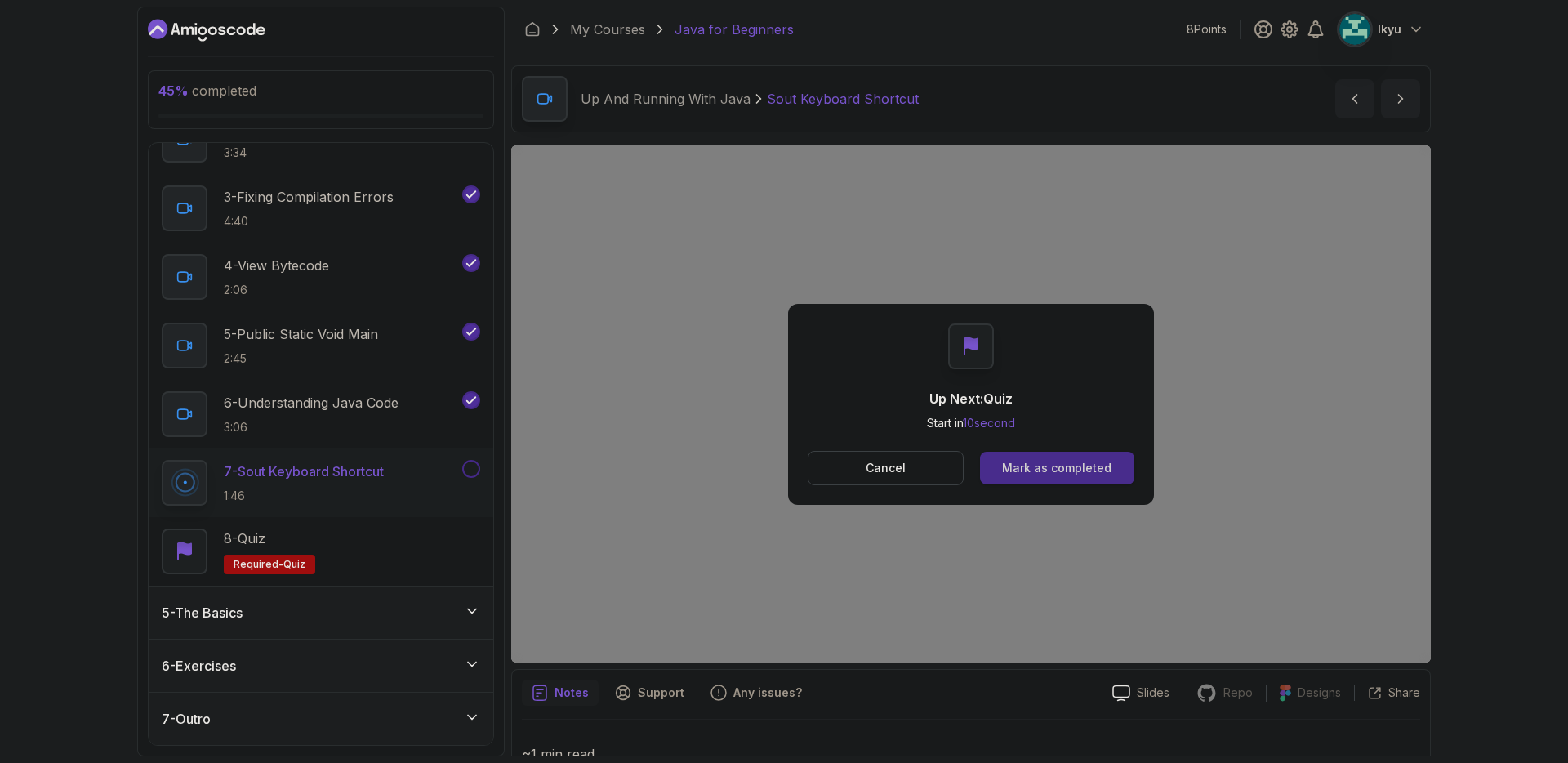
click at [1079, 482] on button "Mark as completed" at bounding box center [1057, 467] width 155 height 33
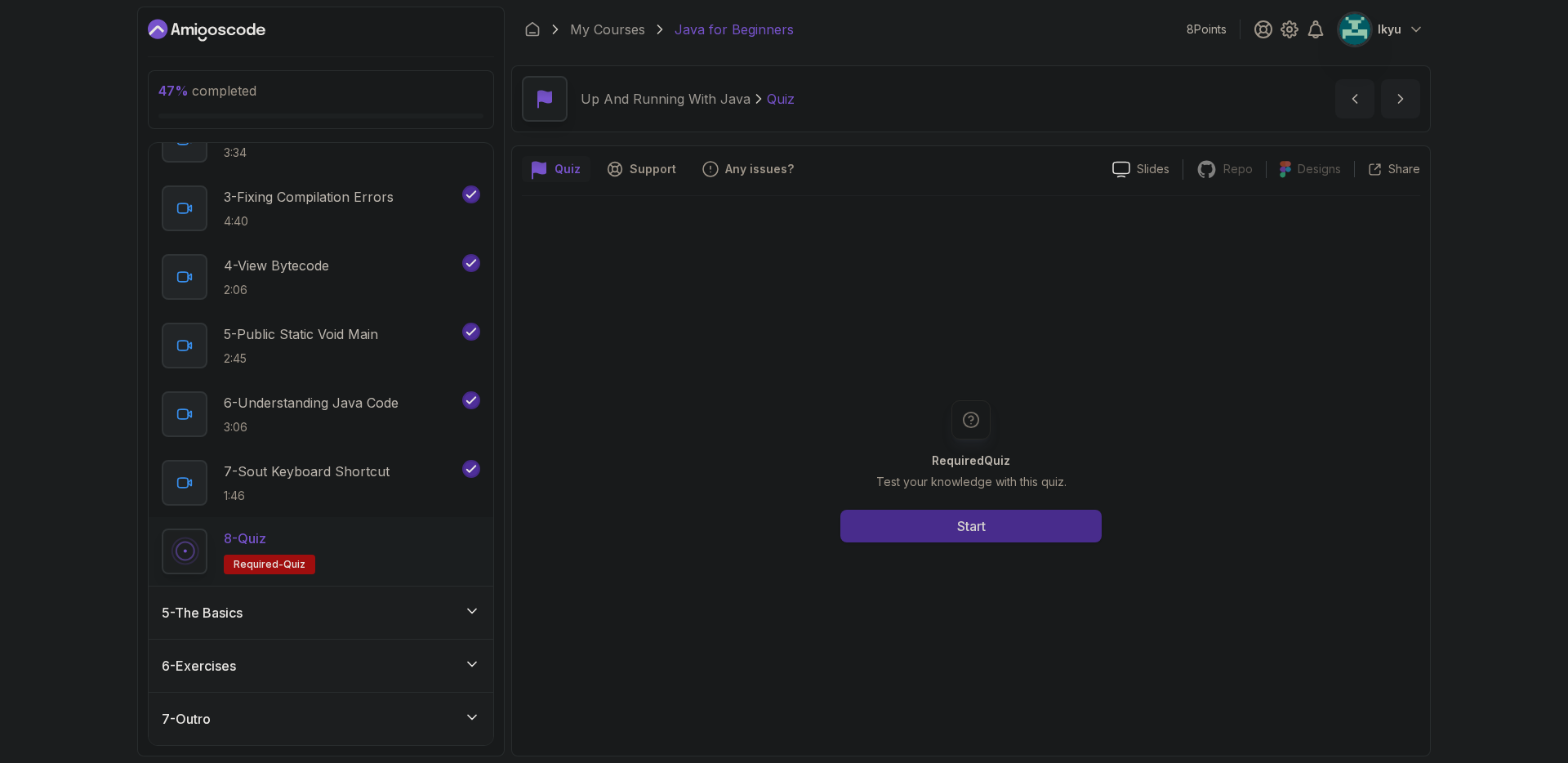
click at [1059, 519] on button "Start" at bounding box center [970, 525] width 261 height 33
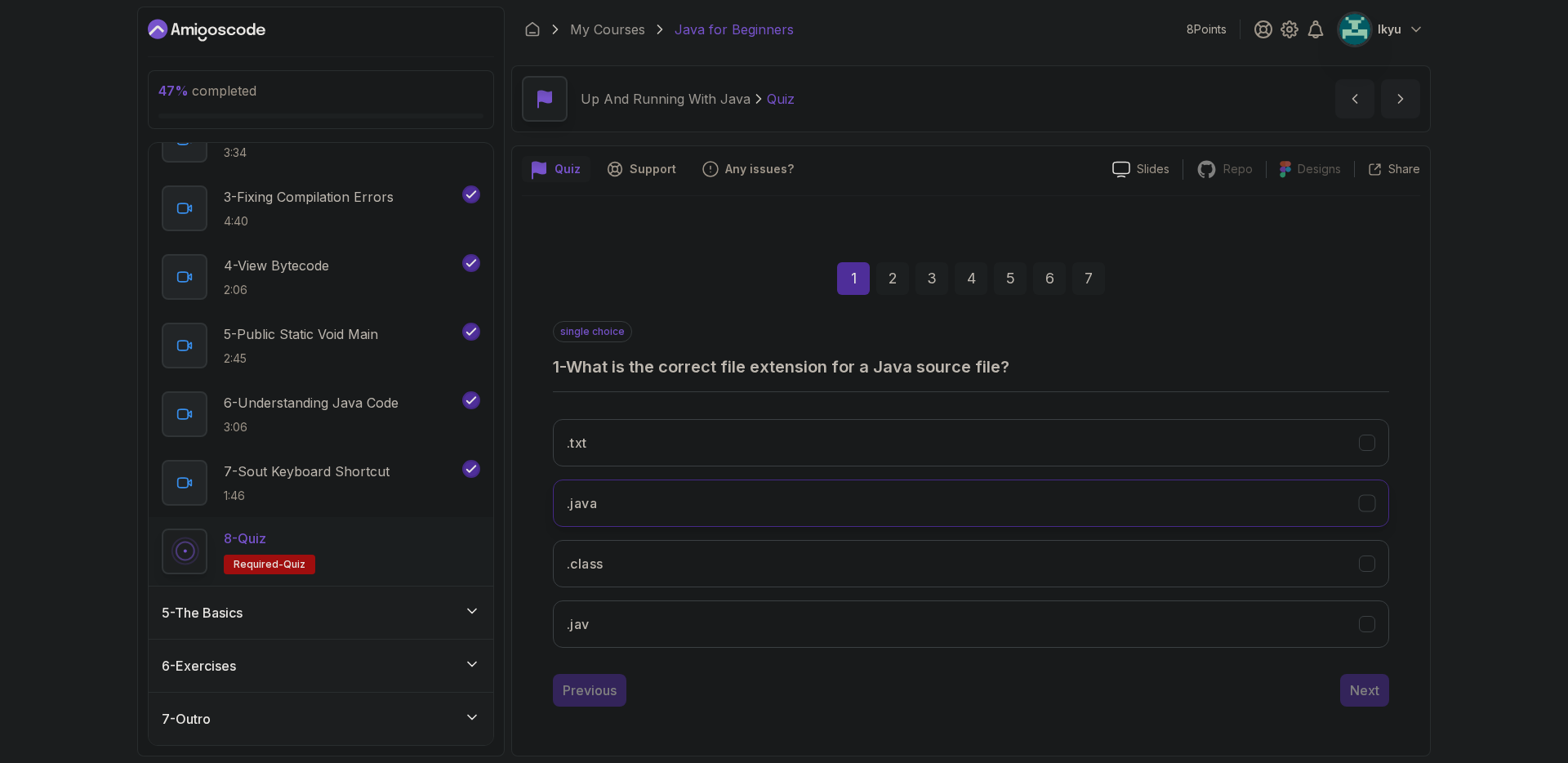
click at [1051, 522] on button ".java" at bounding box center [971, 502] width 836 height 47
click at [1363, 708] on div "1 2 3 4 5 6 7 single choice 1 - What is the correct file extension for a Java s…" at bounding box center [970, 471] width 898 height 497
click at [1363, 694] on div "Next" at bounding box center [1364, 690] width 29 height 20
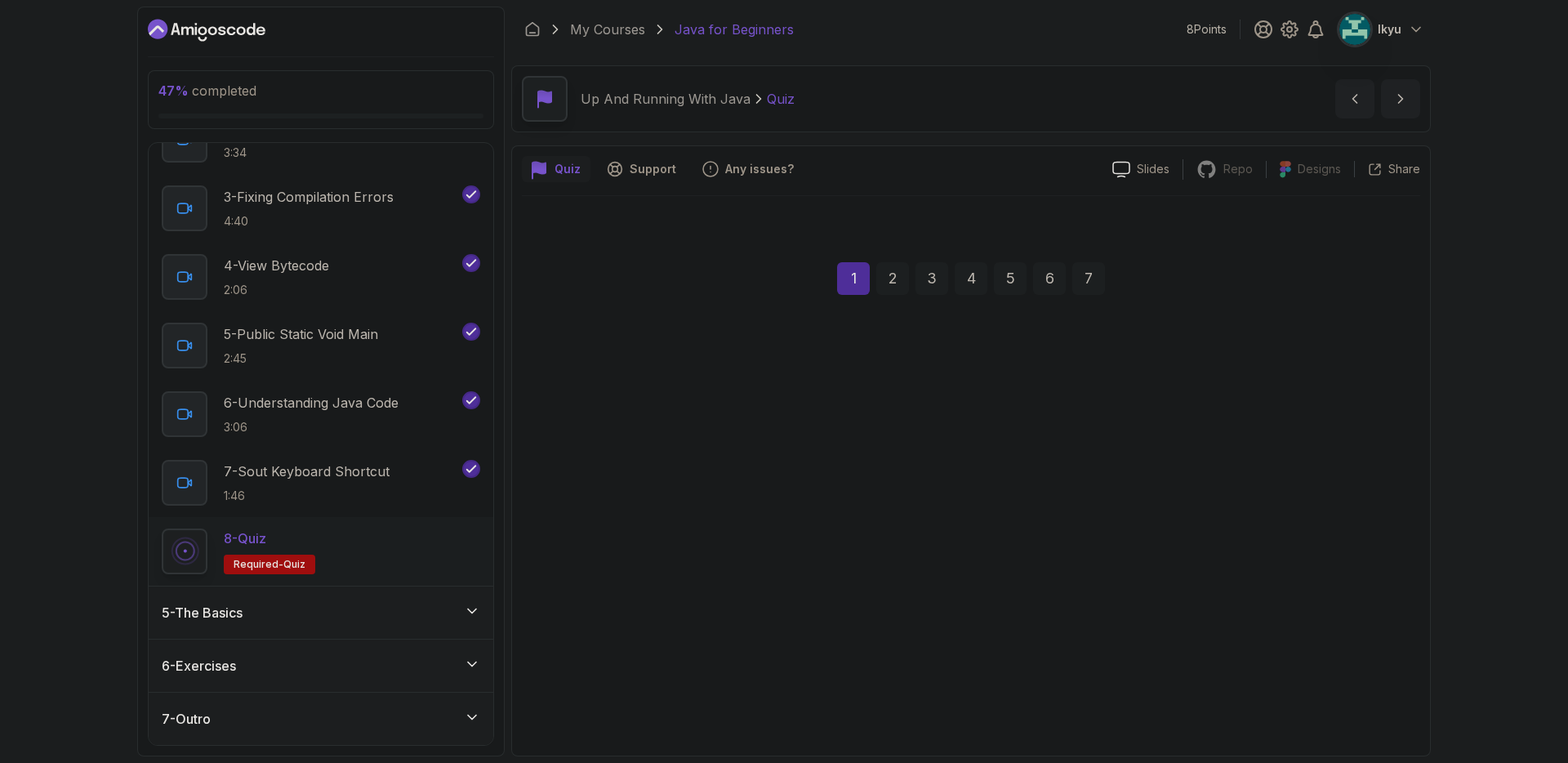
click at [1363, 694] on div "Next" at bounding box center [1364, 690] width 29 height 20
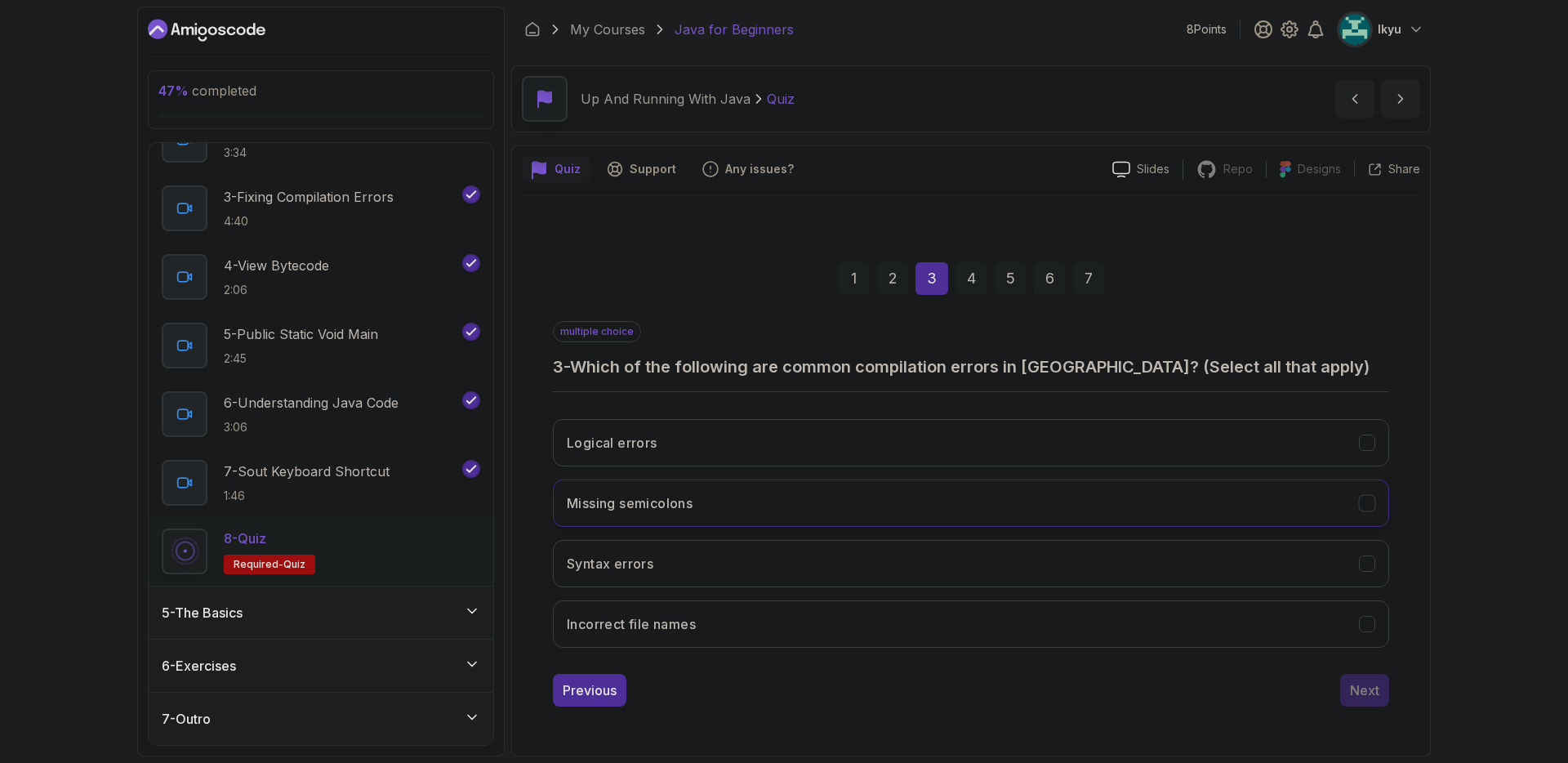
click at [832, 500] on button "Missing semicolons" at bounding box center [971, 502] width 836 height 47
click at [835, 566] on button "Syntax errors" at bounding box center [971, 563] width 836 height 47
click at [1362, 696] on div "Next" at bounding box center [1364, 690] width 29 height 20
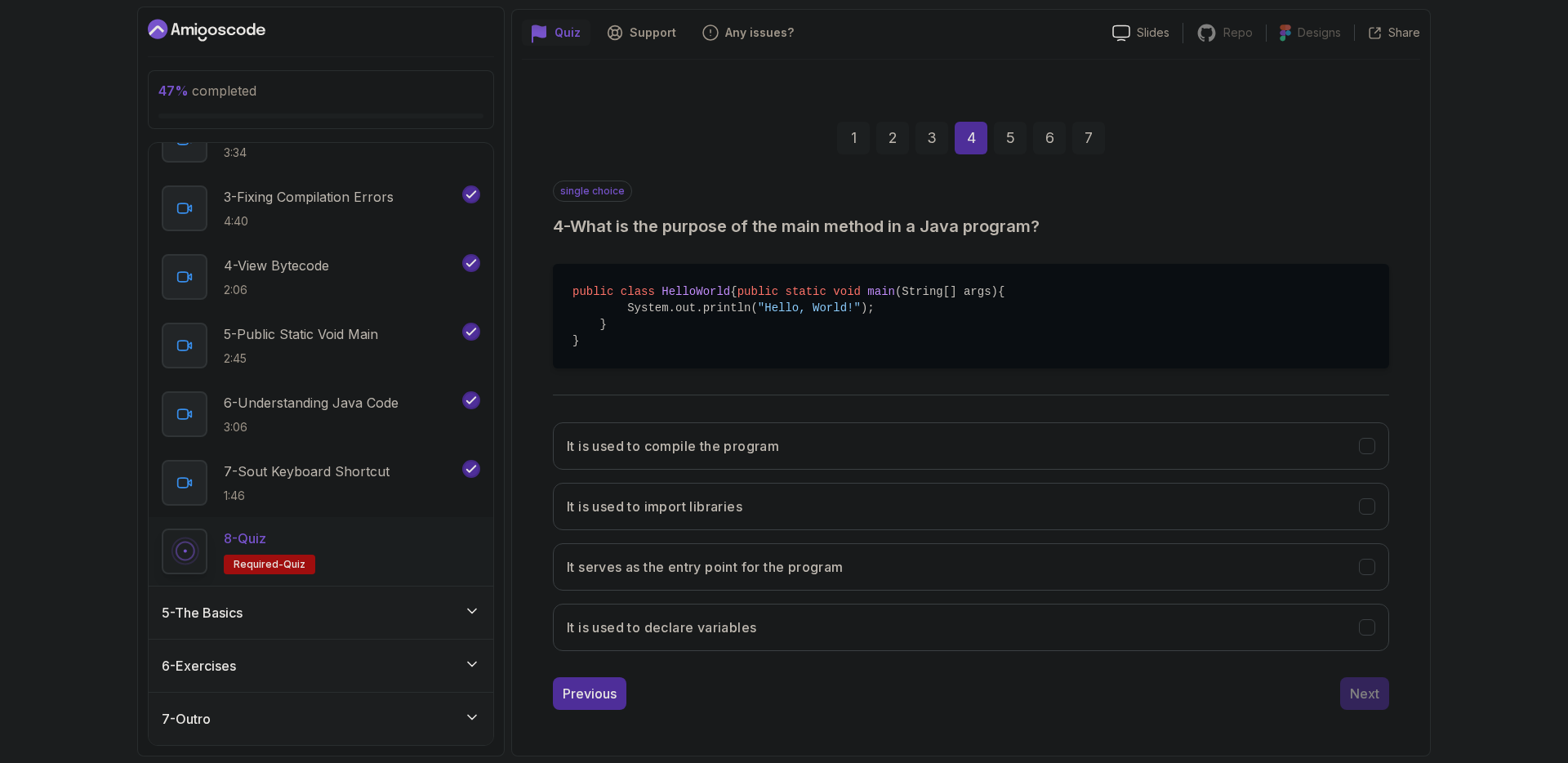
scroll to position [153, 0]
click at [600, 682] on button "Previous" at bounding box center [590, 693] width 73 height 33
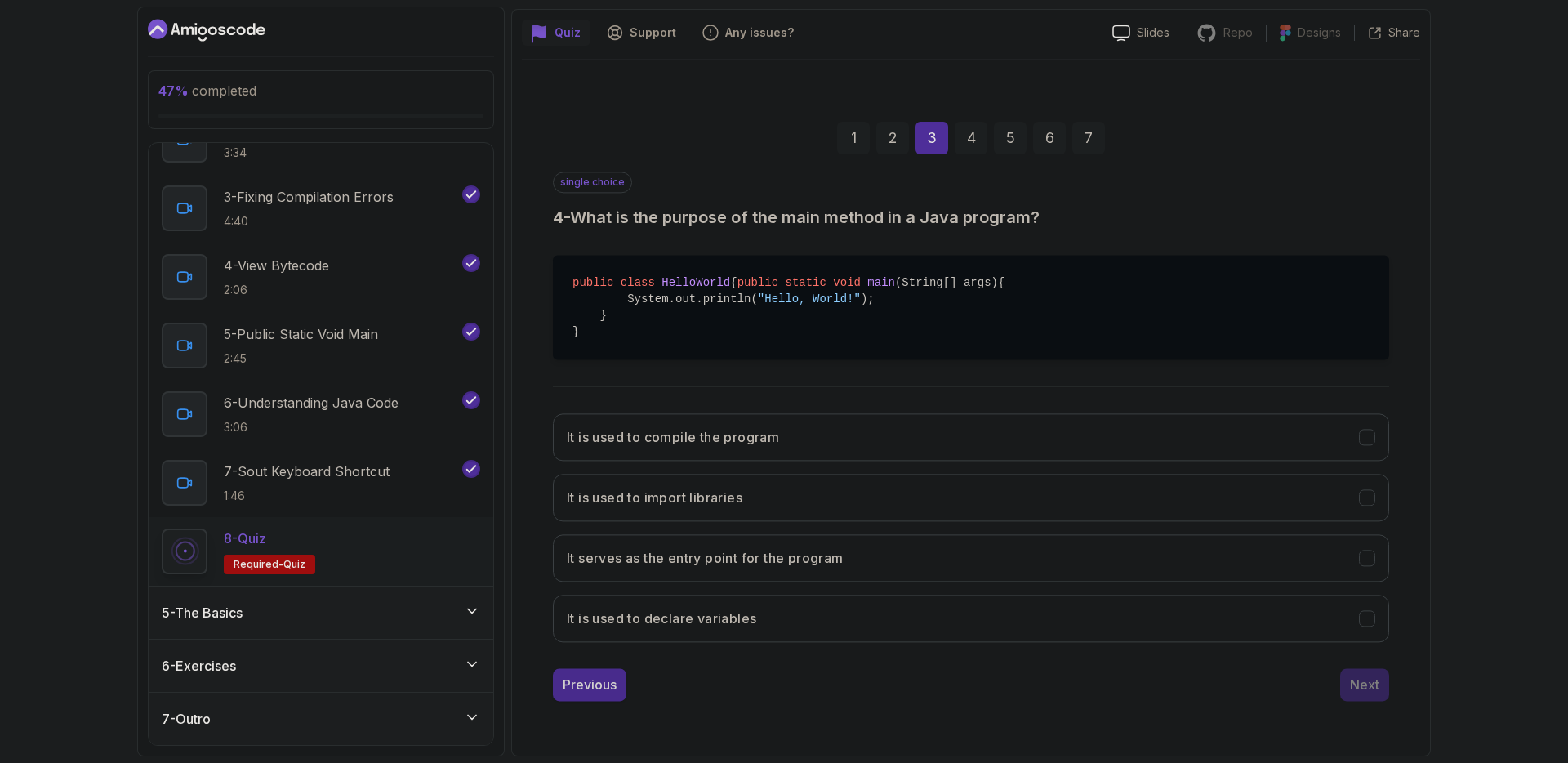
scroll to position [0, 0]
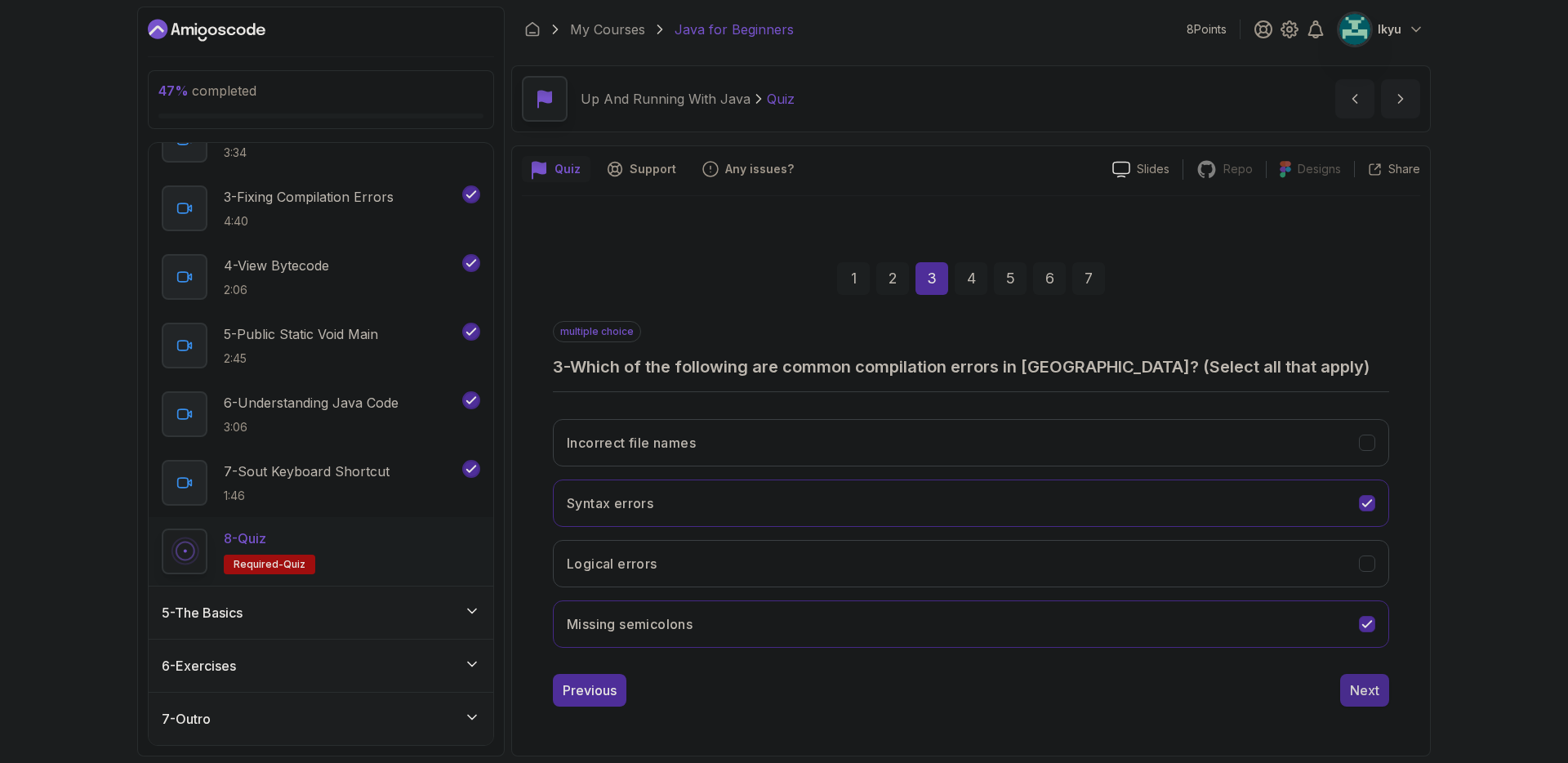
click at [1360, 698] on div "Next" at bounding box center [1364, 690] width 29 height 20
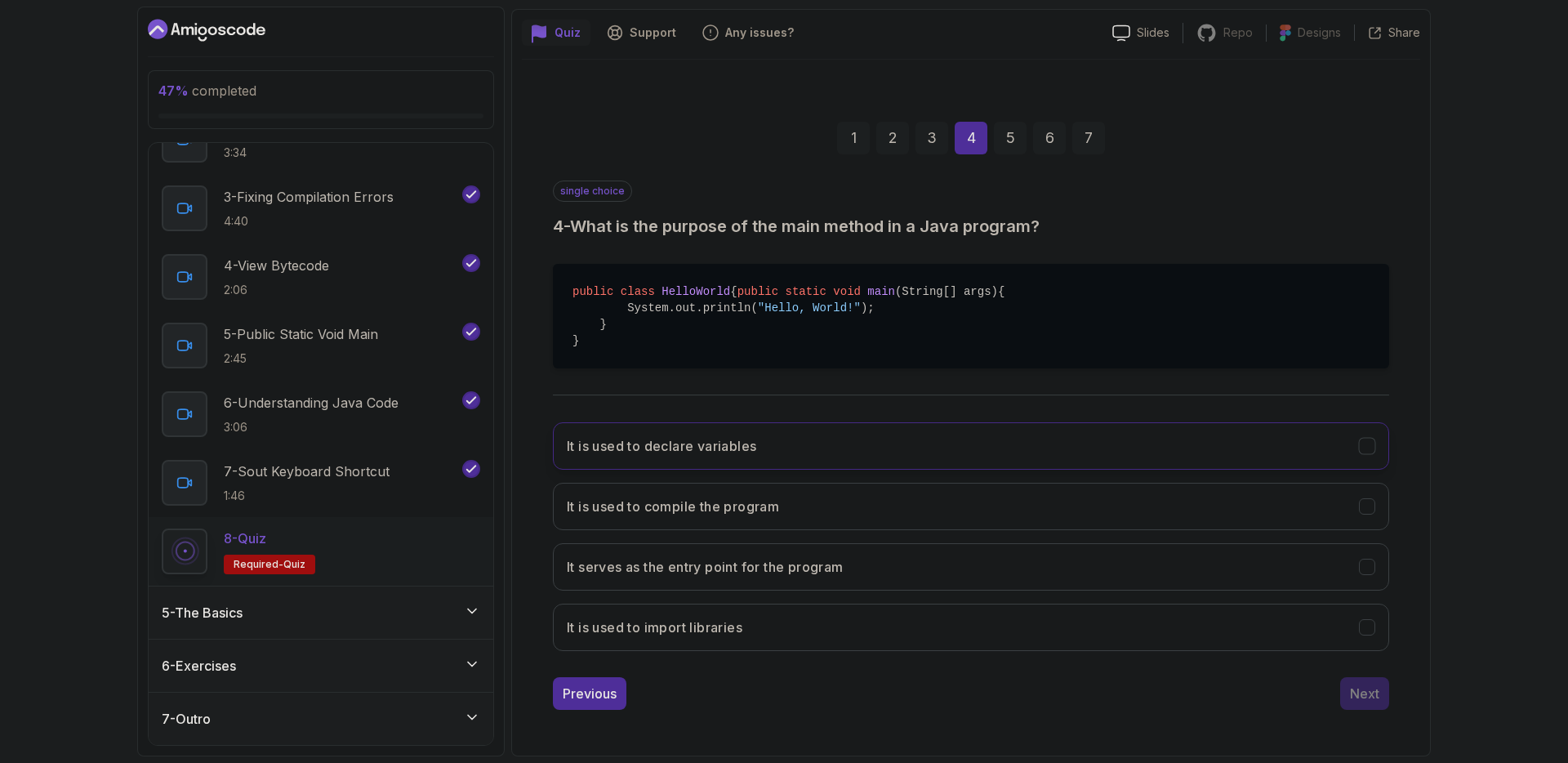
scroll to position [153, 0]
click at [912, 575] on button "It serves as the entry point for the program" at bounding box center [971, 566] width 836 height 47
click at [1350, 696] on div "Next" at bounding box center [1364, 693] width 29 height 20
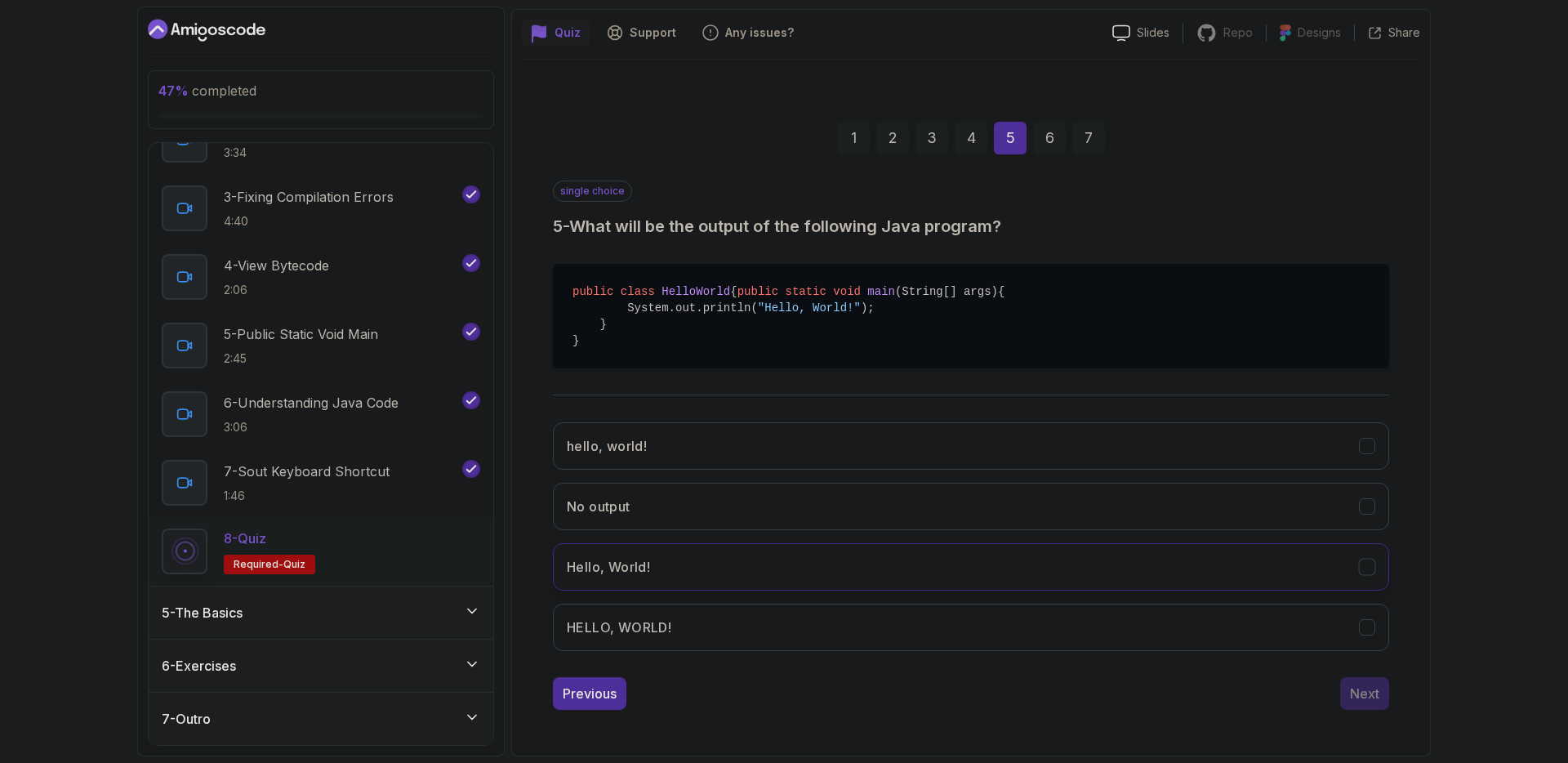
click at [772, 564] on button "Hello, World!" at bounding box center [971, 566] width 836 height 47
click at [1367, 699] on div "Next" at bounding box center [1364, 693] width 29 height 20
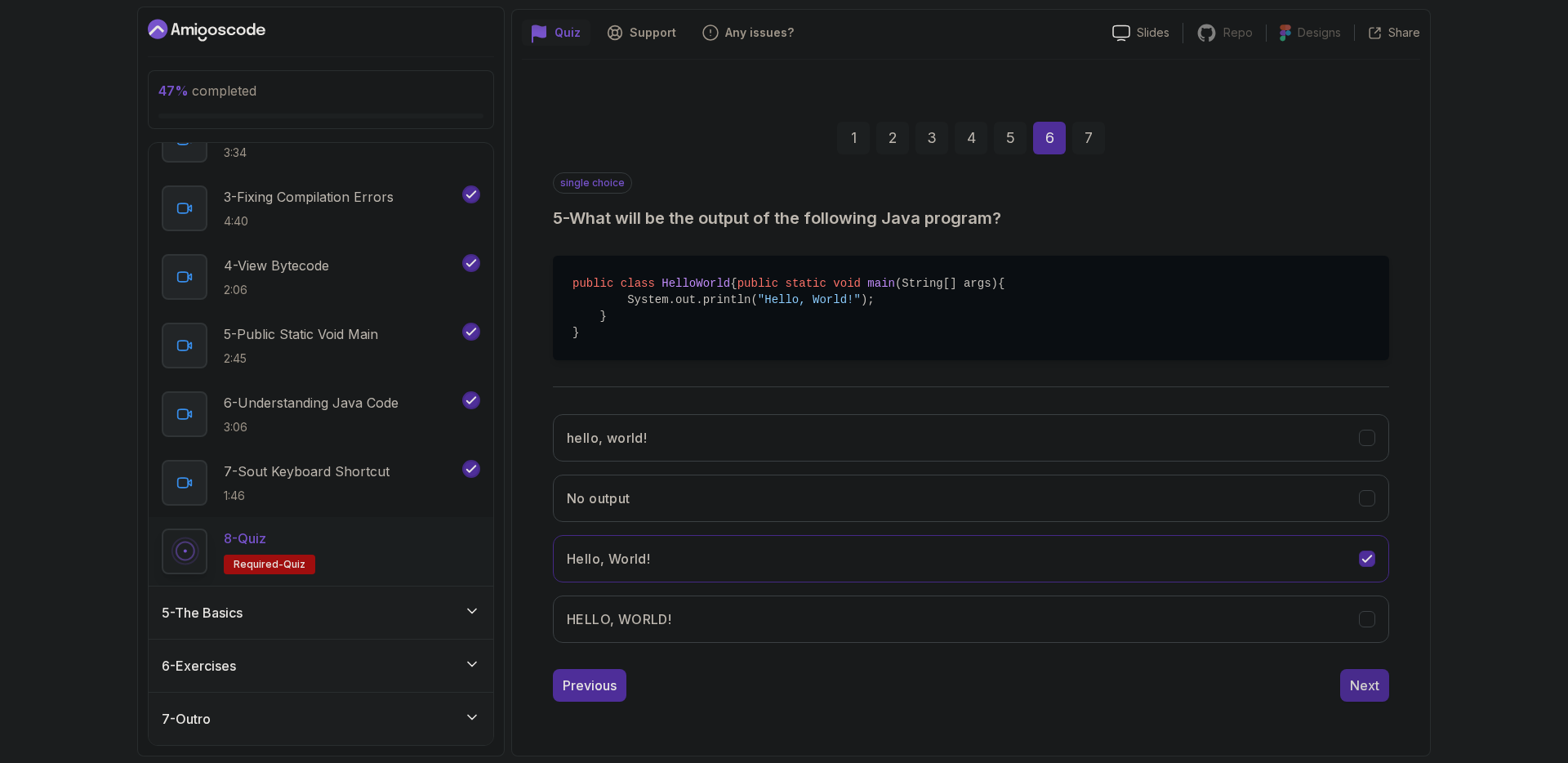
scroll to position [0, 0]
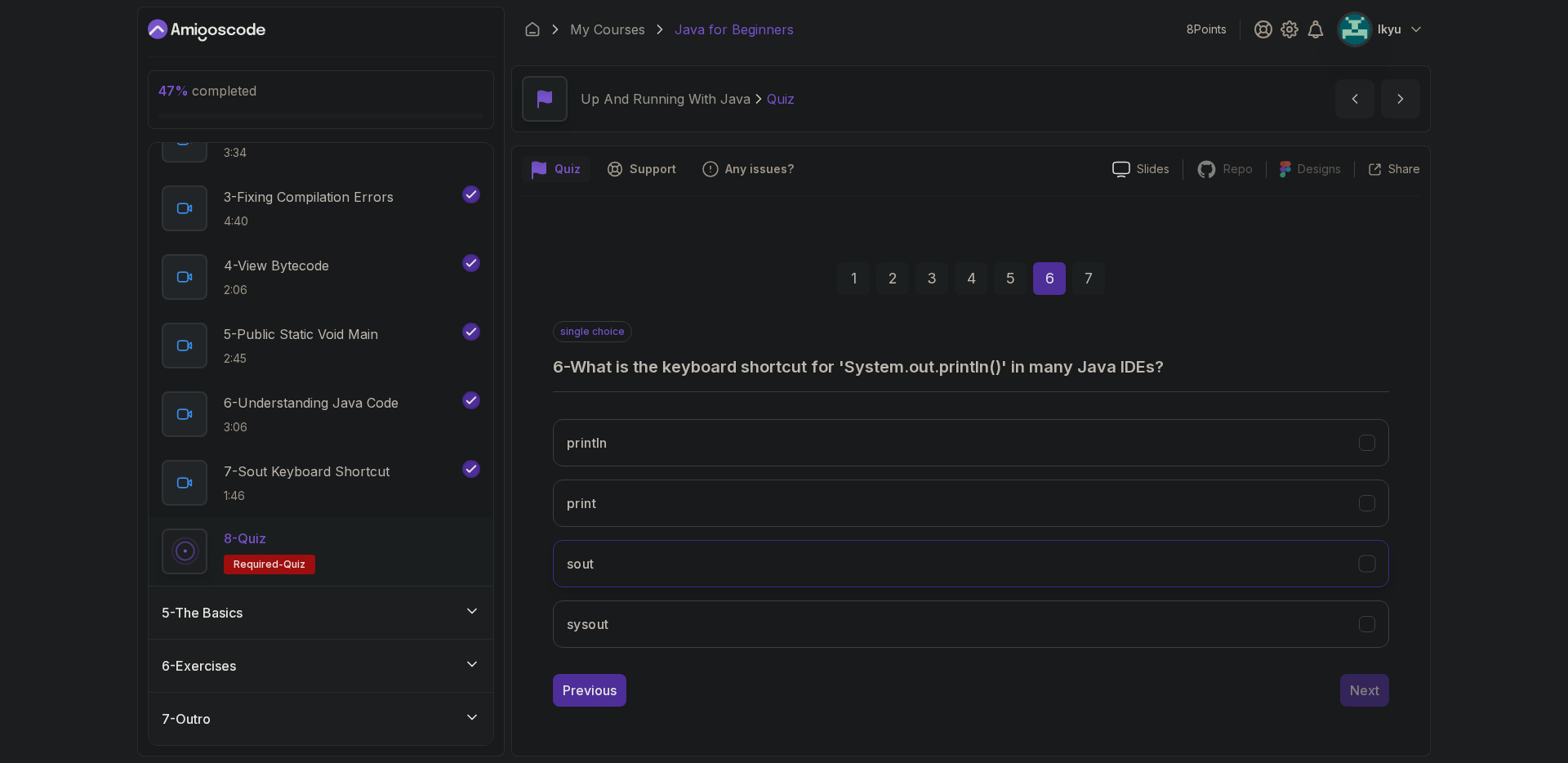
click at [756, 570] on button "sout" at bounding box center [971, 563] width 836 height 47
click at [1347, 709] on div "1 2 3 4 5 6 7 single choice 6 - What is the keyboard shortcut for 'System.out.p…" at bounding box center [970, 471] width 898 height 497
click at [1357, 700] on button "Next" at bounding box center [1364, 690] width 49 height 33
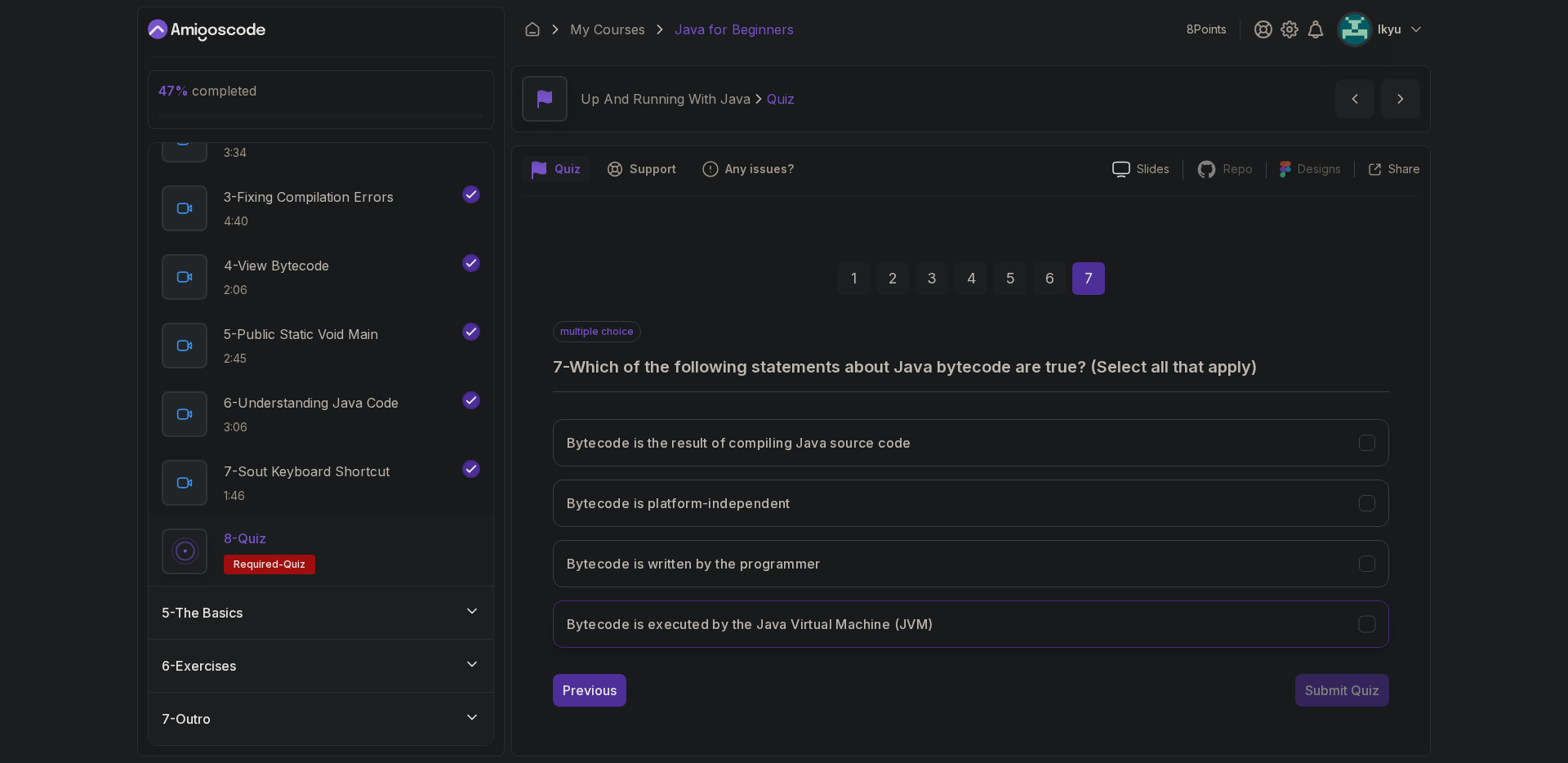
click at [1010, 623] on button "Bytecode is executed by the Java Virtual Machine (JVM)" at bounding box center [971, 624] width 836 height 47
click at [910, 450] on h3 "Bytecode is the result of compiling Java source code" at bounding box center [739, 442] width 345 height 20
click at [1359, 699] on div "Submit Quiz" at bounding box center [1341, 690] width 74 height 20
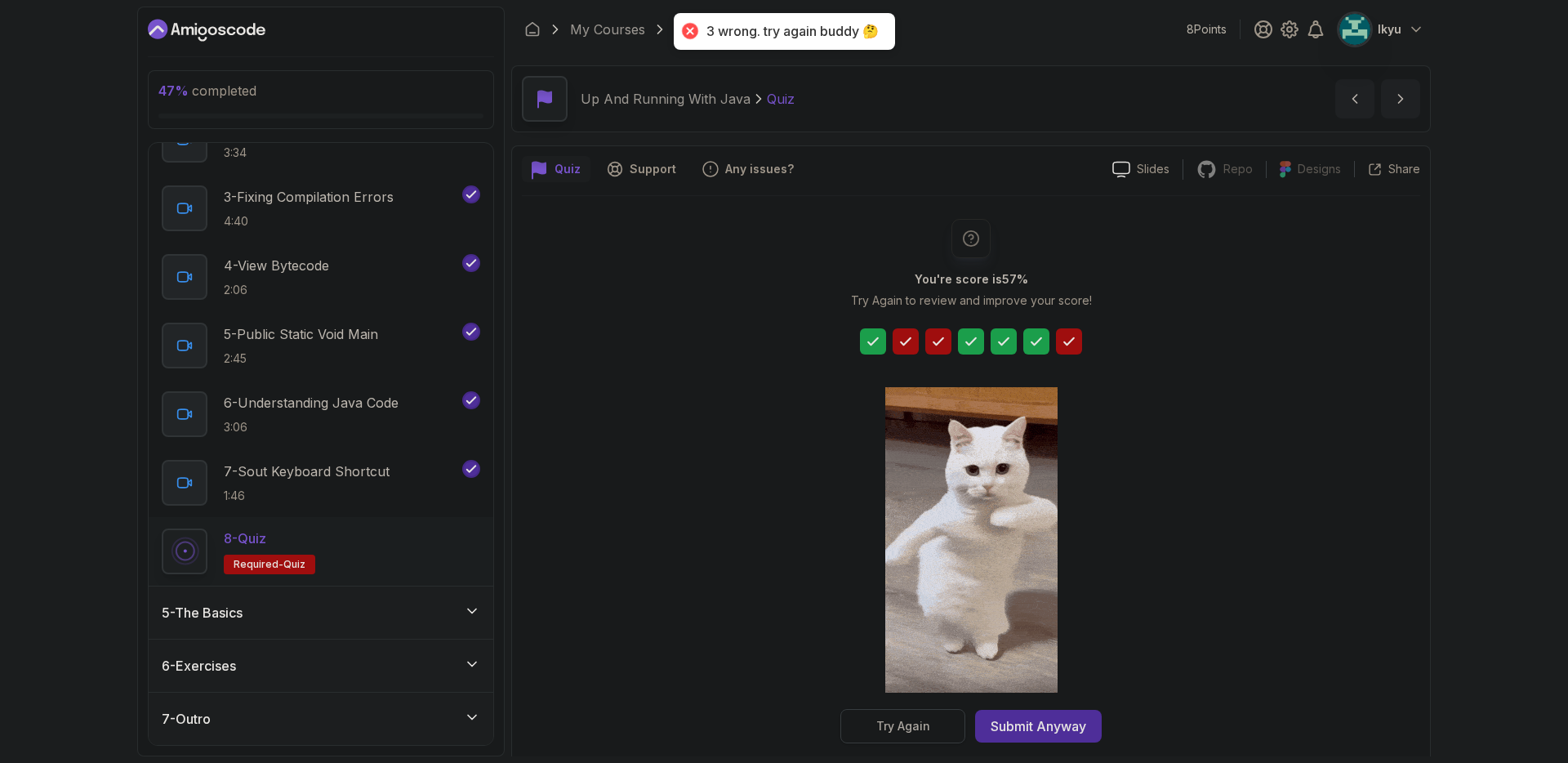
click at [934, 728] on button "Try Again" at bounding box center [902, 725] width 125 height 34
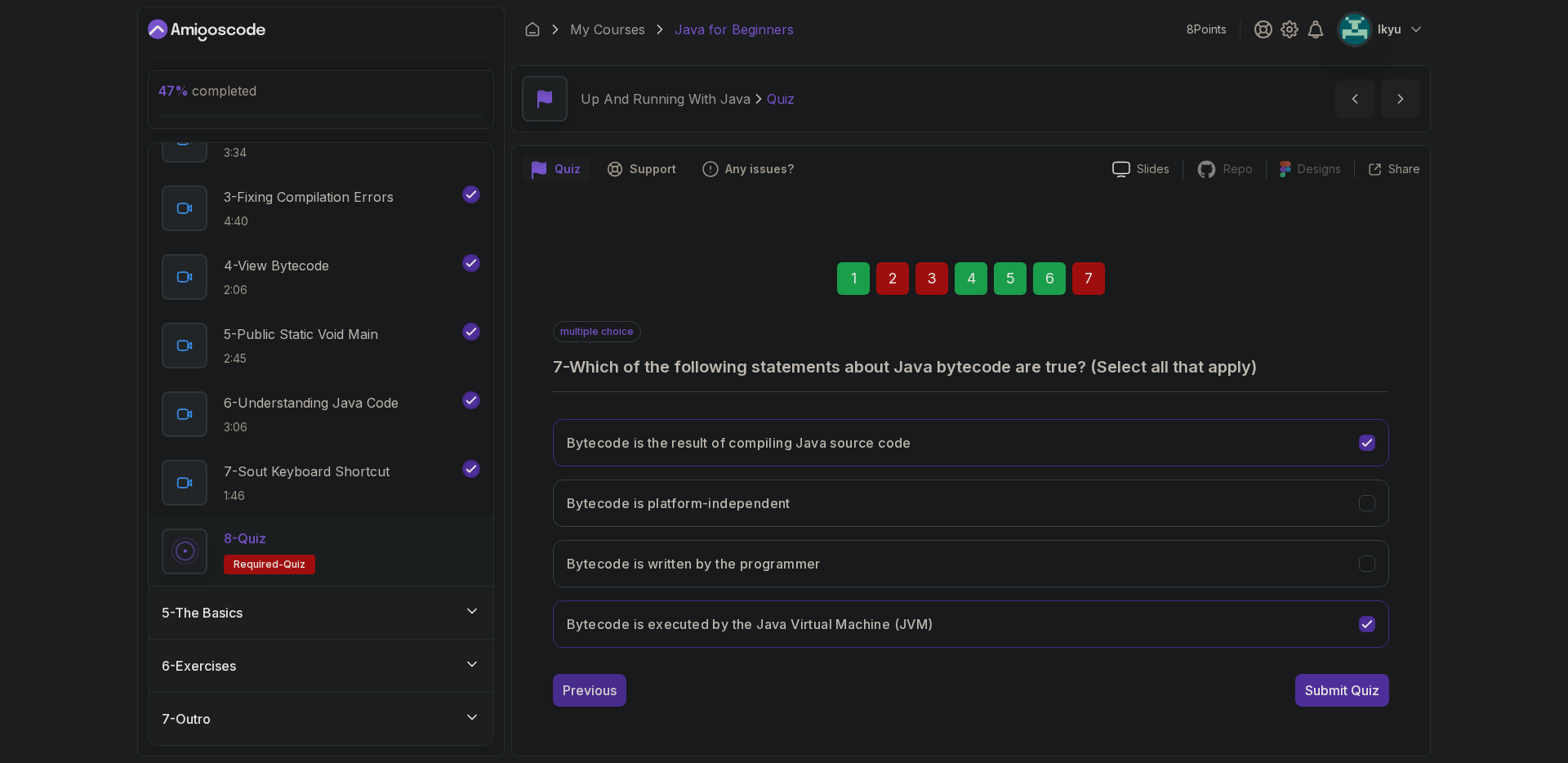
click at [599, 680] on div "Previous" at bounding box center [590, 690] width 54 height 20
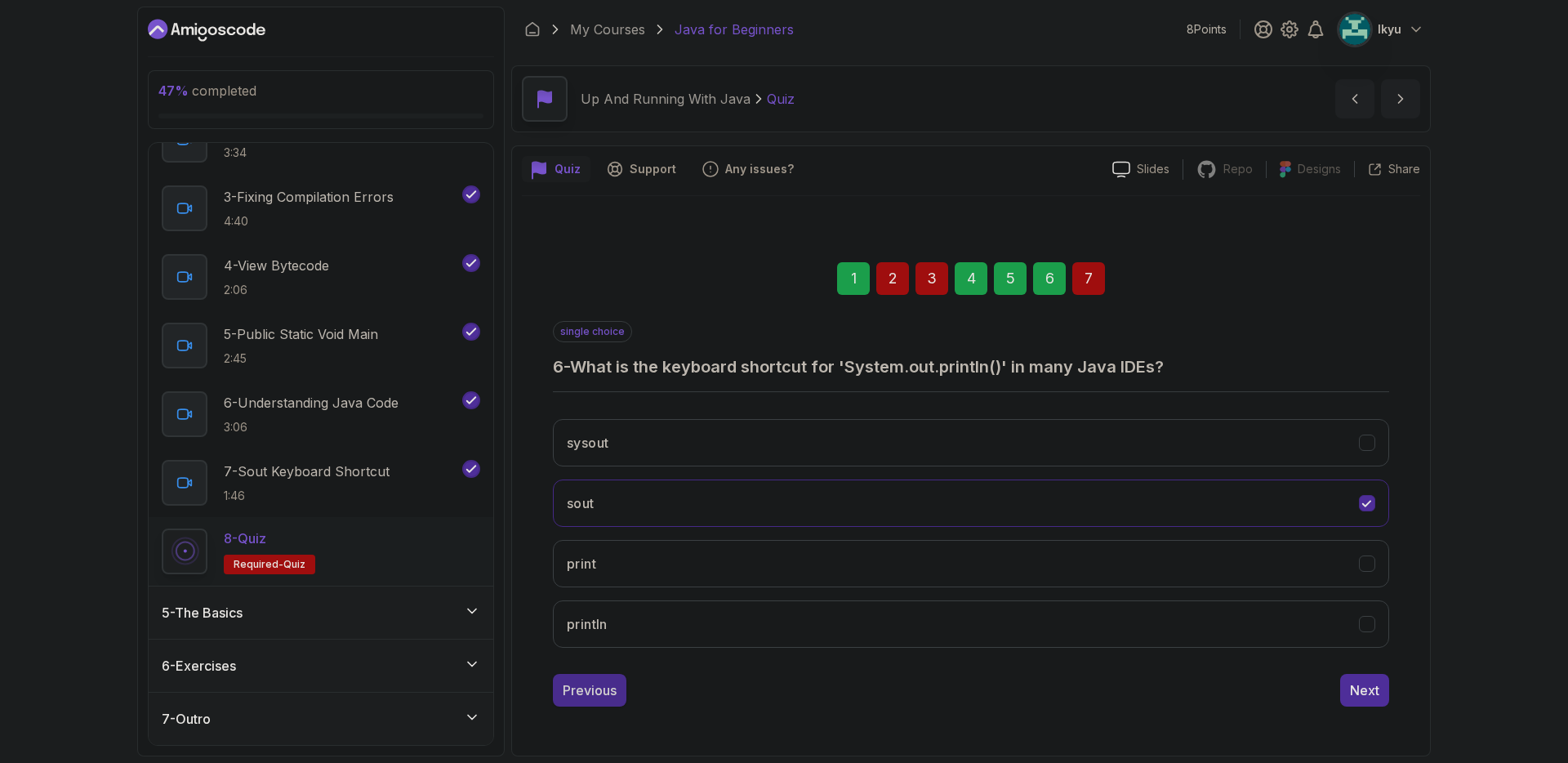
click at [604, 685] on div "Previous" at bounding box center [590, 690] width 54 height 20
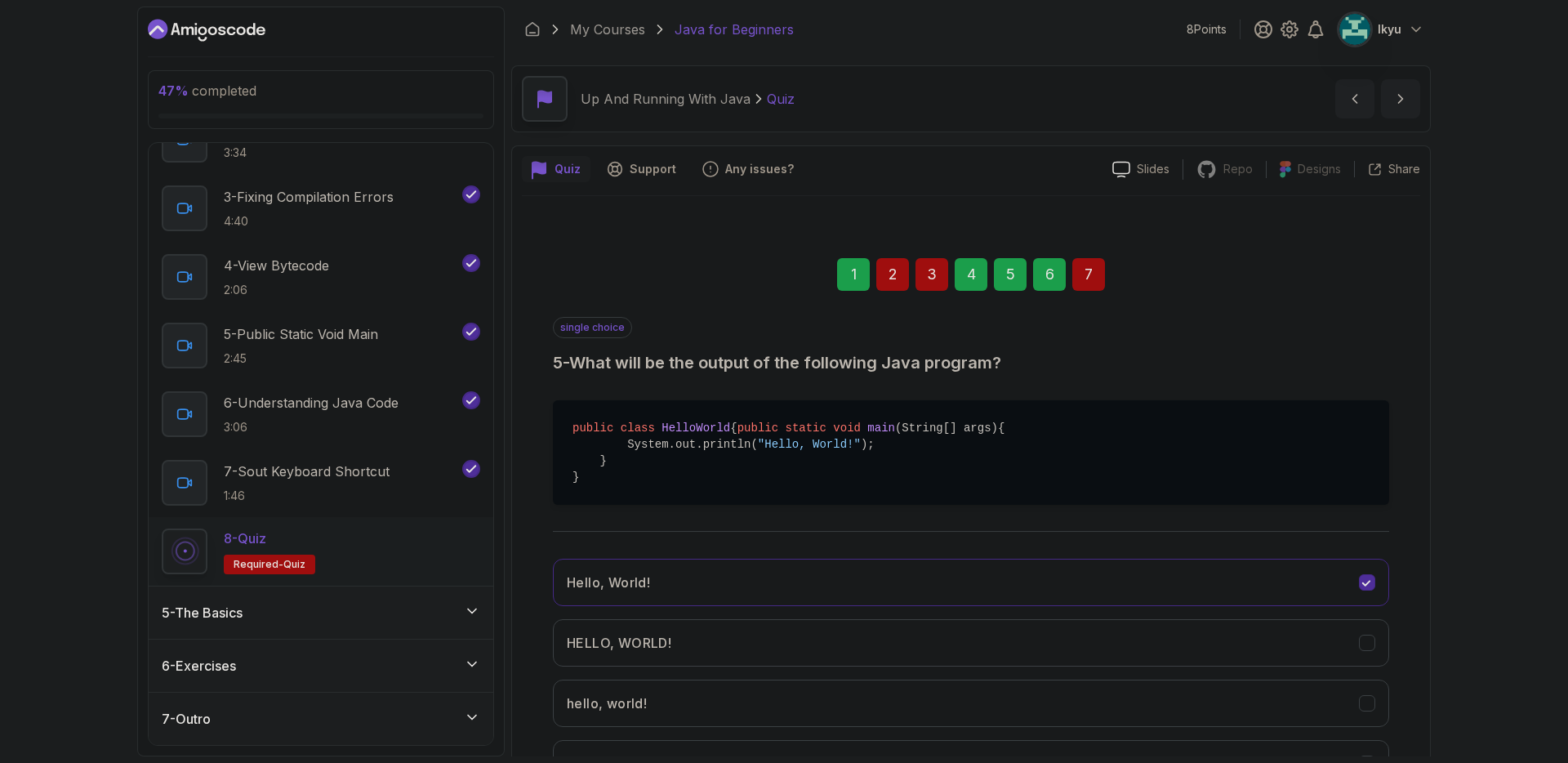
click at [604, 685] on div "Hello, World! HELLO, WORLD! hello, world! No output" at bounding box center [971, 672] width 836 height 255
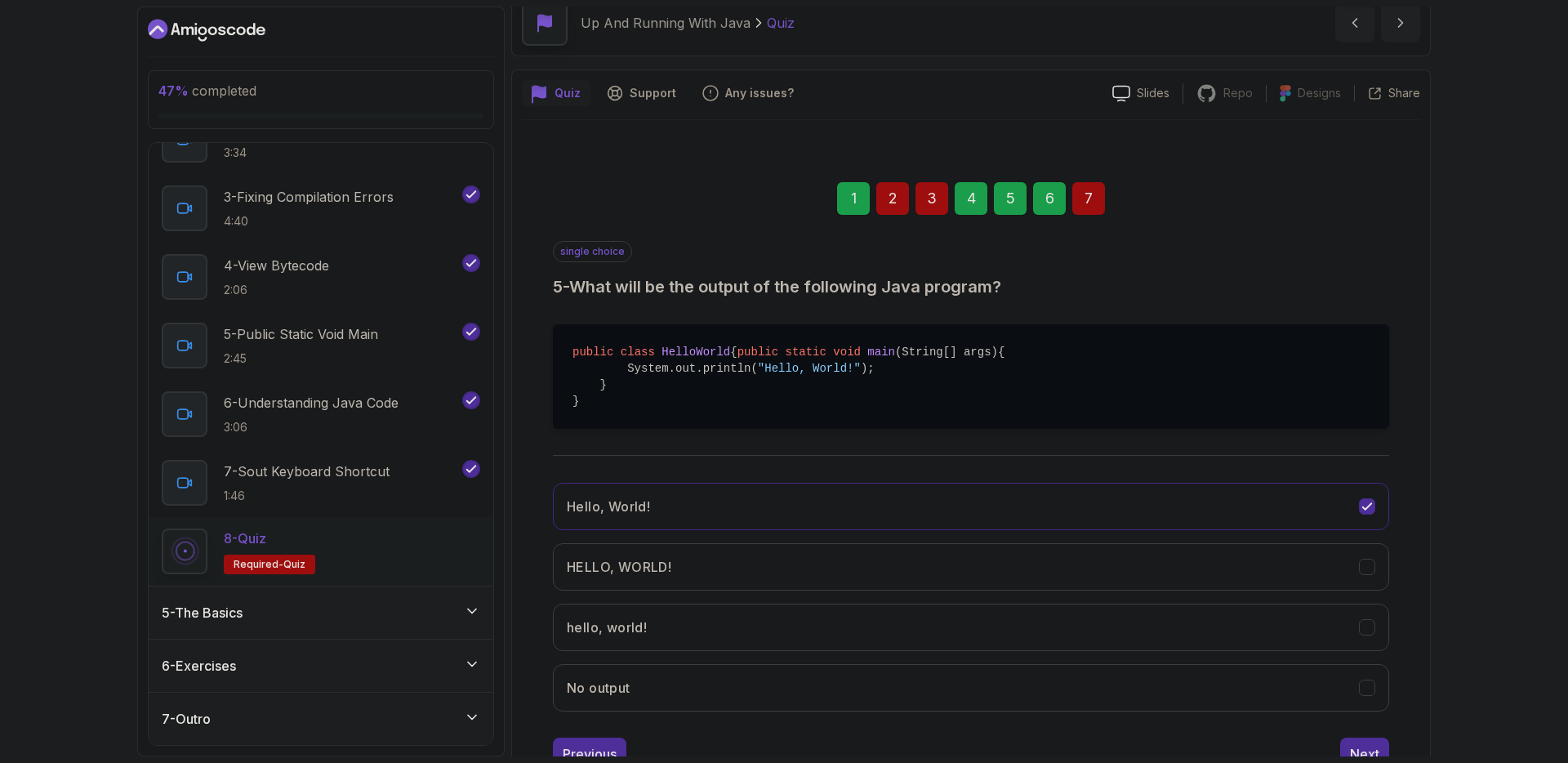
scroll to position [153, 0]
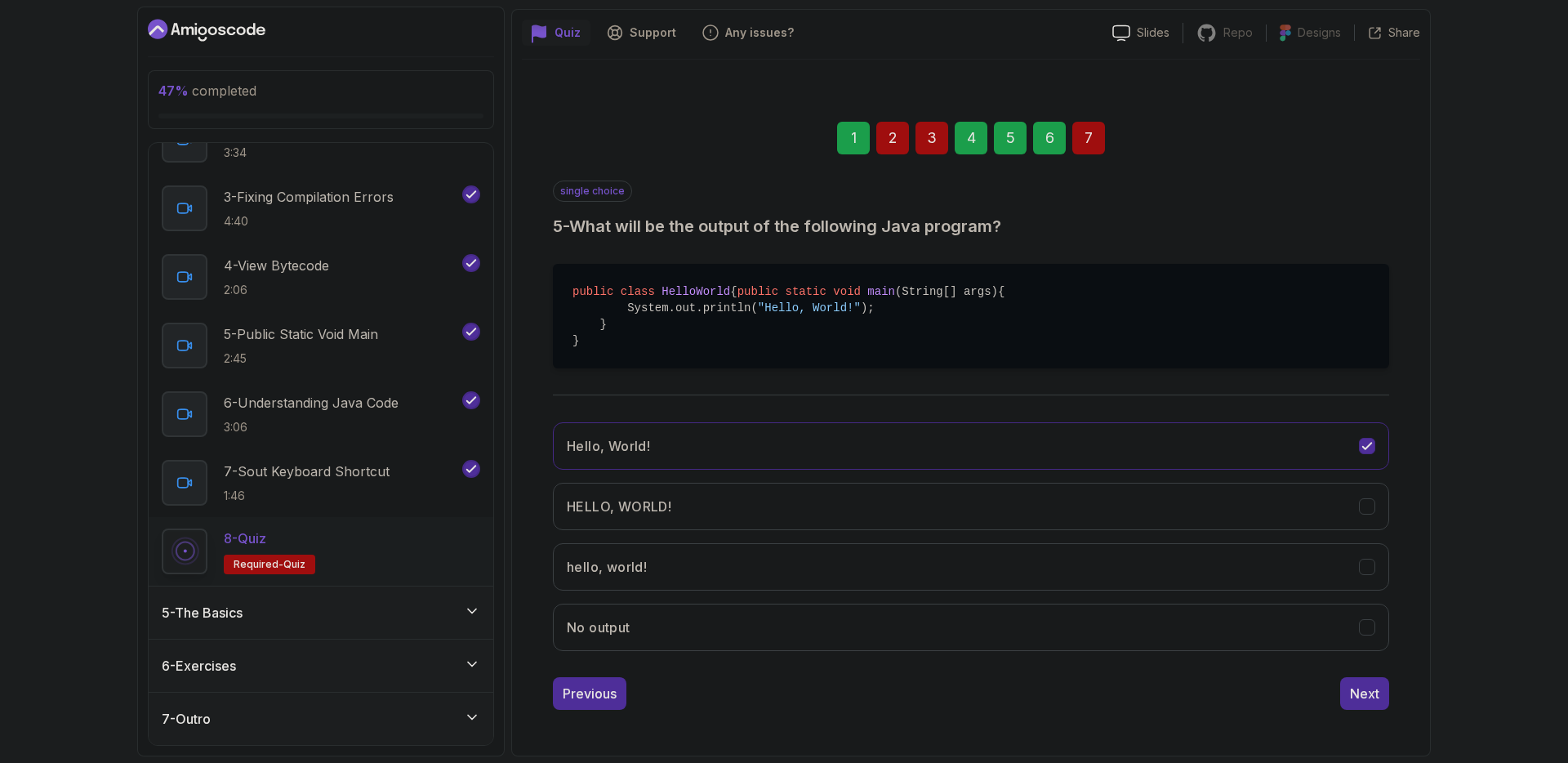
click at [583, 715] on div "1 2 3 4 5 6 7 single choice 5 - What will be the output of the following Java p…" at bounding box center [970, 402] width 898 height 640
click at [590, 714] on div "1 2 3 4 5 6 7 single choice 5 - What will be the output of the following Java p…" at bounding box center [970, 402] width 898 height 640
click at [591, 710] on div "1 2 3 4 5 6 7 single choice 5 - What will be the output of the following Java p…" at bounding box center [970, 402] width 898 height 640
click at [592, 707] on button "Previous" at bounding box center [590, 693] width 73 height 33
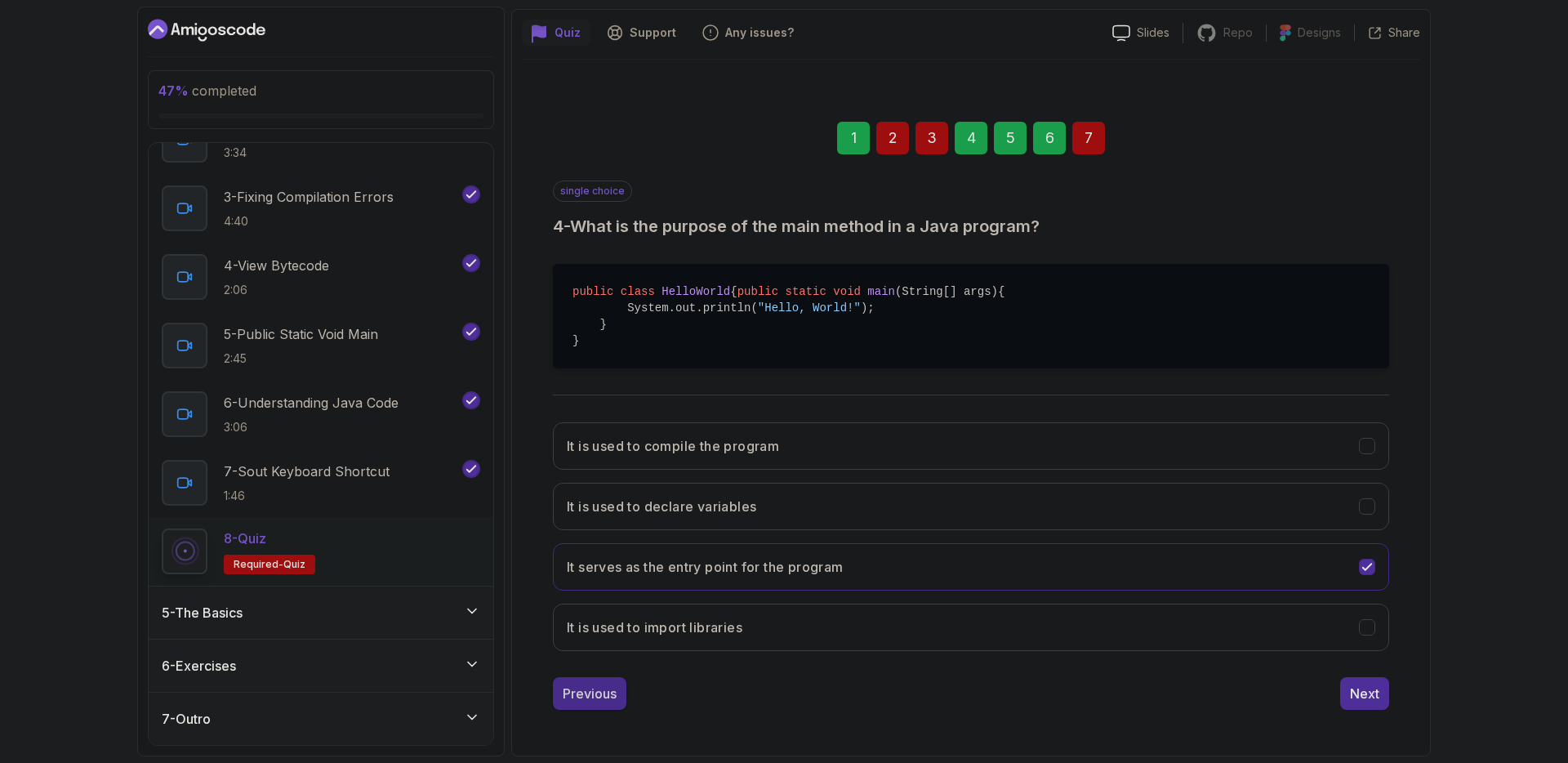
click at [592, 701] on div "Previous" at bounding box center [590, 693] width 54 height 20
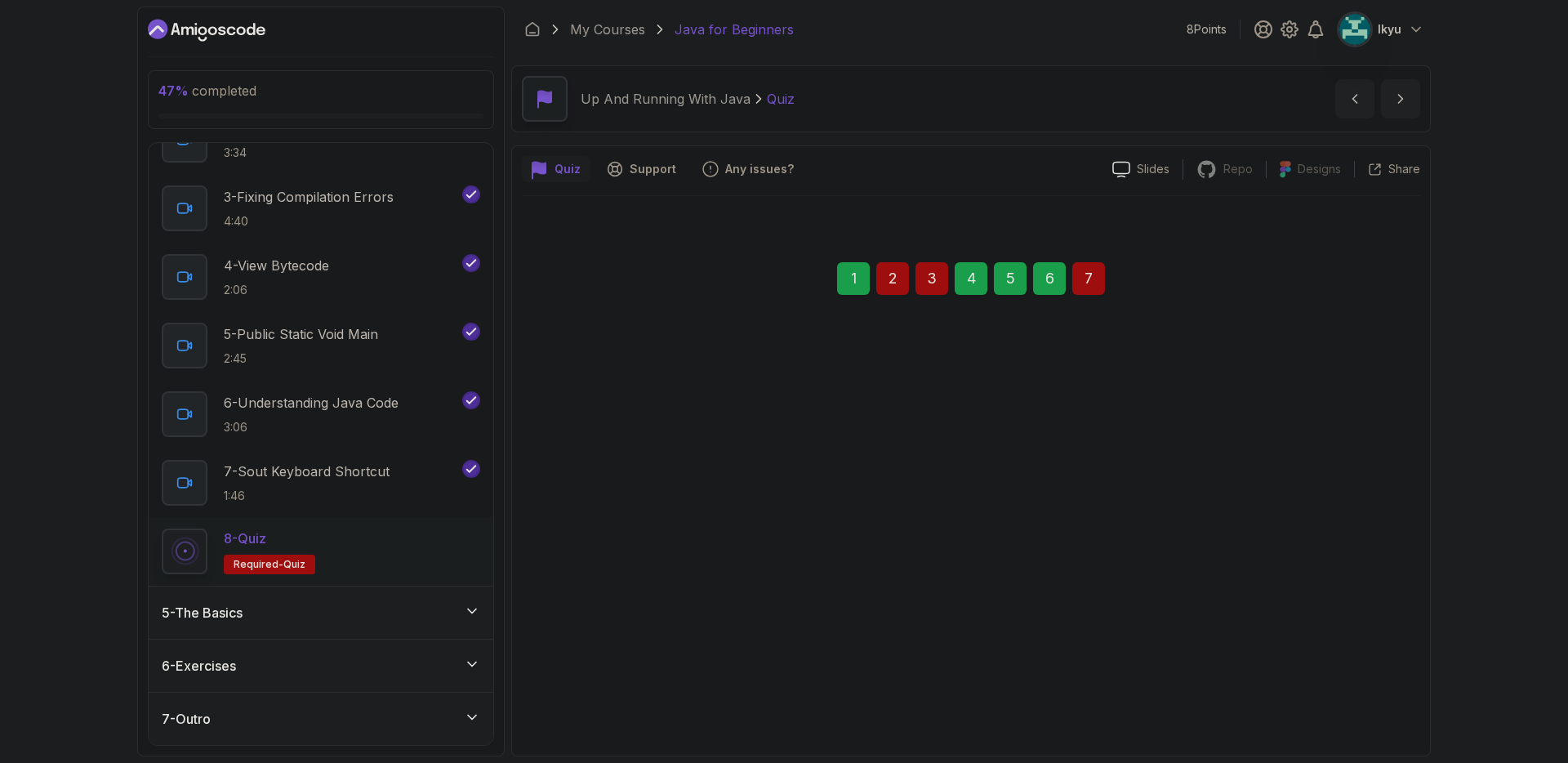
scroll to position [0, 0]
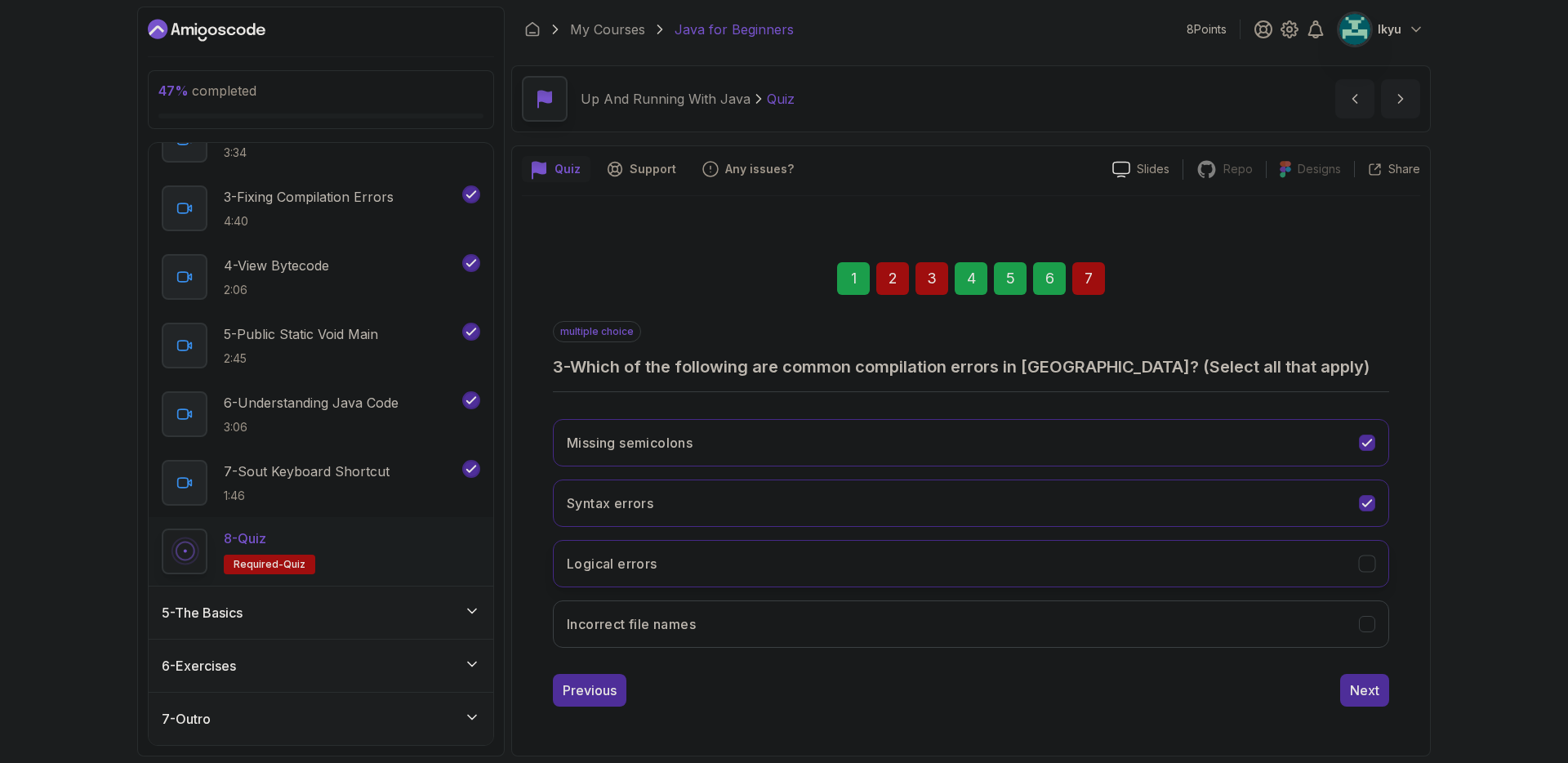
click at [747, 555] on button "Logical errors" at bounding box center [971, 563] width 836 height 47
click at [601, 693] on div "Previous" at bounding box center [590, 690] width 54 height 20
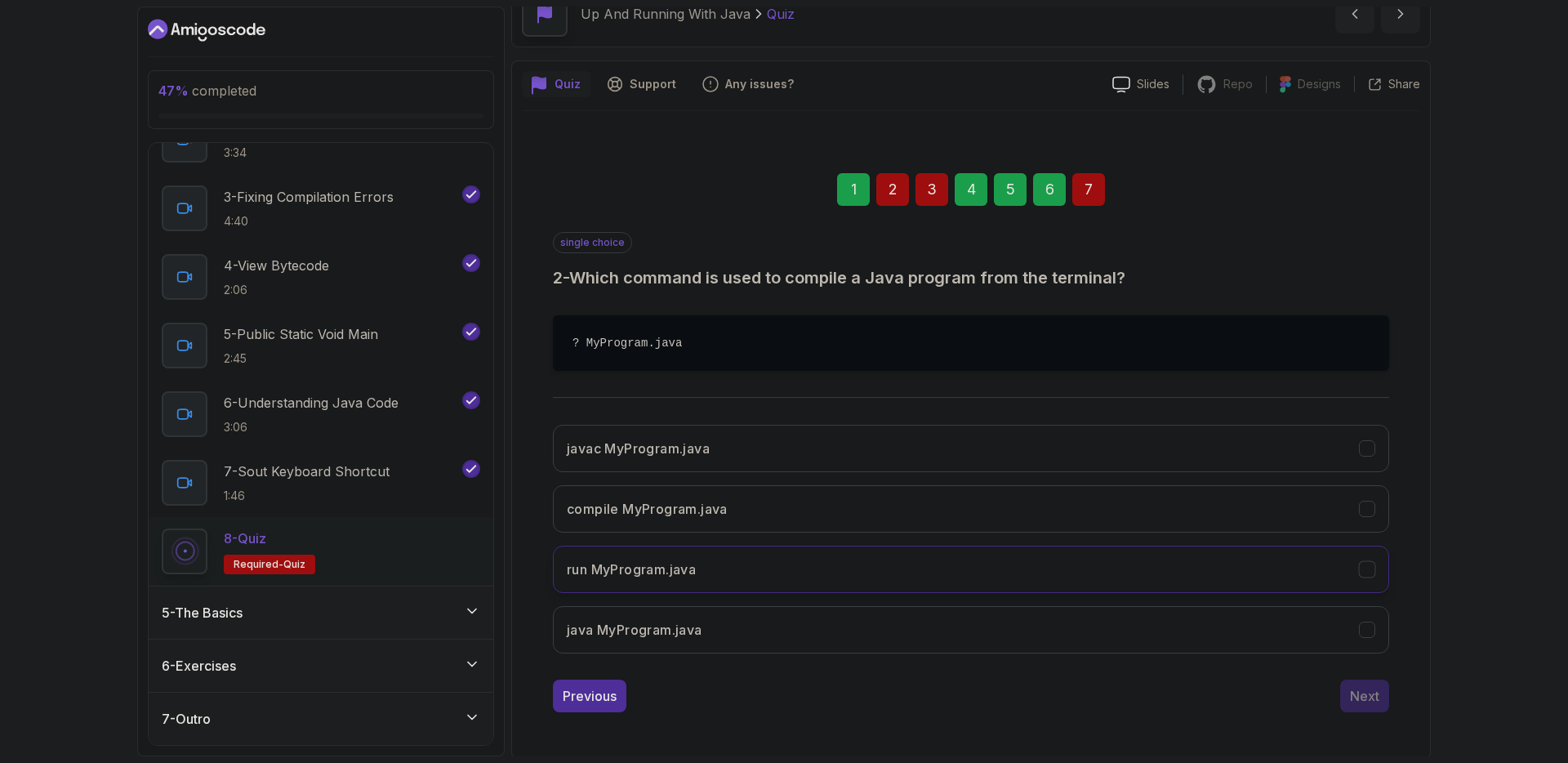
scroll to position [88, 0]
click at [769, 449] on button "javac MyProgram.java" at bounding box center [971, 445] width 836 height 47
click at [1373, 700] on div "Next" at bounding box center [1364, 693] width 29 height 20
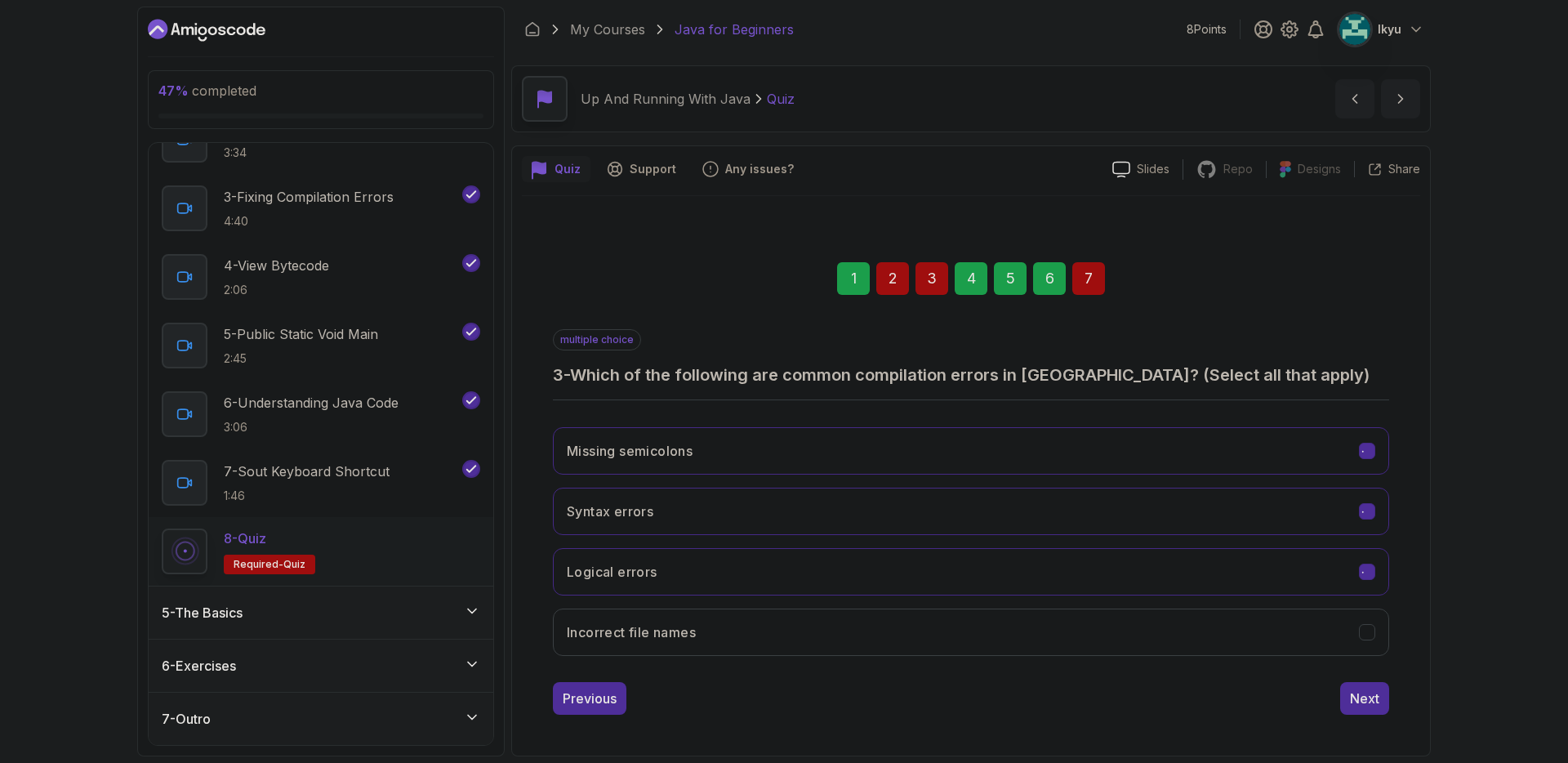
scroll to position [0, 0]
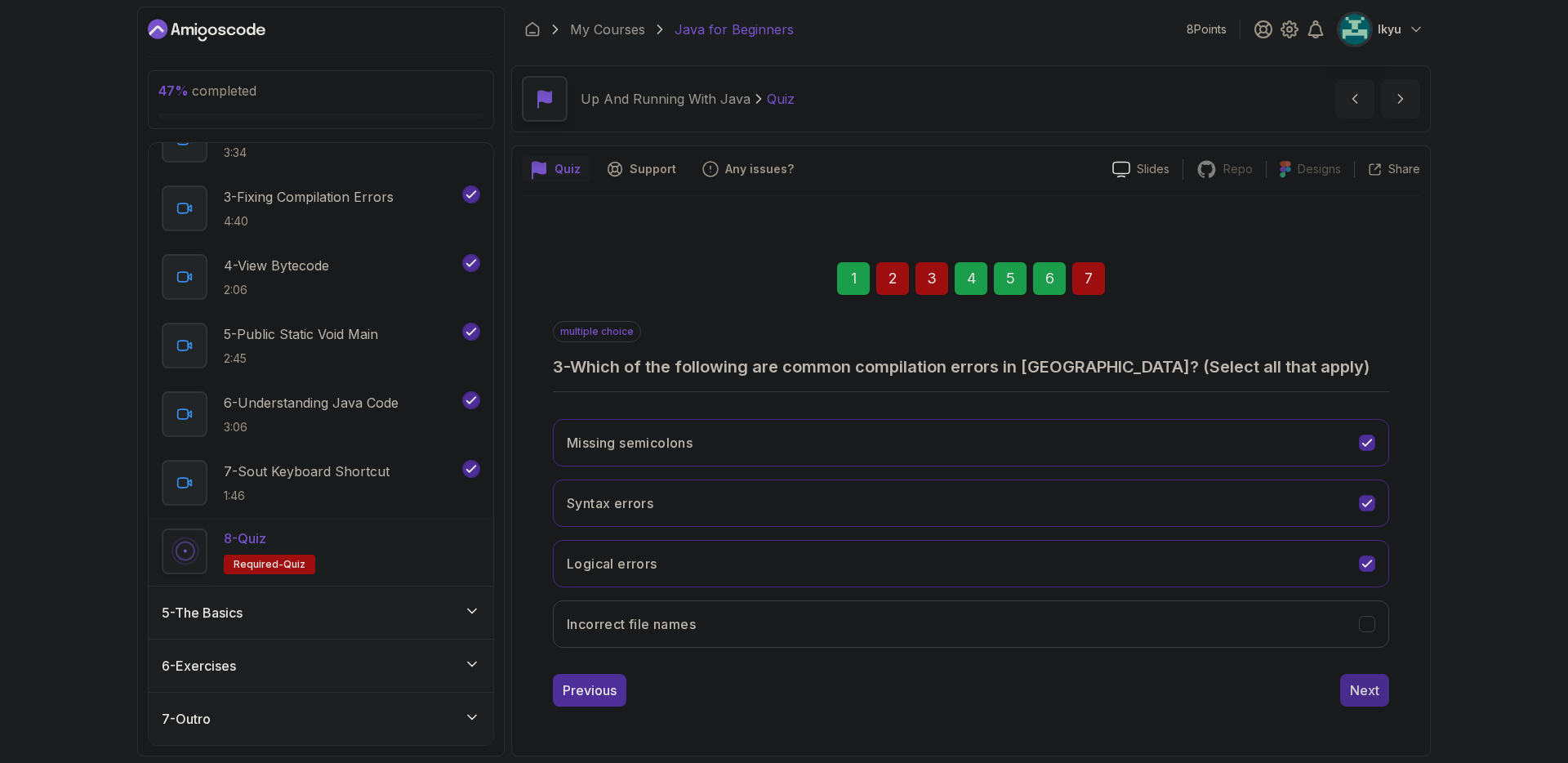
click at [1372, 700] on button "Next" at bounding box center [1364, 690] width 49 height 33
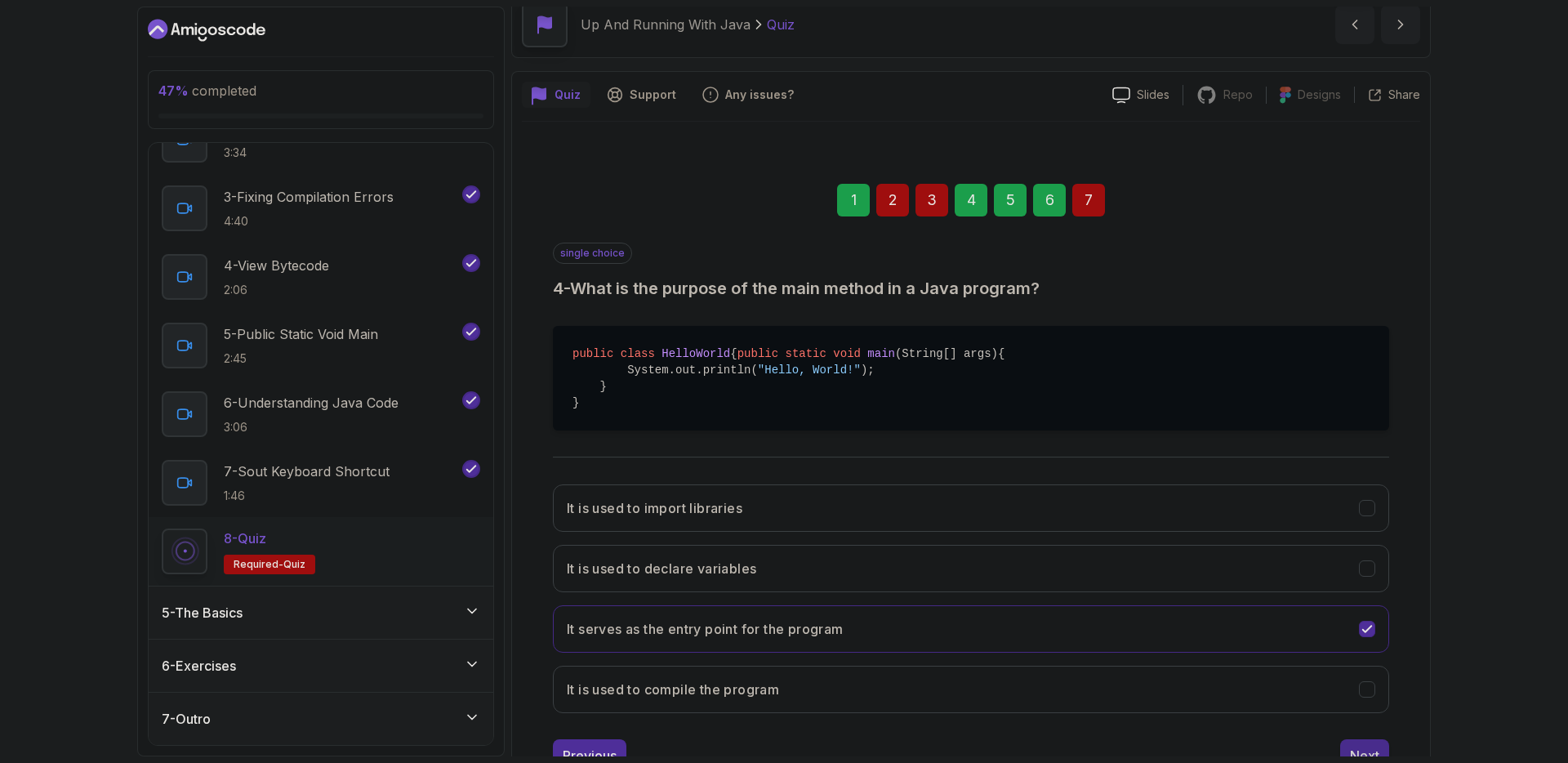
scroll to position [153, 0]
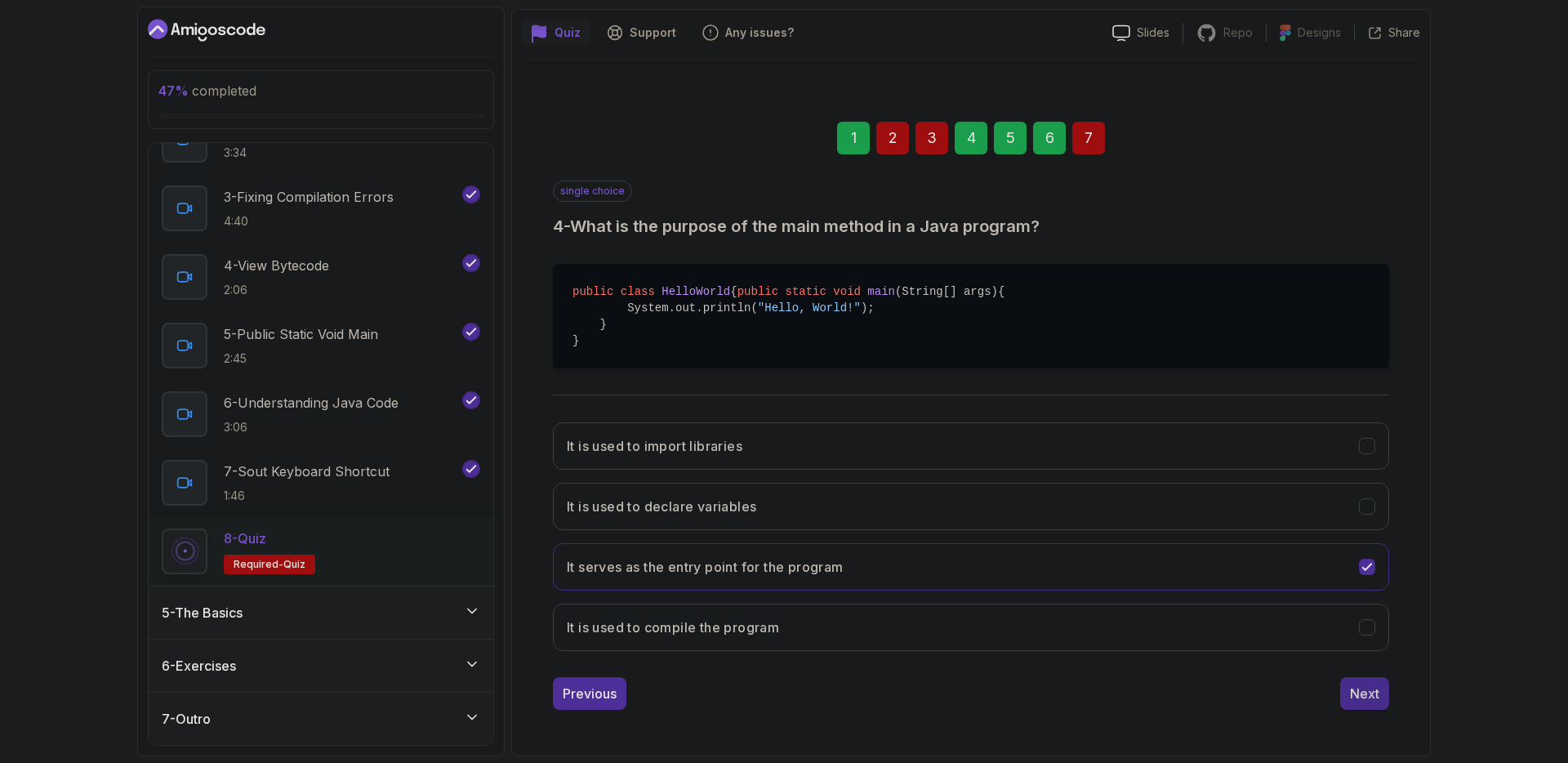
click at [1370, 695] on div "Next" at bounding box center [1364, 693] width 29 height 20
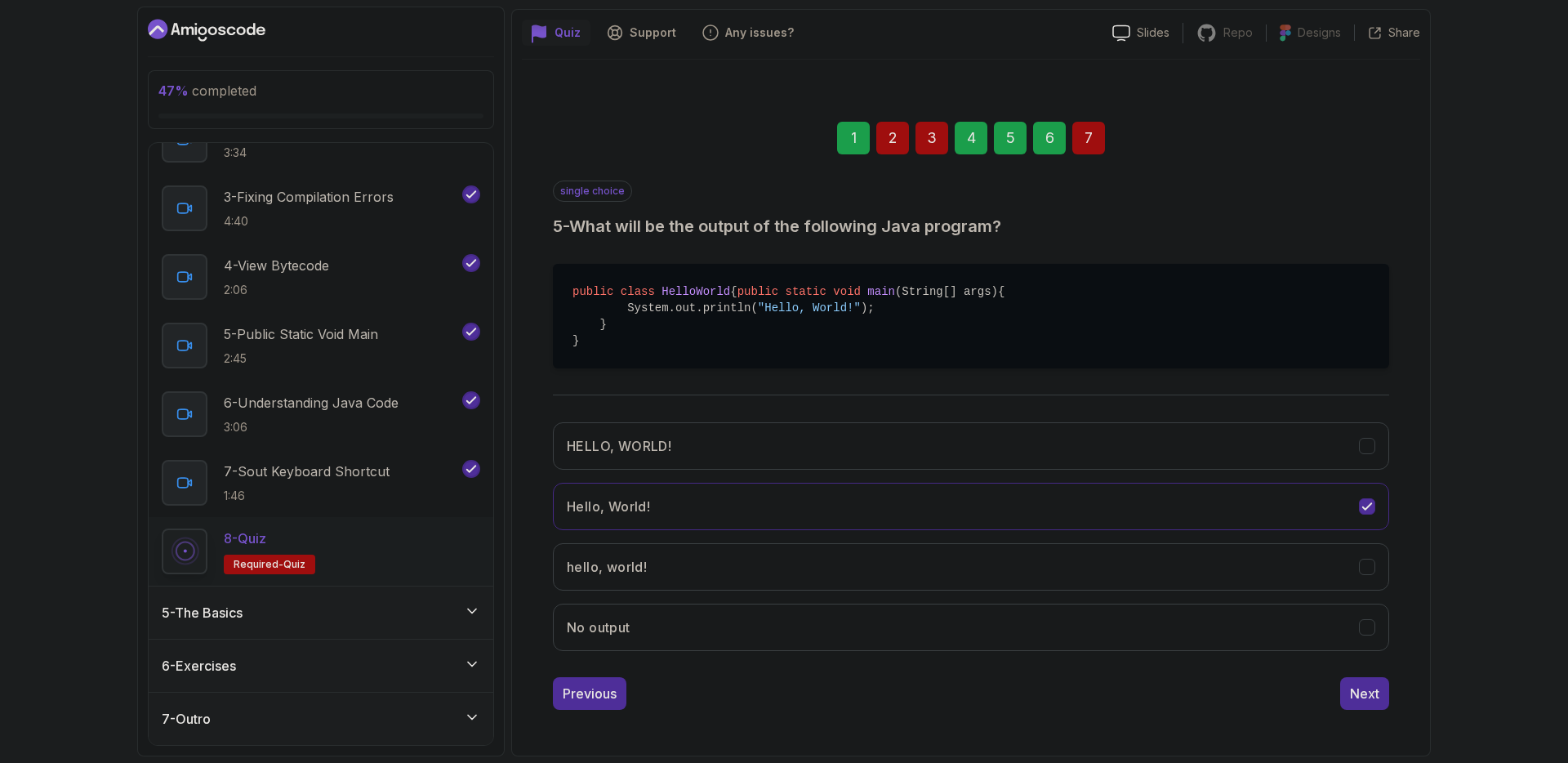
click at [1370, 695] on div "Next" at bounding box center [1364, 693] width 29 height 20
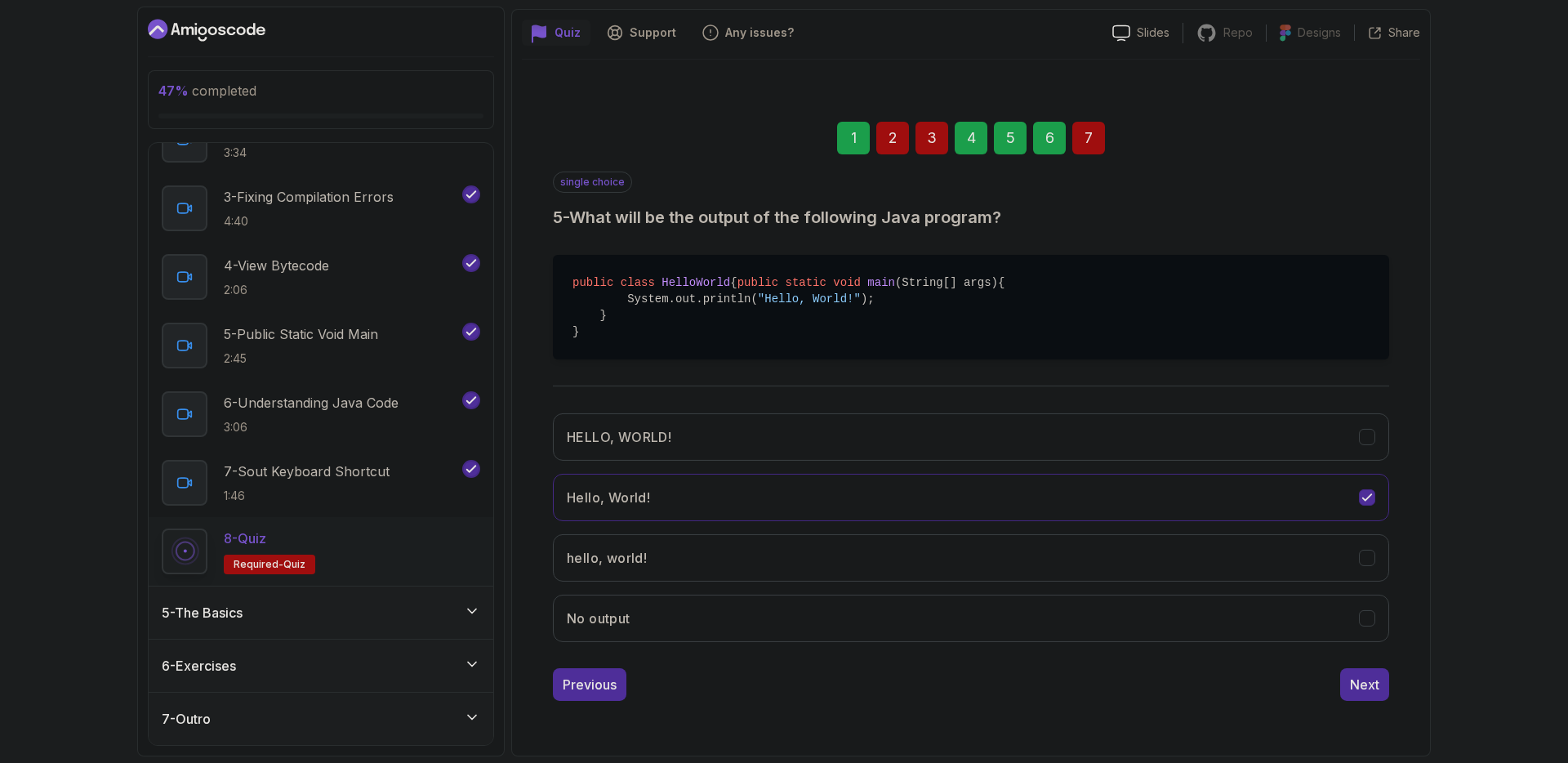
scroll to position [0, 0]
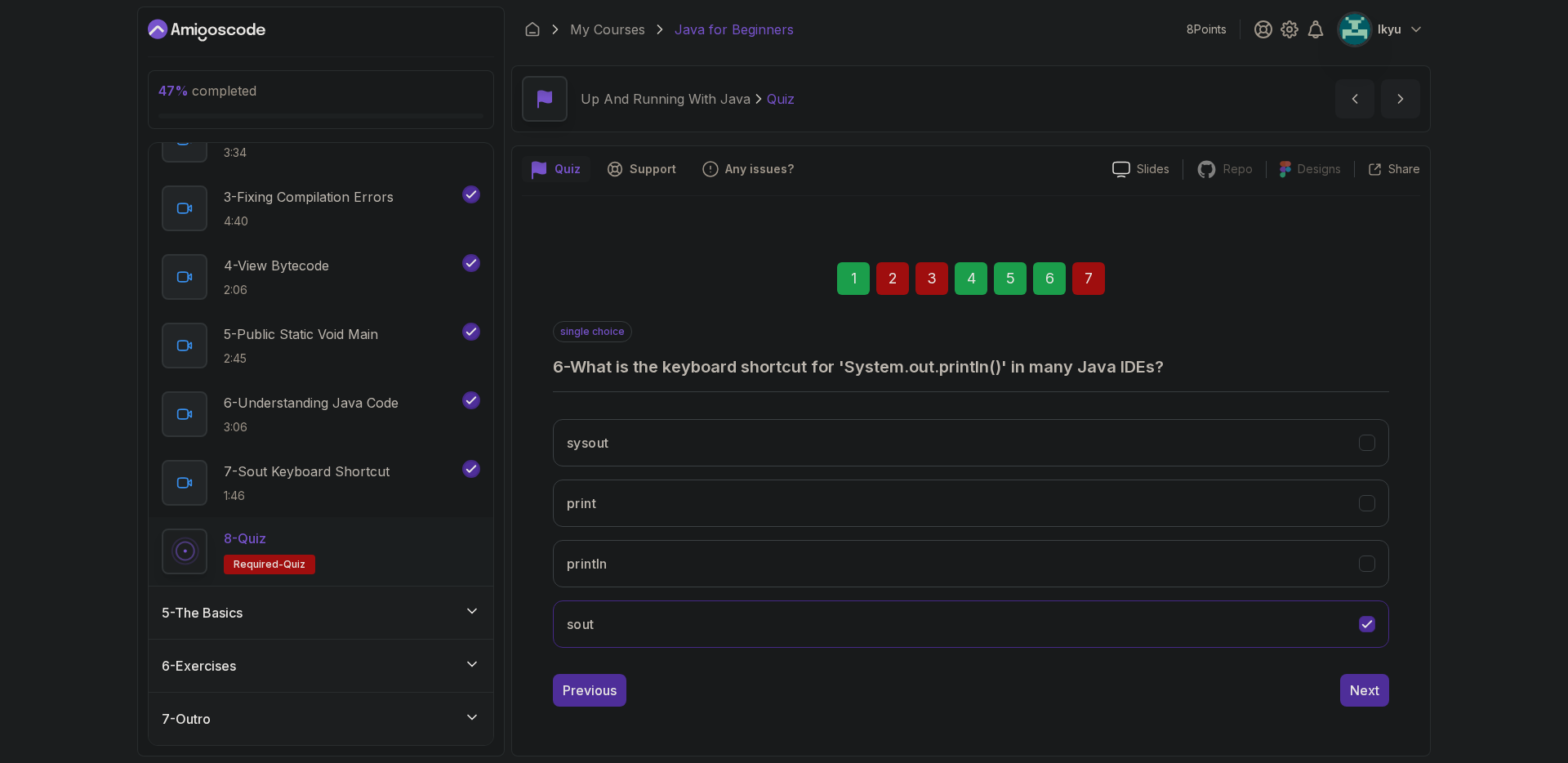
click at [1370, 696] on div "Next" at bounding box center [1364, 690] width 29 height 20
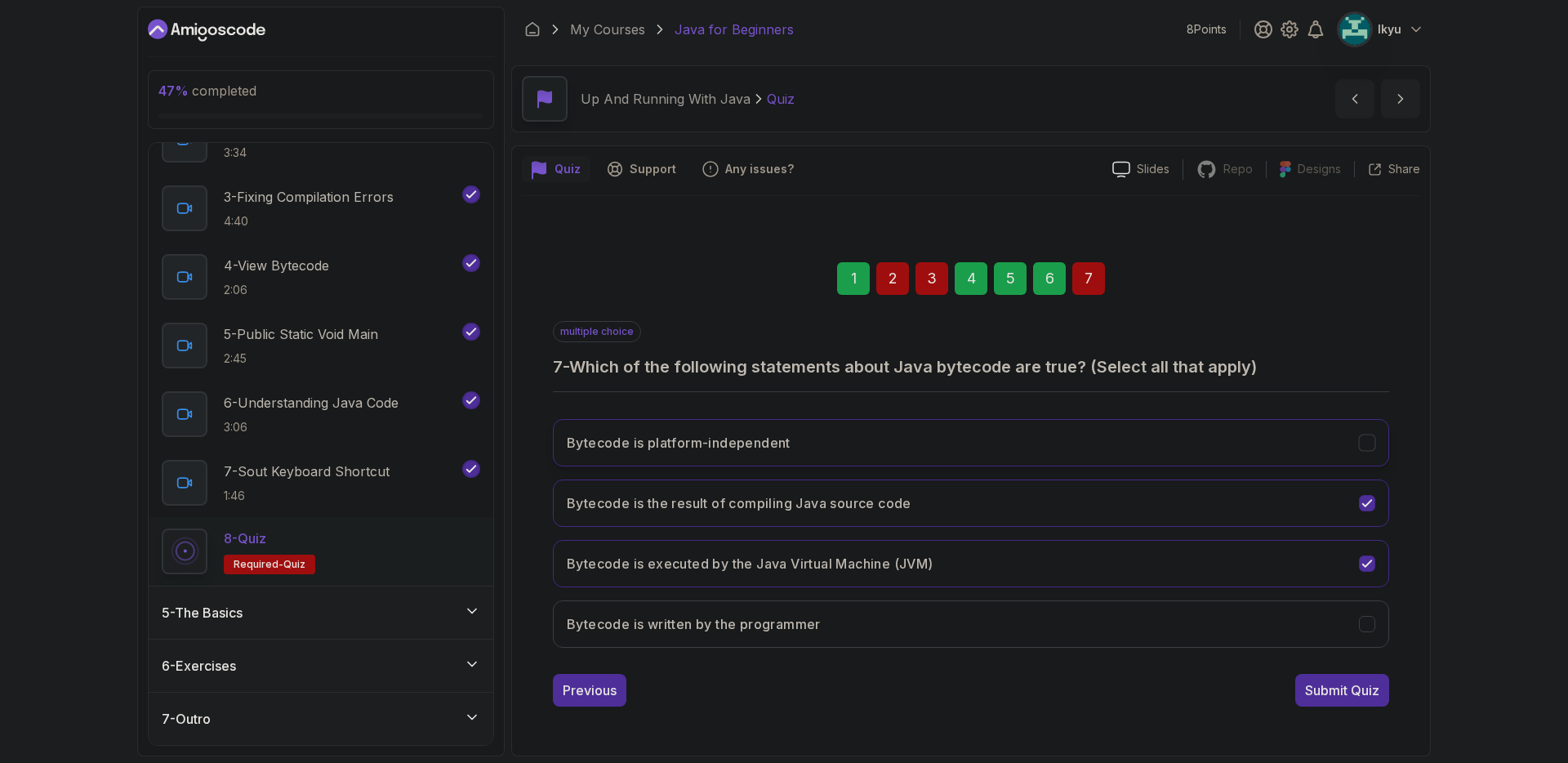
click at [933, 437] on button "Bytecode is platform-independent" at bounding box center [971, 442] width 836 height 47
click at [1339, 681] on div "Submit Quiz" at bounding box center [1341, 690] width 74 height 20
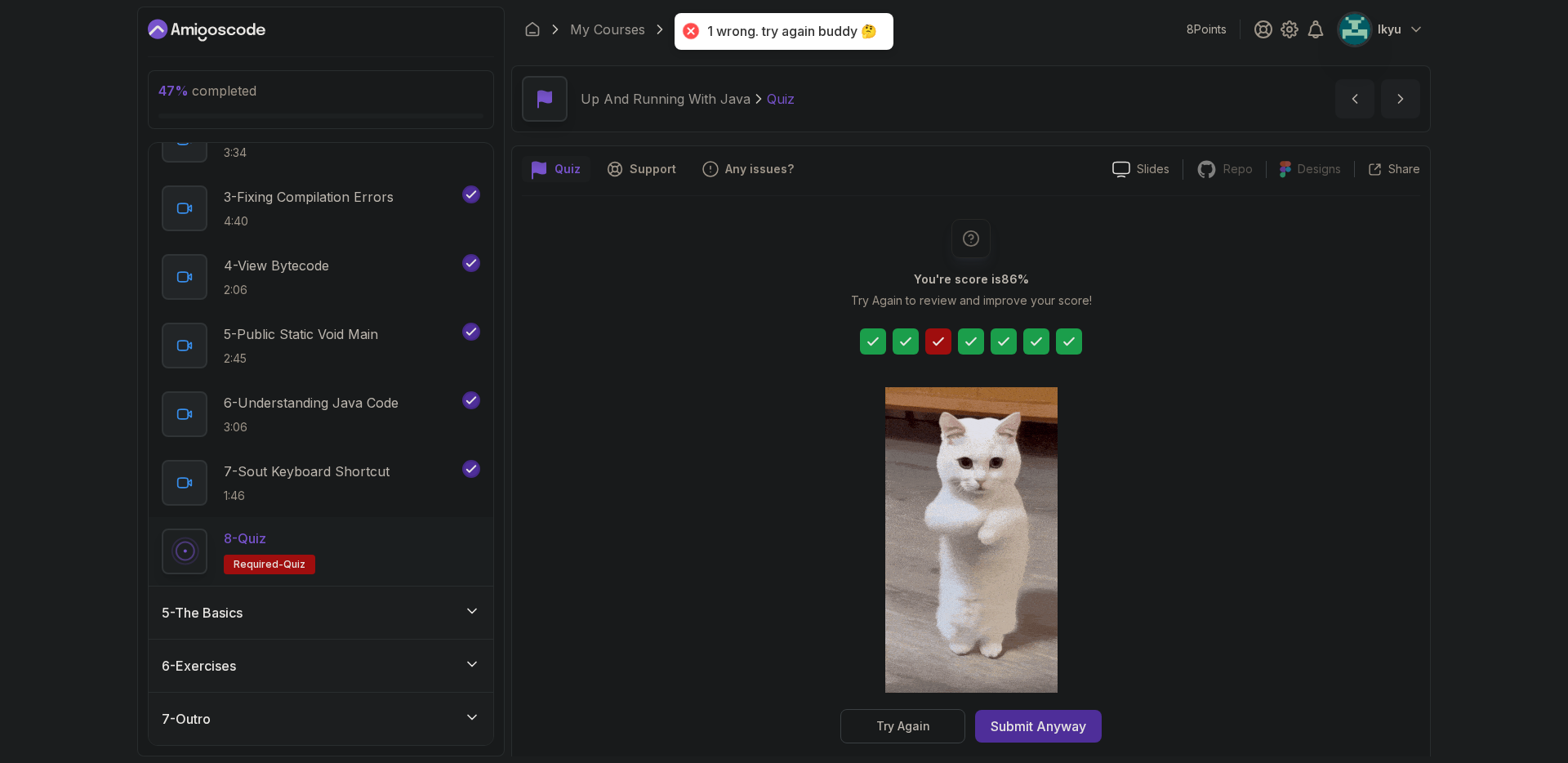
scroll to position [21, 0]
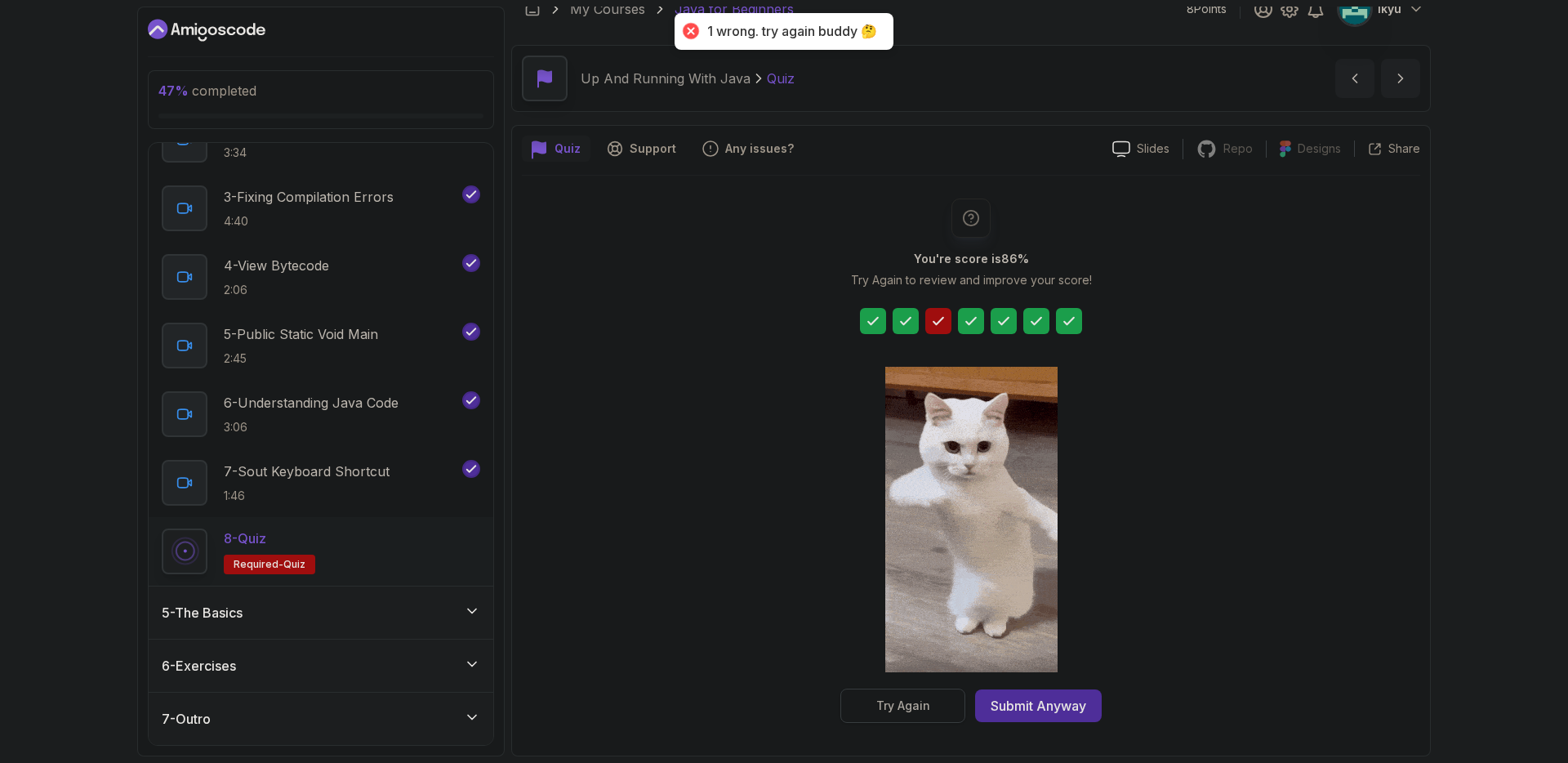
click at [876, 702] on div "Try Again" at bounding box center [903, 705] width 54 height 16
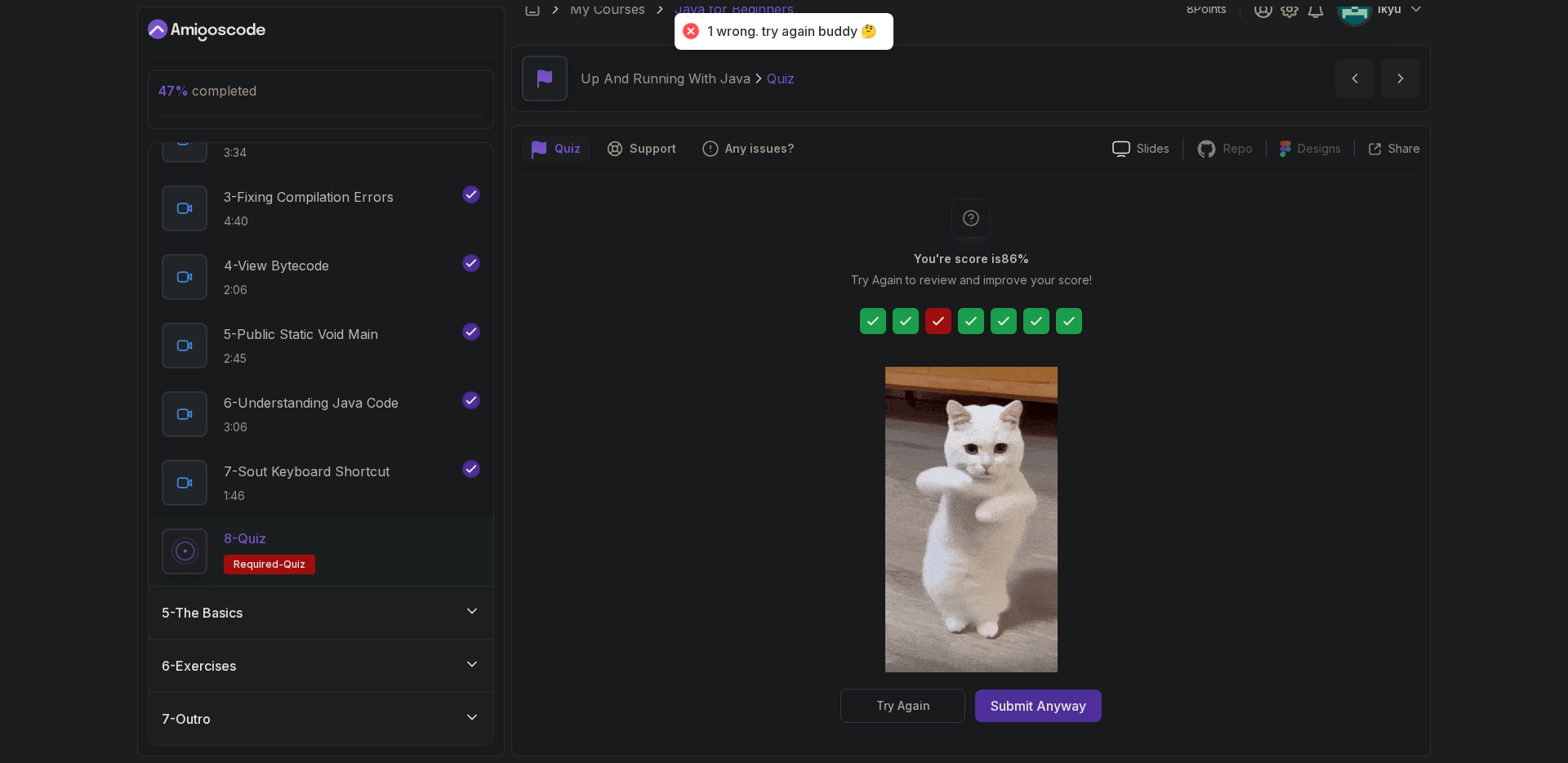
scroll to position [0, 0]
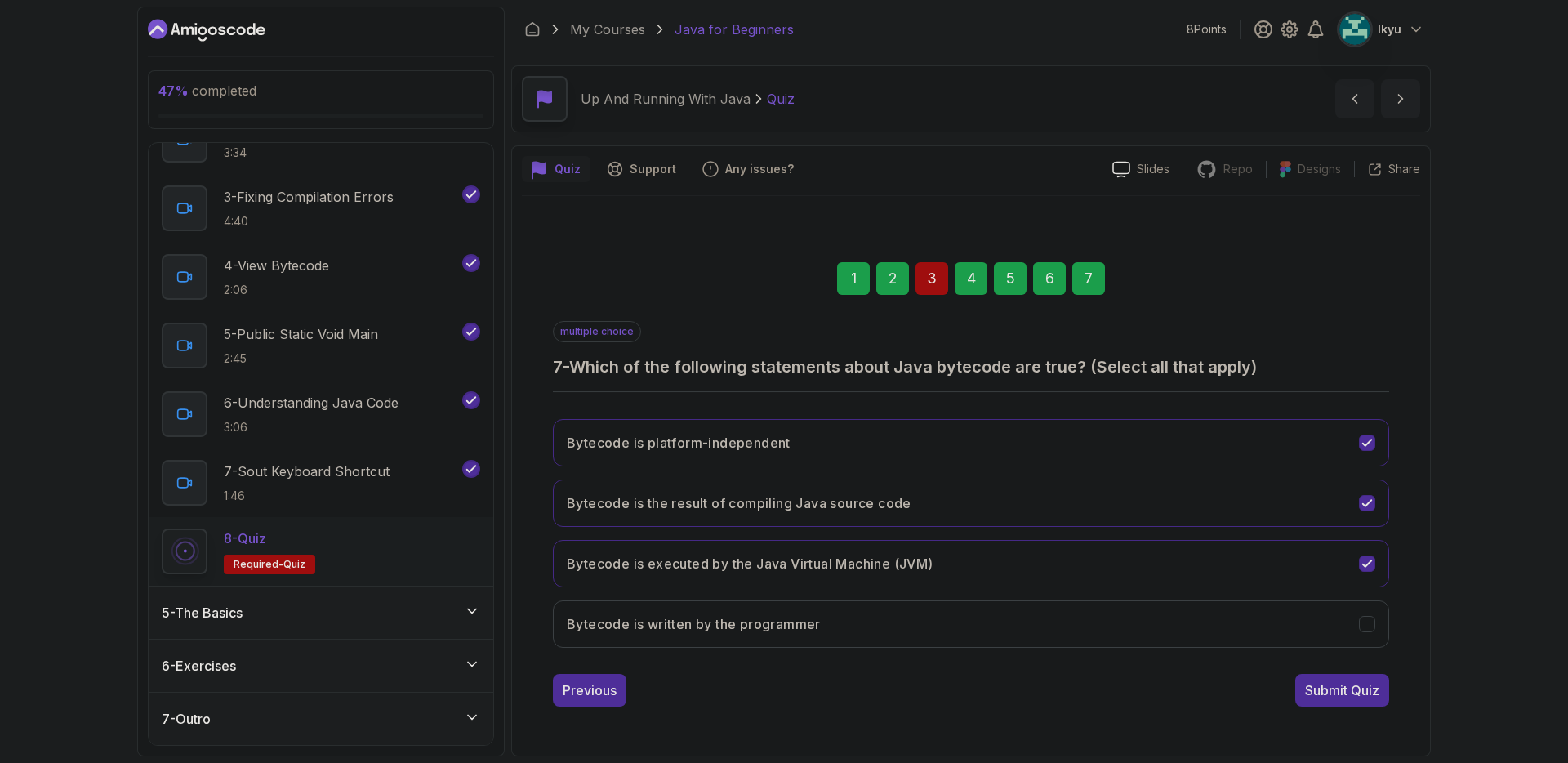
click at [939, 272] on div "3" at bounding box center [931, 278] width 33 height 33
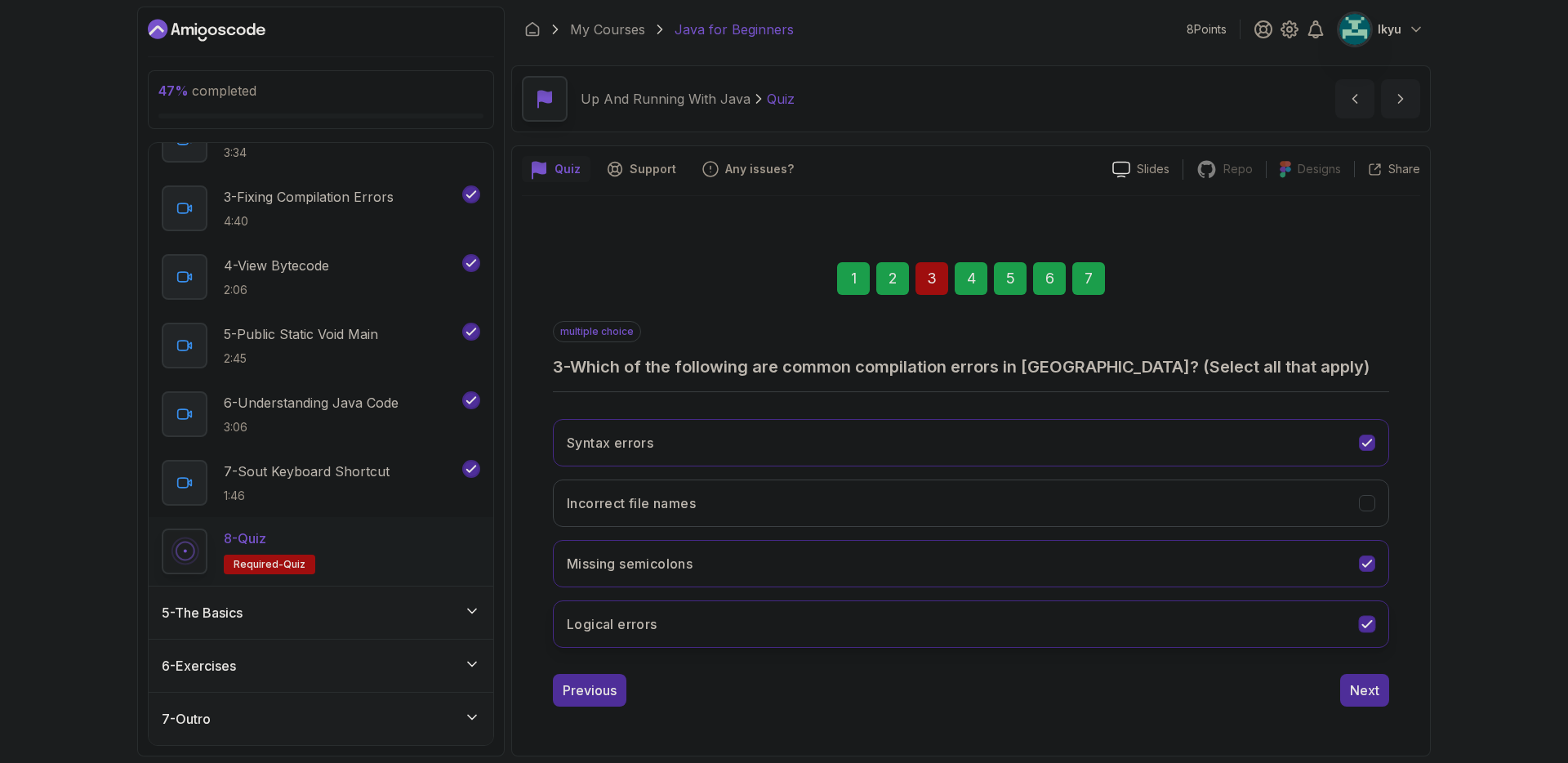
click at [834, 610] on button "Logical errors" at bounding box center [971, 624] width 836 height 47
click at [792, 514] on button "Incorrect file names" at bounding box center [971, 502] width 836 height 47
click at [1368, 693] on div "Next" at bounding box center [1364, 690] width 29 height 20
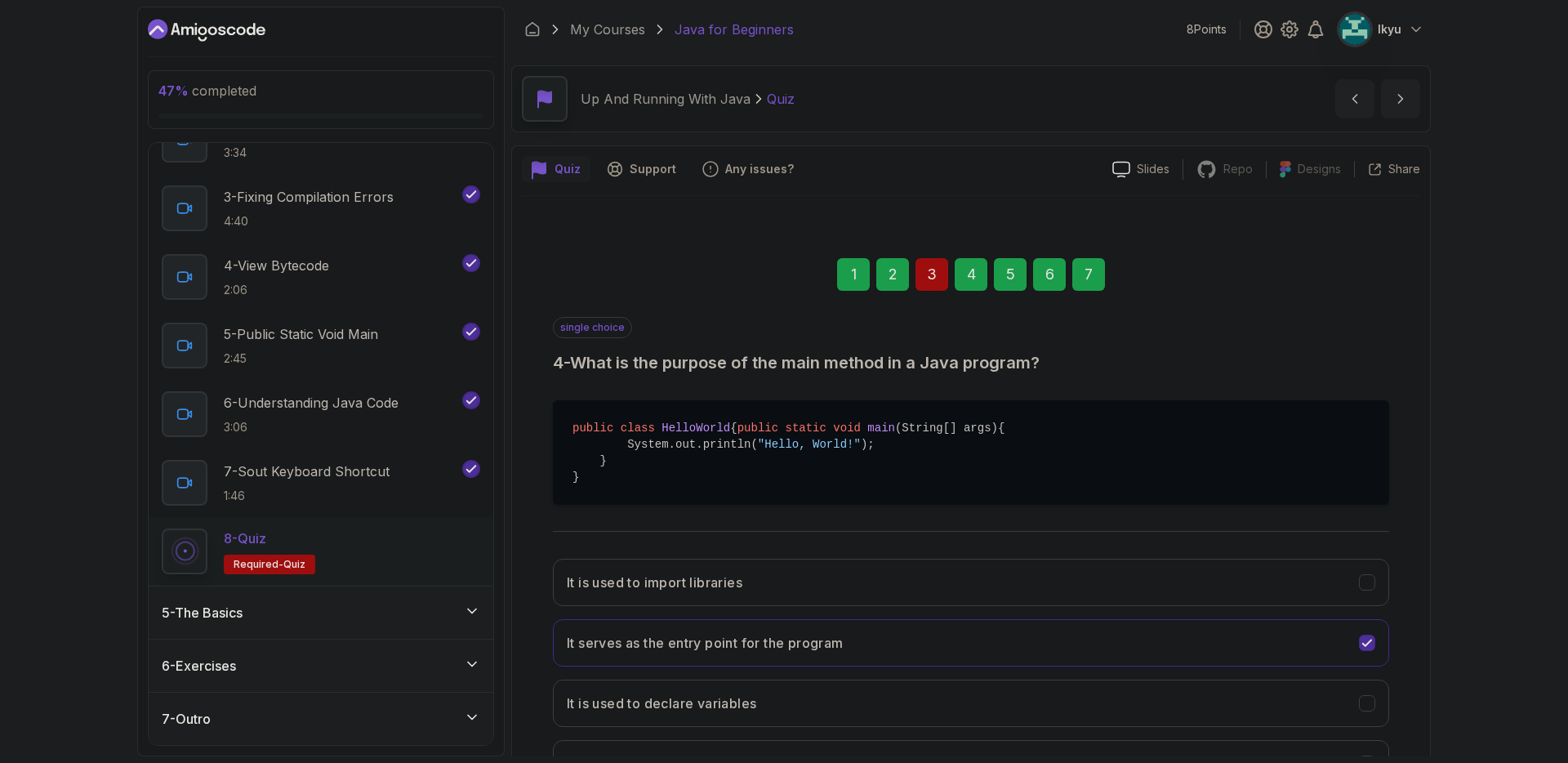
click at [1069, 261] on div "1 2 3 4 5 6 7" at bounding box center [971, 274] width 836 height 85
click at [1082, 266] on div "7" at bounding box center [1088, 274] width 33 height 33
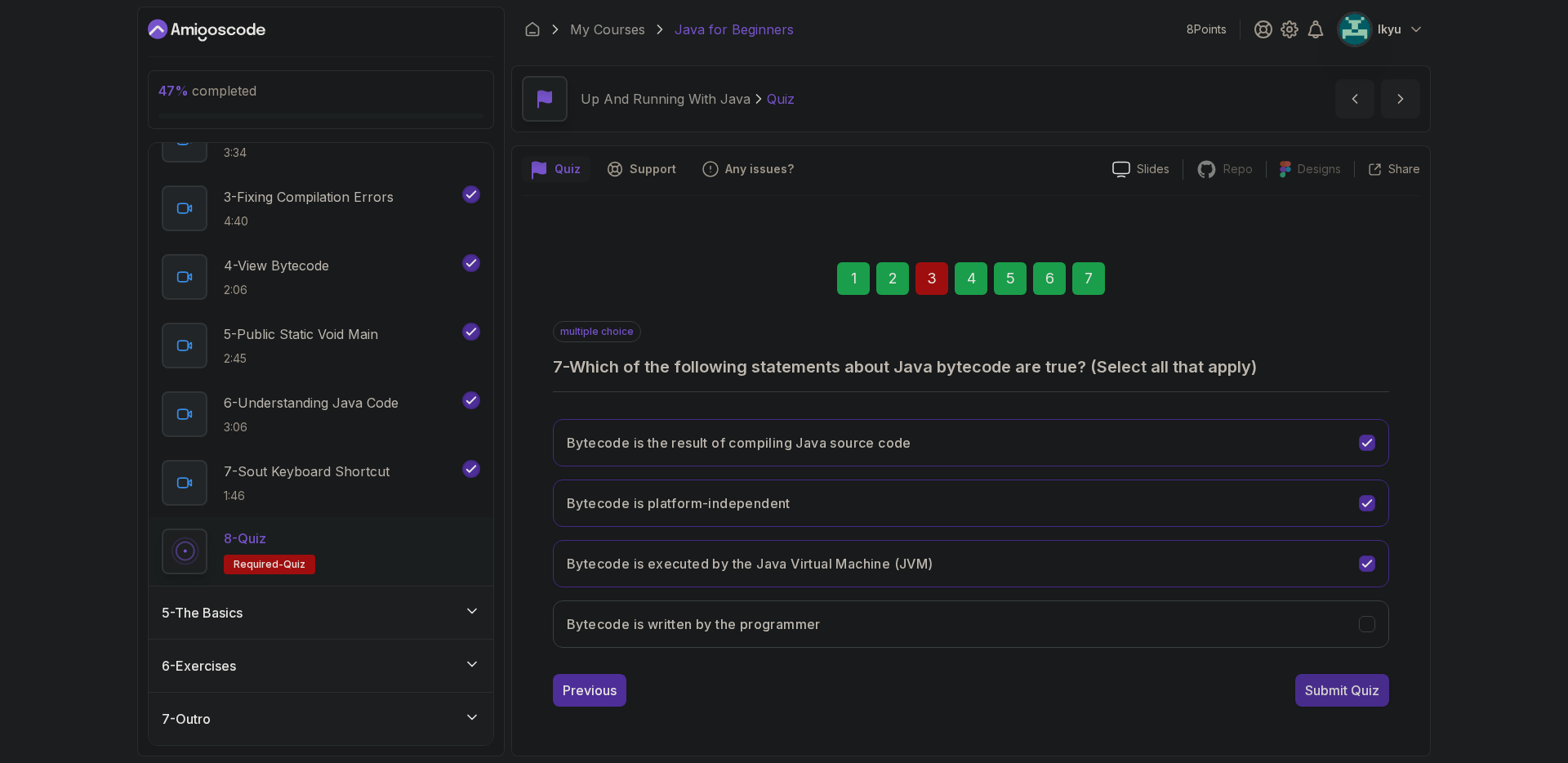
click at [1331, 700] on button "Submit Quiz" at bounding box center [1341, 690] width 94 height 33
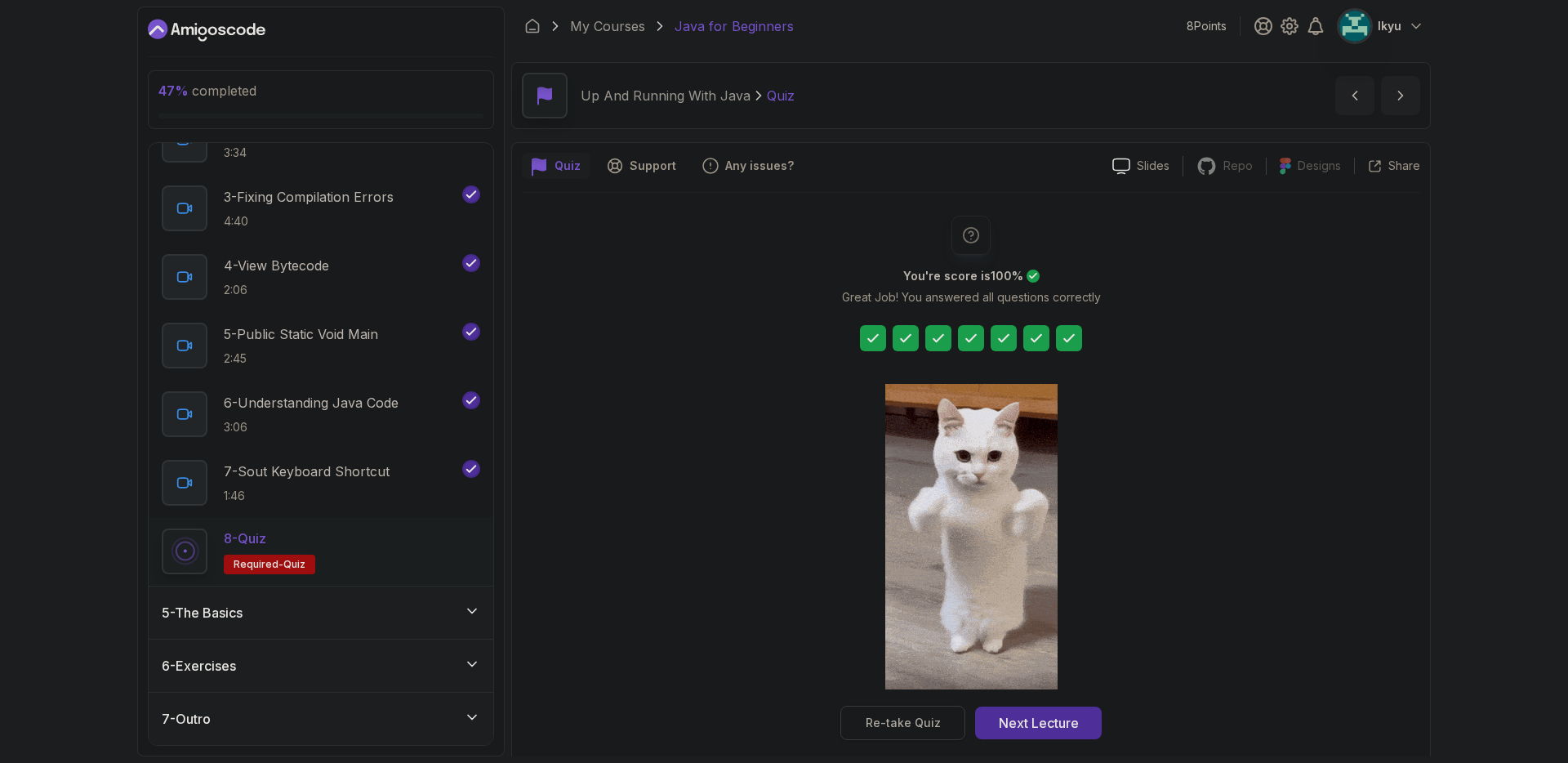
scroll to position [21, 0]
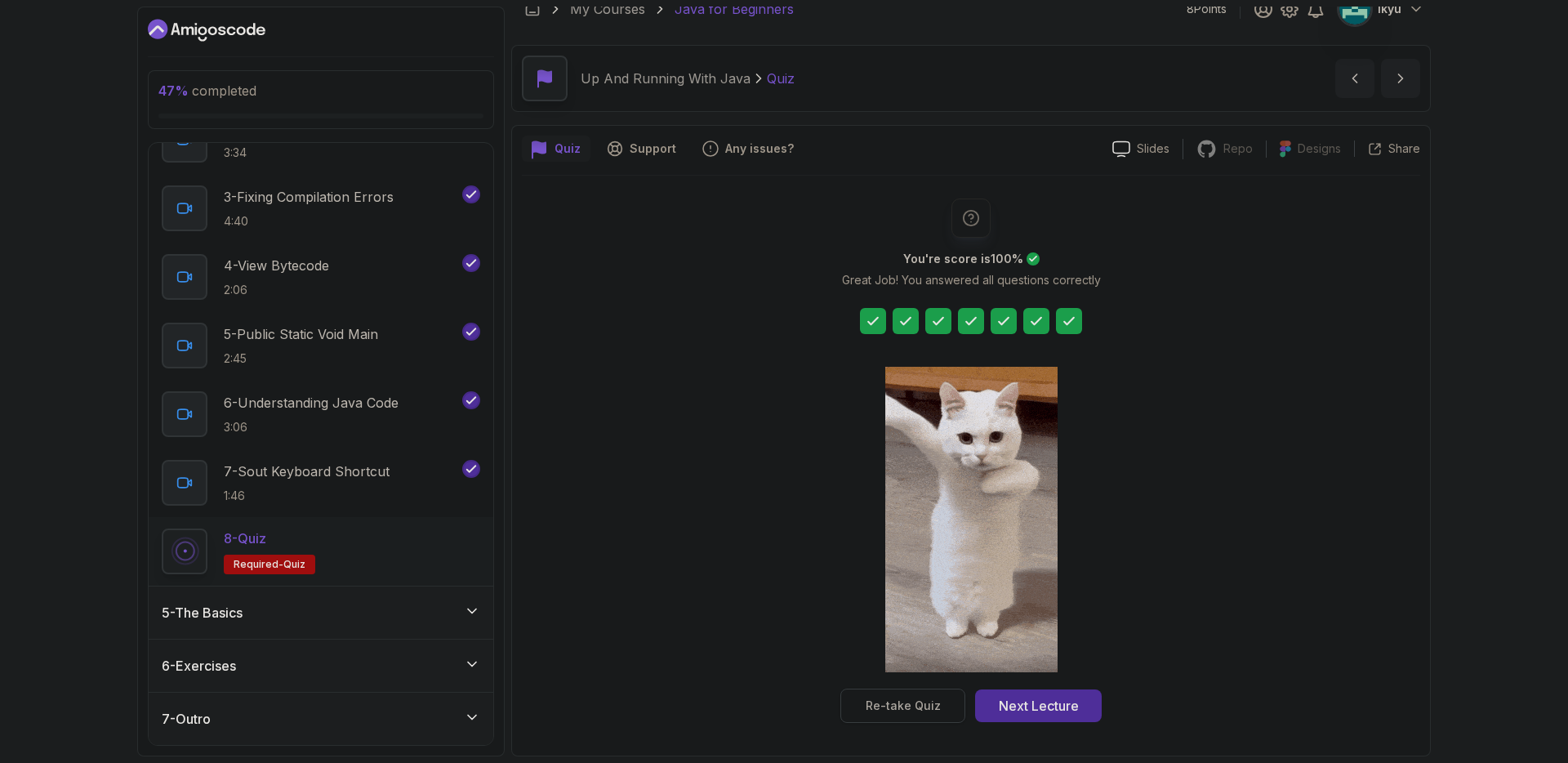
click at [915, 699] on div "Re-take Quiz" at bounding box center [903, 705] width 75 height 16
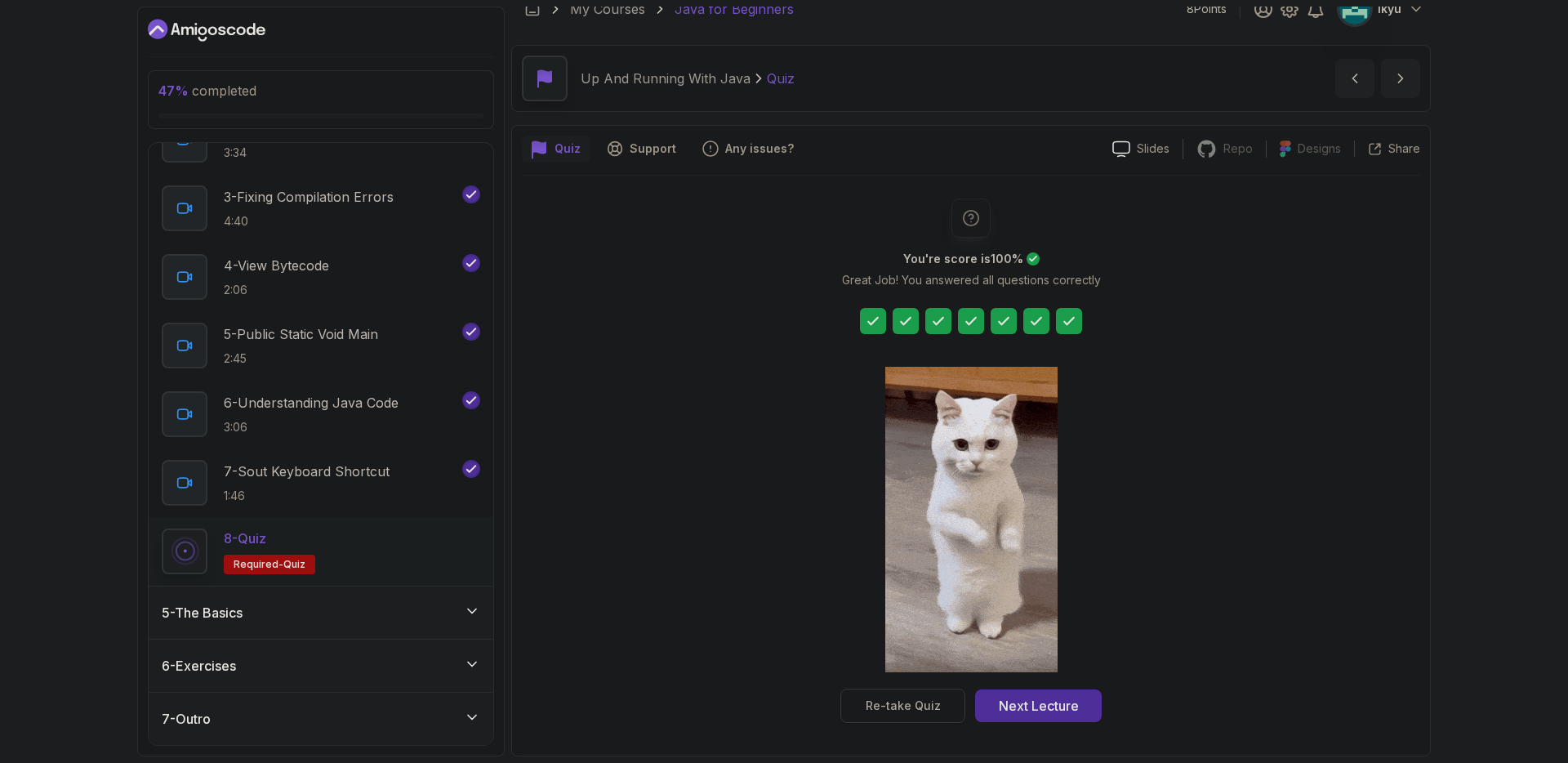
scroll to position [0, 0]
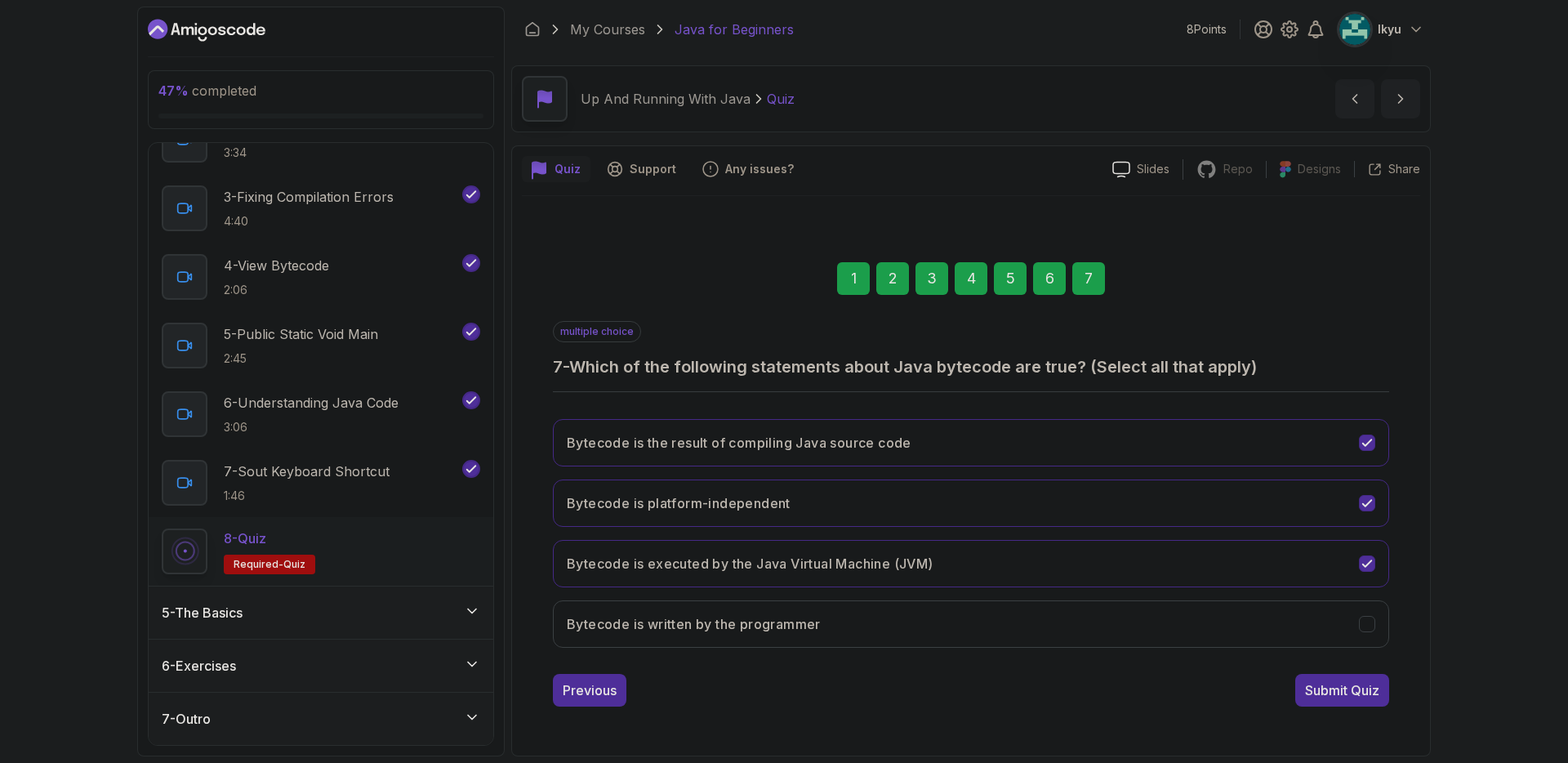
click at [930, 273] on div "3" at bounding box center [931, 278] width 33 height 33
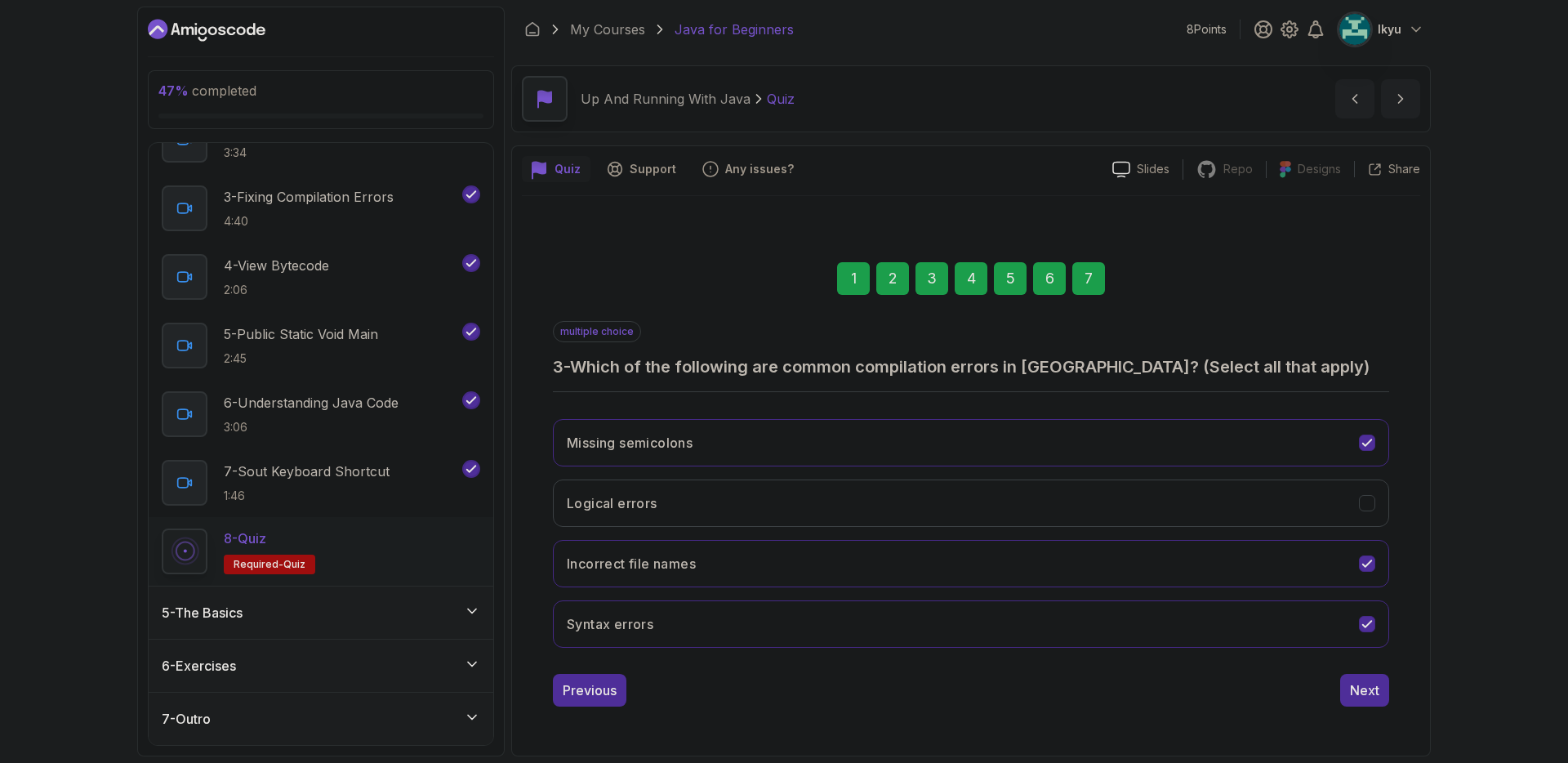
click at [1094, 289] on div "7" at bounding box center [1088, 278] width 33 height 33
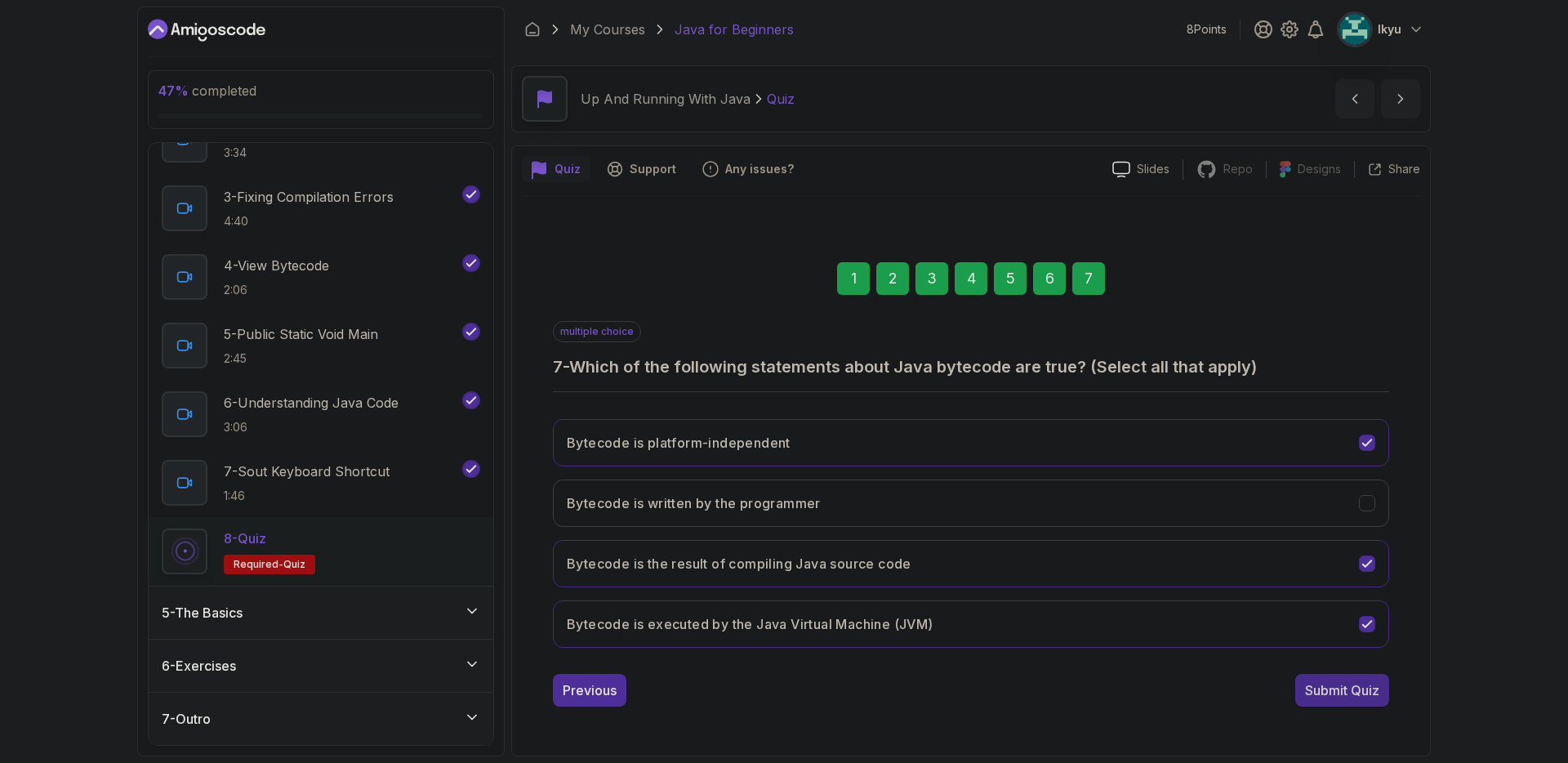
click at [1347, 692] on div "Submit Quiz" at bounding box center [1341, 690] width 74 height 20
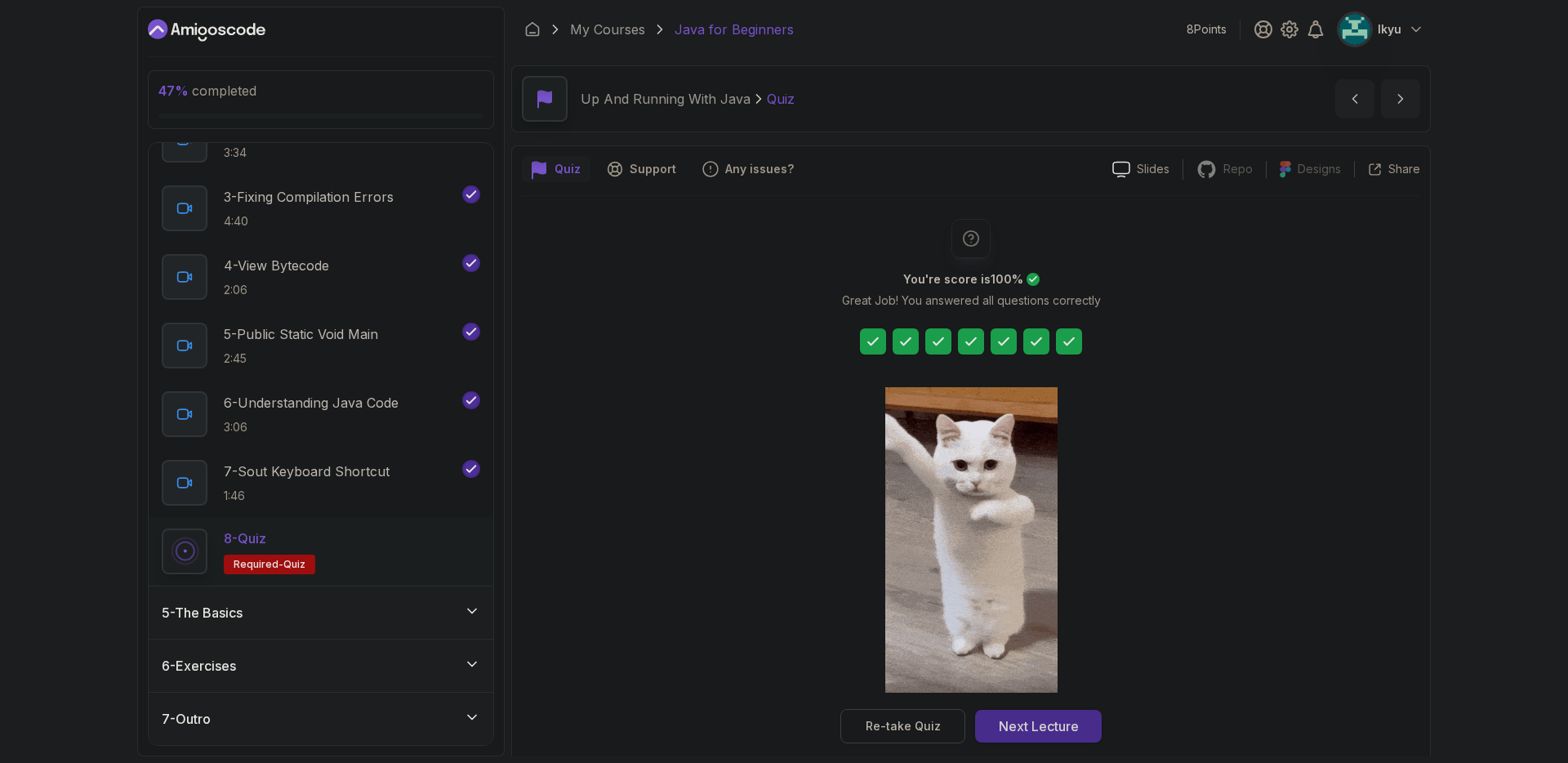
click at [1022, 734] on div "Next Lecture" at bounding box center [1039, 725] width 80 height 20
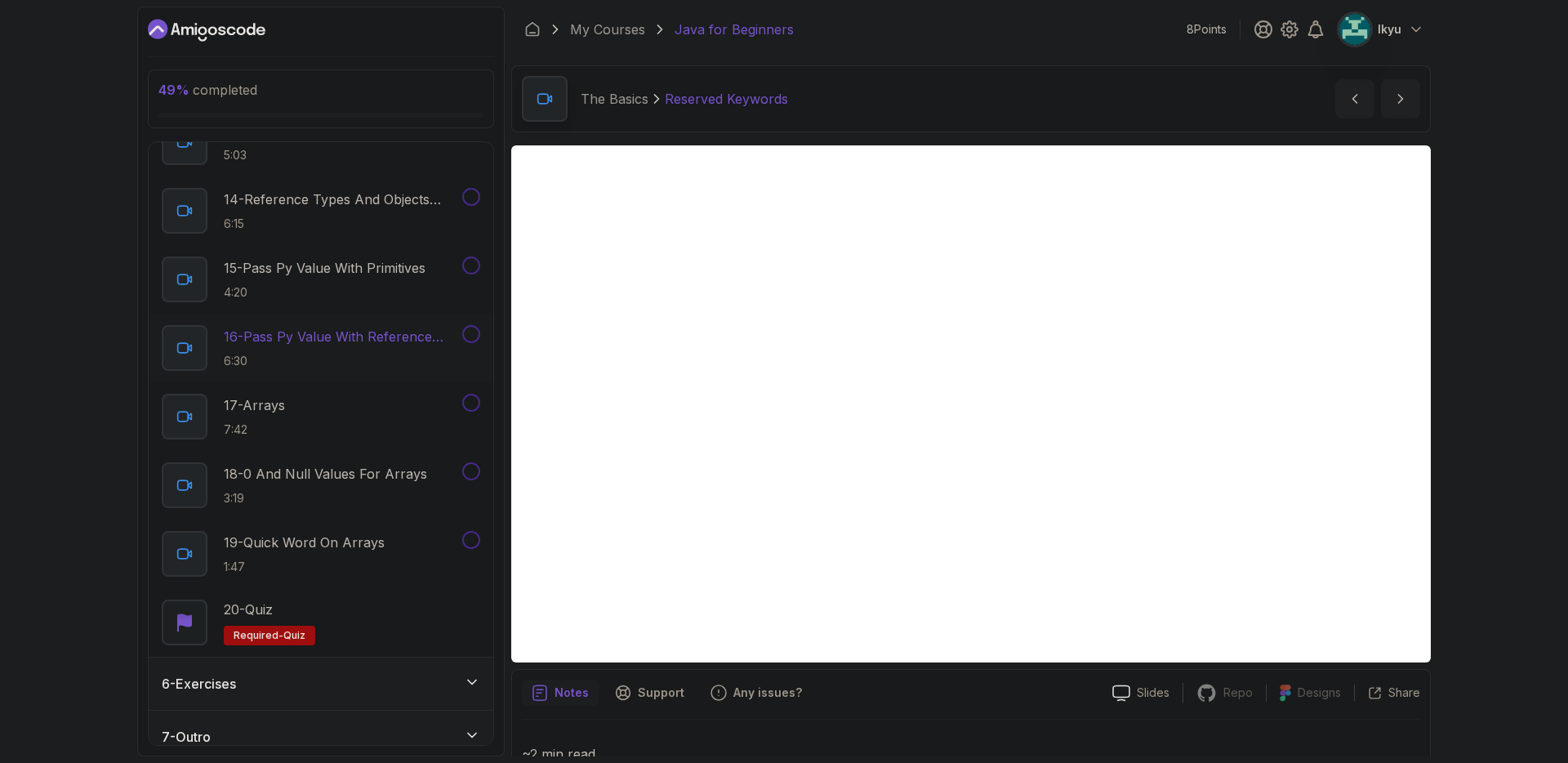
scroll to position [1140, 0]
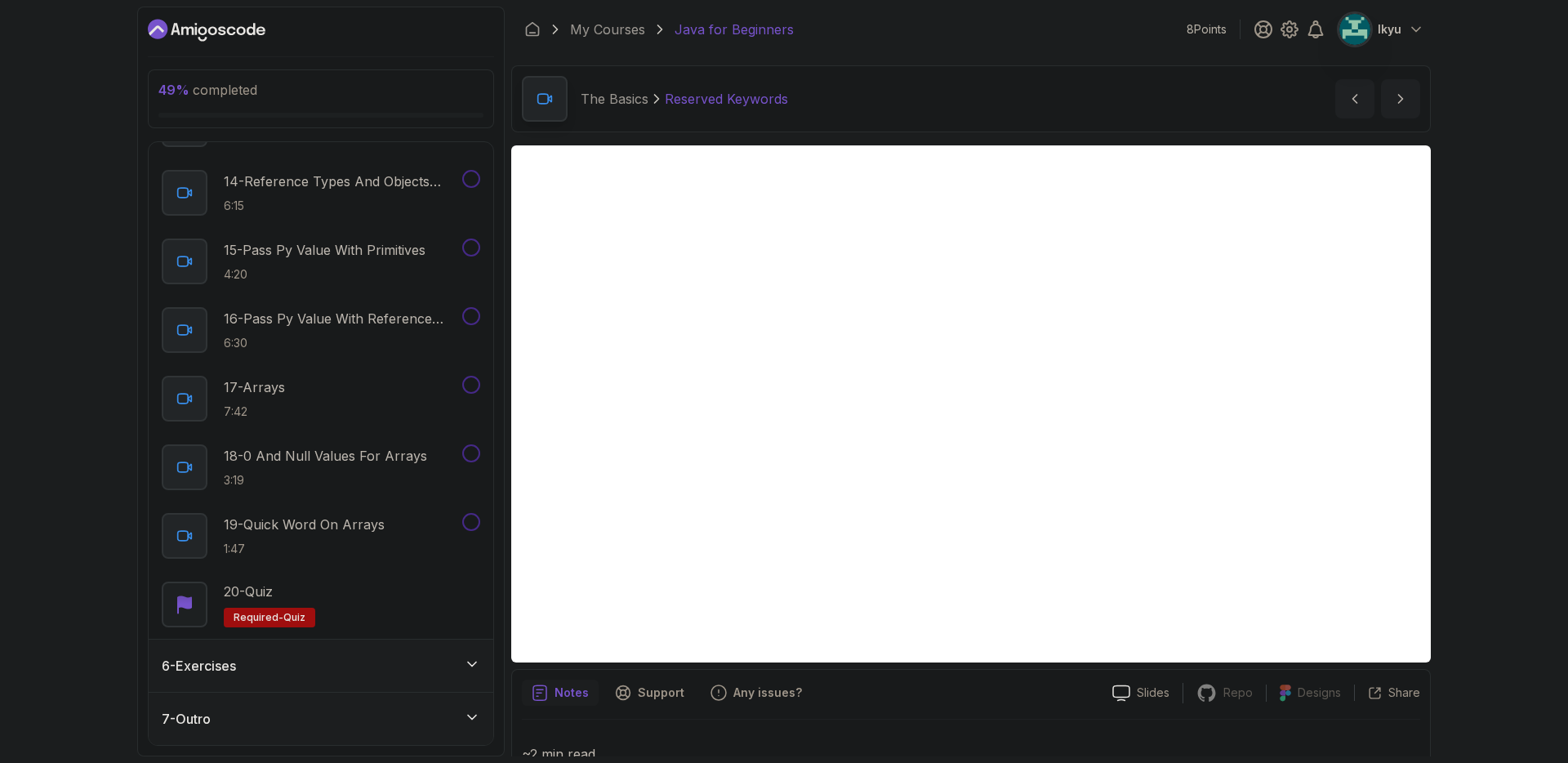
click at [346, 668] on div "6 - Exercises" at bounding box center [321, 666] width 318 height 20
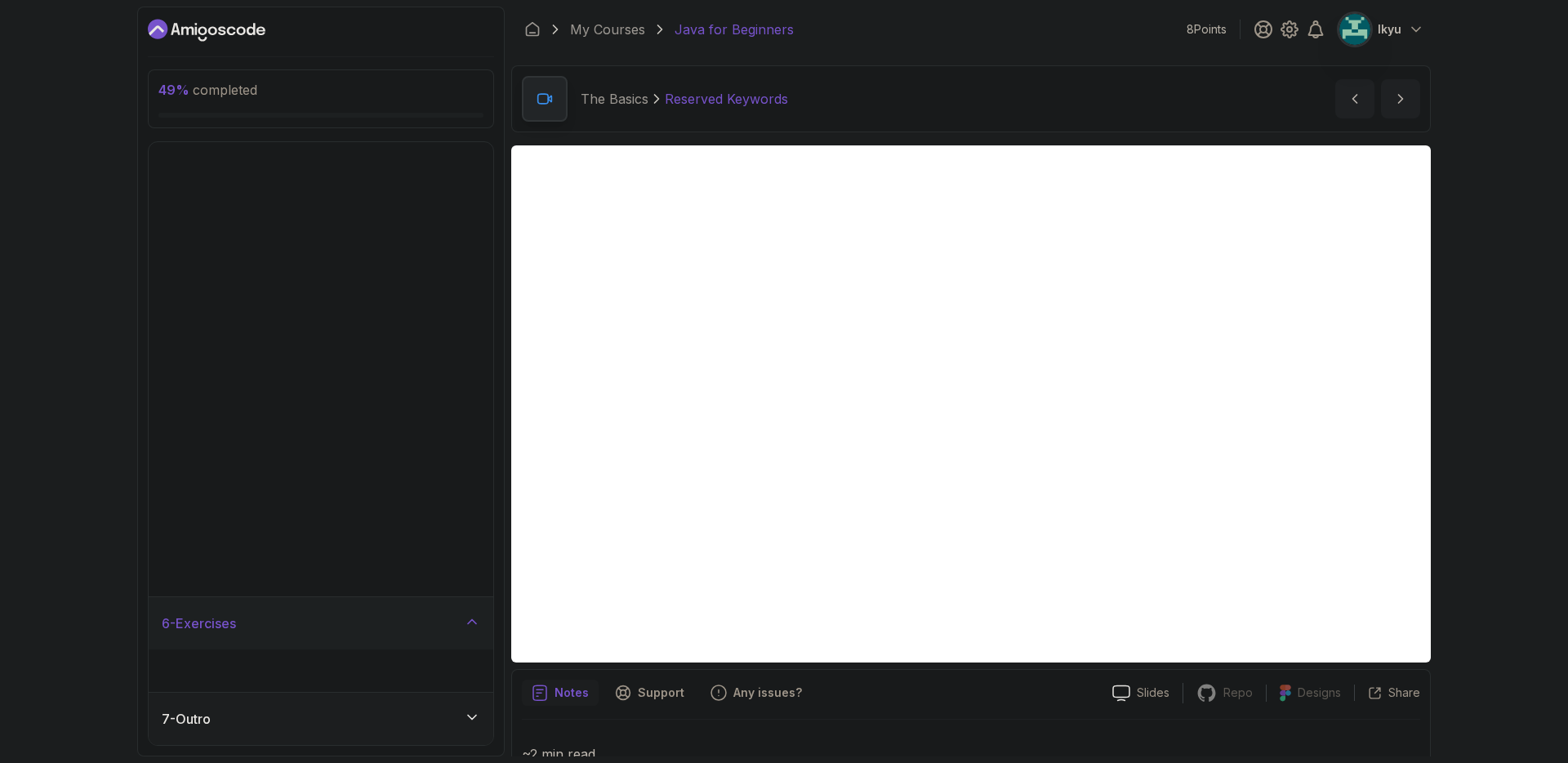
scroll to position [0, 0]
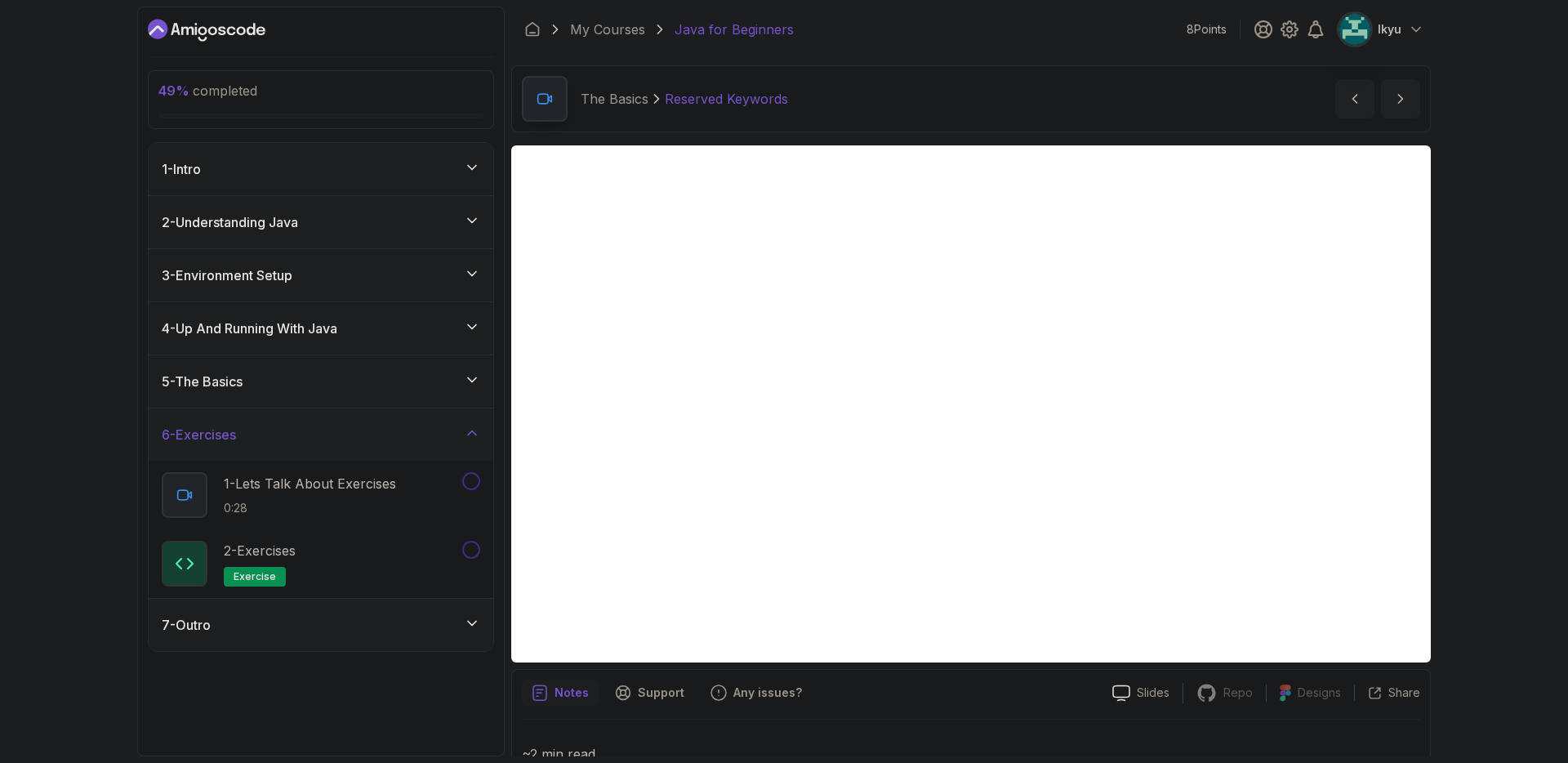
click at [353, 620] on div "7 - Outro" at bounding box center [321, 625] width 318 height 20
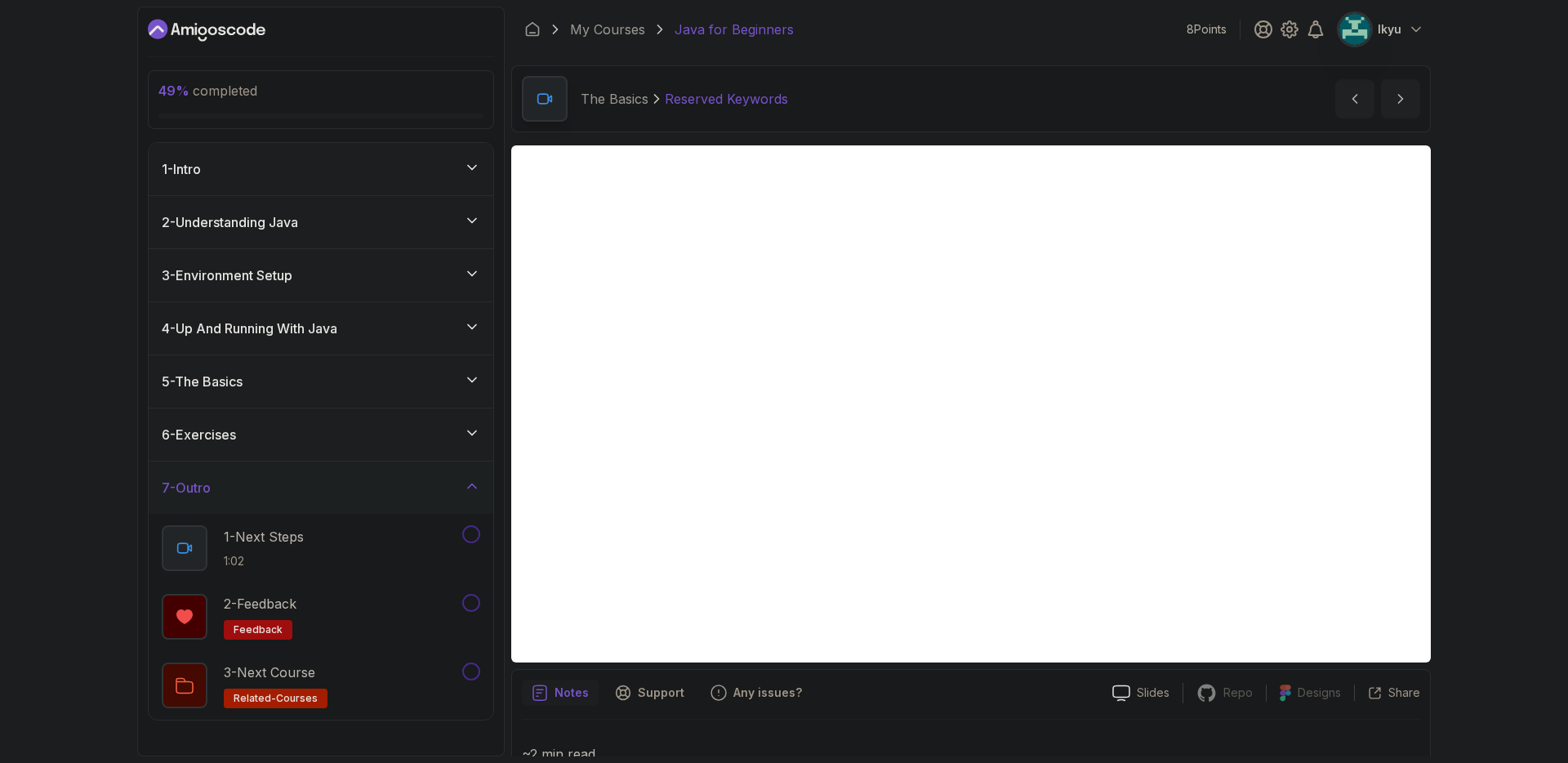
click at [357, 486] on div "7 - Outro" at bounding box center [321, 488] width 318 height 20
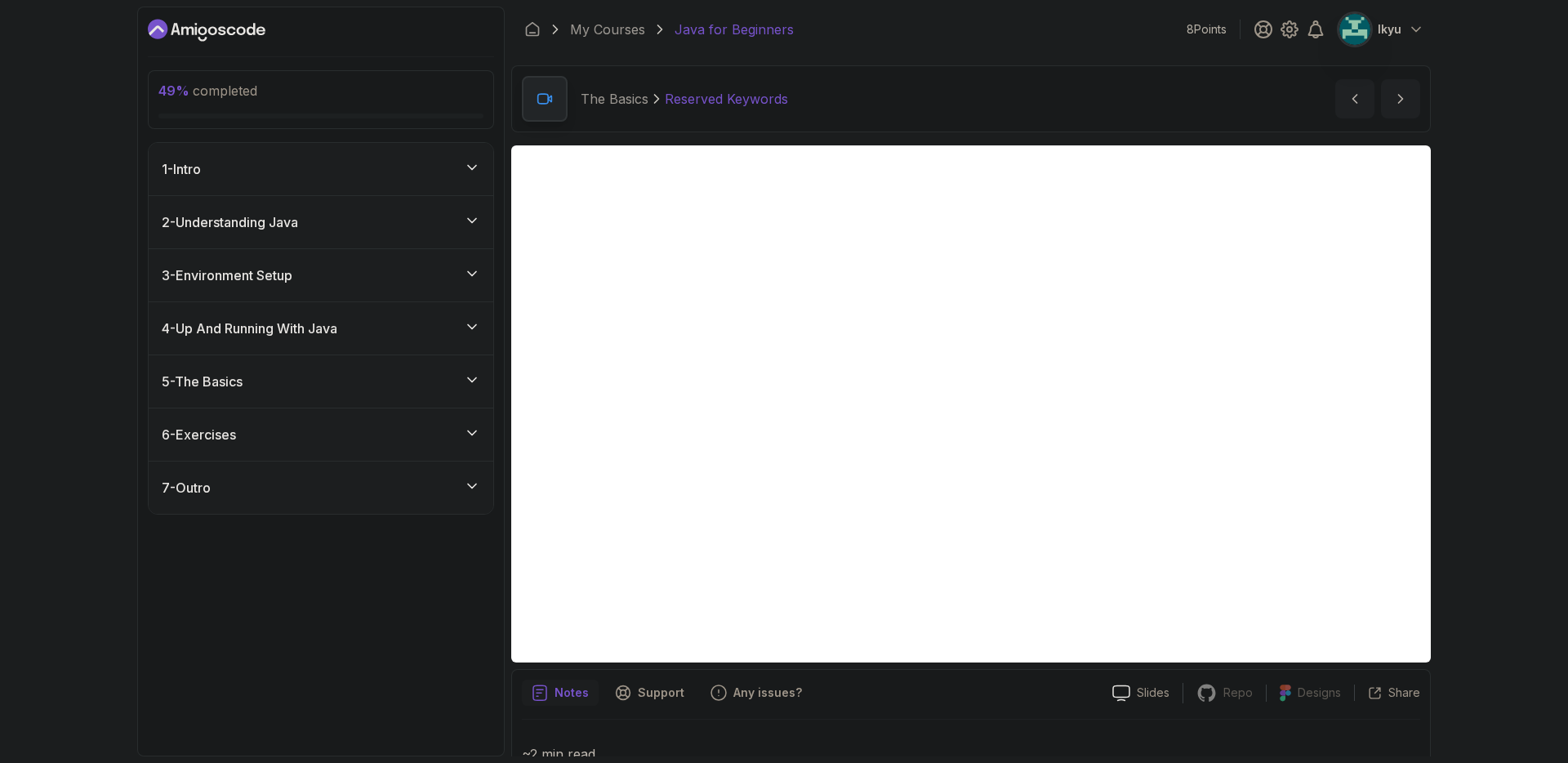
click at [350, 457] on div "6 - Exercises" at bounding box center [321, 434] width 345 height 52
click at [332, 397] on div "5 - The Basics" at bounding box center [321, 382] width 345 height 52
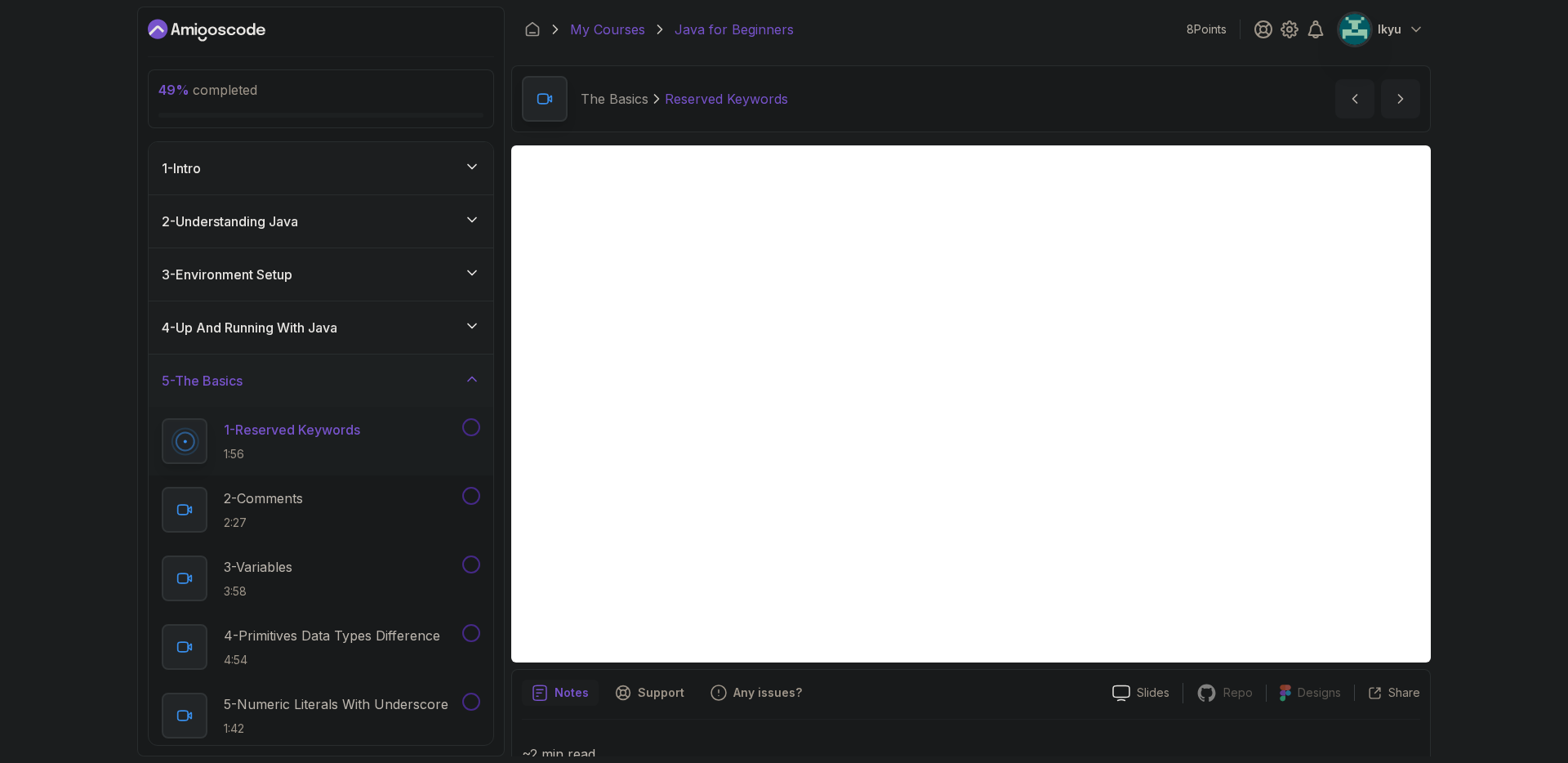
click at [627, 33] on link "My Courses" at bounding box center [608, 29] width 75 height 20
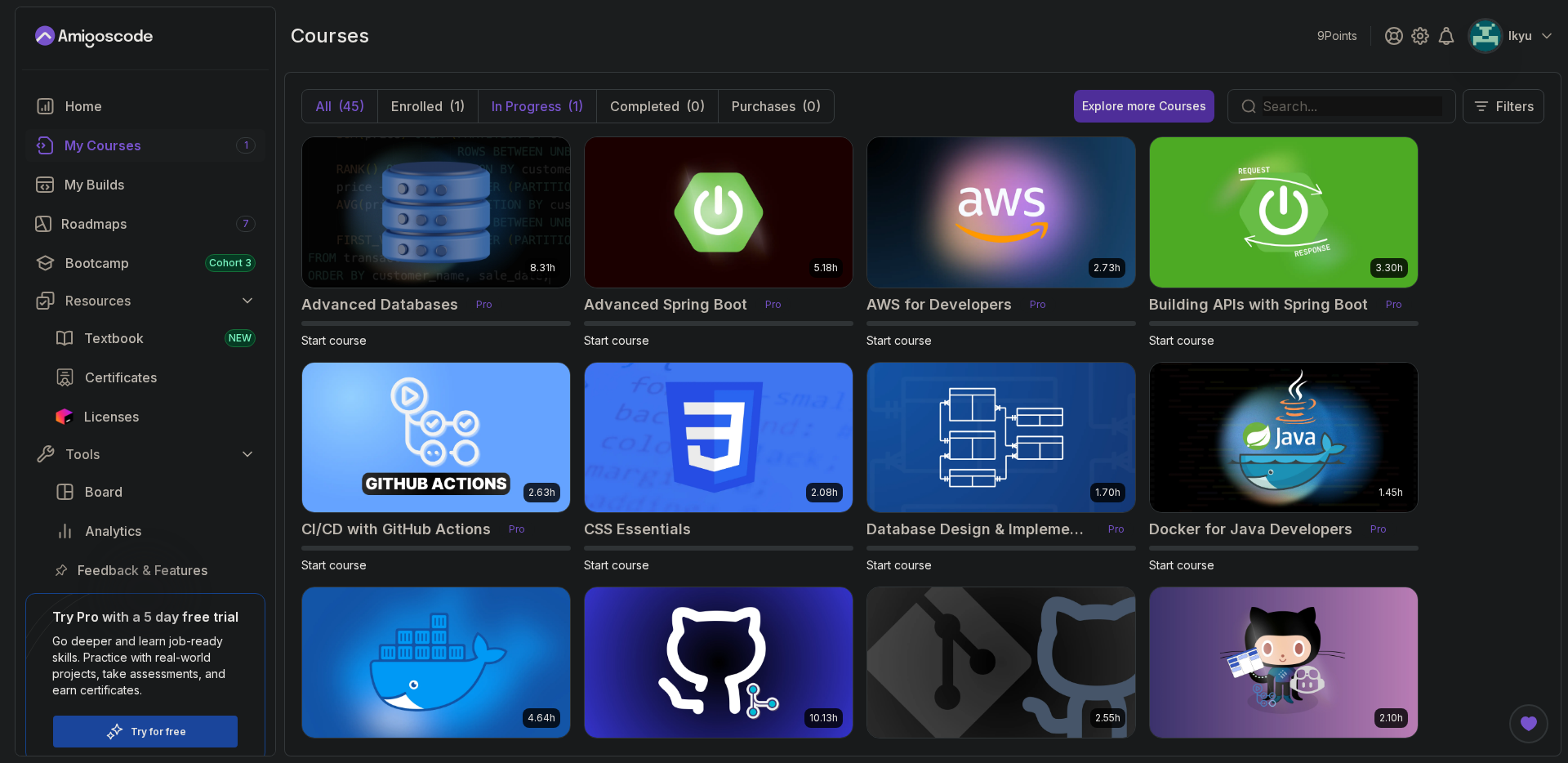
click at [568, 114] on div "(1)" at bounding box center [574, 106] width 15 height 20
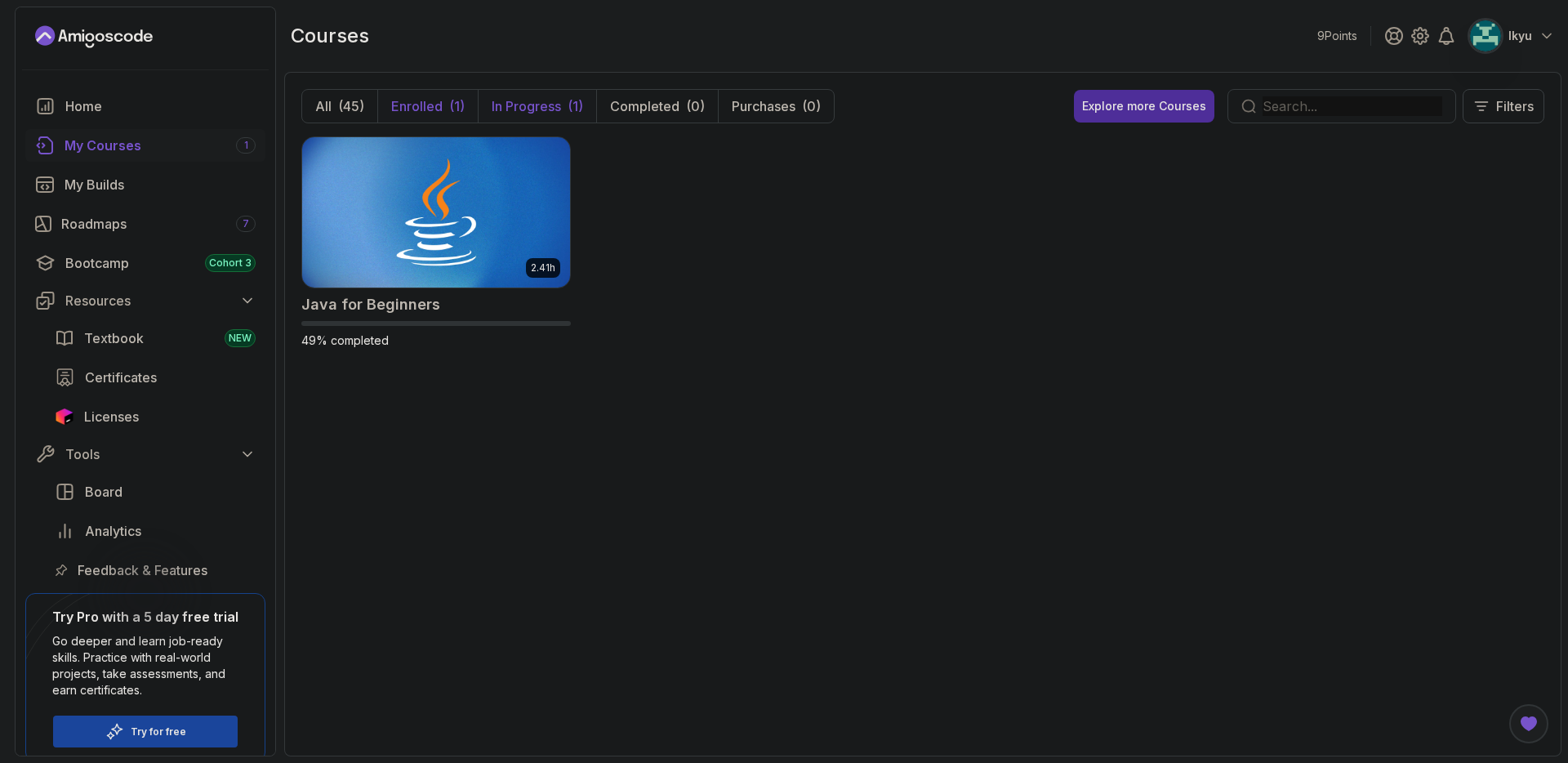
click at [469, 113] on button "Enrolled (1)" at bounding box center [427, 106] width 100 height 33
click at [529, 101] on p "In Progress" at bounding box center [526, 106] width 70 height 20
click at [344, 94] on button "All (45)" at bounding box center [340, 106] width 75 height 33
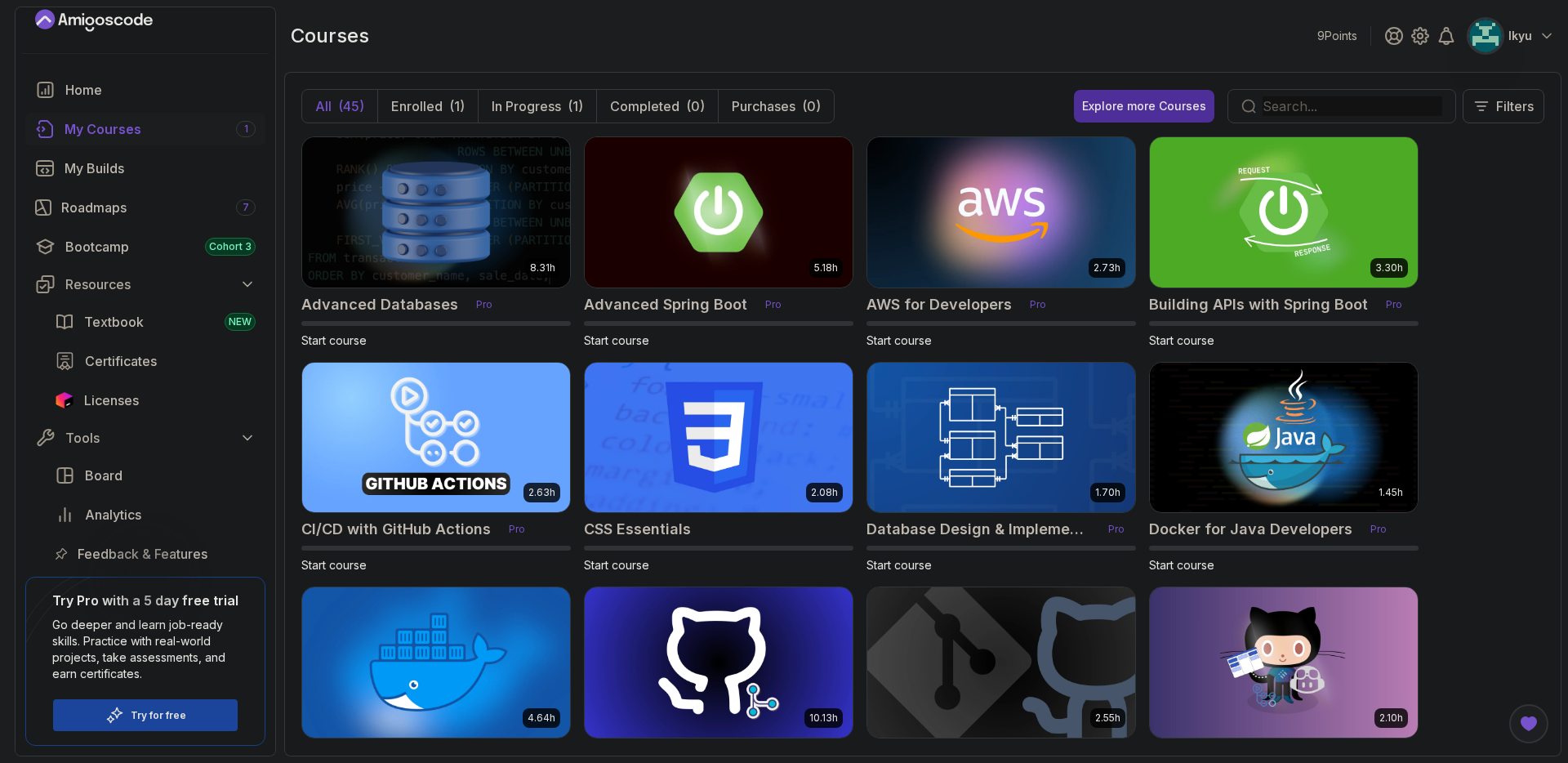
click at [1489, 35] on img at bounding box center [1485, 36] width 33 height 33
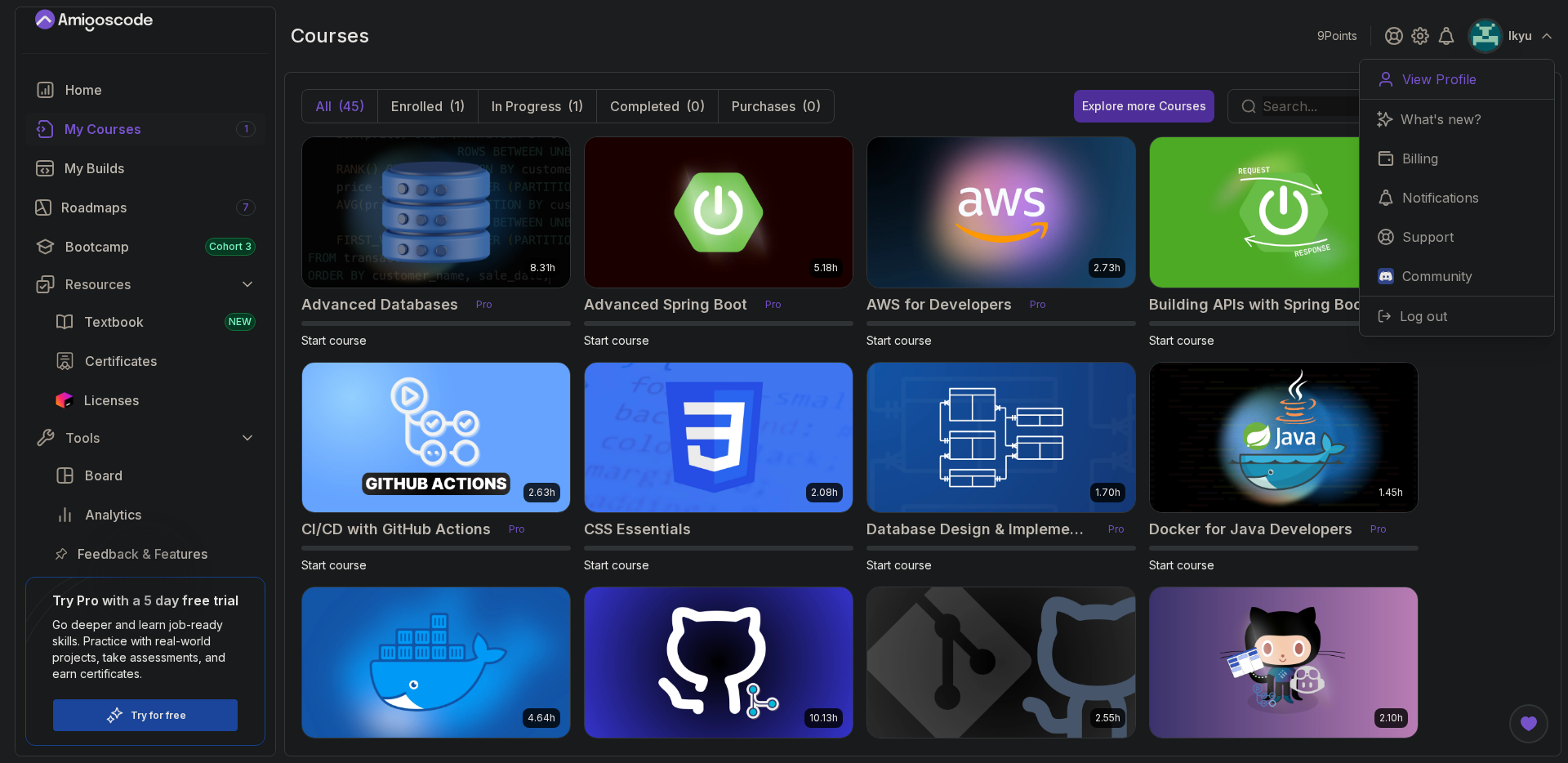
click at [1467, 77] on p "View Profile" at bounding box center [1438, 80] width 74 height 20
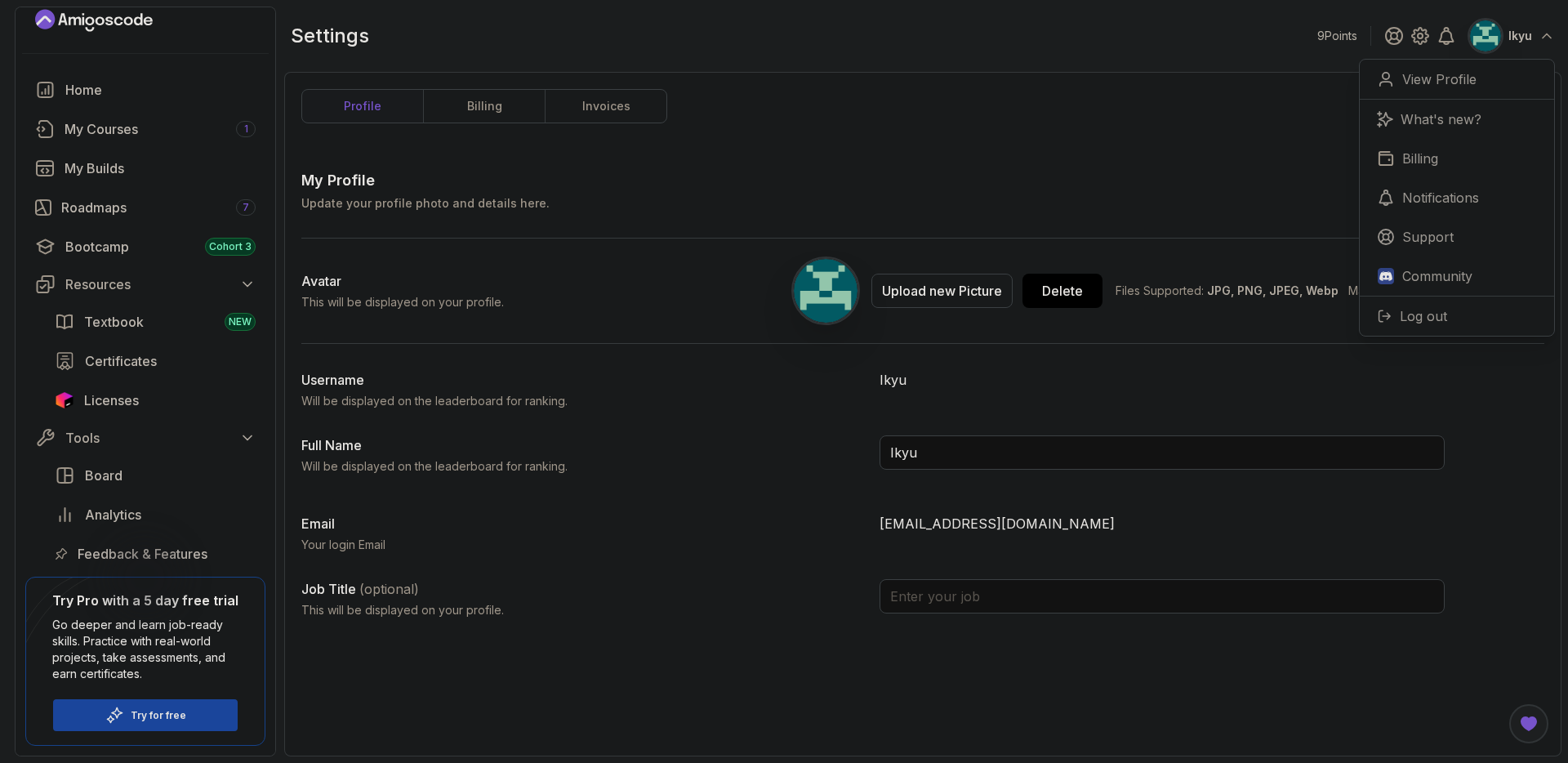
click at [738, 348] on div "My Profile Update your profile photo and details here. Save Avatar This will be…" at bounding box center [922, 399] width 1243 height 462
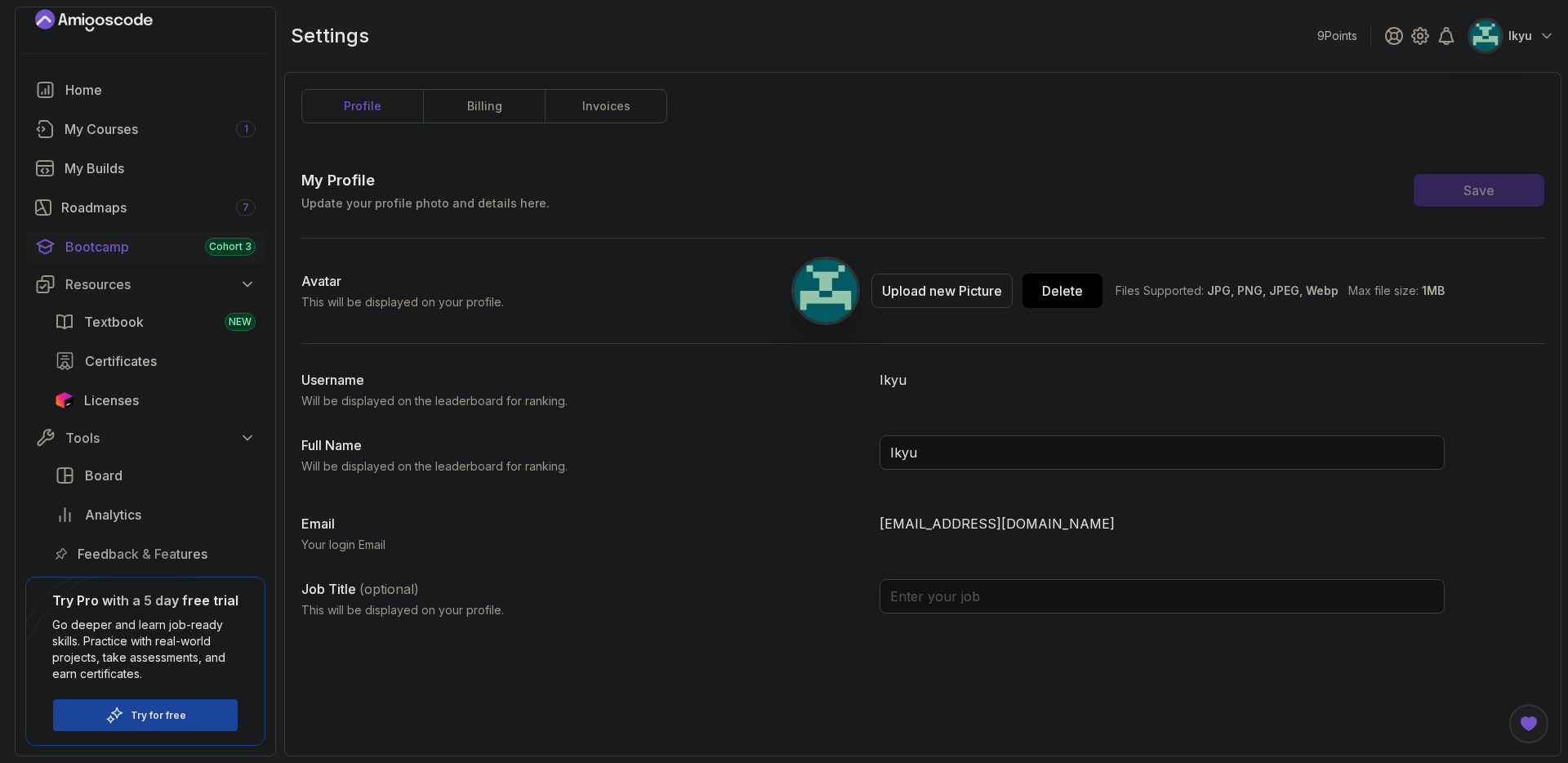
click at [250, 254] on div "Cohort 3" at bounding box center [230, 247] width 51 height 18
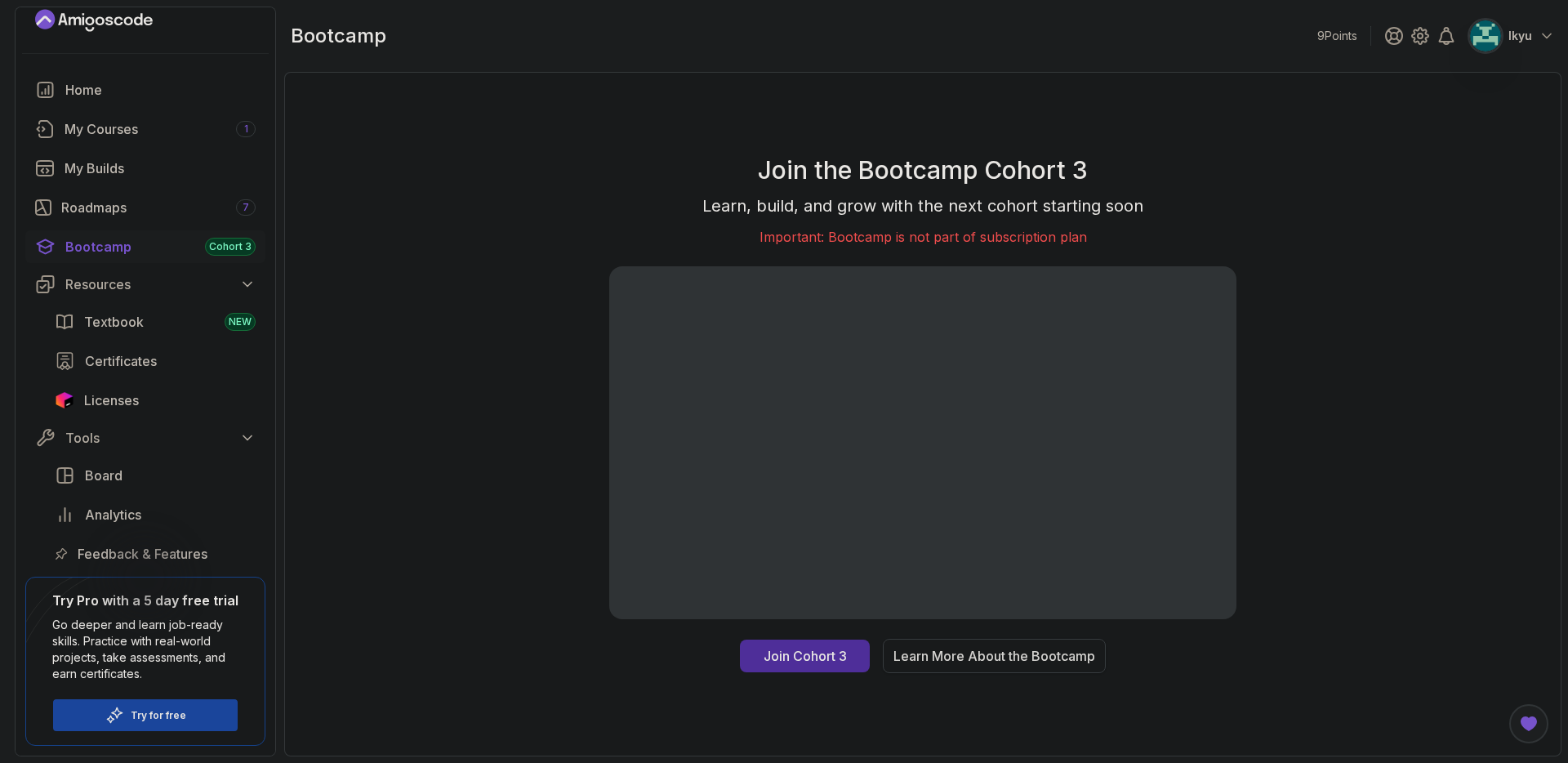
click at [1059, 651] on div "Learn More About the Bootcamp" at bounding box center [994, 656] width 202 height 20
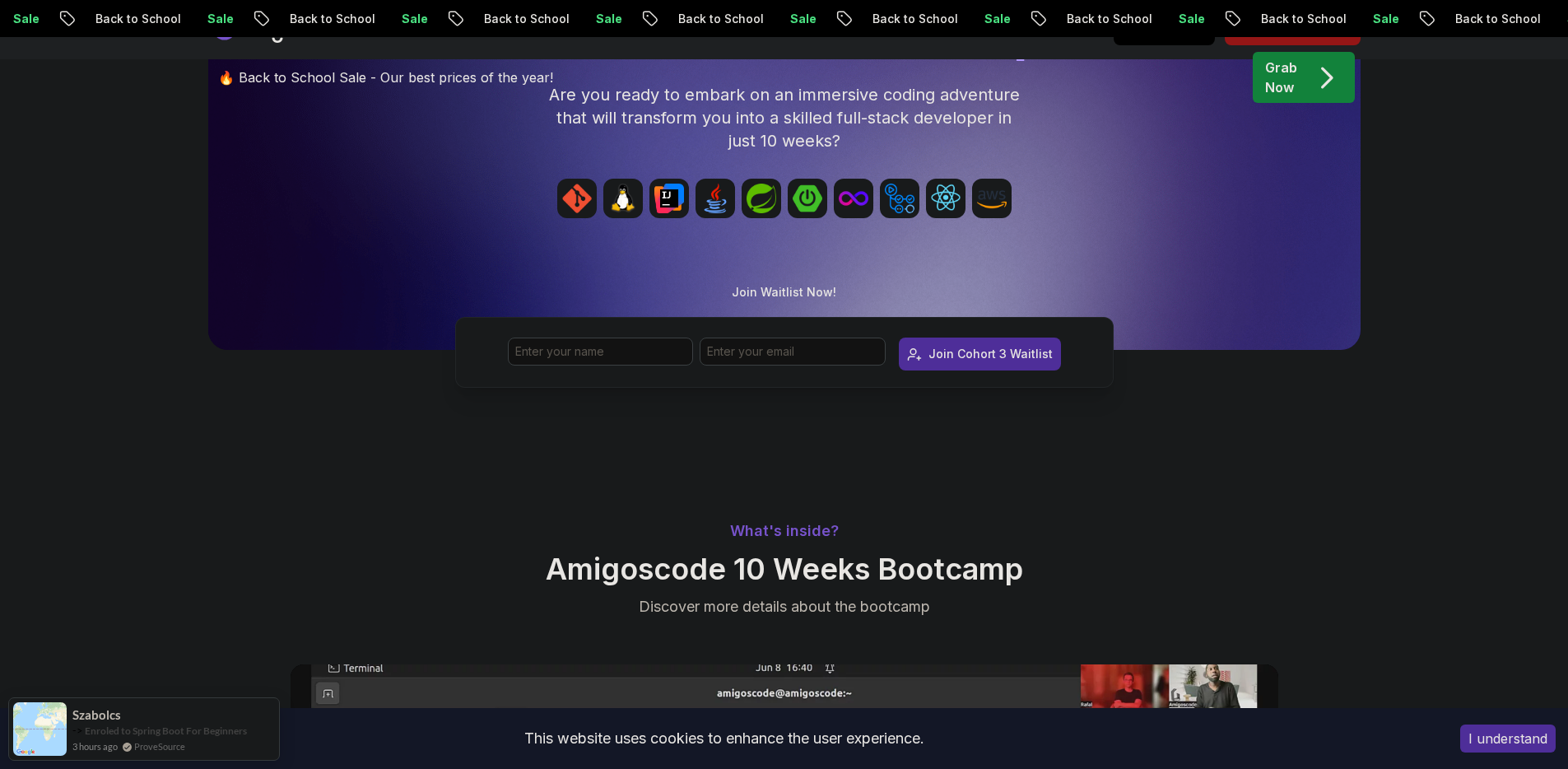
scroll to position [605, 0]
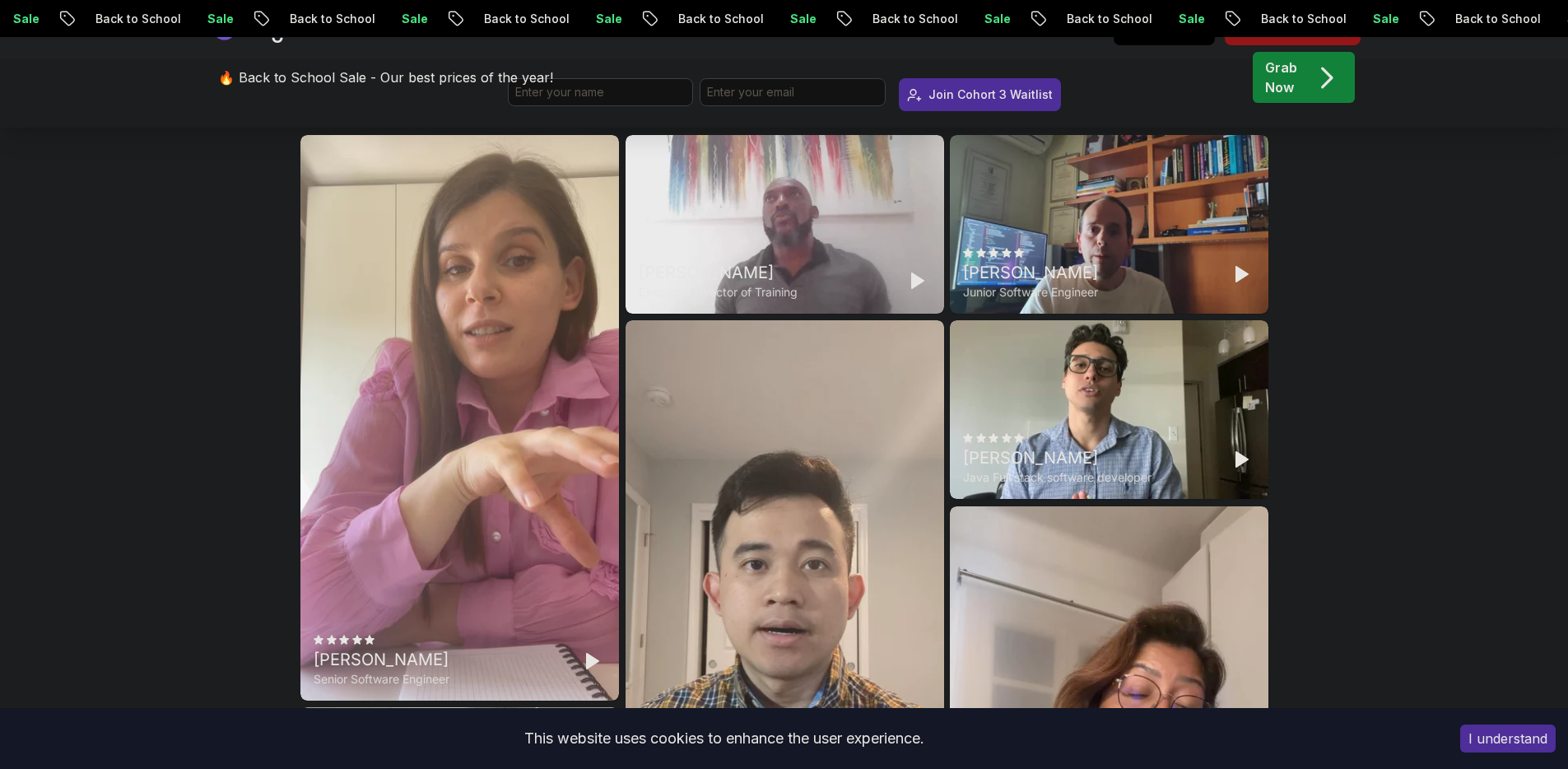
scroll to position [4505, 0]
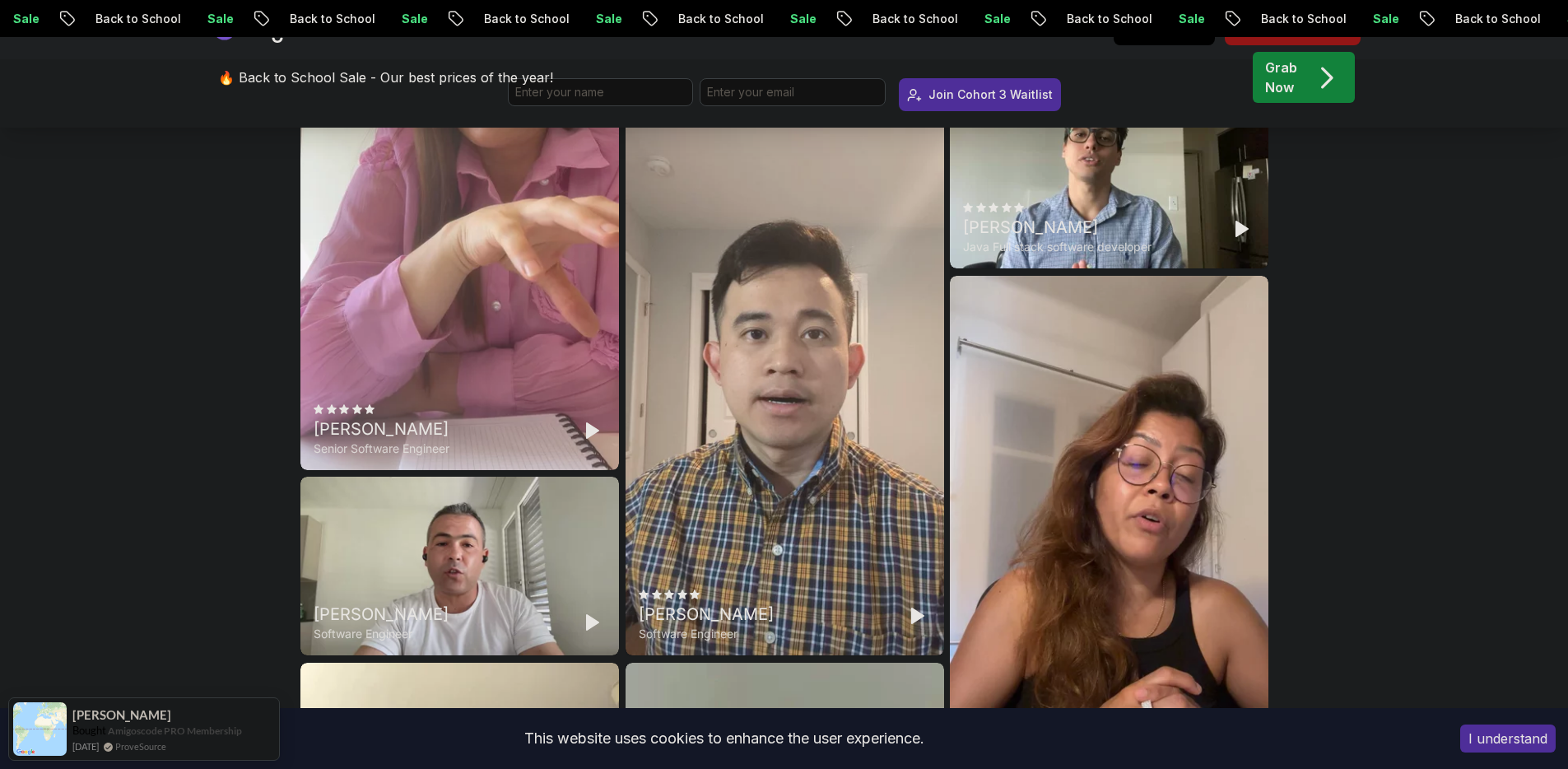
click at [432, 470] on div "Elvira Mjeshtri Senior Software Engineer" at bounding box center [460, 187] width 319 height 565
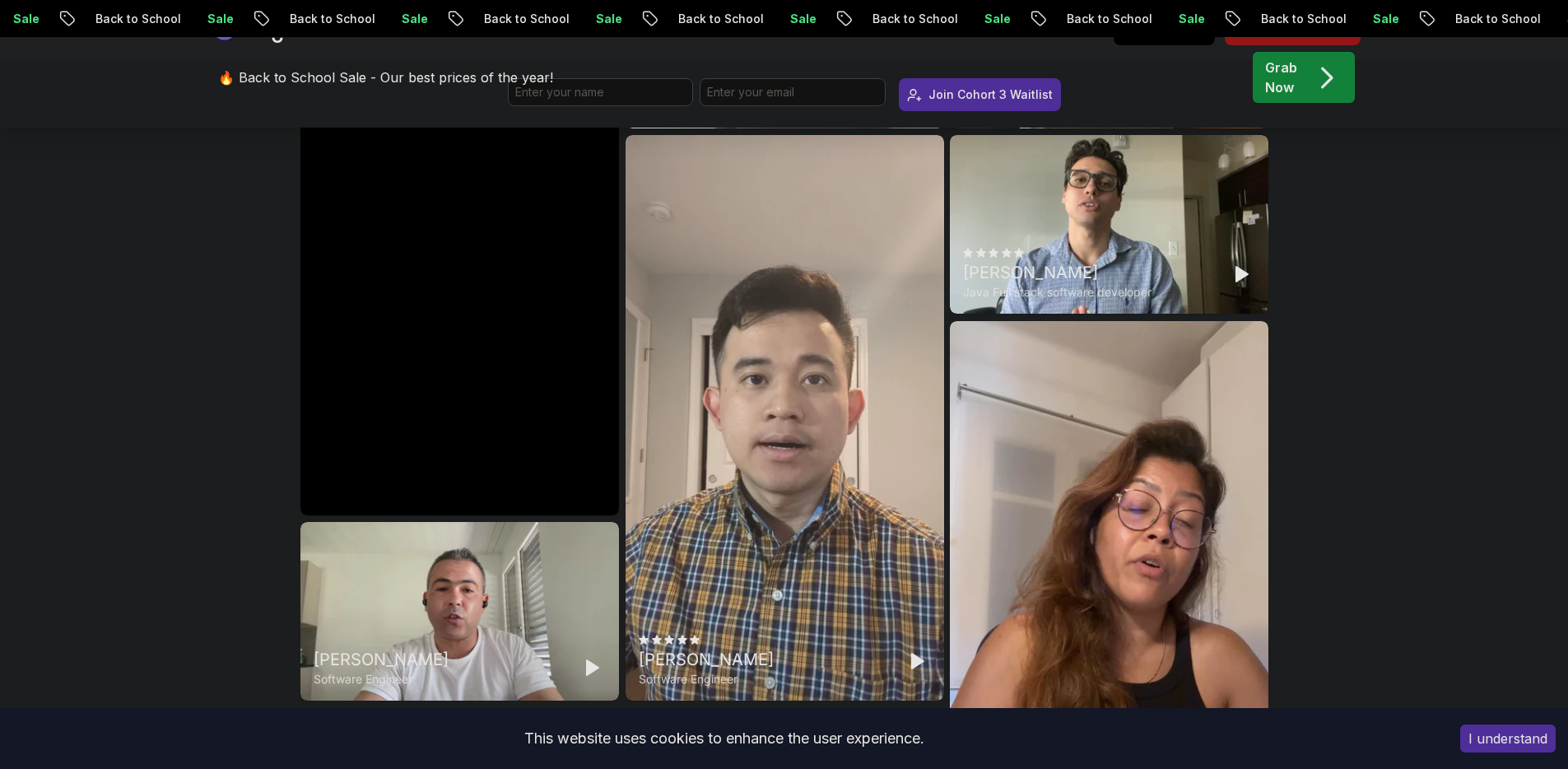
scroll to position [4478, 0]
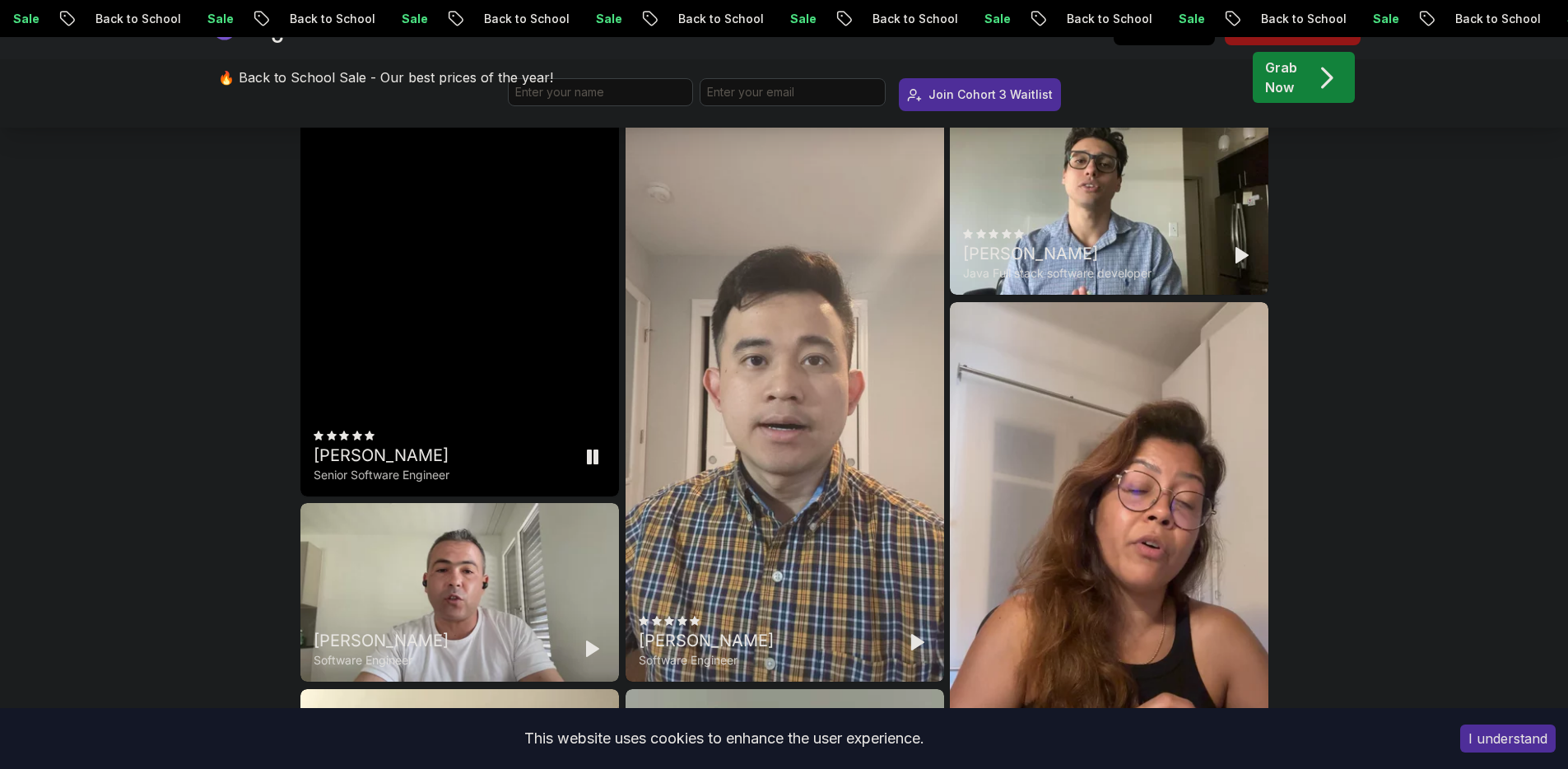
click at [308, 414] on div "Elvira Mjeshtri Senior Software Engineer" at bounding box center [460, 213] width 319 height 565
click at [1135, 110] on div "Andreas Kreouzos Junior Software Engineer" at bounding box center [1110, 20] width 319 height 178
click at [1200, 110] on div "Andreas Kreouzos Junior Software Engineer" at bounding box center [1110, 20] width 319 height 178
click at [1132, 282] on div "Marlon Braga Java Full stack software developer" at bounding box center [1056, 255] width 188 height 52
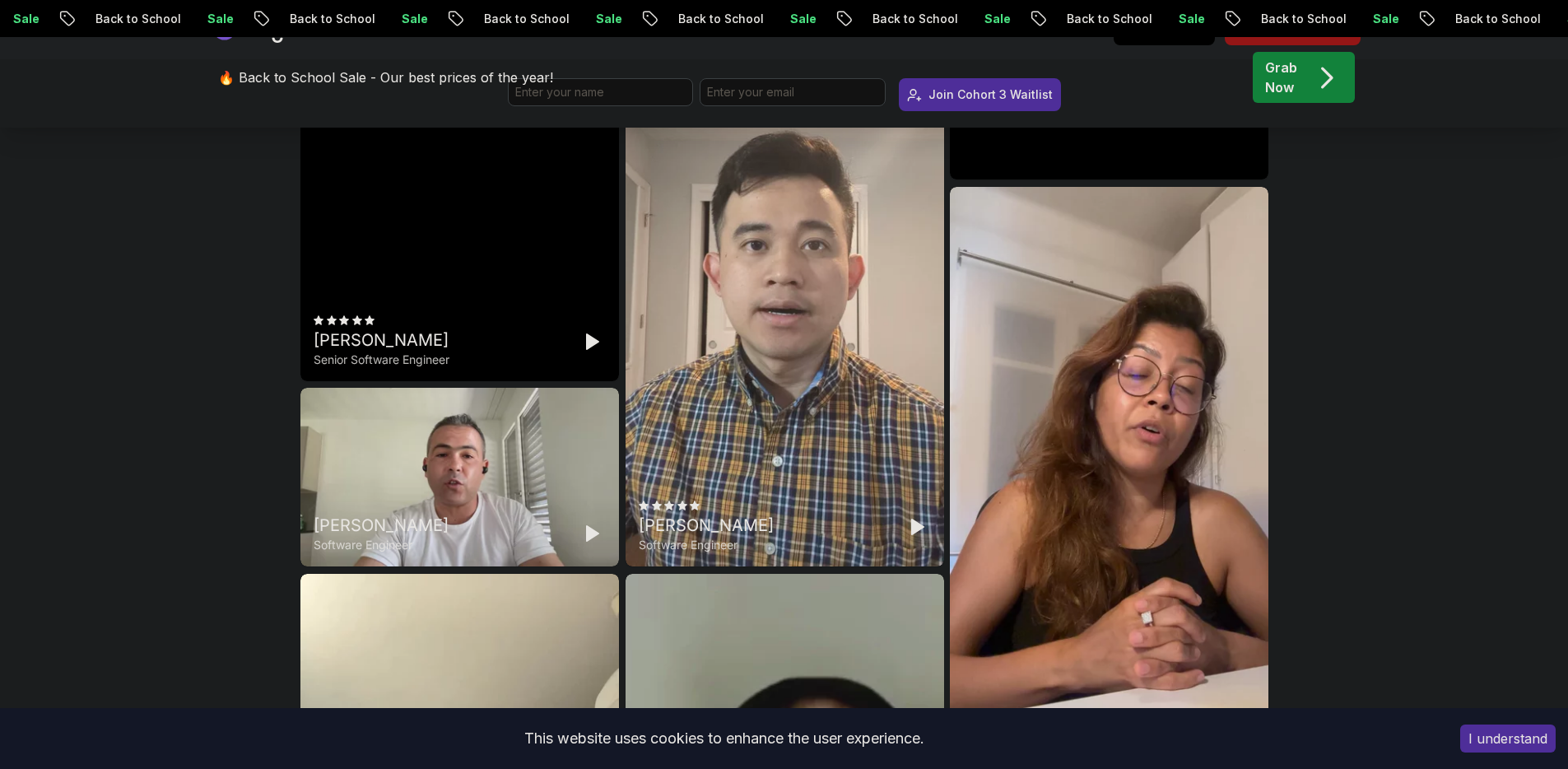
scroll to position [4596, 0]
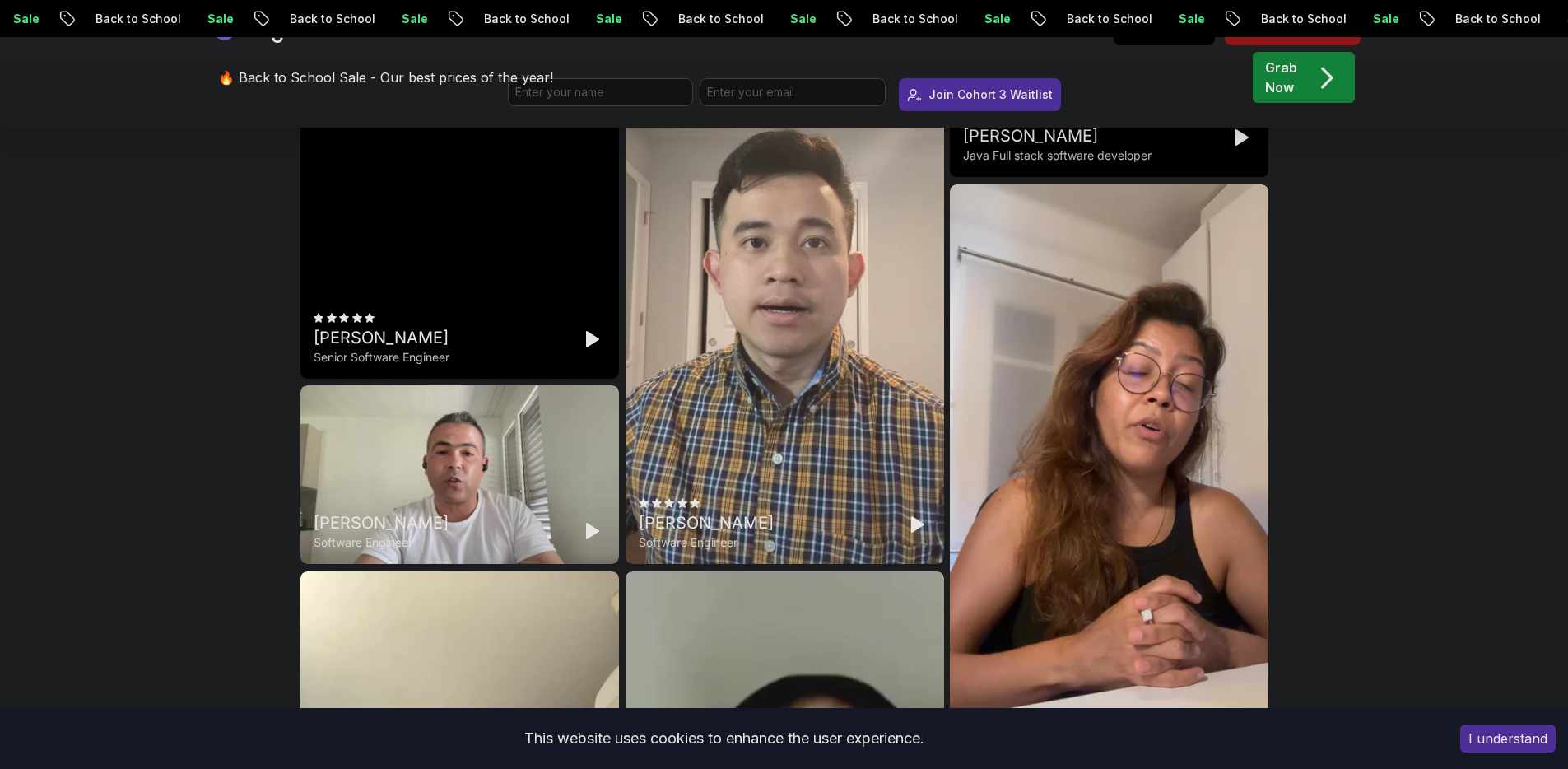
click at [1086, 176] on div "Marlon Braga Java Full stack software developer" at bounding box center [1110, 87] width 319 height 178
click at [1106, 176] on div "Marlon Braga Java Full stack software developer" at bounding box center [1110, 87] width 319 height 178
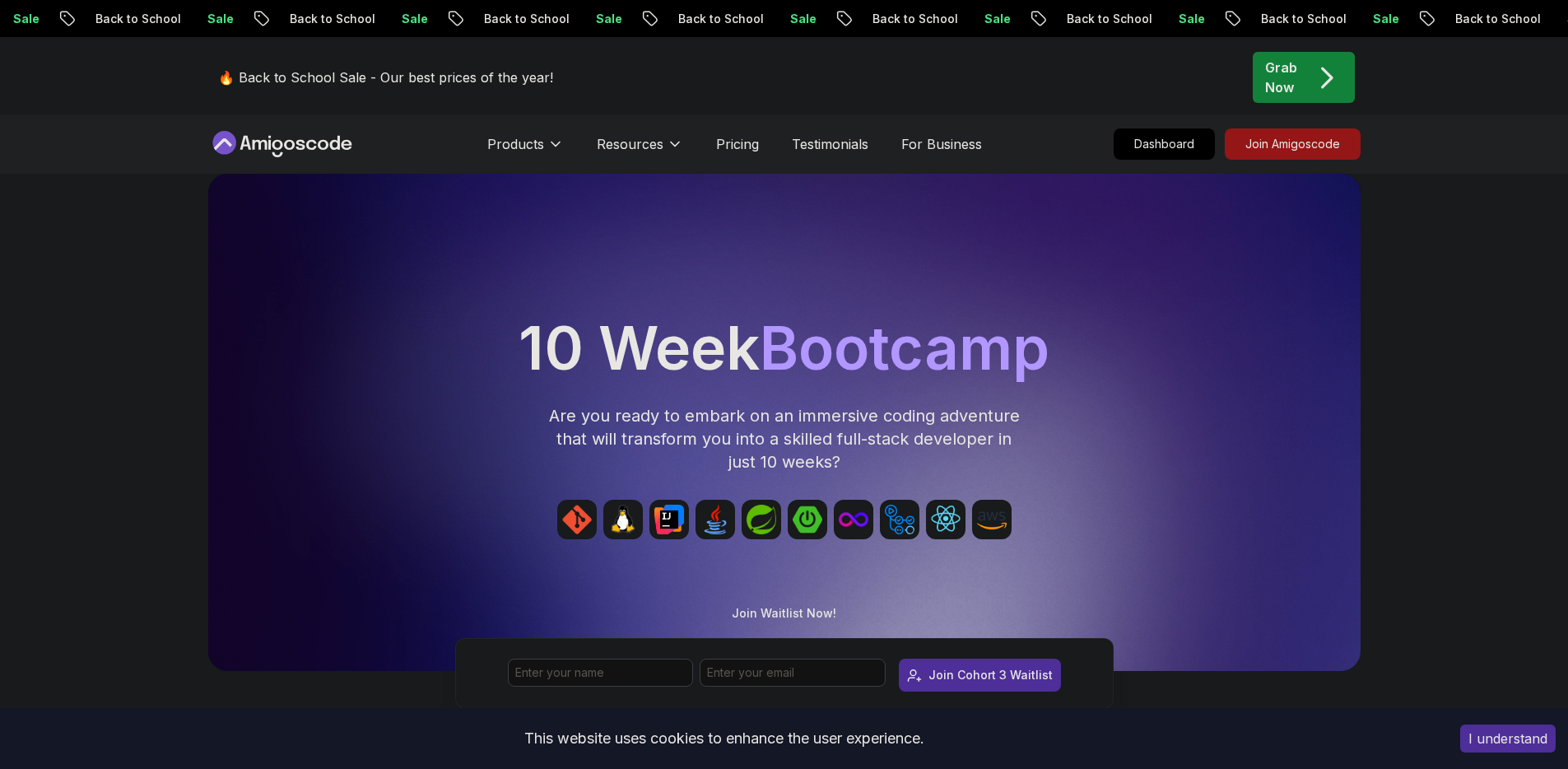
scroll to position [630, 0]
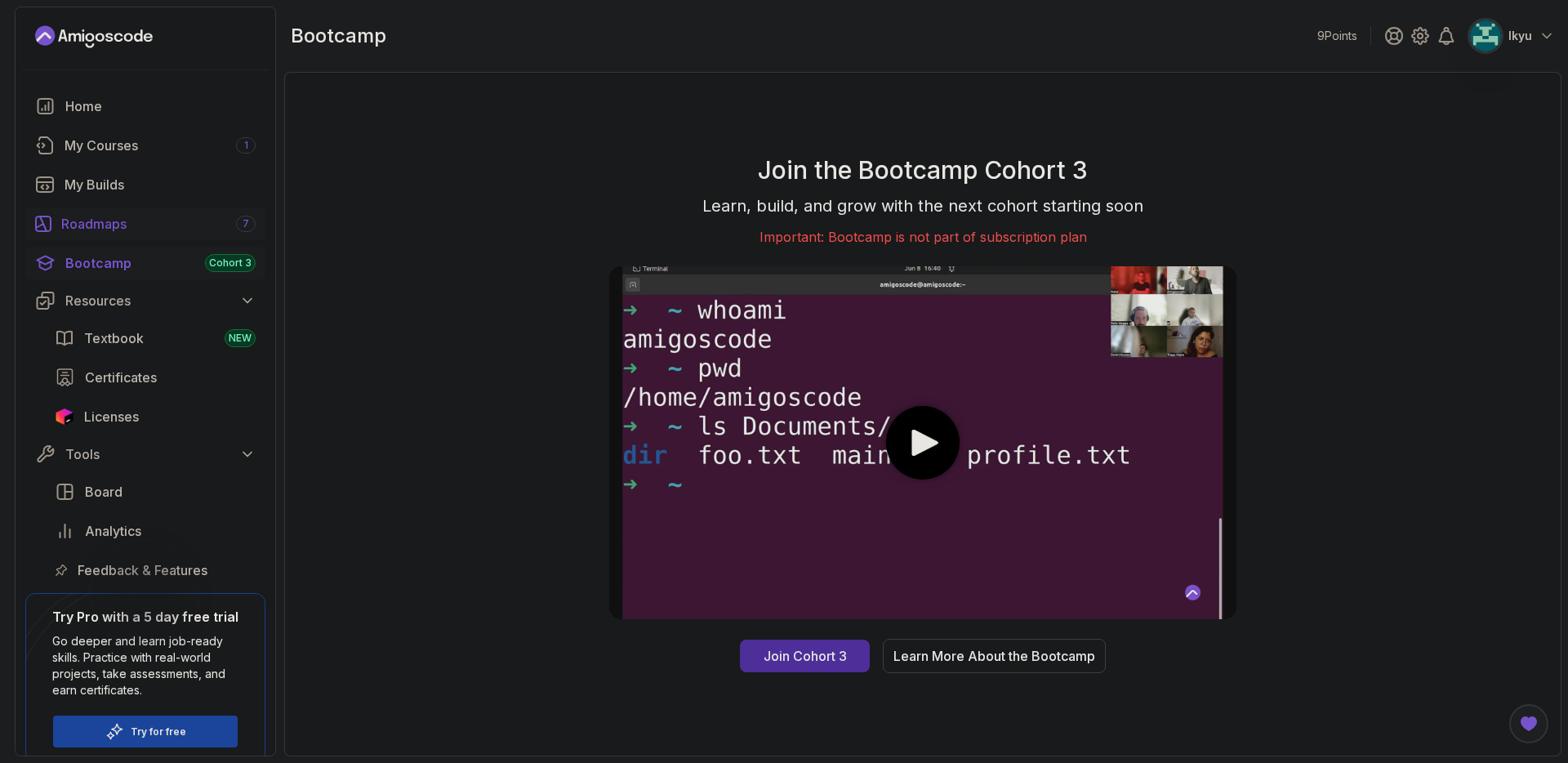
click at [160, 228] on div "Roadmaps 7" at bounding box center [159, 223] width 195 height 20
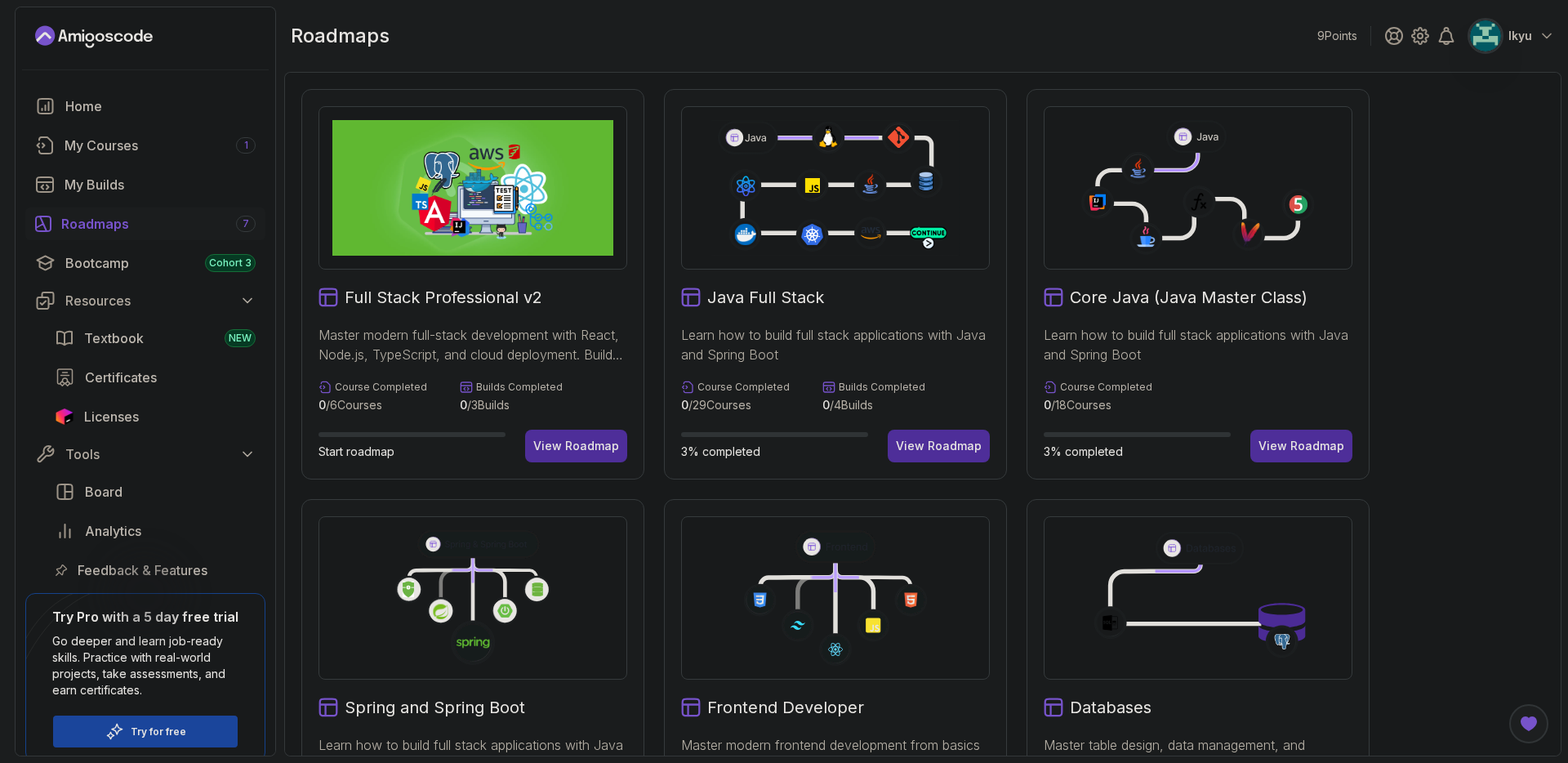
click at [1478, 384] on div "Full Stack Professional v2 Master modern full-stack development with React, Nod…" at bounding box center [922, 694] width 1243 height 1210
click at [1464, 397] on div "Full Stack Professional v2 Master modern full-stack development with React, Nod…" at bounding box center [922, 694] width 1243 height 1210
